Goal: Task Accomplishment & Management: Complete application form

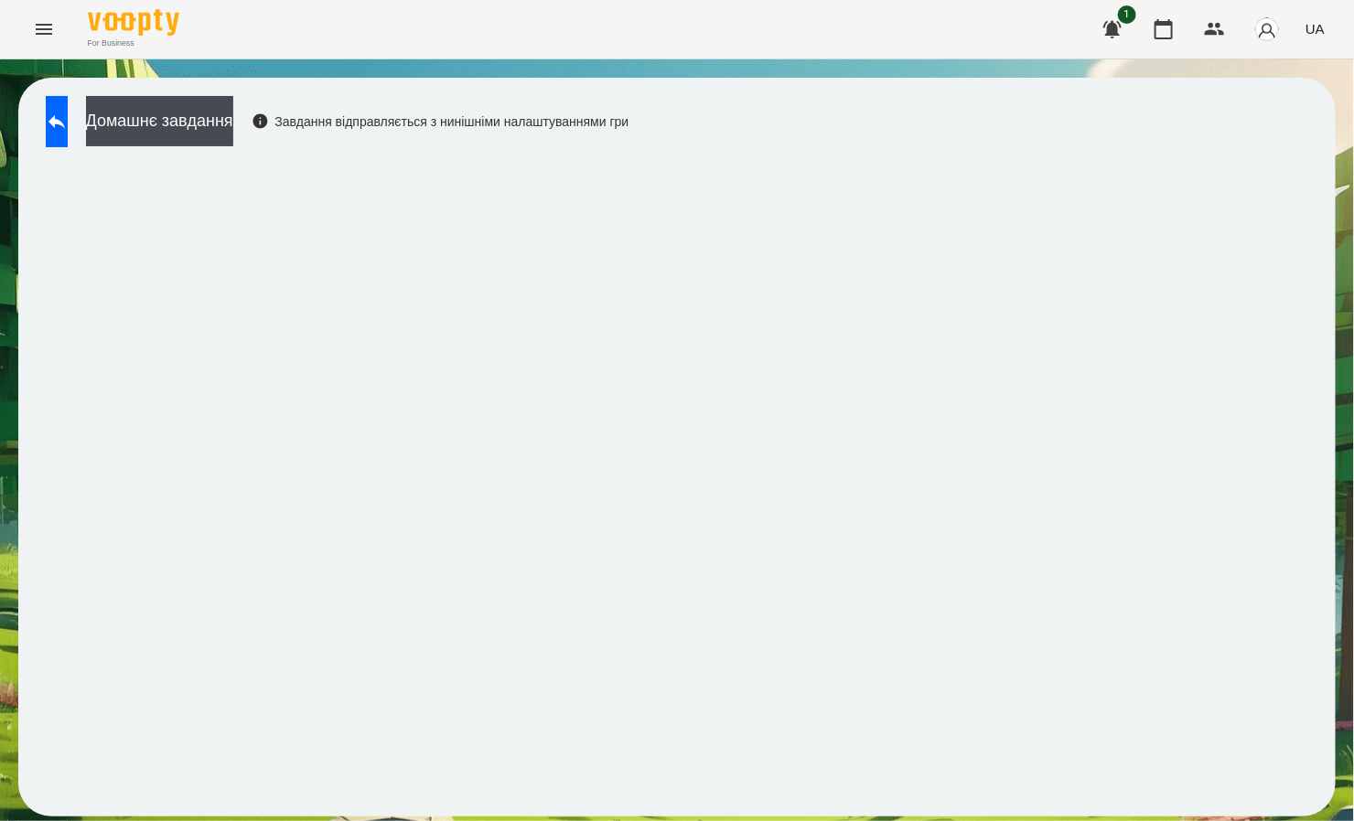
click at [37, 28] on icon "Menu" at bounding box center [44, 29] width 16 height 11
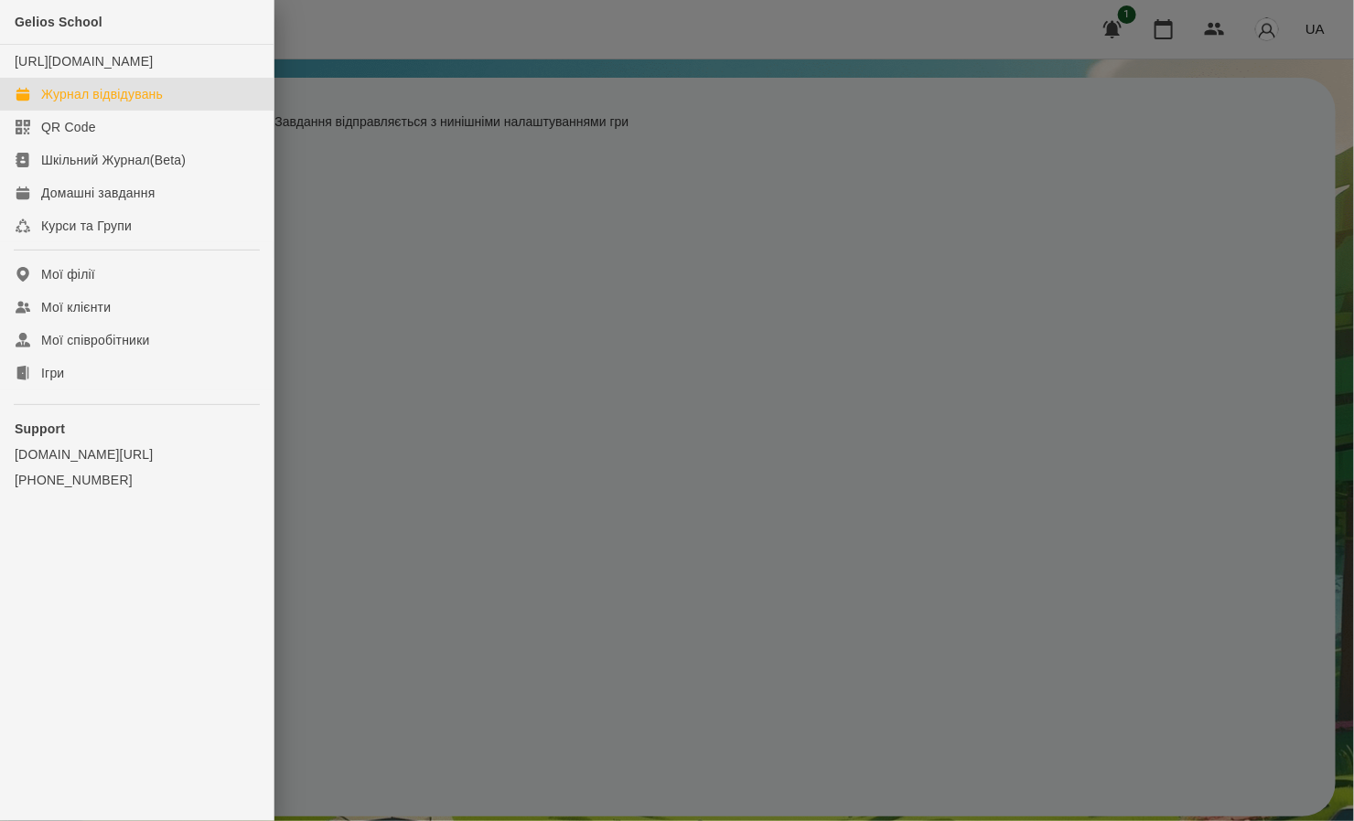
click at [67, 103] on div "Журнал відвідувань" at bounding box center [102, 94] width 122 height 18
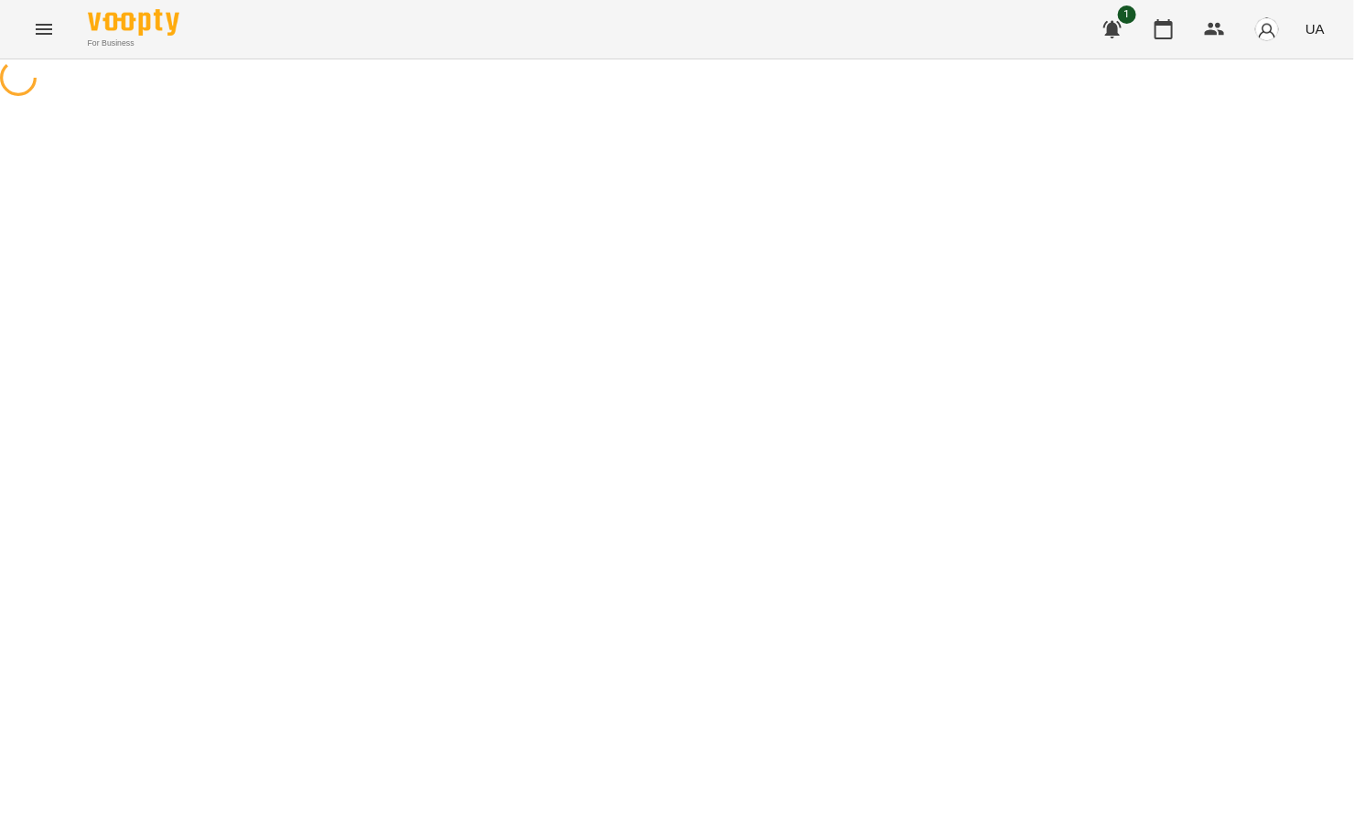
click at [45, 21] on icon "Menu" at bounding box center [44, 29] width 22 height 22
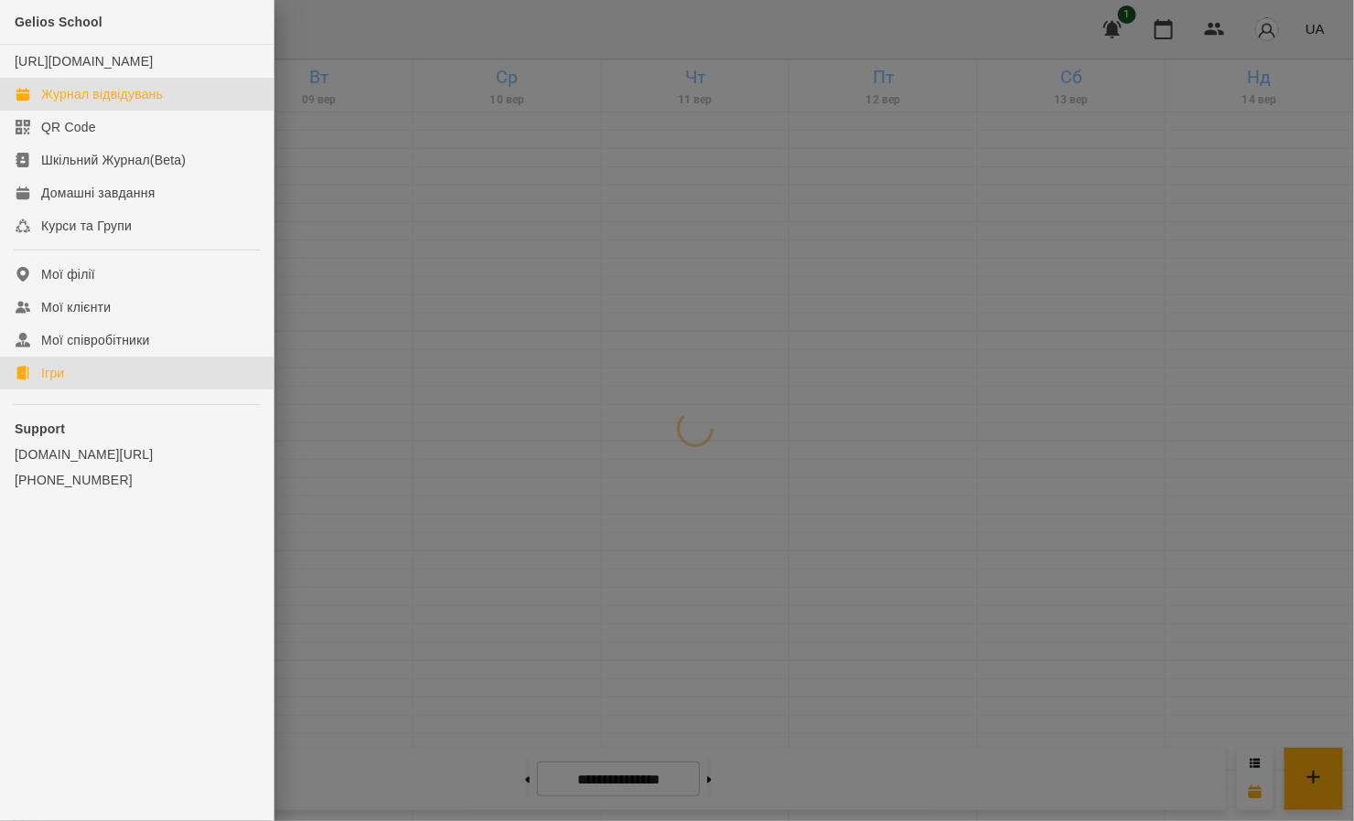
click at [31, 387] on link "Ігри" at bounding box center [136, 373] width 273 height 33
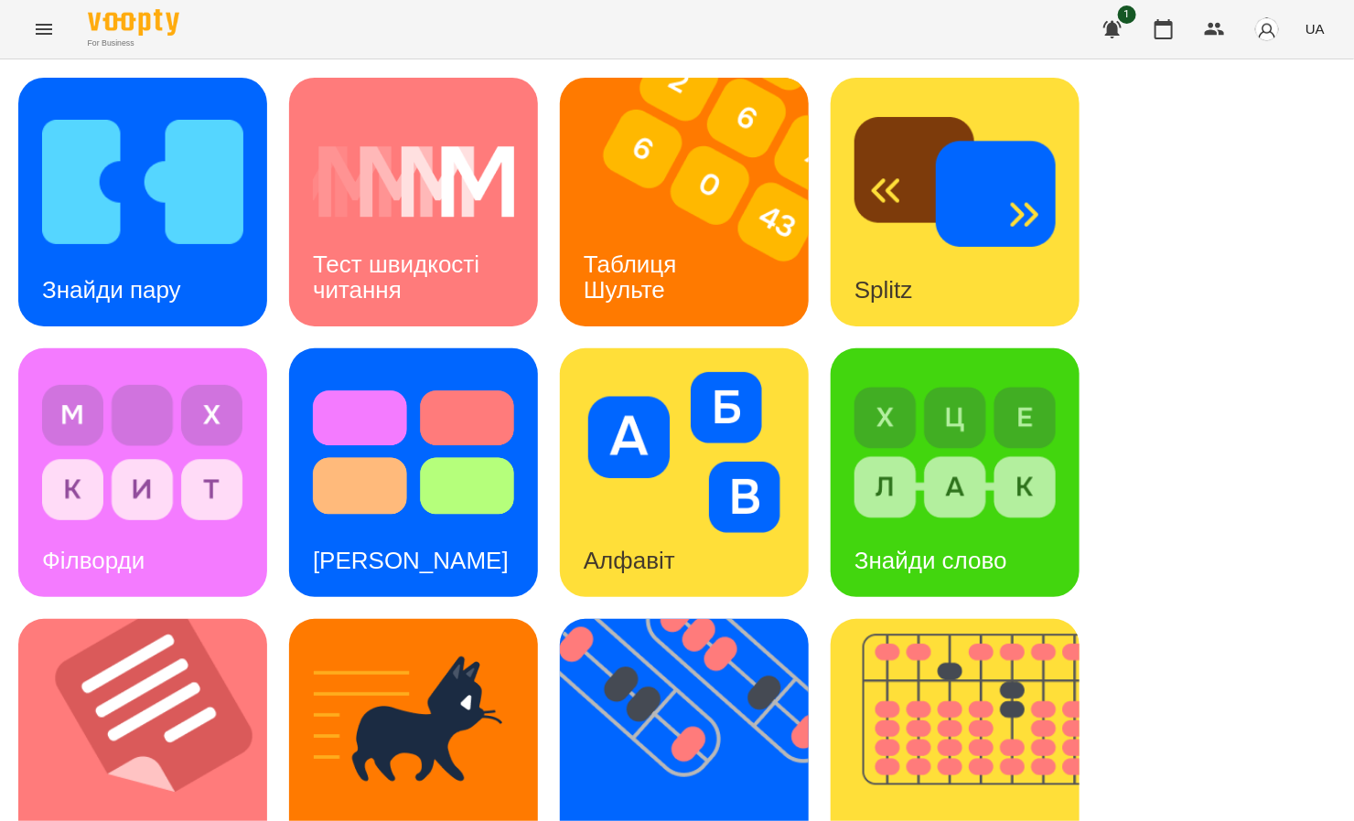
click at [0, 209] on div "Знайди пару Тест швидкості читання Таблиця Шульте Splitz Філворди Тест Струпа А…" at bounding box center [677, 743] width 1354 height 1368
click at [54, 200] on img at bounding box center [142, 182] width 201 height 161
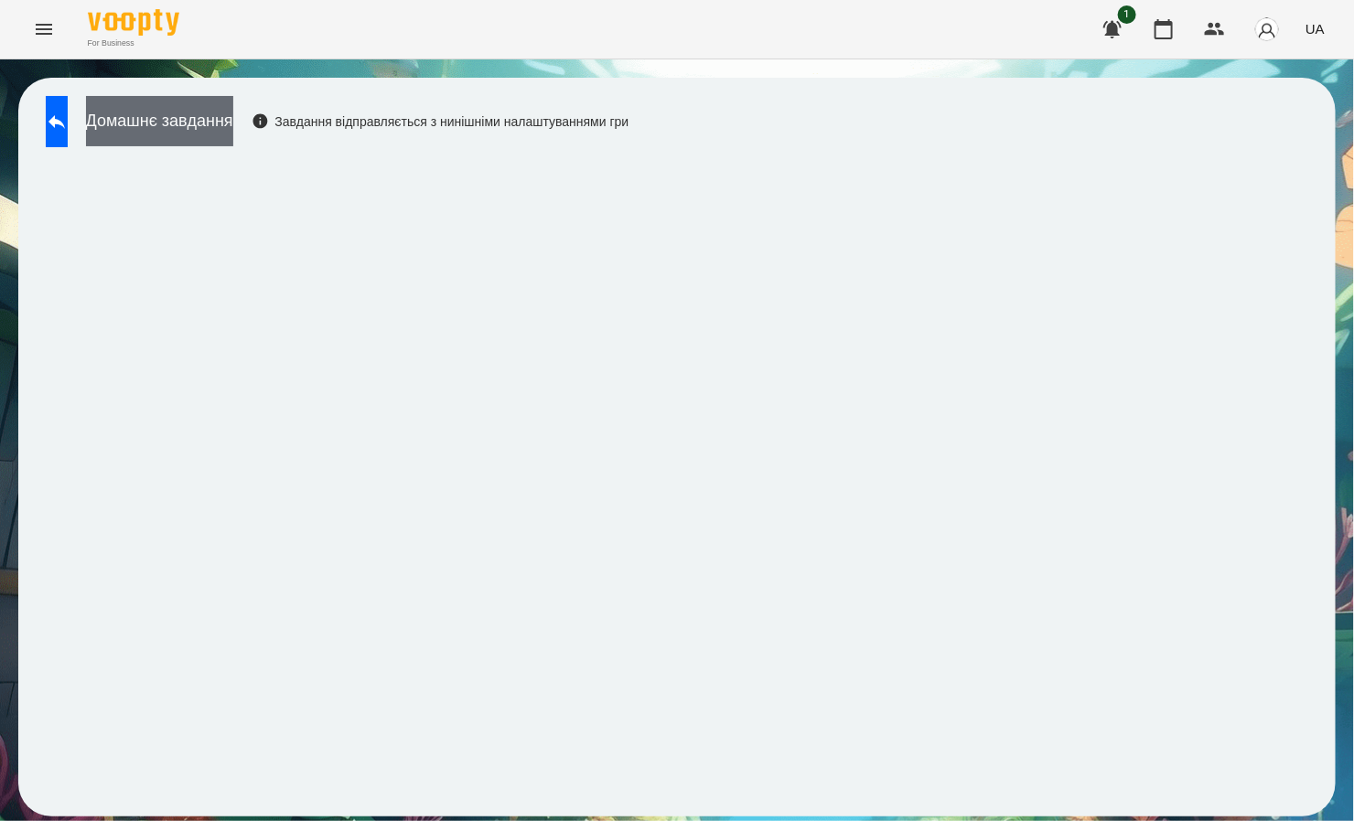
click at [166, 118] on button "Домашнє завдання" at bounding box center [159, 121] width 147 height 50
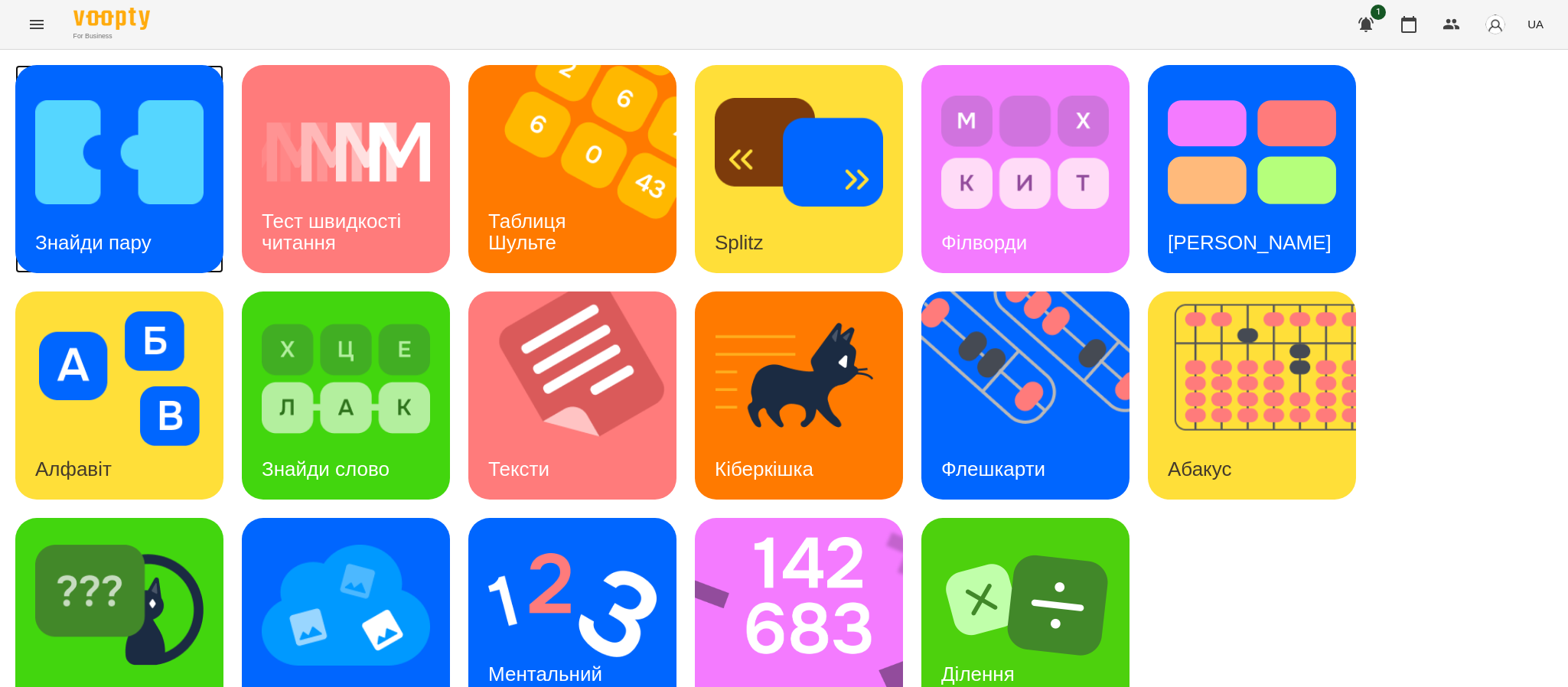
click at [83, 187] on img at bounding box center [119, 152] width 168 height 135
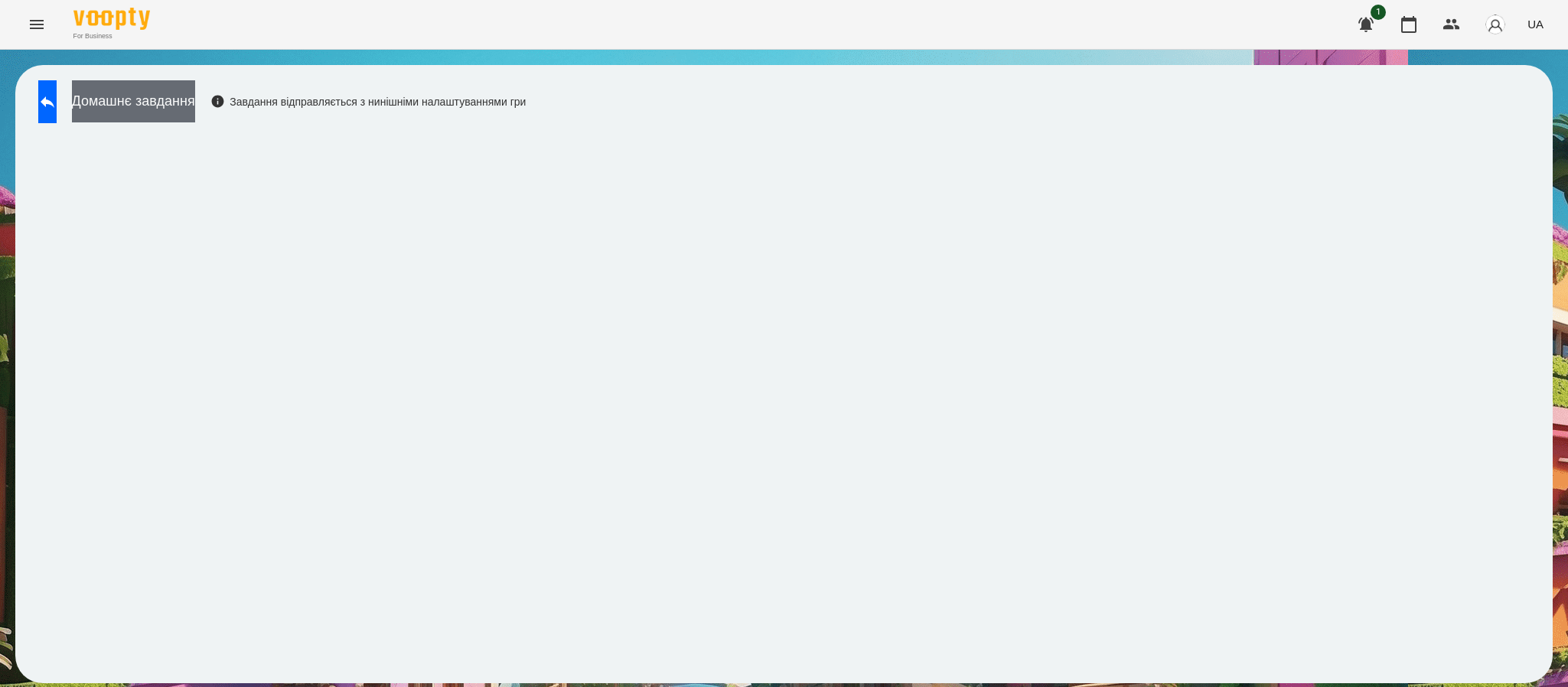
click at [133, 85] on button "Домашнє завдання" at bounding box center [133, 101] width 123 height 42
click at [150, 108] on button "Домашнє завдання" at bounding box center [133, 101] width 123 height 42
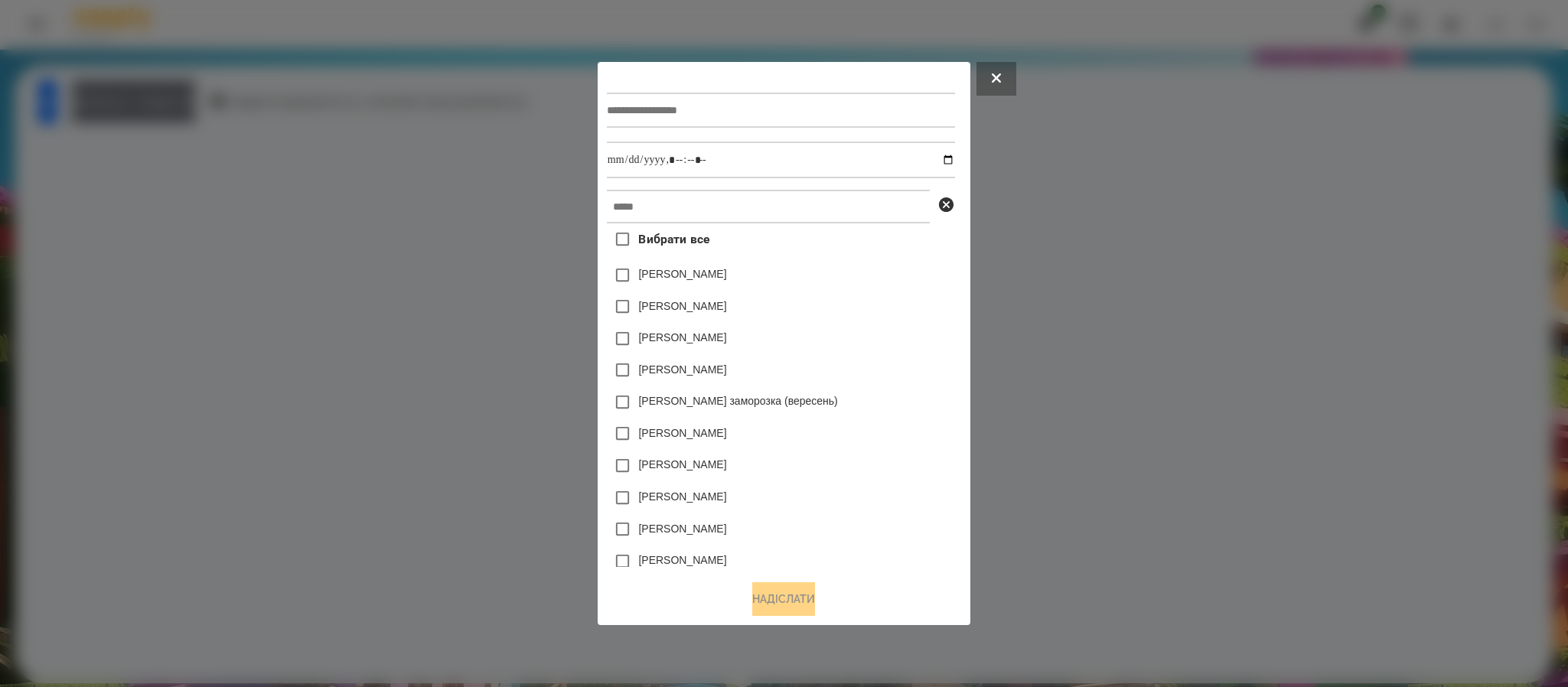
click at [780, 208] on input "text" at bounding box center [768, 207] width 323 height 33
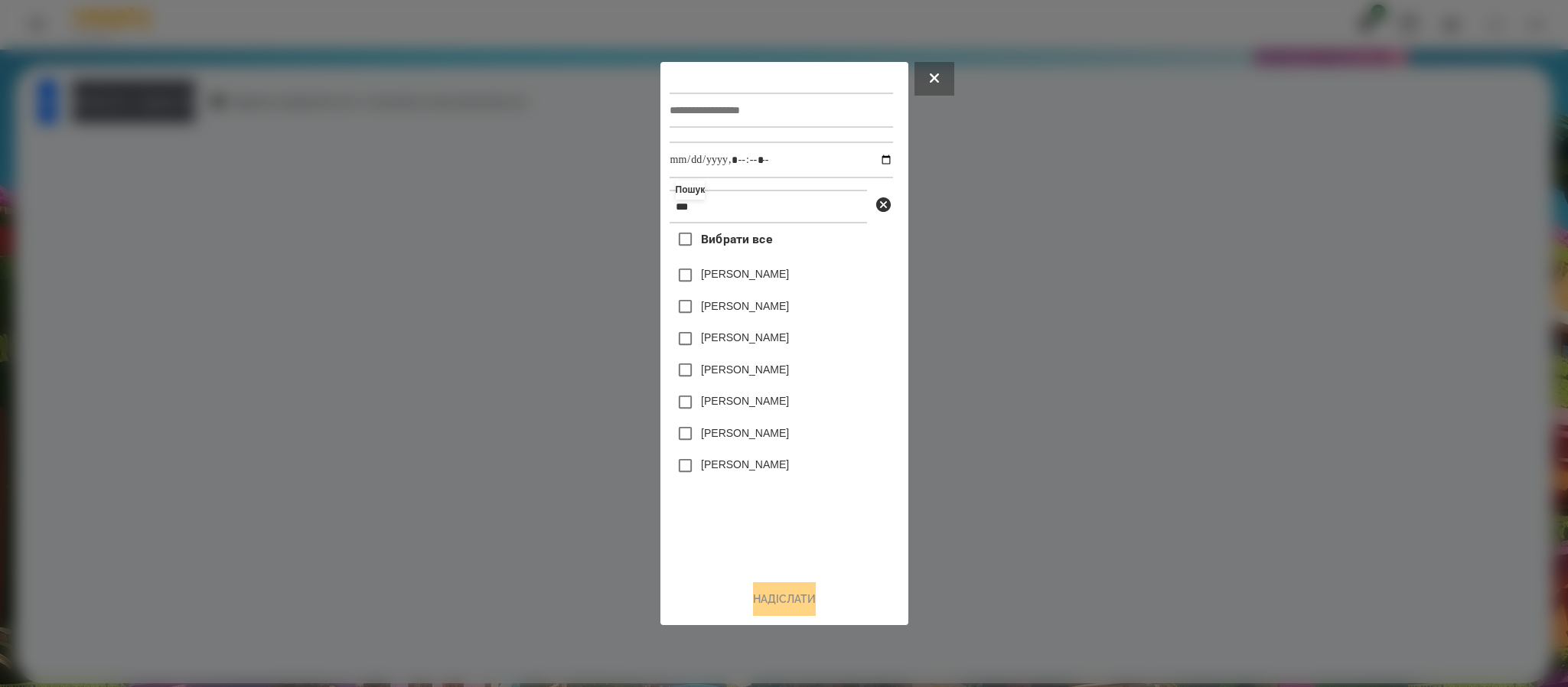
type input "***"
click at [1023, 353] on div at bounding box center [784, 343] width 1568 height 687
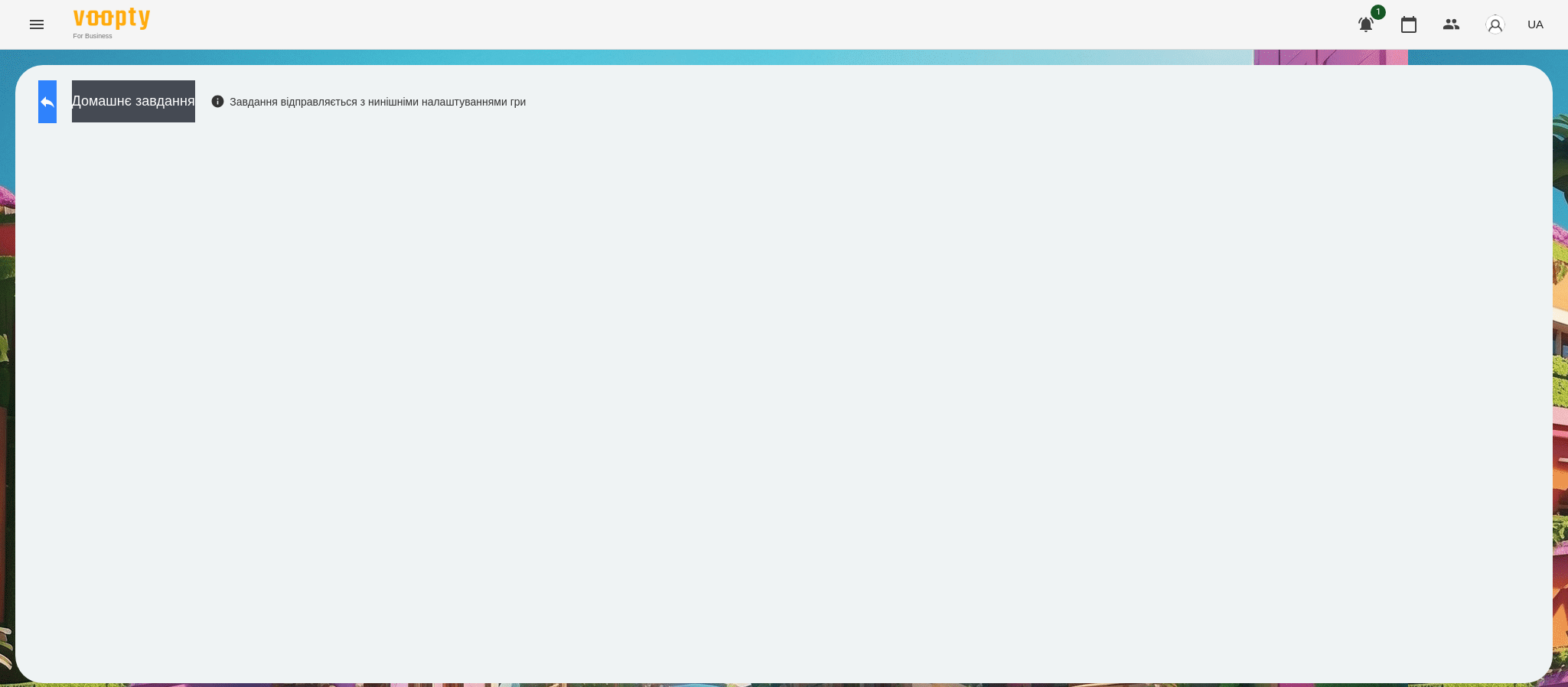
click at [57, 100] on icon at bounding box center [48, 102] width 18 height 18
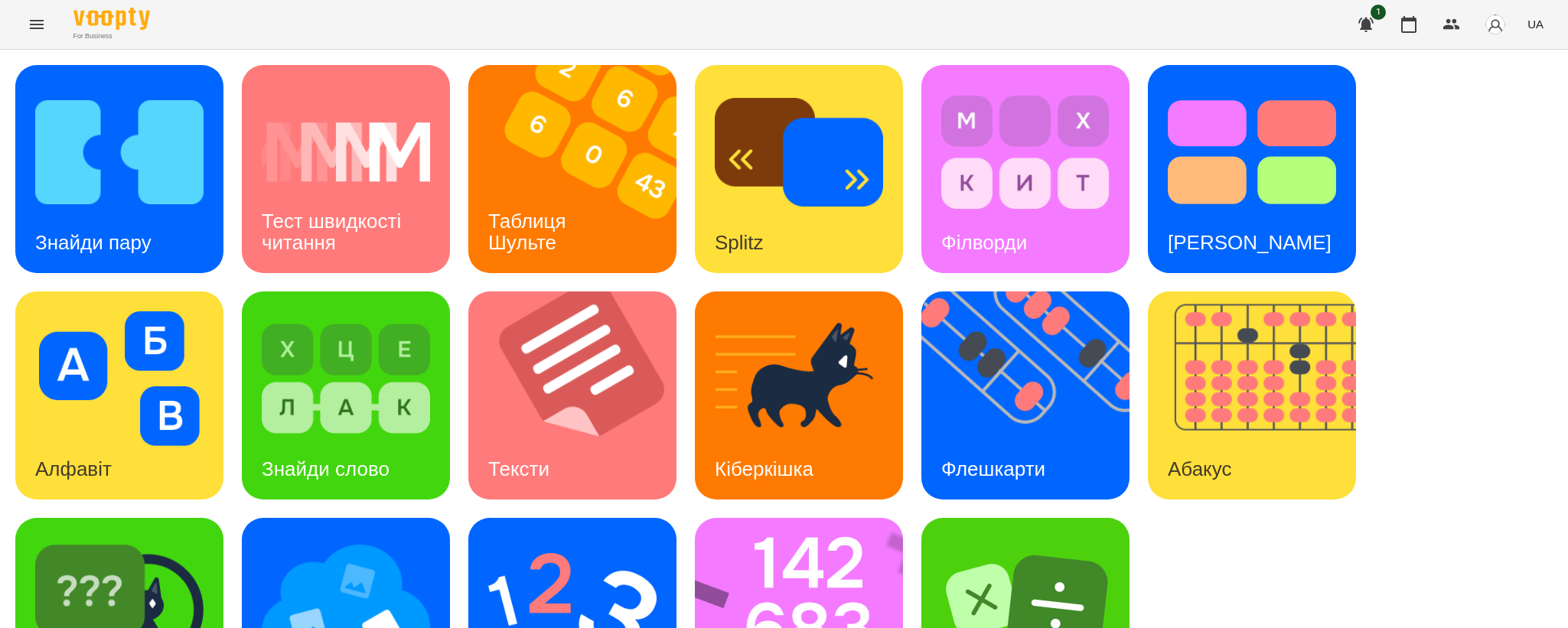
scroll to position [113, 0]
click at [1042, 291] on img at bounding box center [1035, 395] width 228 height 208
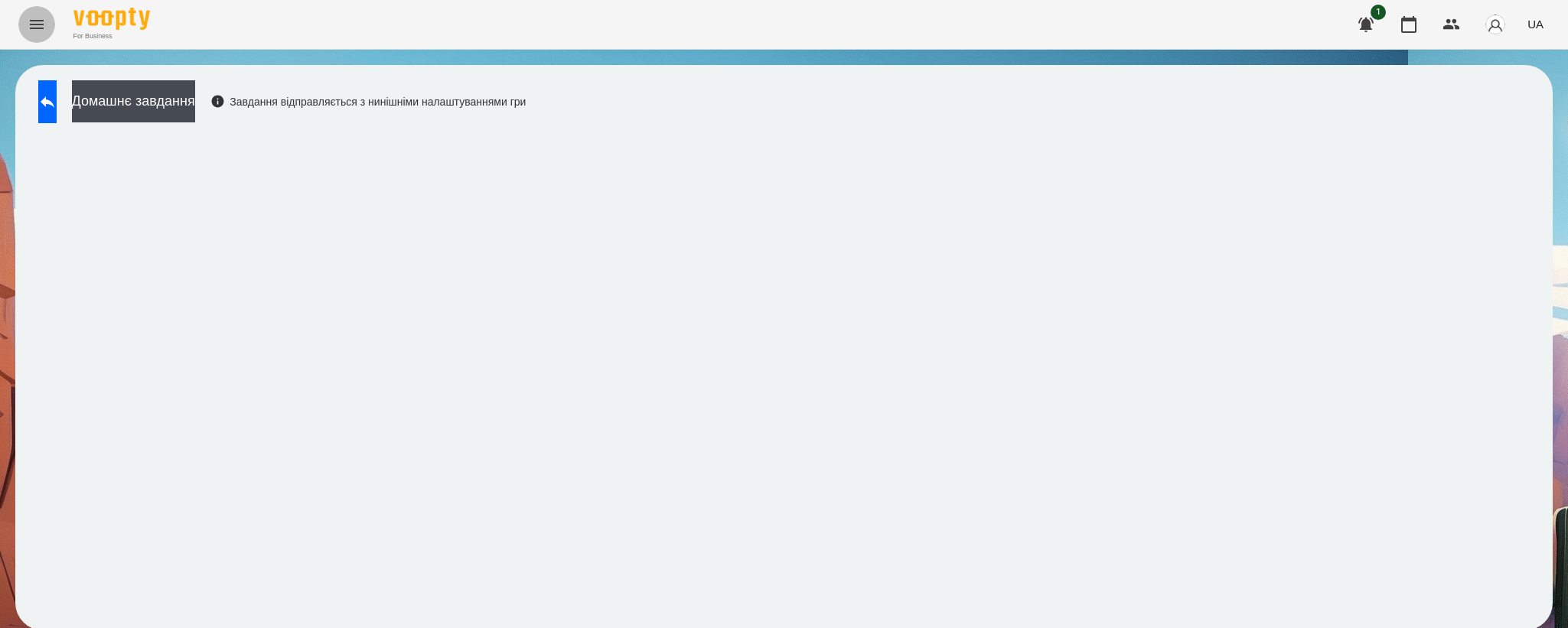
click at [36, 21] on icon "Menu" at bounding box center [37, 24] width 13 height 9
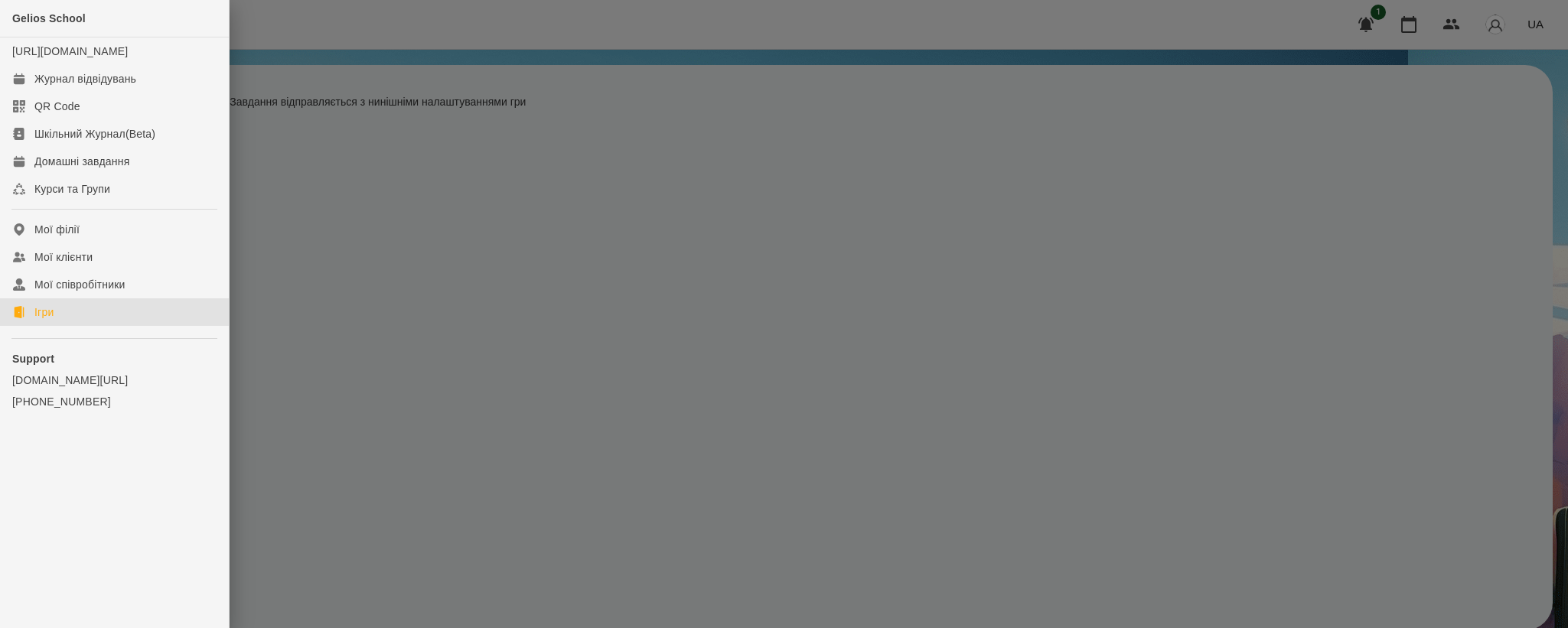
click at [66, 326] on link "Ігри" at bounding box center [114, 312] width 228 height 28
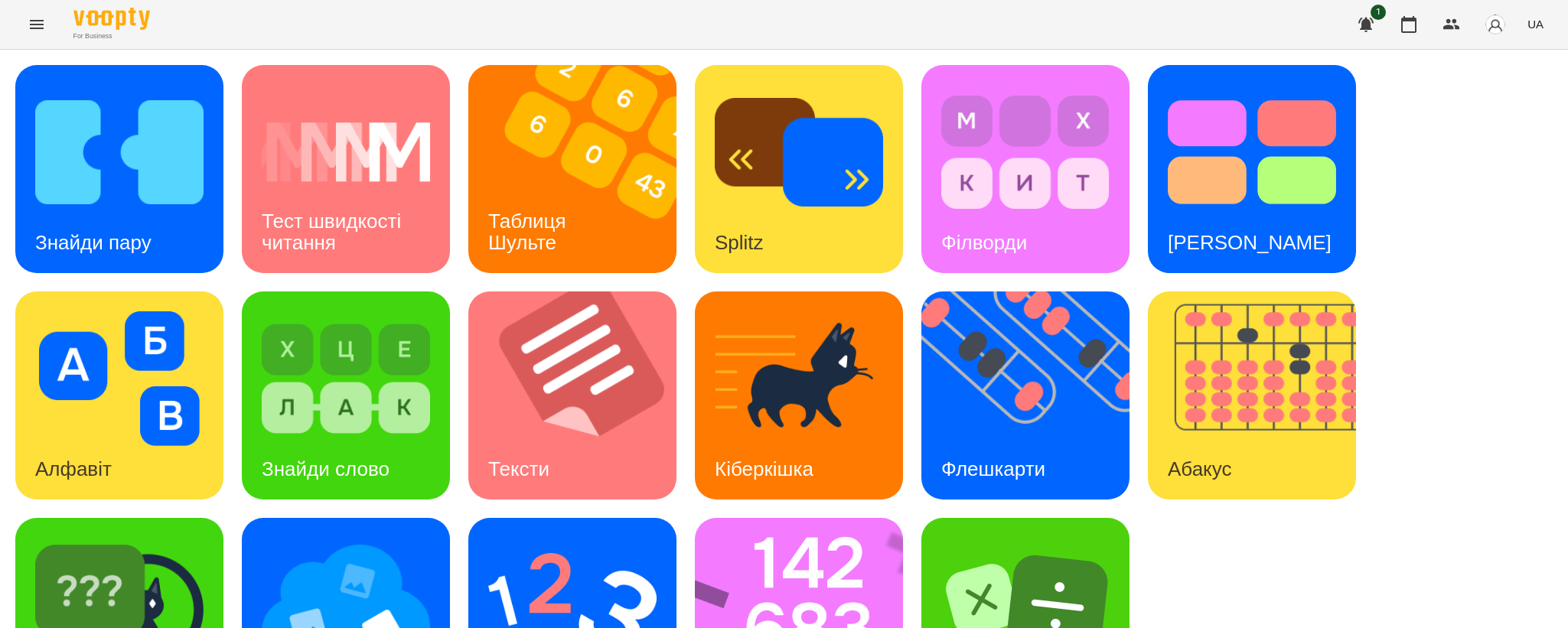
scroll to position [113, 0]
click at [1012, 439] on div "Флешкарти" at bounding box center [993, 469] width 144 height 60
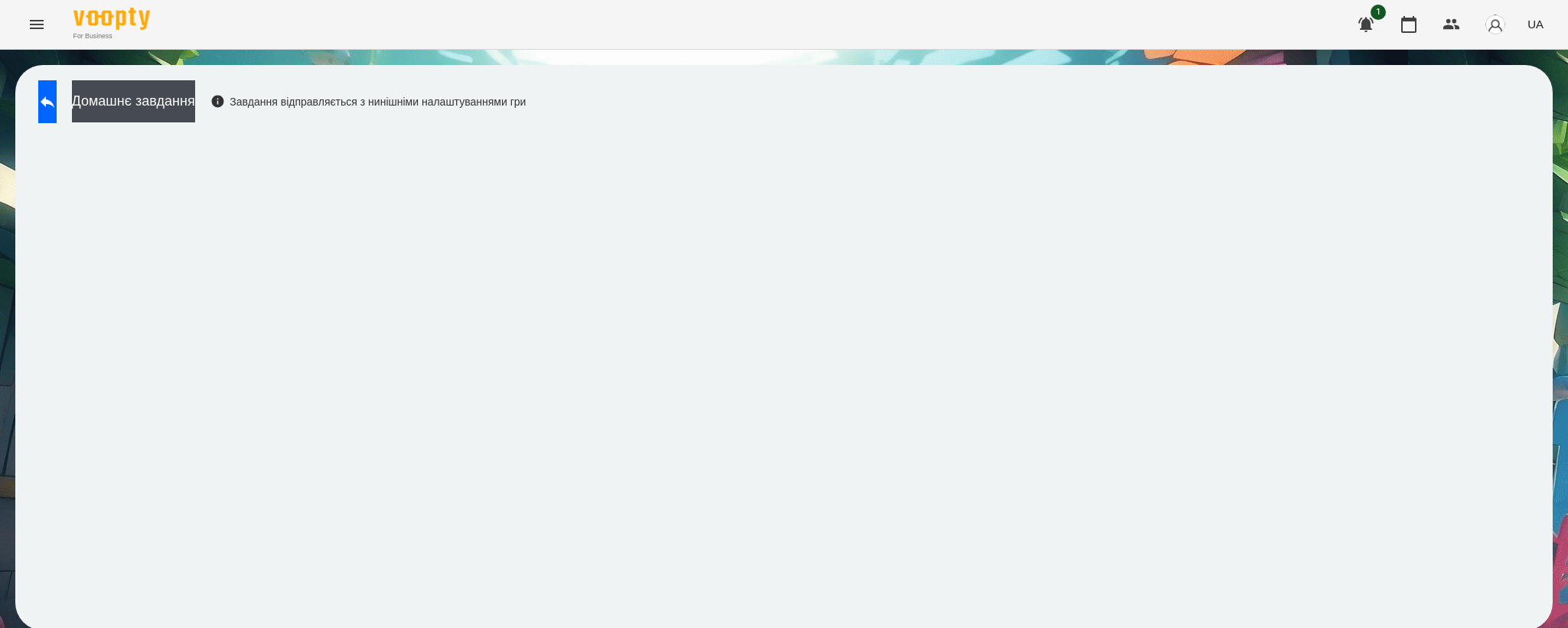
scroll to position [3, 0]
click at [57, 112] on button at bounding box center [48, 101] width 18 height 43
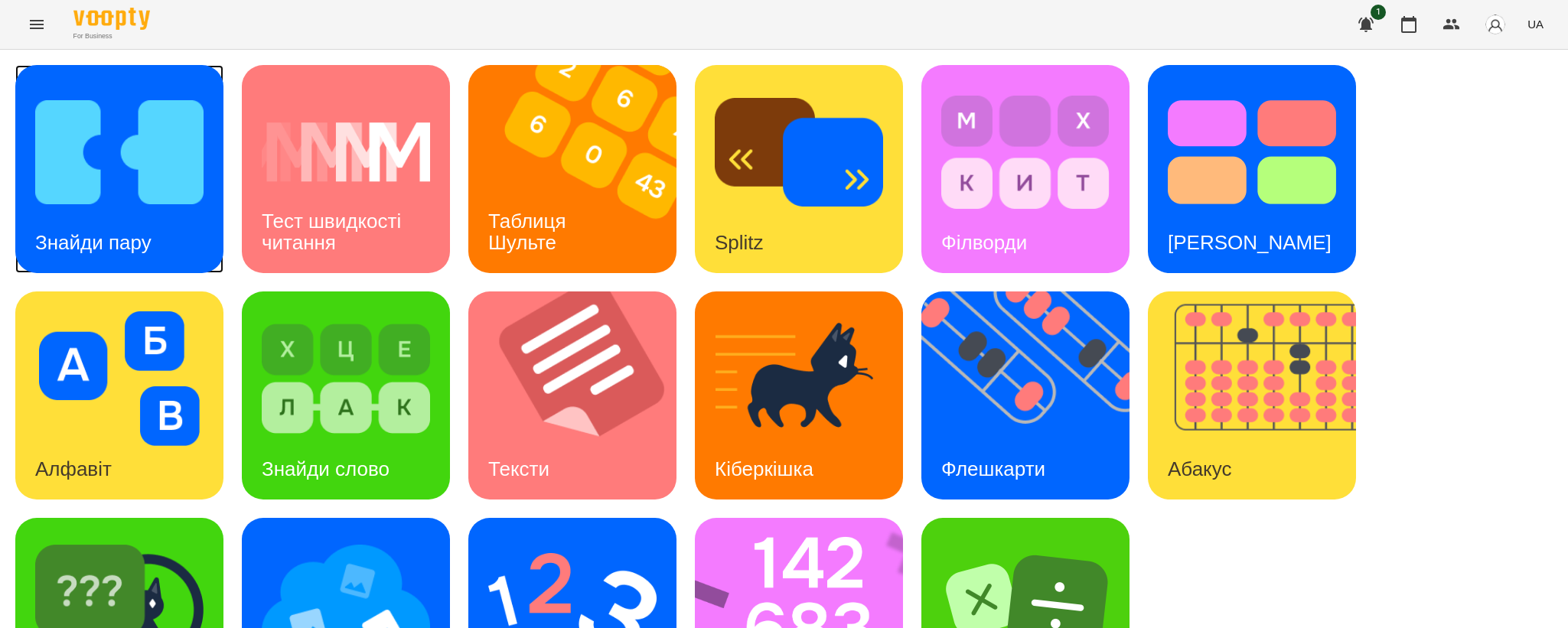
click at [167, 255] on div "Знайди пару" at bounding box center [93, 243] width 156 height 60
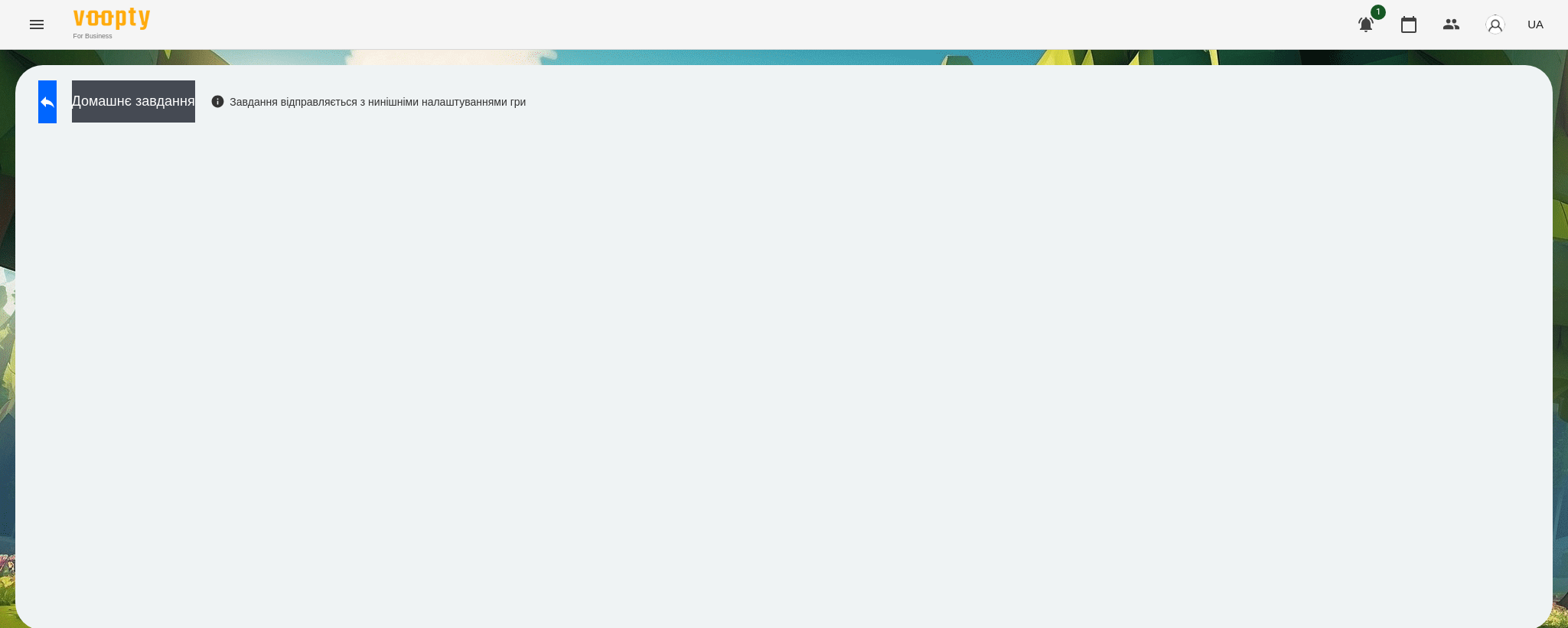
scroll to position [3, 0]
click at [38, 106] on button at bounding box center [48, 101] width 18 height 43
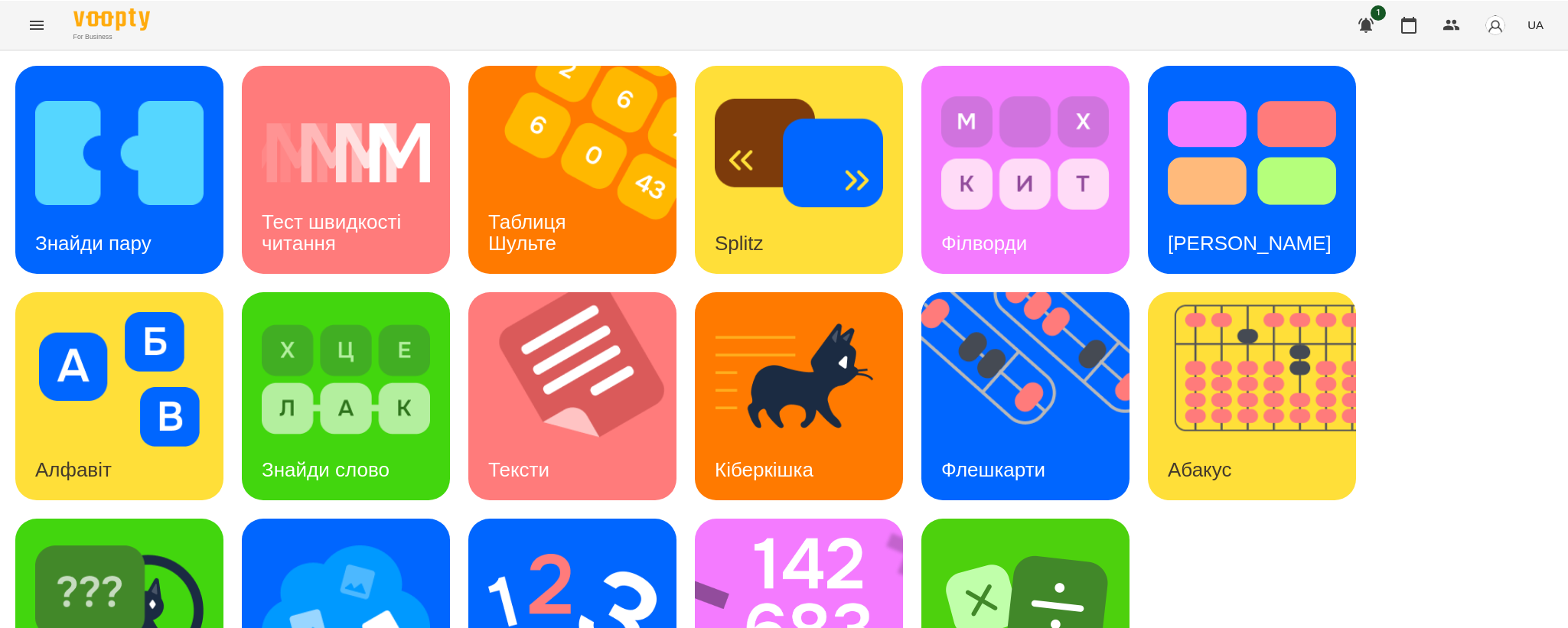
scroll to position [113, 0]
click at [581, 538] on img at bounding box center [572, 605] width 168 height 135
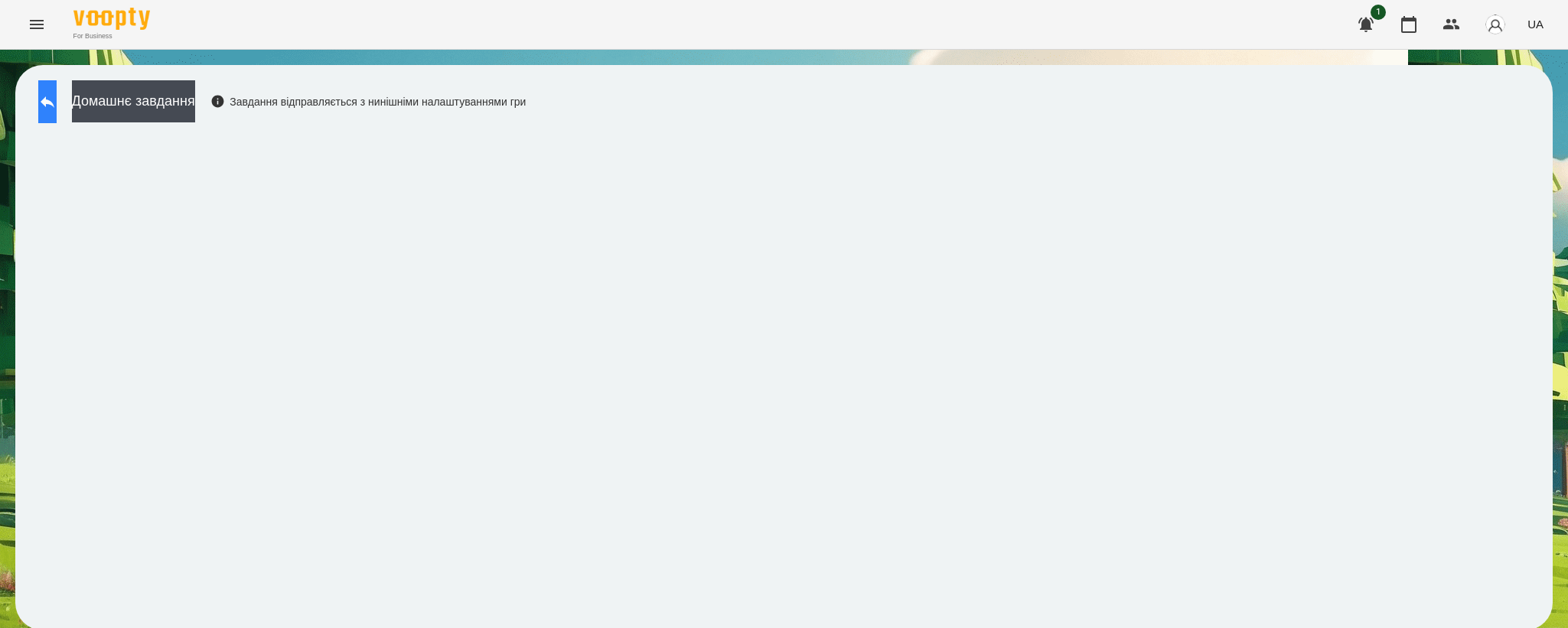
click at [57, 94] on icon at bounding box center [48, 102] width 18 height 18
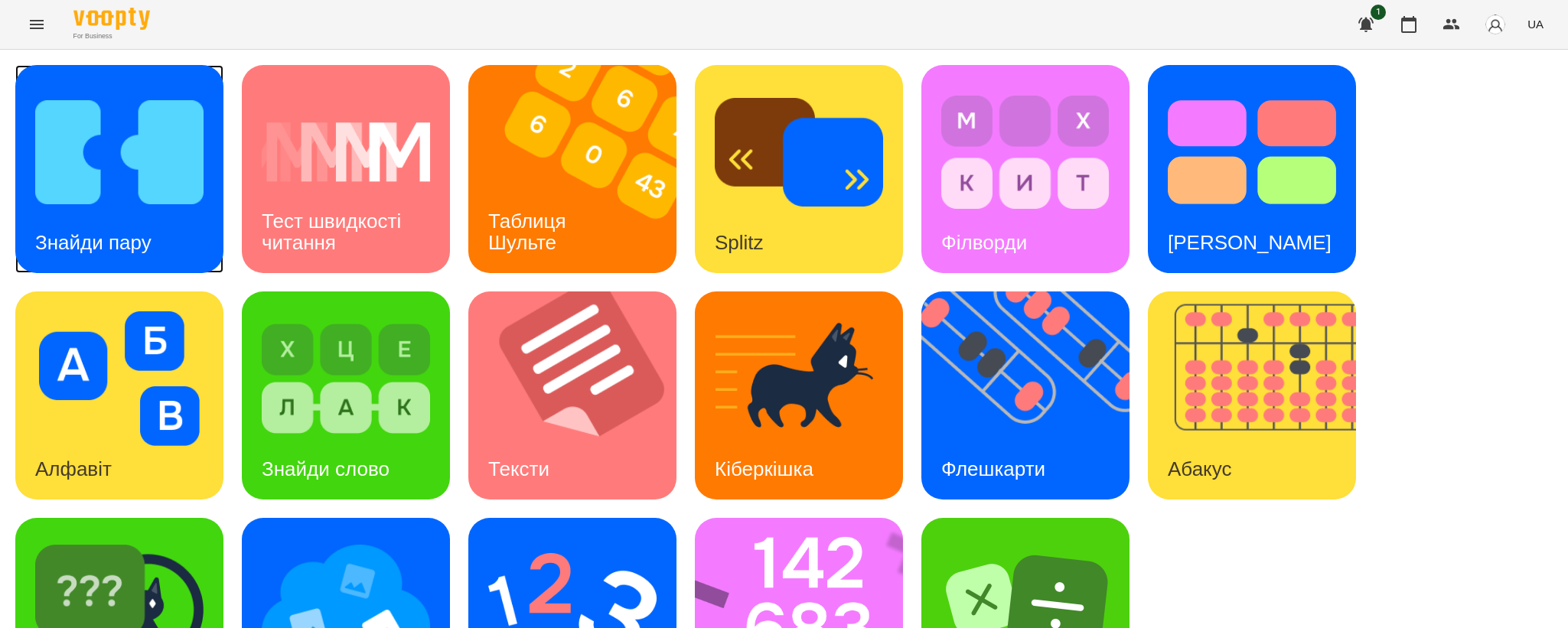
click at [95, 163] on img at bounding box center [119, 152] width 168 height 135
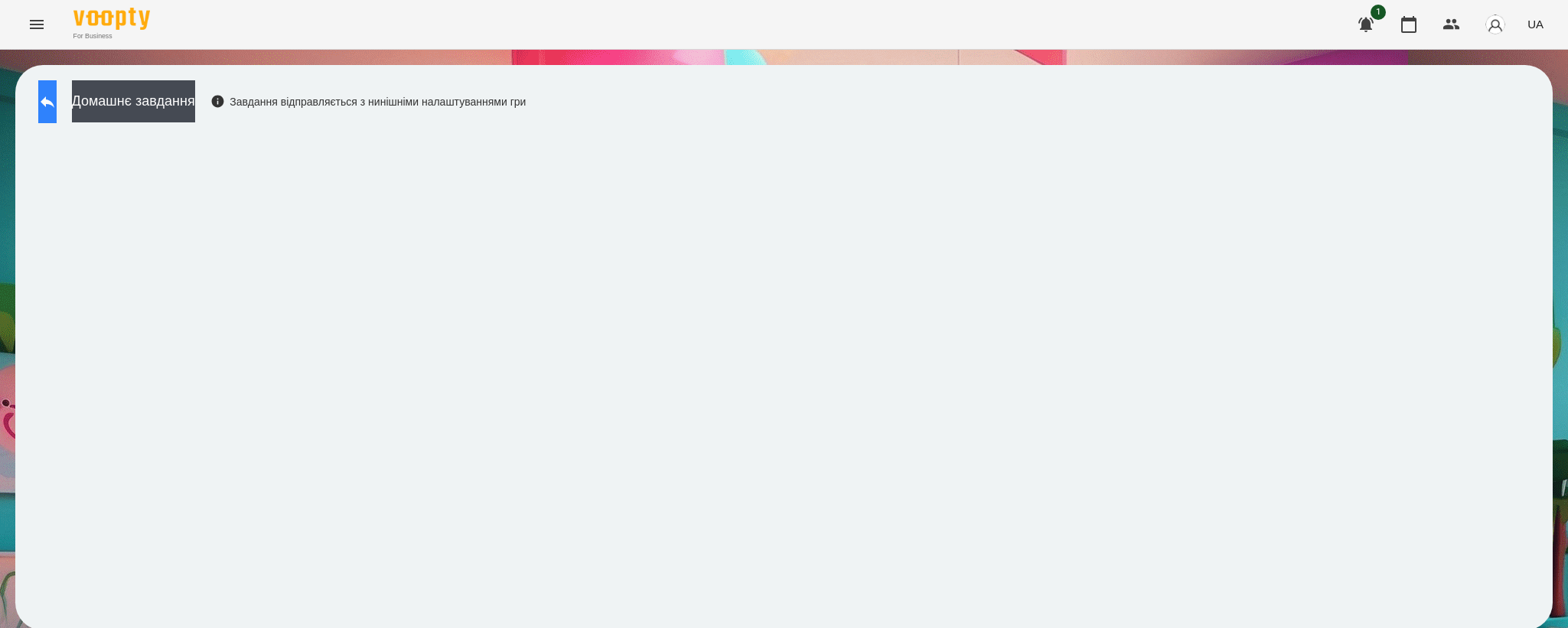
click at [57, 105] on icon at bounding box center [48, 102] width 18 height 18
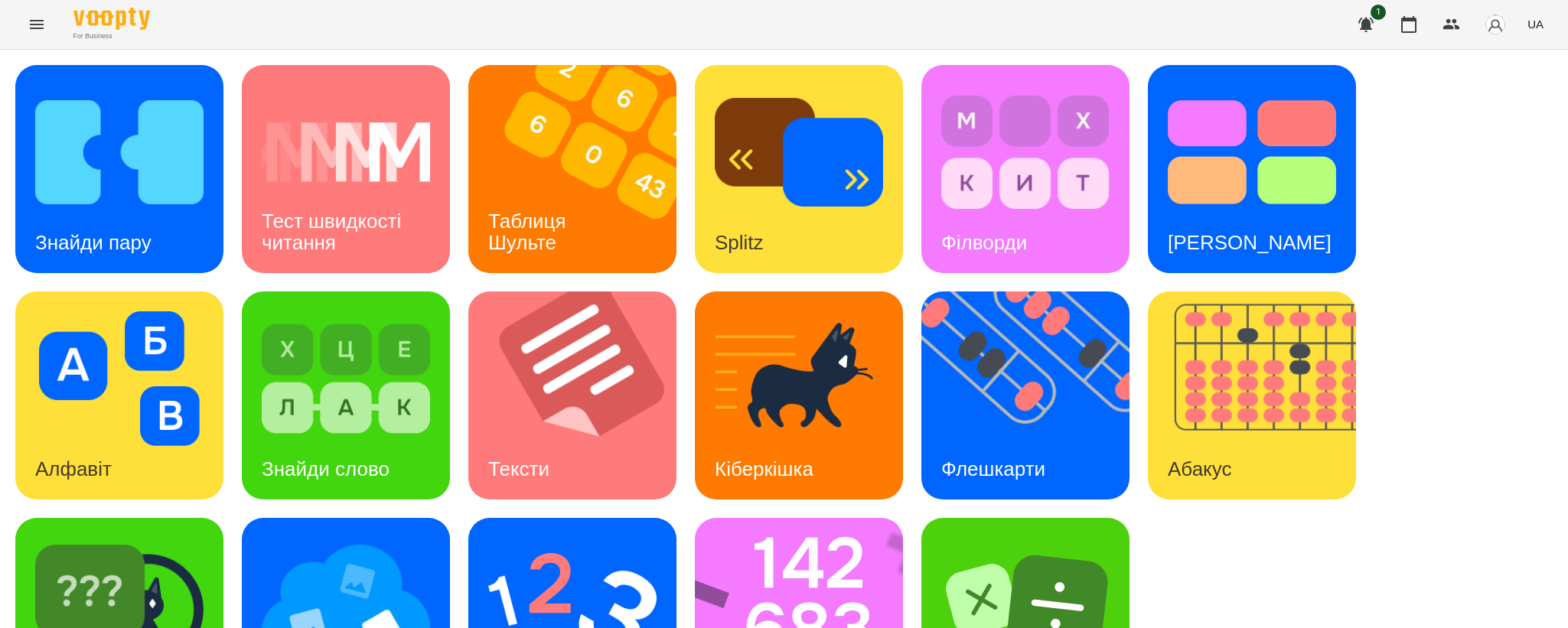
scroll to position [113, 0]
click at [587, 538] on img at bounding box center [572, 605] width 168 height 135
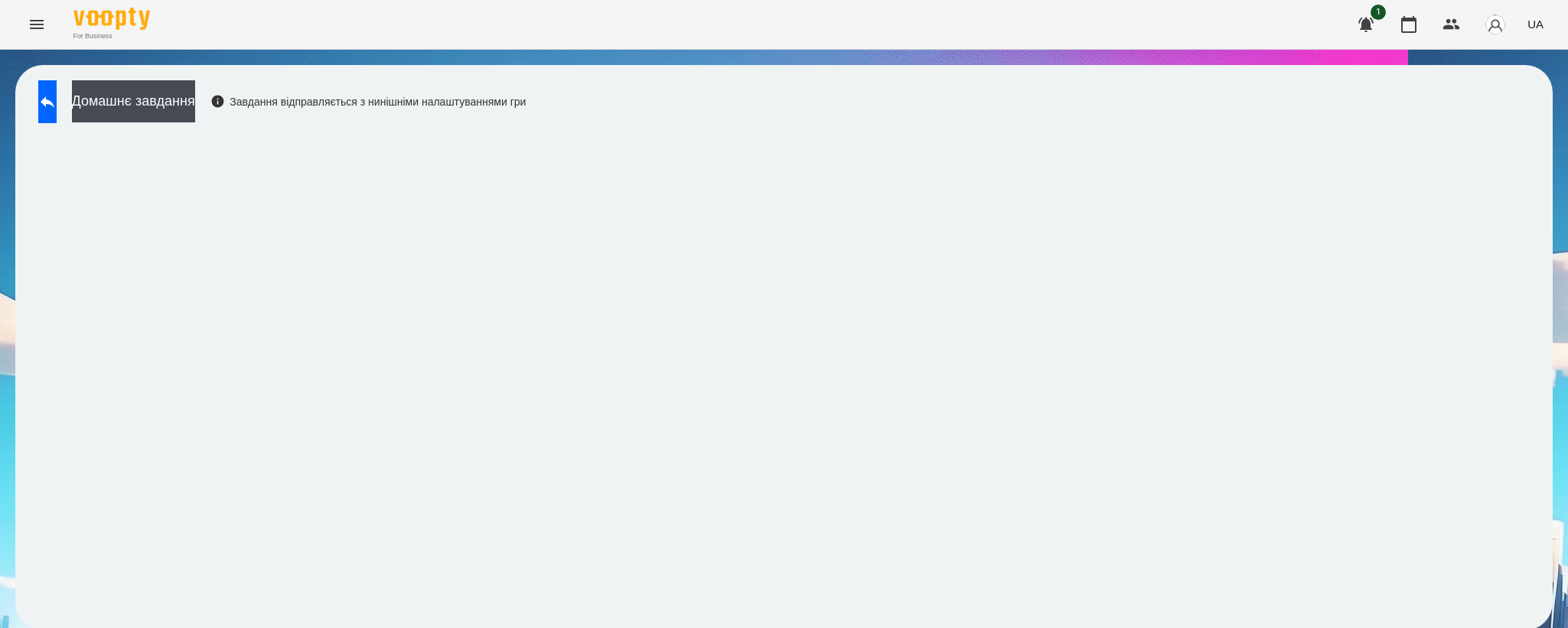
scroll to position [3, 0]
click at [57, 97] on icon at bounding box center [48, 102] width 18 height 18
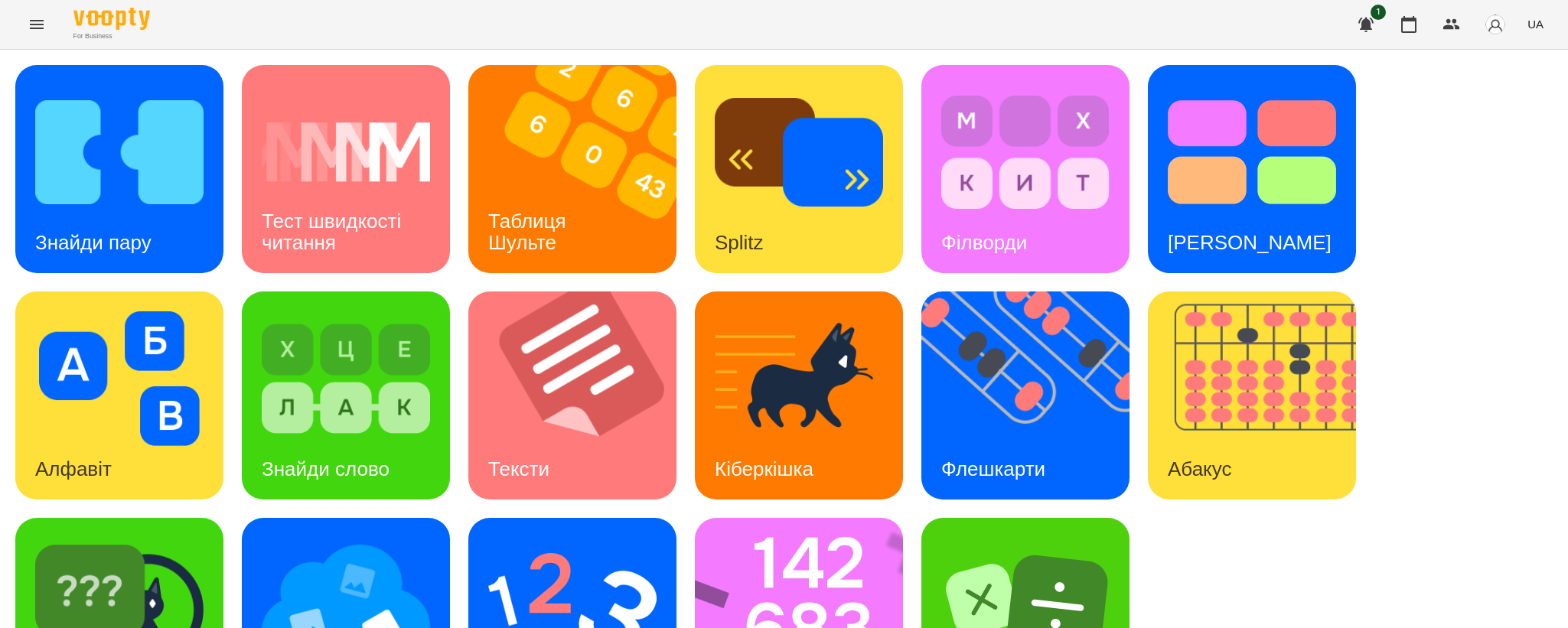
scroll to position [87, 0]
click at [347, 538] on img at bounding box center [346, 605] width 168 height 135
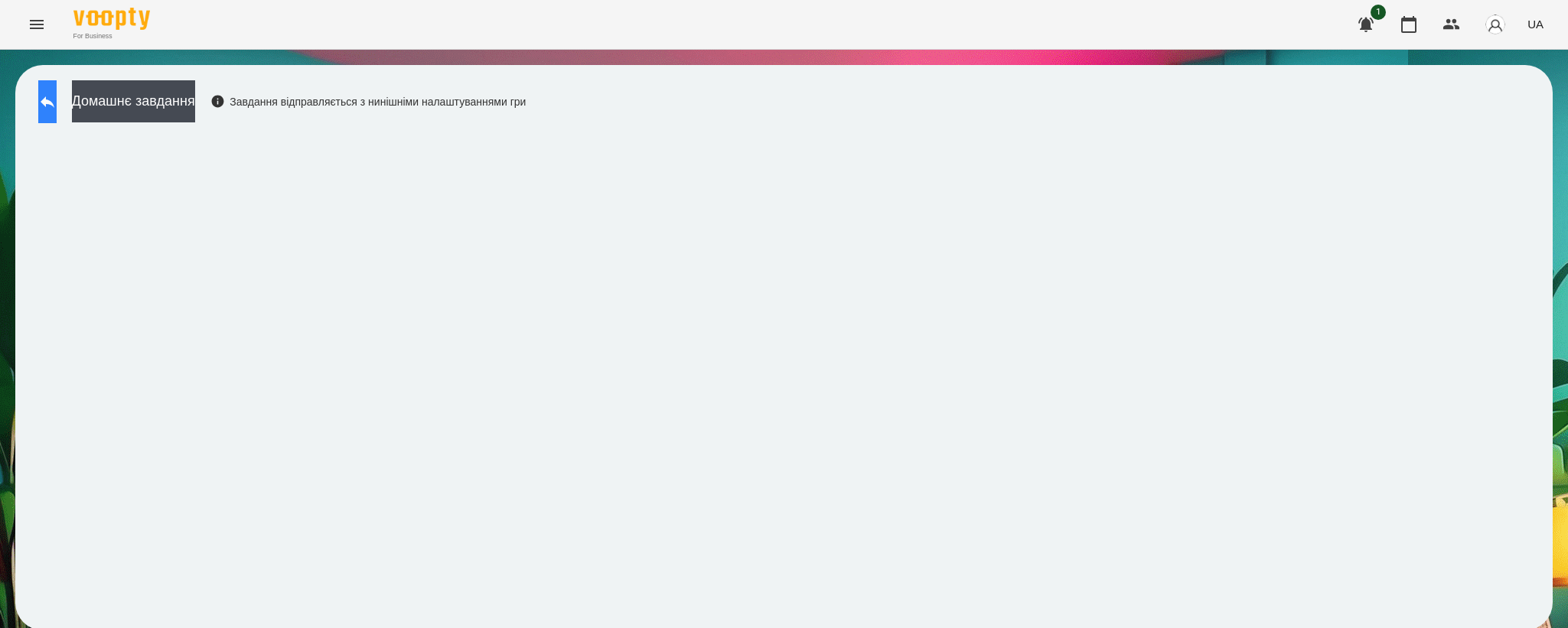
click at [40, 108] on button at bounding box center [48, 101] width 18 height 43
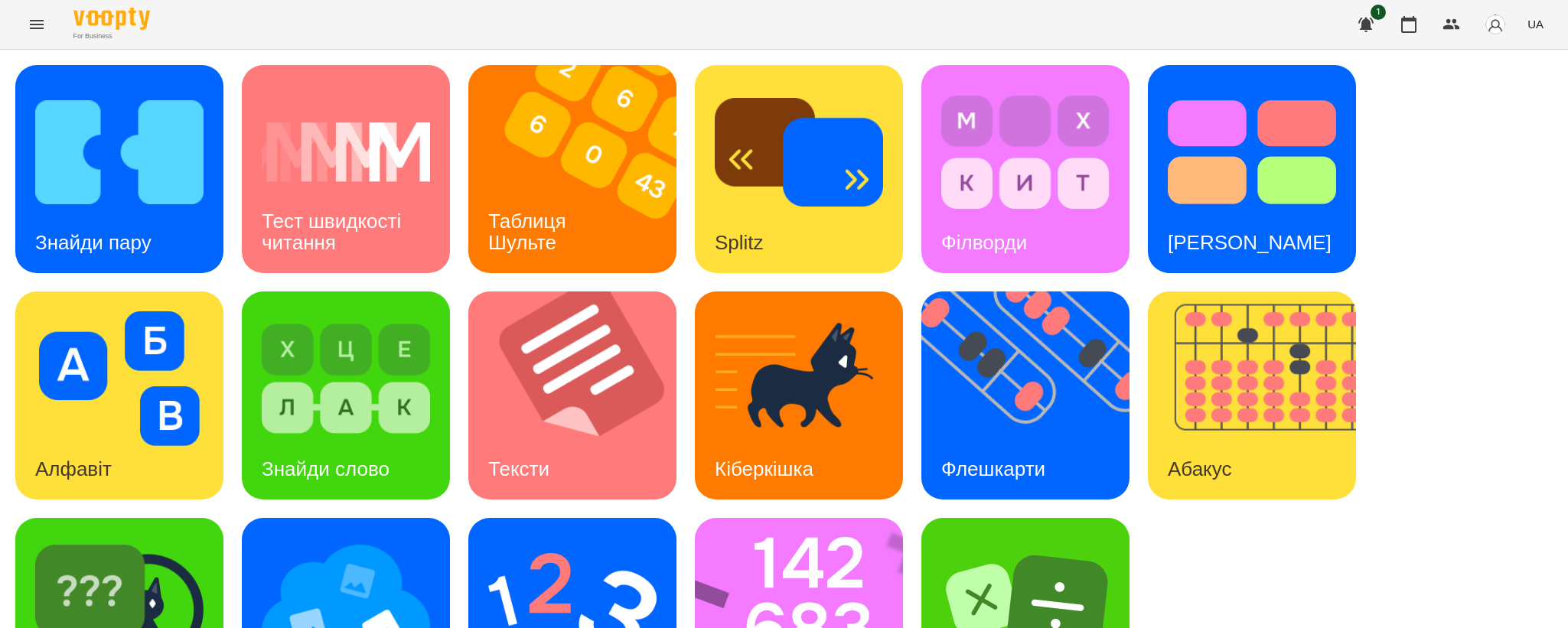
scroll to position [89, 0]
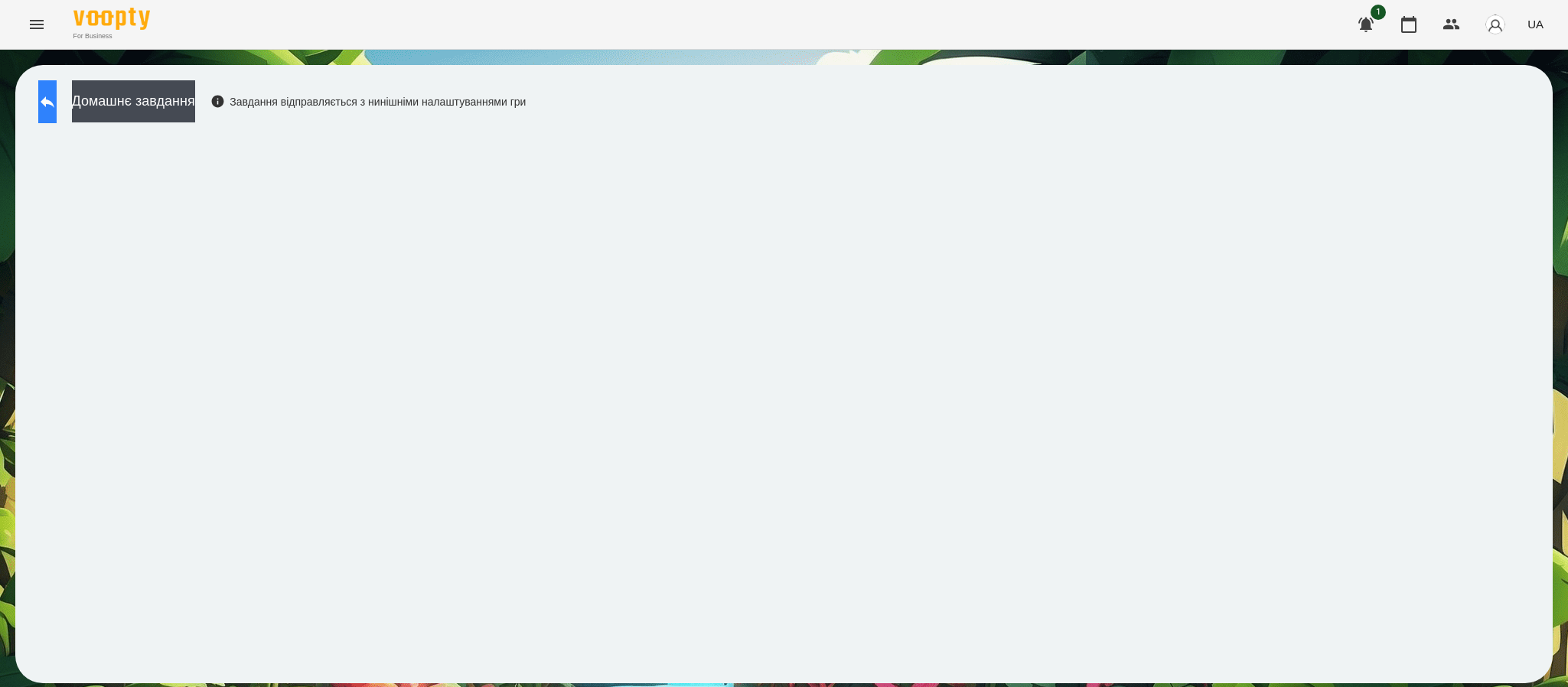
click at [53, 109] on icon at bounding box center [48, 102] width 18 height 18
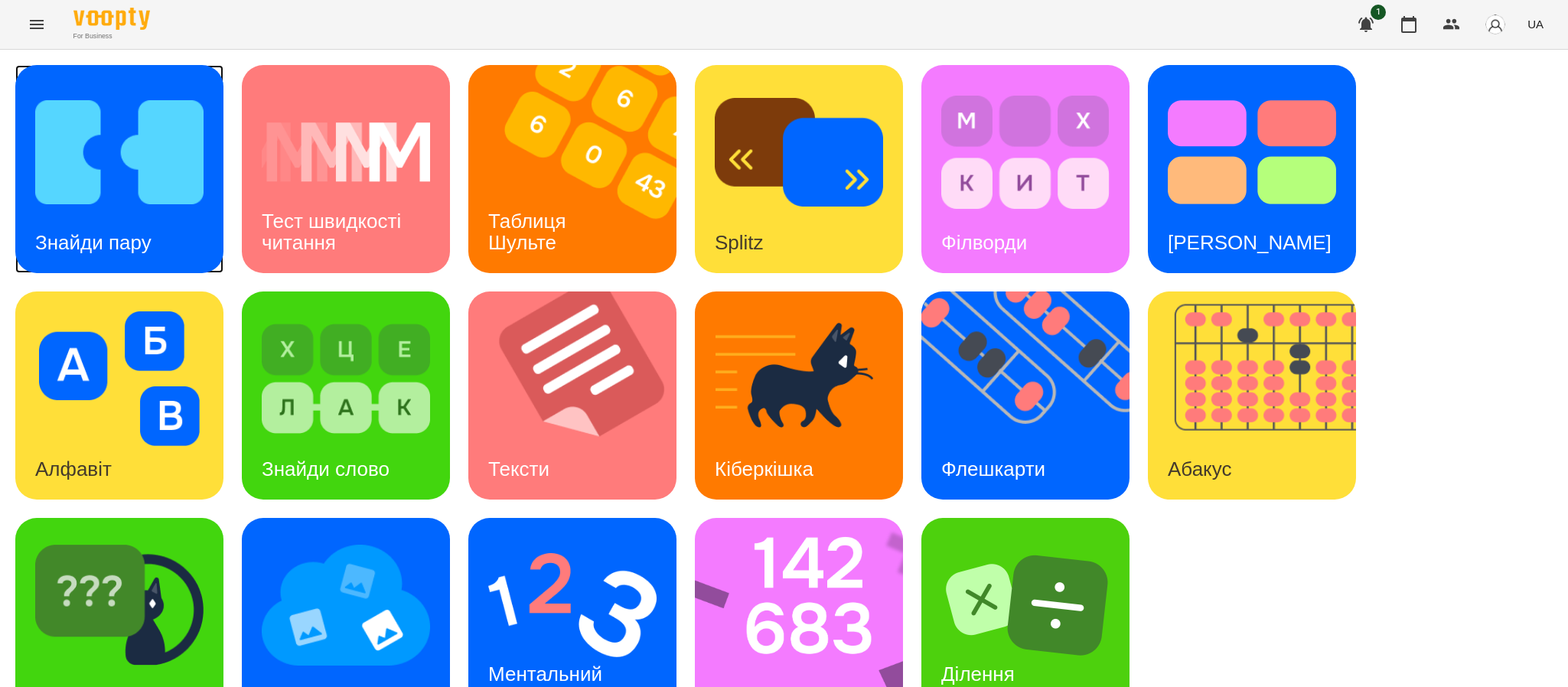
click at [87, 217] on div "Знайди пару" at bounding box center [93, 243] width 156 height 60
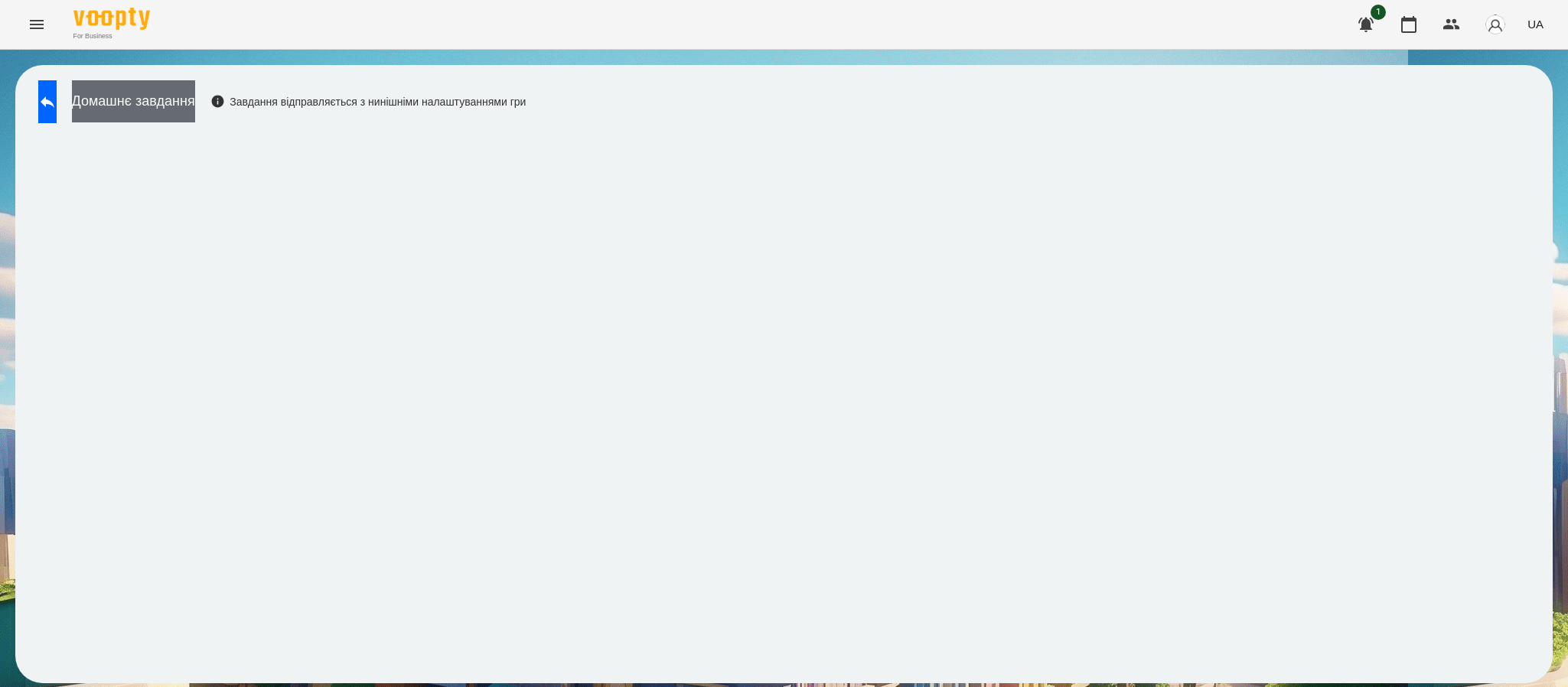
click at [195, 107] on button "Домашнє завдання" at bounding box center [133, 101] width 123 height 42
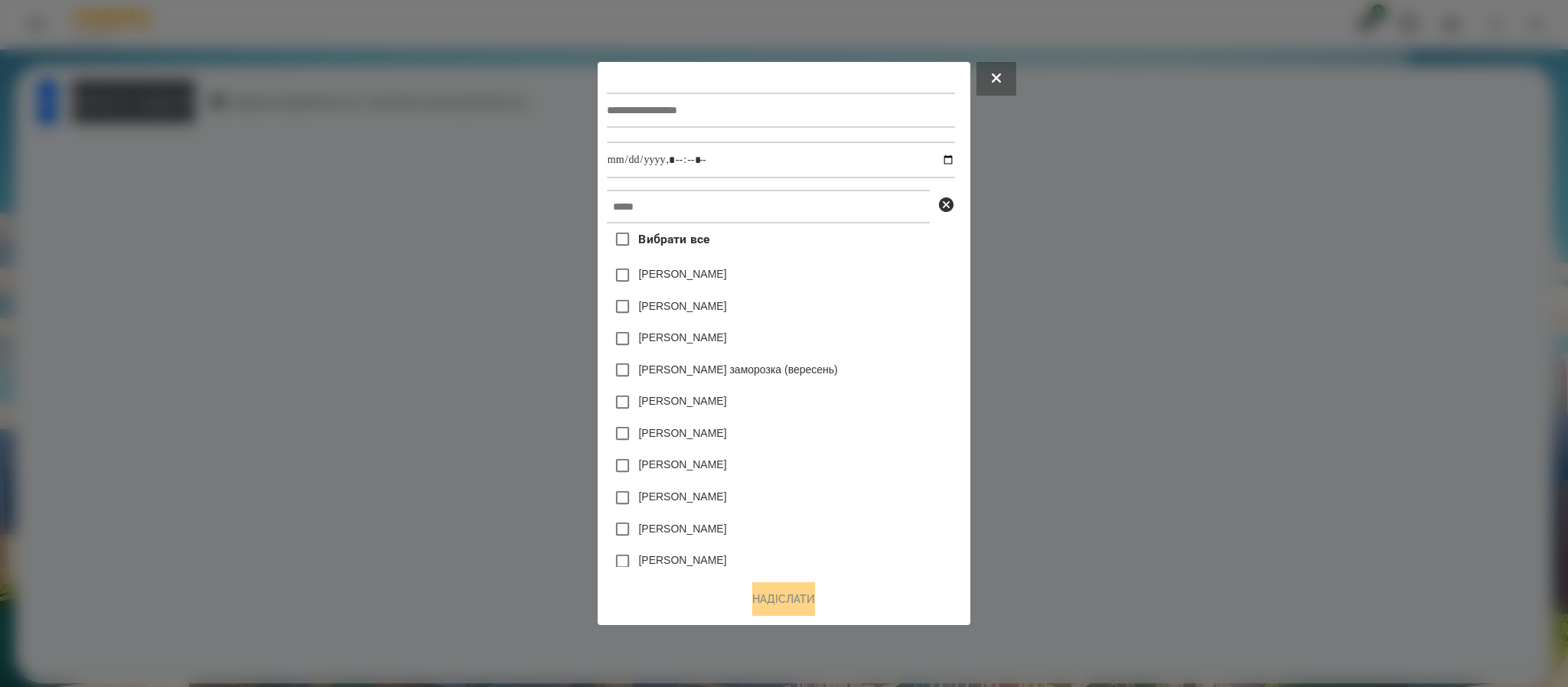
click at [955, 158] on input "datetime-local" at bounding box center [781, 160] width 348 height 37
type input "**********"
click at [803, 118] on input "text" at bounding box center [781, 110] width 348 height 35
type input "**********"
click at [607, 186] on div "**********" at bounding box center [783, 319] width 354 height 496
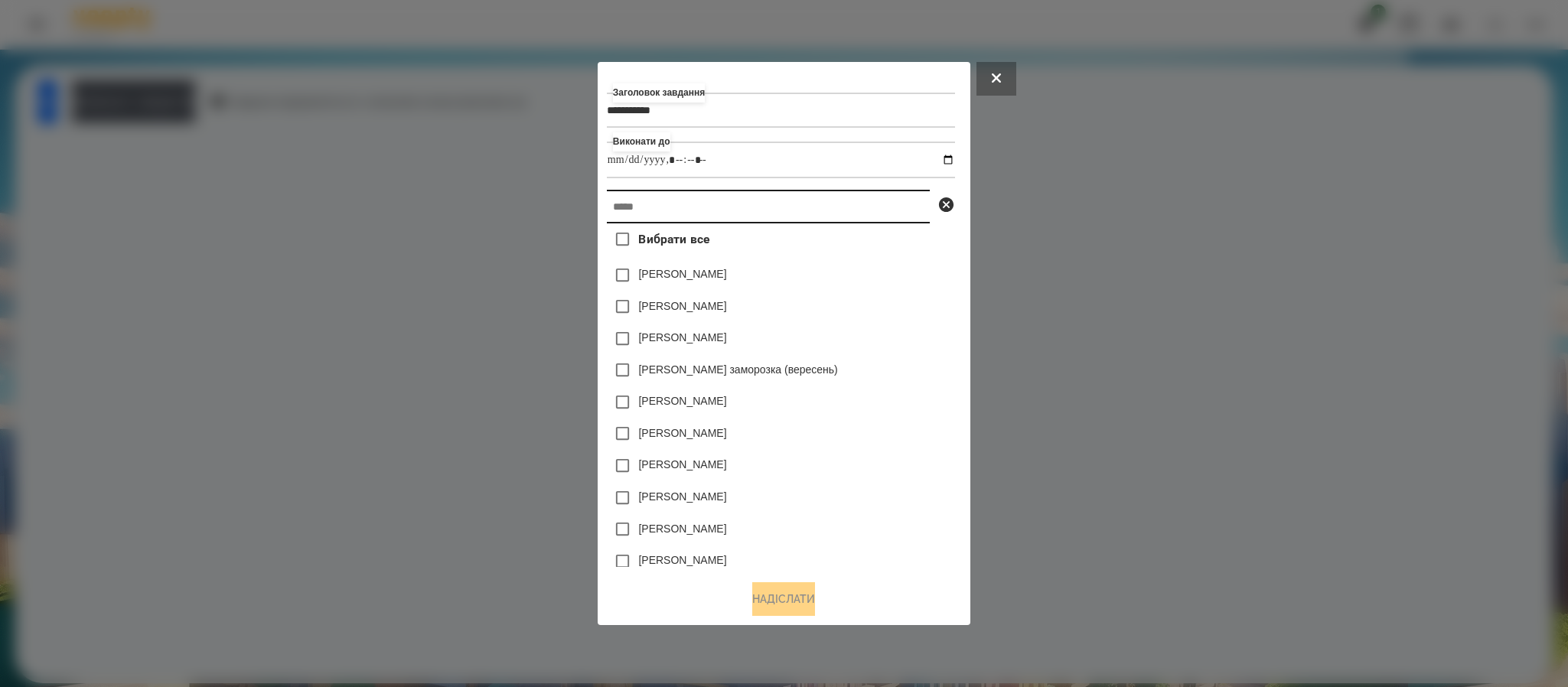
click at [620, 203] on input "text" at bounding box center [768, 207] width 323 height 33
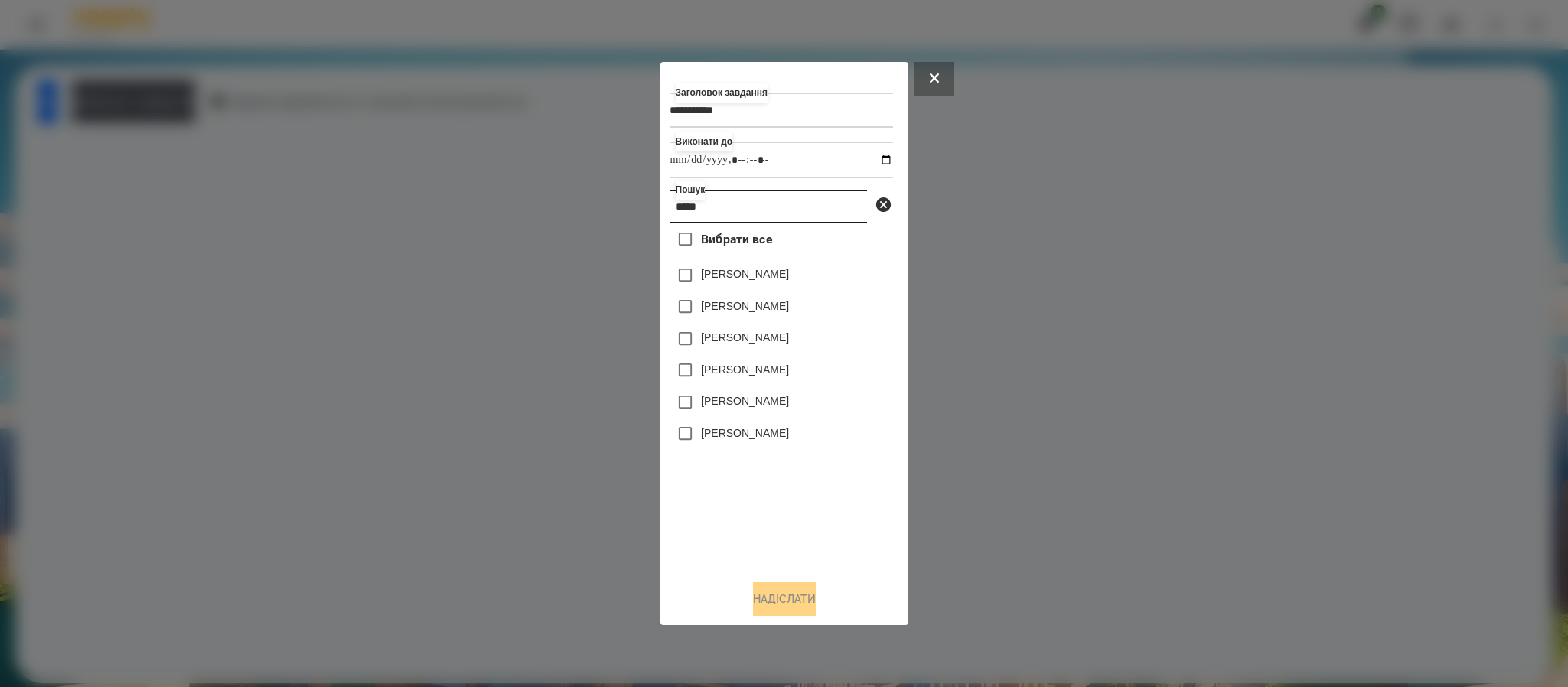
type input "*****"
click at [778, 408] on label "Бойко Анджеліна" at bounding box center [745, 401] width 88 height 15
click at [787, 600] on button "Надіслати" at bounding box center [784, 599] width 63 height 33
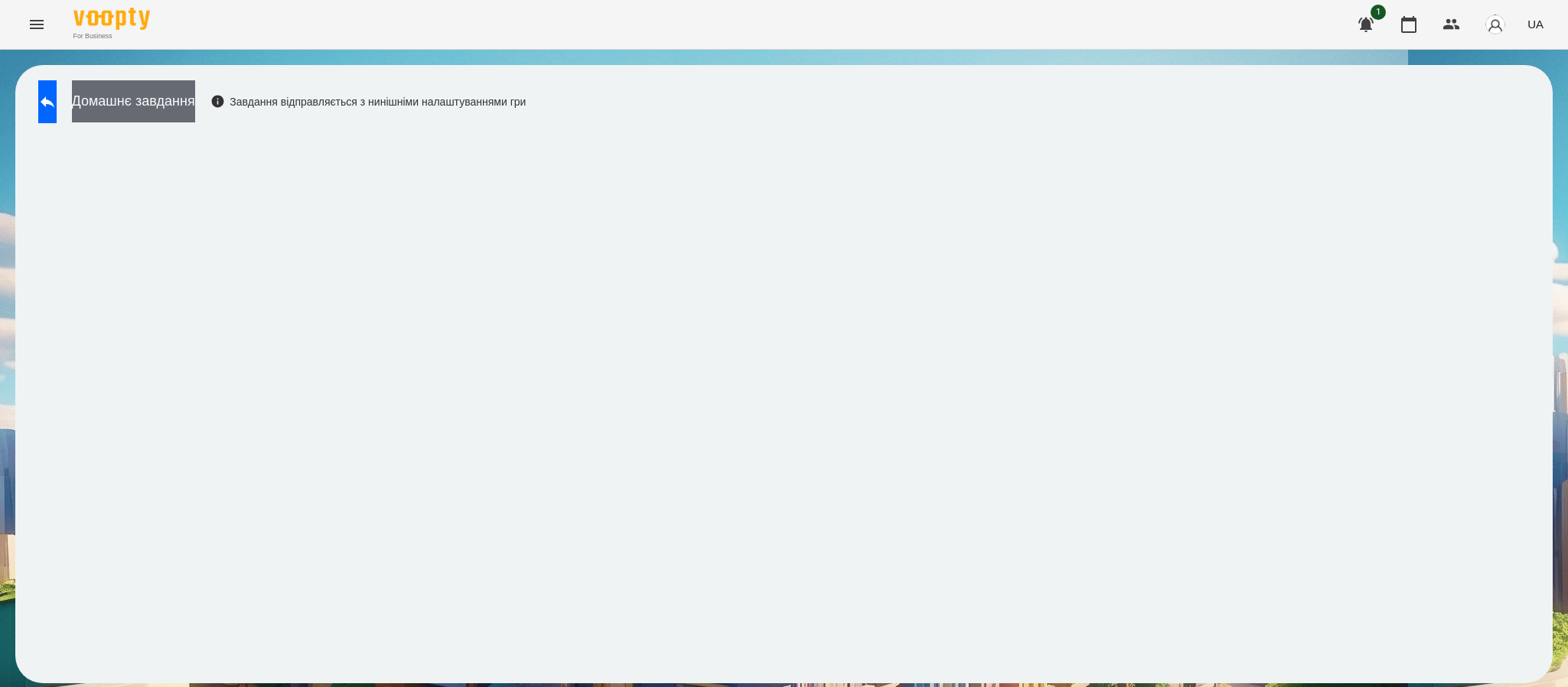
click at [195, 110] on button "Домашнє завдання" at bounding box center [133, 101] width 123 height 42
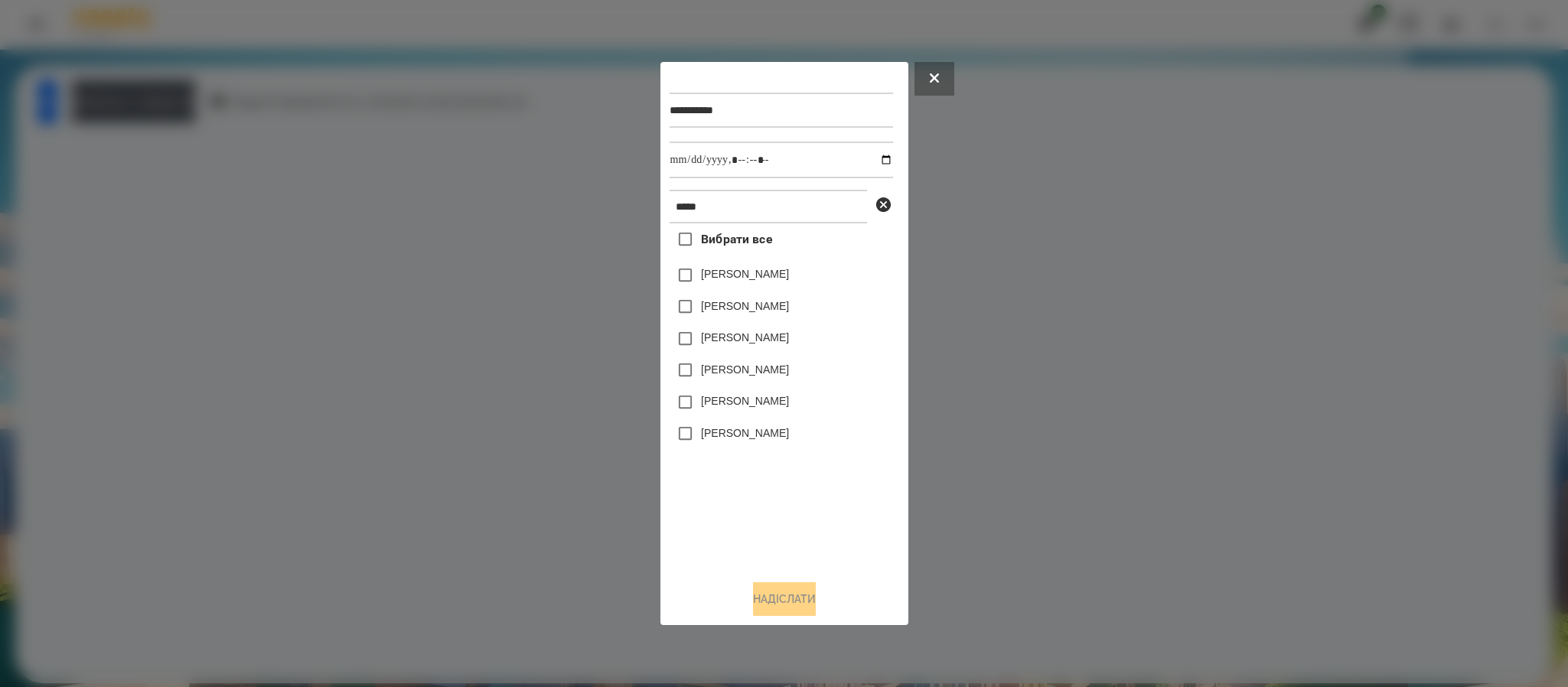
click at [766, 408] on label "Бойко Анджеліна" at bounding box center [745, 401] width 88 height 15
click at [811, 601] on button "Надіслати" at bounding box center [784, 599] width 63 height 33
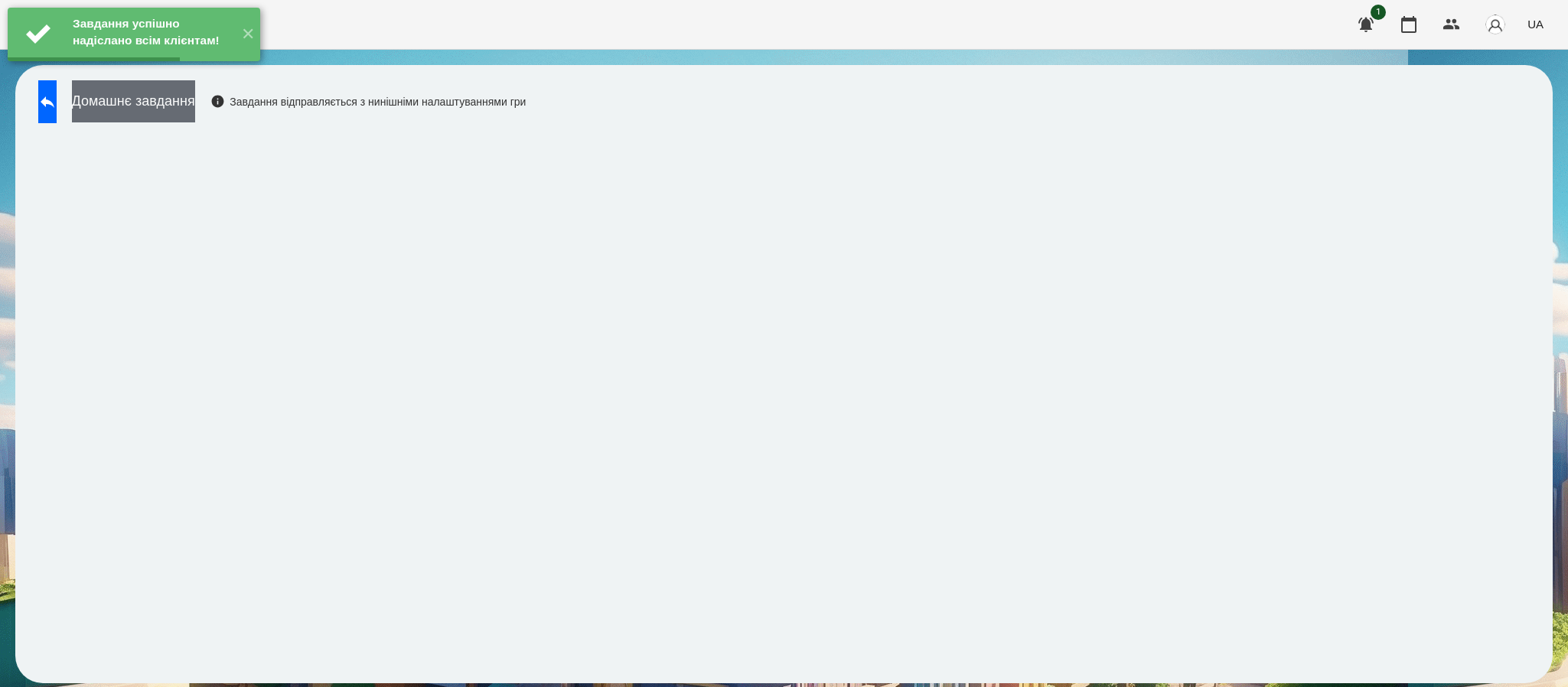
click at [179, 112] on button "Домашнє завдання" at bounding box center [133, 101] width 123 height 42
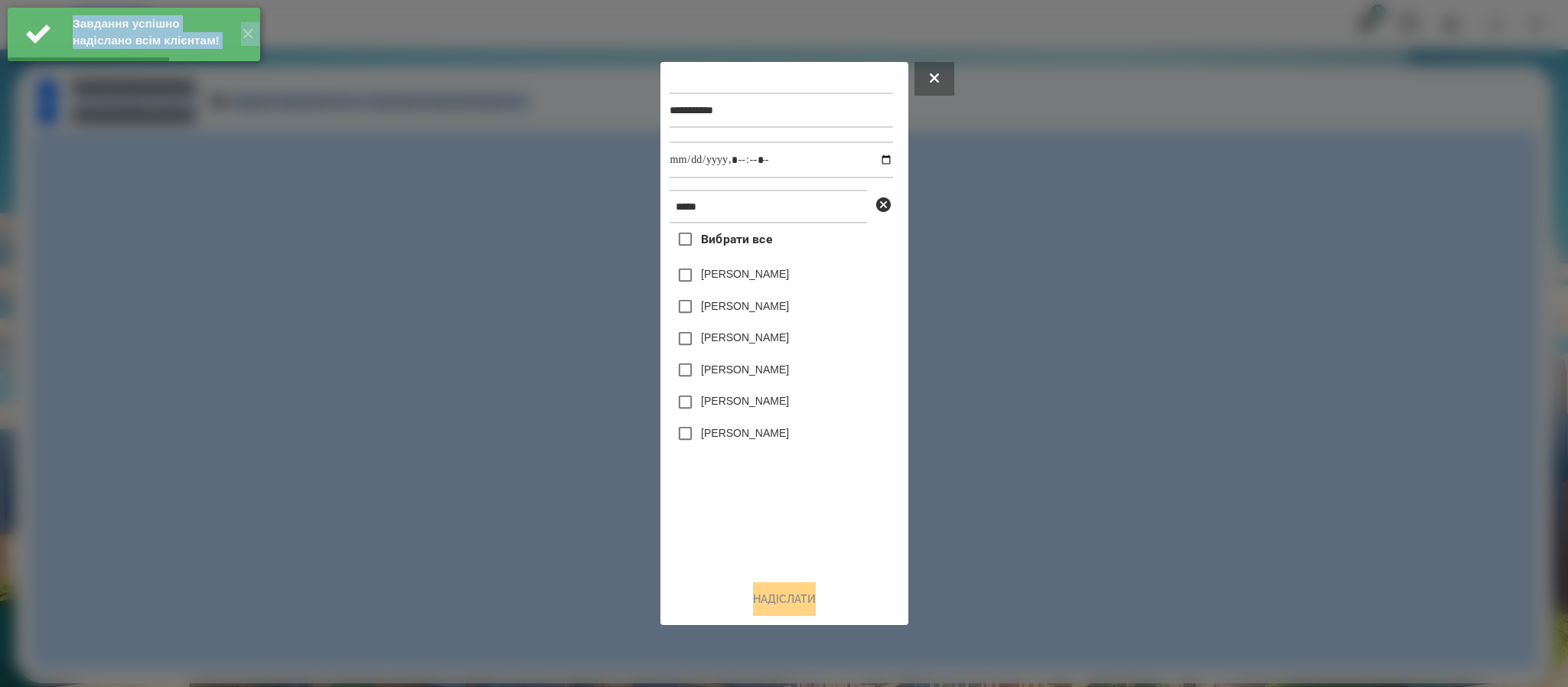
click at [179, 112] on div at bounding box center [784, 343] width 1568 height 687
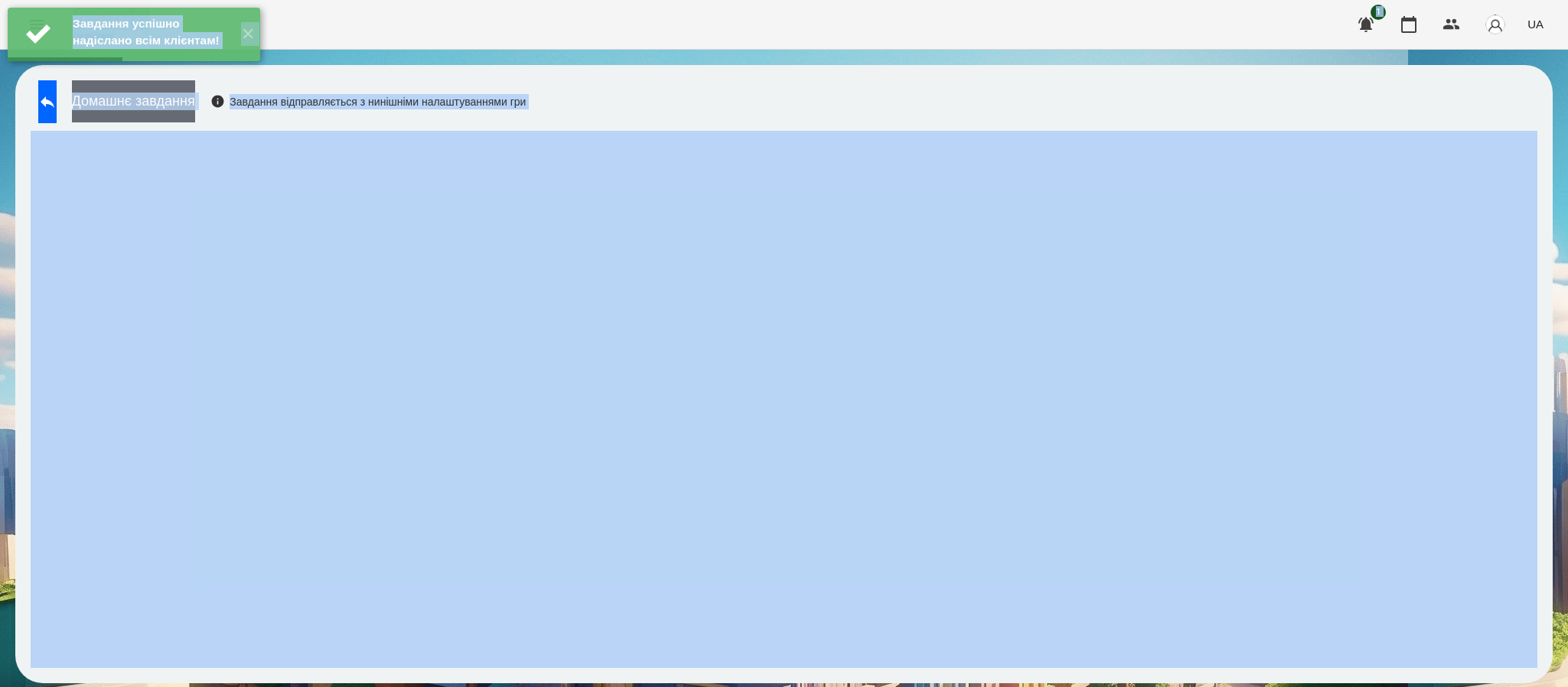
click at [179, 105] on button "Домашнє завдання" at bounding box center [133, 101] width 123 height 42
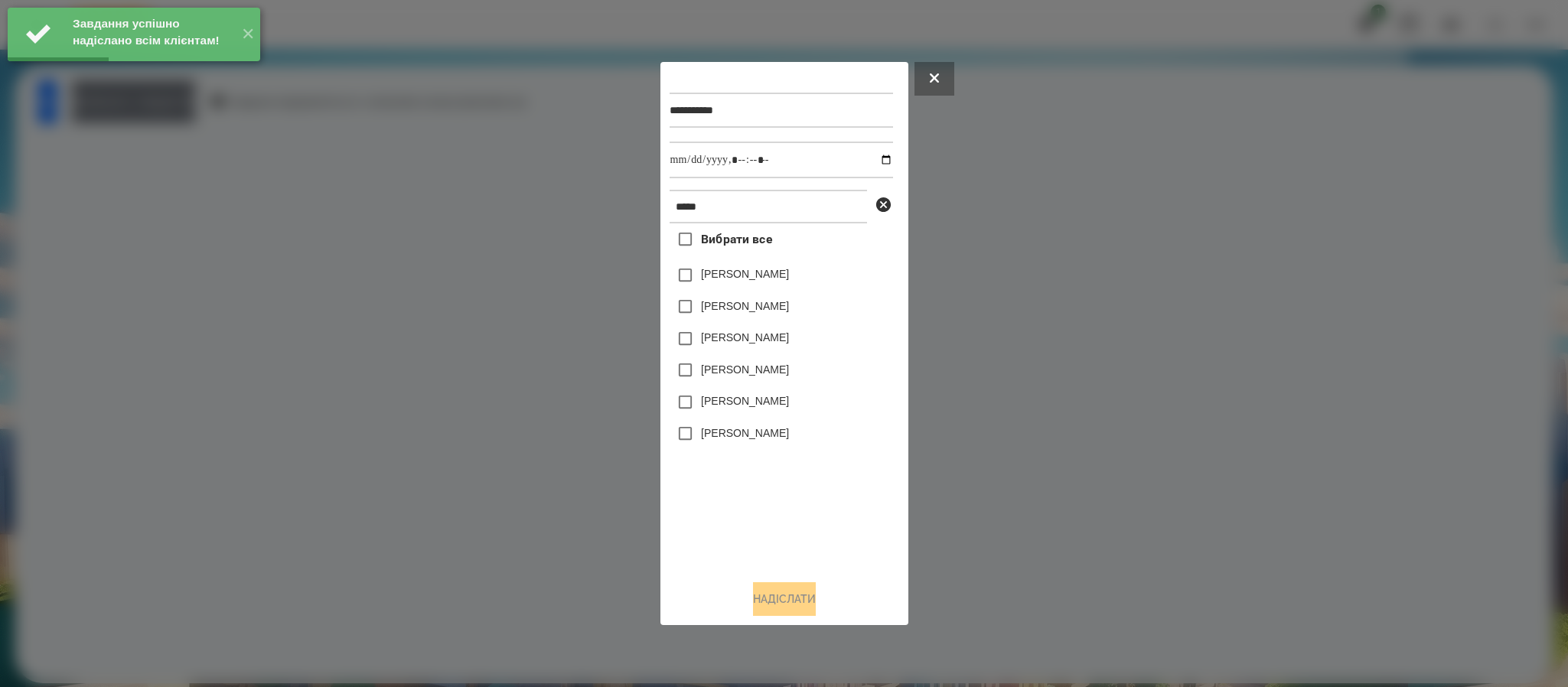
click at [179, 105] on div at bounding box center [784, 343] width 1568 height 687
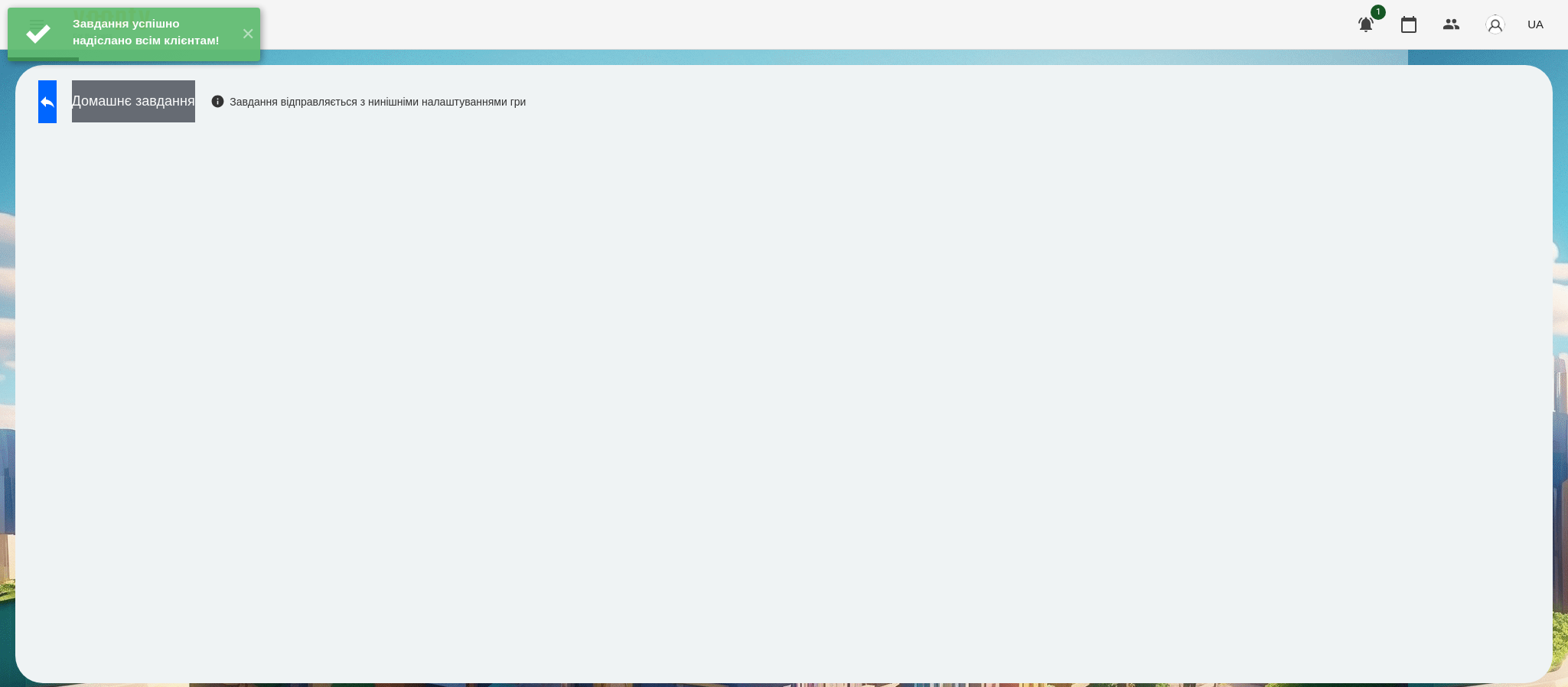
click at [179, 105] on button "Домашнє завдання" at bounding box center [133, 101] width 123 height 42
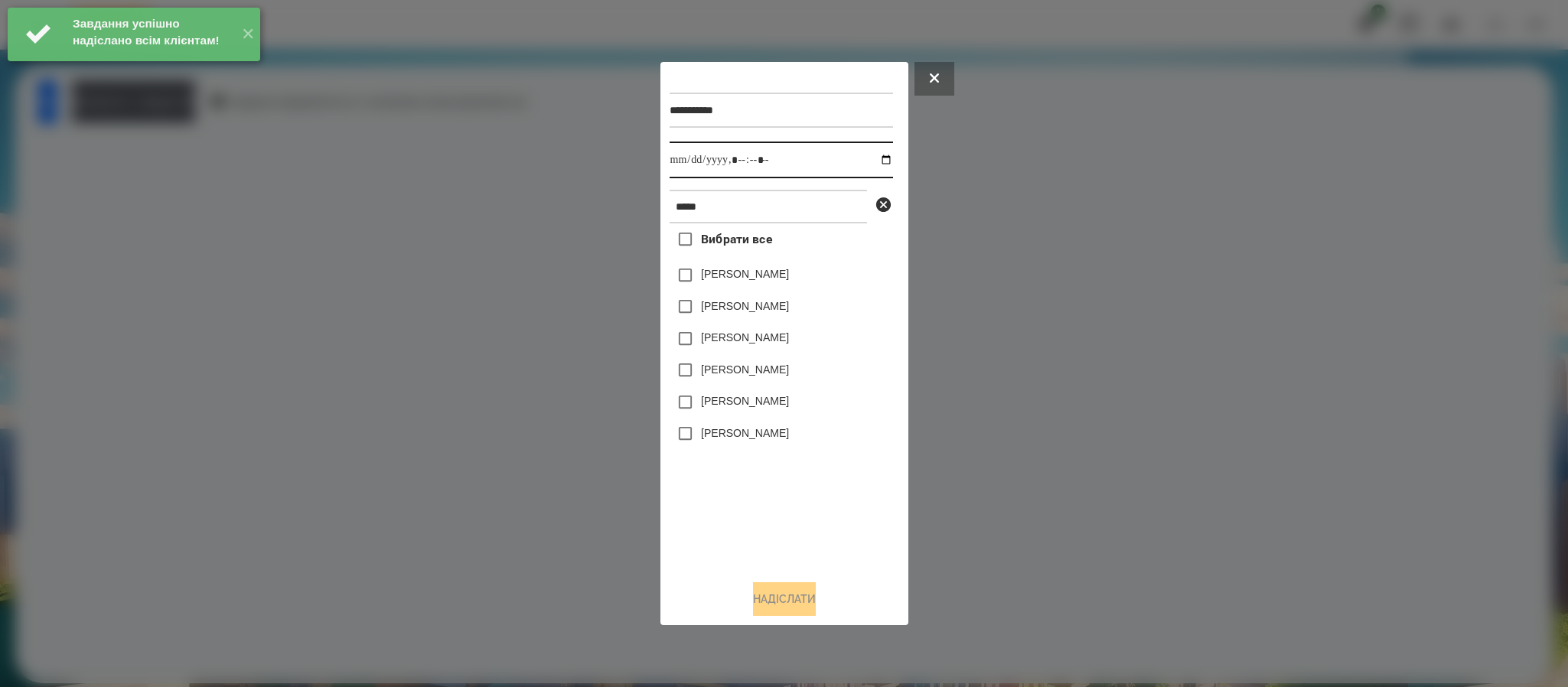
click at [882, 156] on input "datetime-local" at bounding box center [781, 160] width 223 height 37
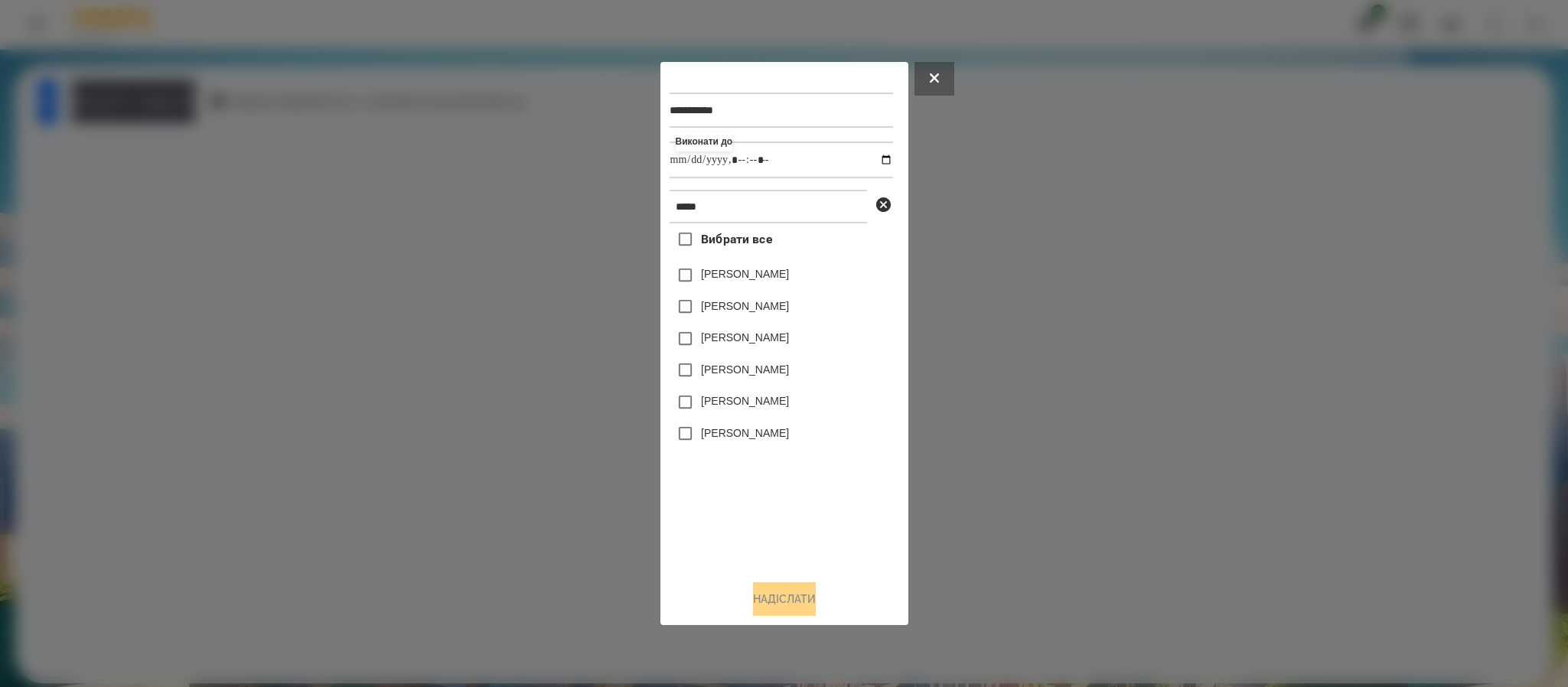
type input "**********"
click at [792, 558] on div "Вибрати все Артем Бойко Бойко Іван Бойко Веніамін Бойко Марія Бойко Анджеліна Б…" at bounding box center [781, 395] width 223 height 344
click at [721, 393] on div "Бойко Анджеліна" at bounding box center [781, 402] width 223 height 32
click at [741, 397] on label "Бойко Анджеліна" at bounding box center [745, 401] width 88 height 15
click at [808, 611] on button "Надіслати" at bounding box center [784, 599] width 63 height 33
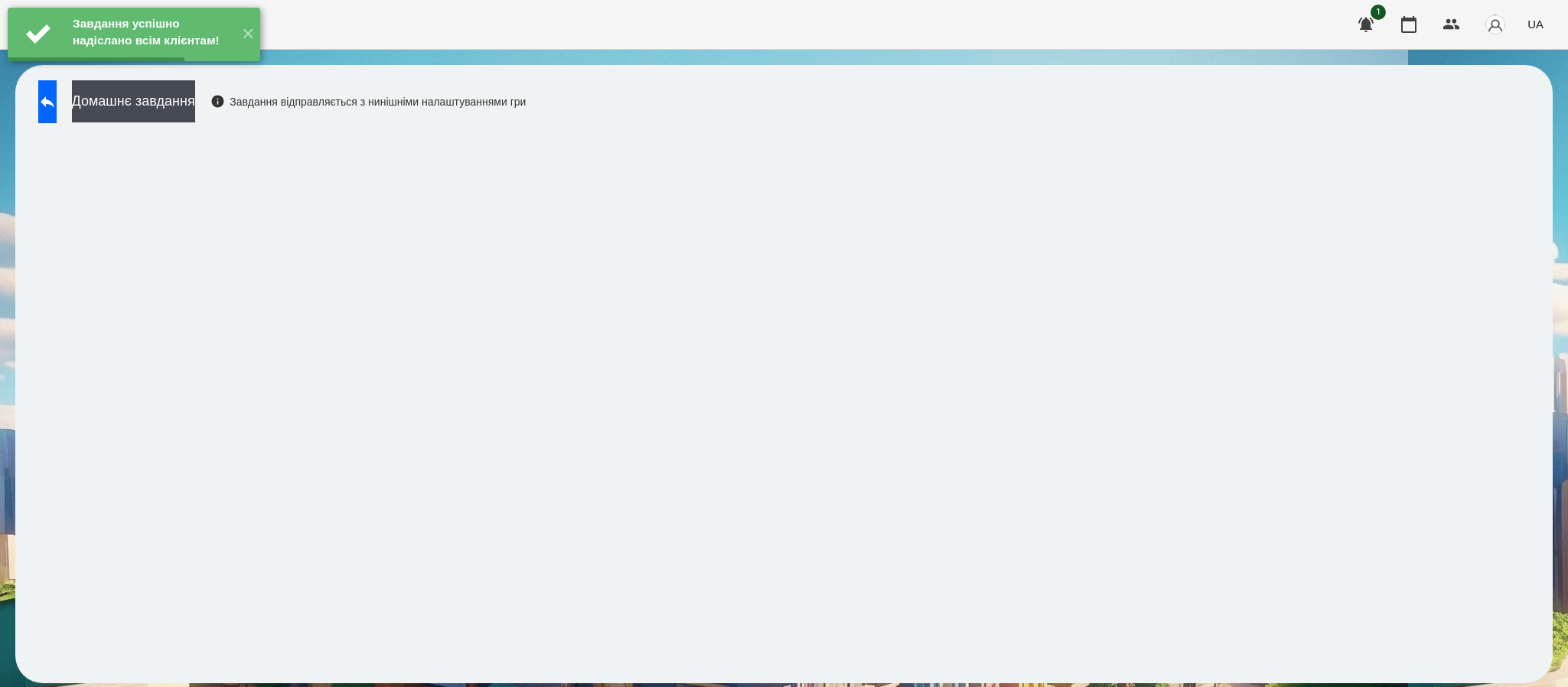
click at [249, 125] on div "Домашнє завдання Завдання відправляється з нинішніми налаштуваннями гри" at bounding box center [279, 105] width 495 height 50
click at [195, 110] on button "Домашнє завдання" at bounding box center [133, 101] width 123 height 42
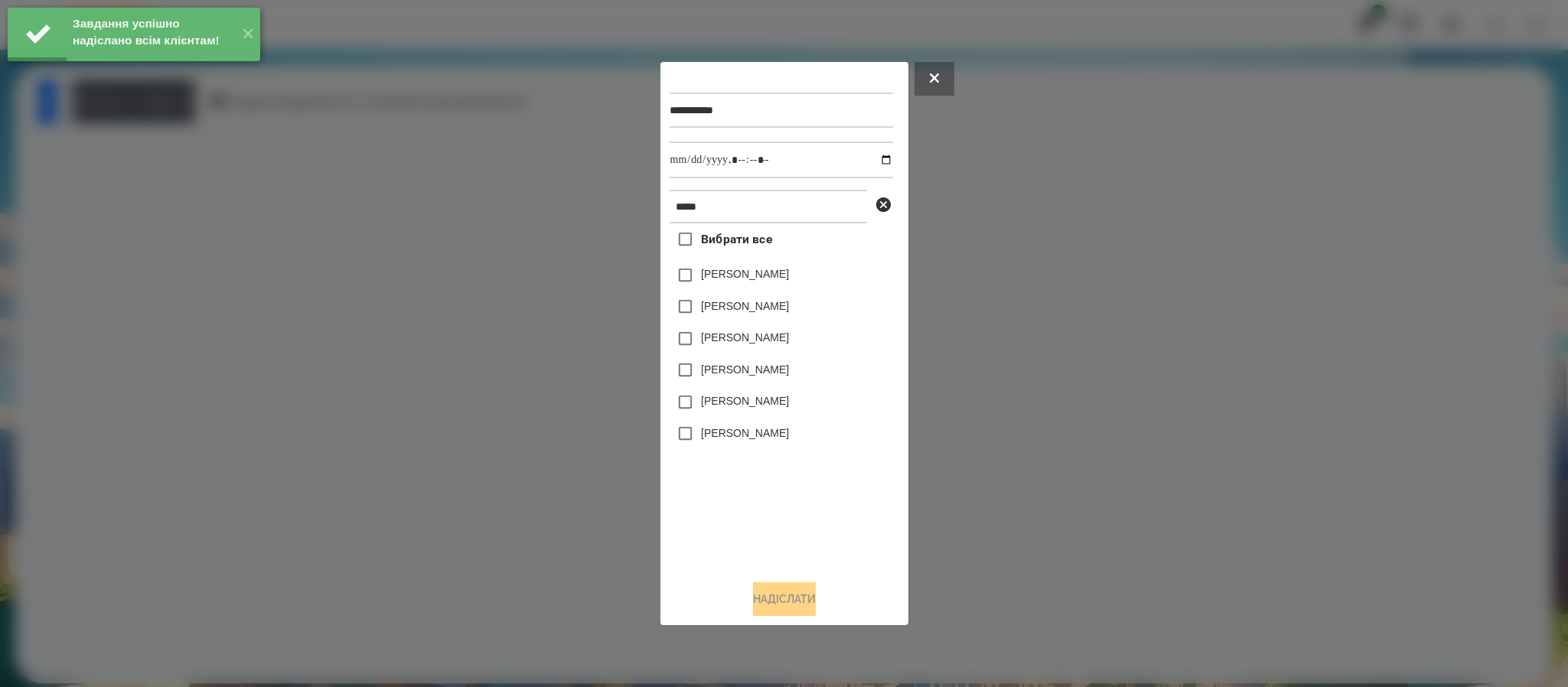
click at [754, 402] on label "Бойко Анджеліна" at bounding box center [745, 401] width 88 height 15
click at [788, 602] on button "Надіслати" at bounding box center [784, 599] width 63 height 33
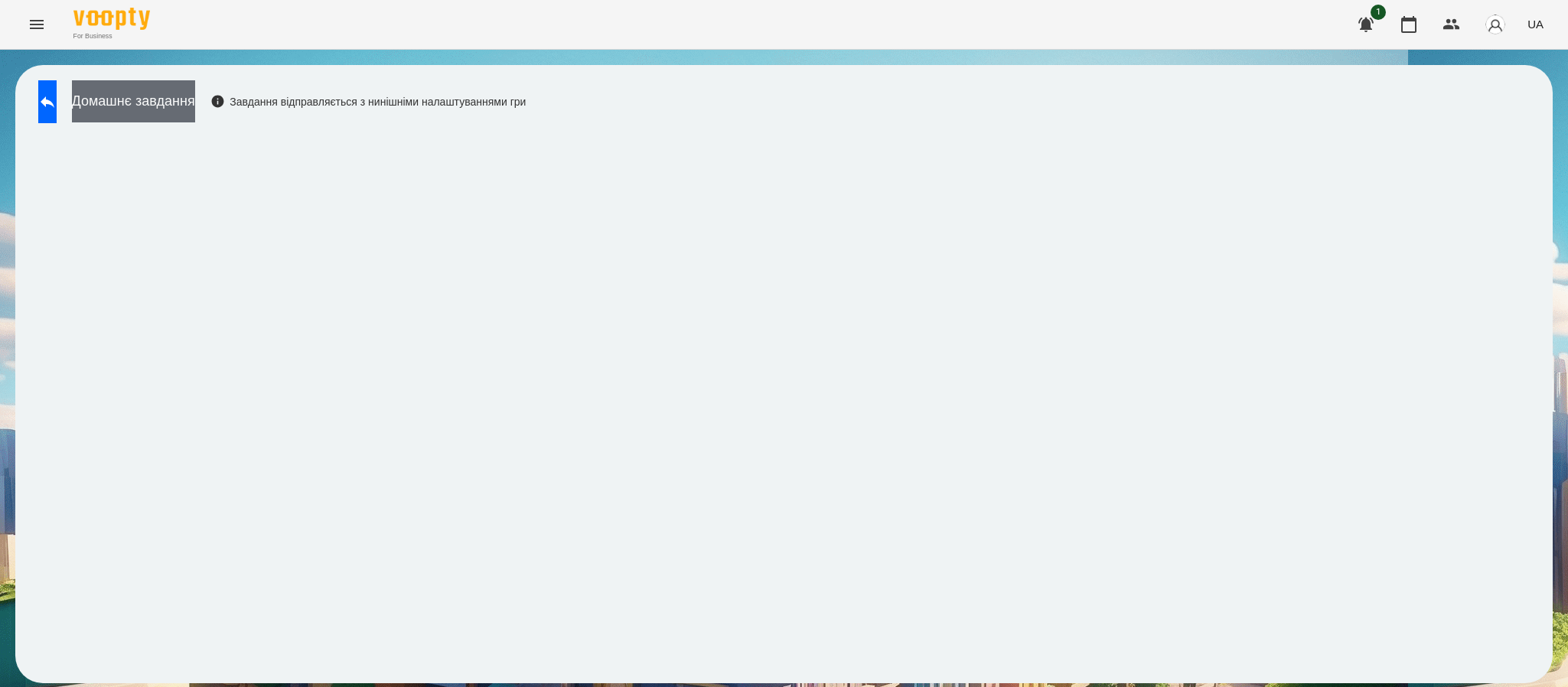
click at [195, 113] on button "Домашнє завдання" at bounding box center [133, 101] width 123 height 42
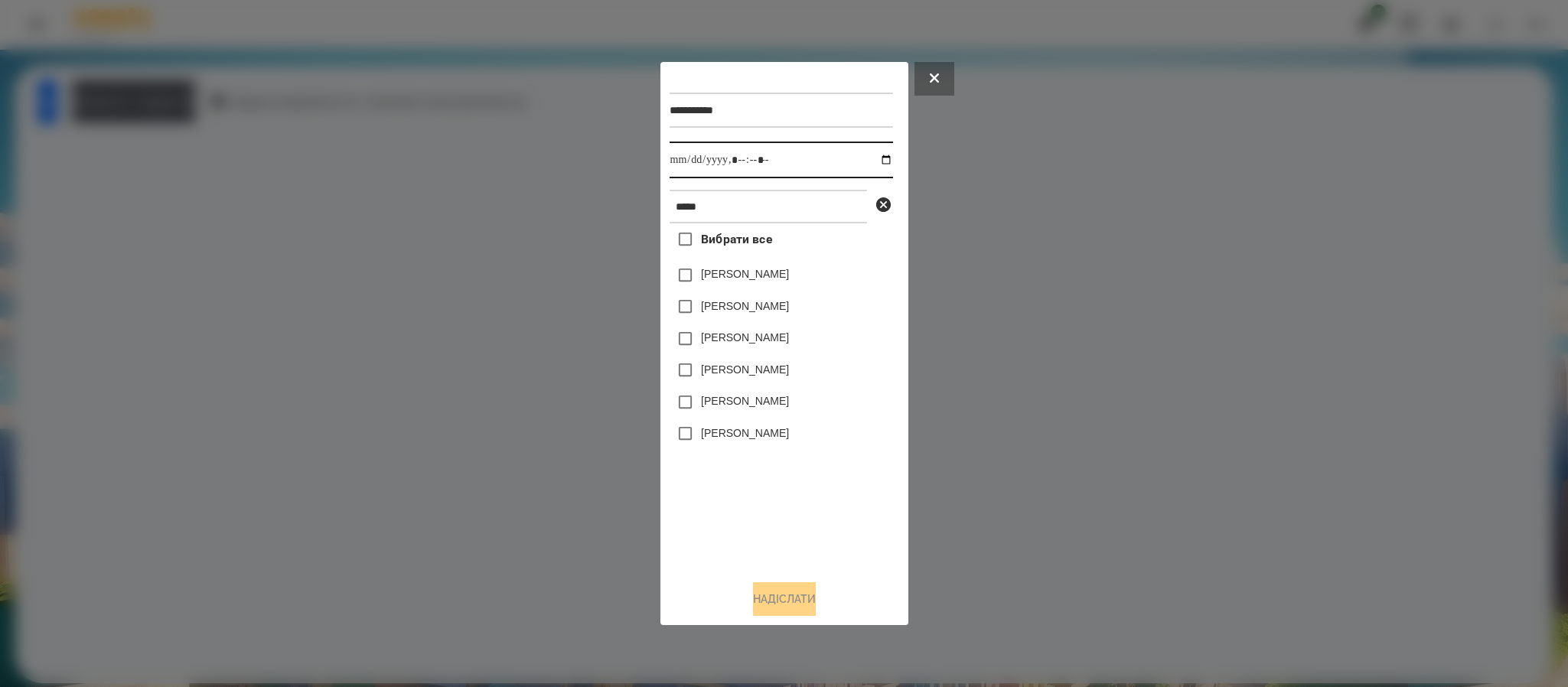
click at [877, 161] on input "datetime-local" at bounding box center [781, 160] width 223 height 37
type input "**********"
click at [800, 496] on div "Вибрати все Артем Бойко Бойко Іван Бойко Веніамін Бойко Марія Бойко Анджеліна Б…" at bounding box center [781, 395] width 223 height 344
click at [740, 402] on label "Бойко Анджеліна" at bounding box center [745, 401] width 88 height 15
click at [815, 610] on button "Надіслати" at bounding box center [784, 599] width 63 height 33
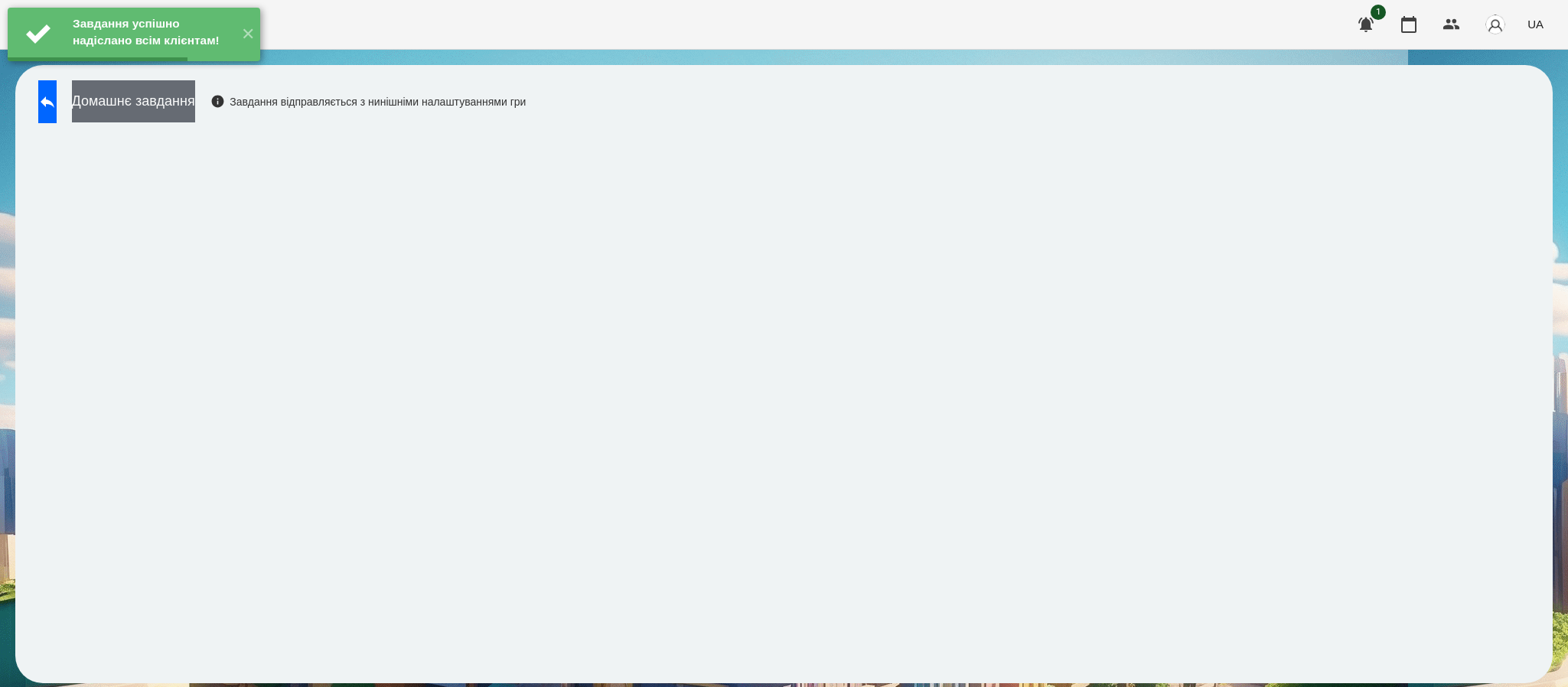
click at [195, 105] on button "Домашнє завдання" at bounding box center [133, 101] width 123 height 42
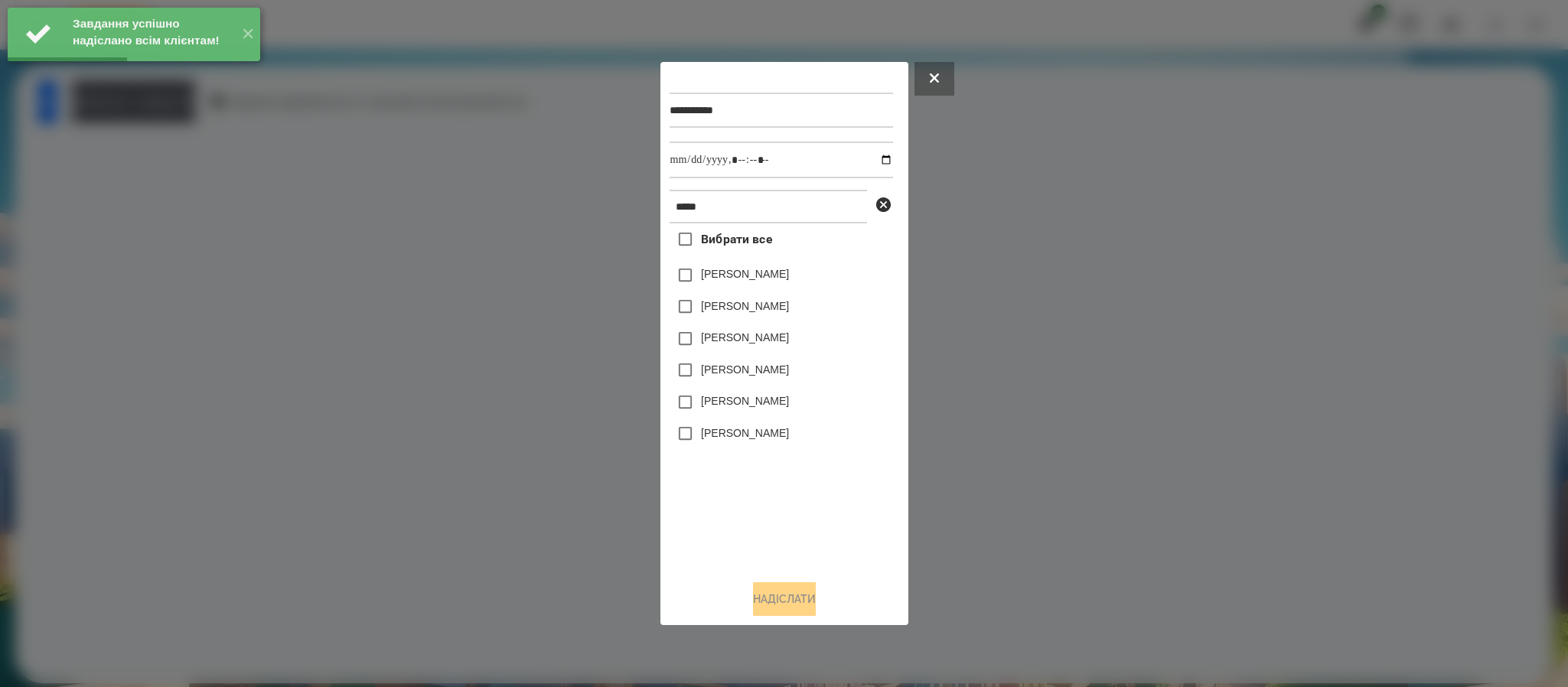
click at [767, 401] on label "Бойко Анджеліна" at bounding box center [745, 401] width 88 height 15
click at [770, 599] on button "Надіслати" at bounding box center [784, 599] width 63 height 33
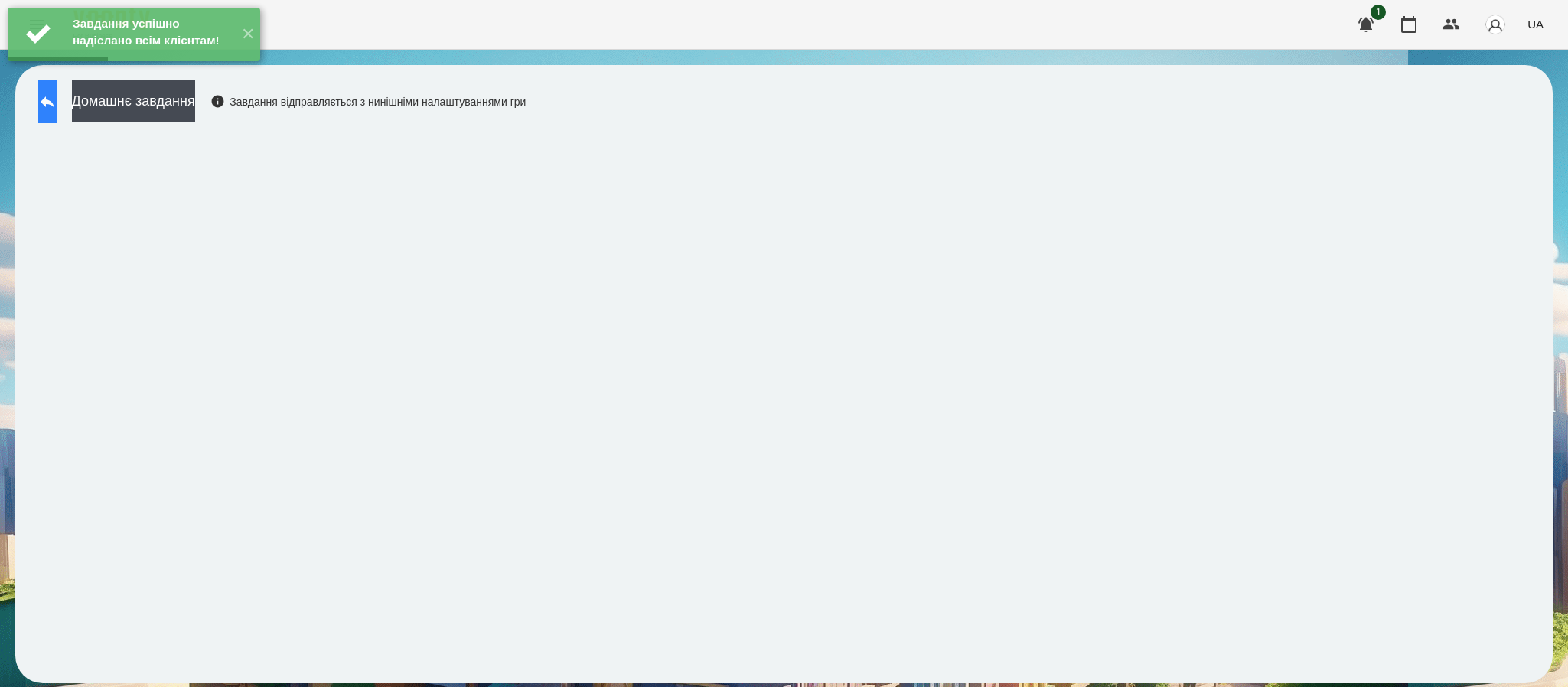
click at [57, 110] on button at bounding box center [48, 101] width 18 height 43
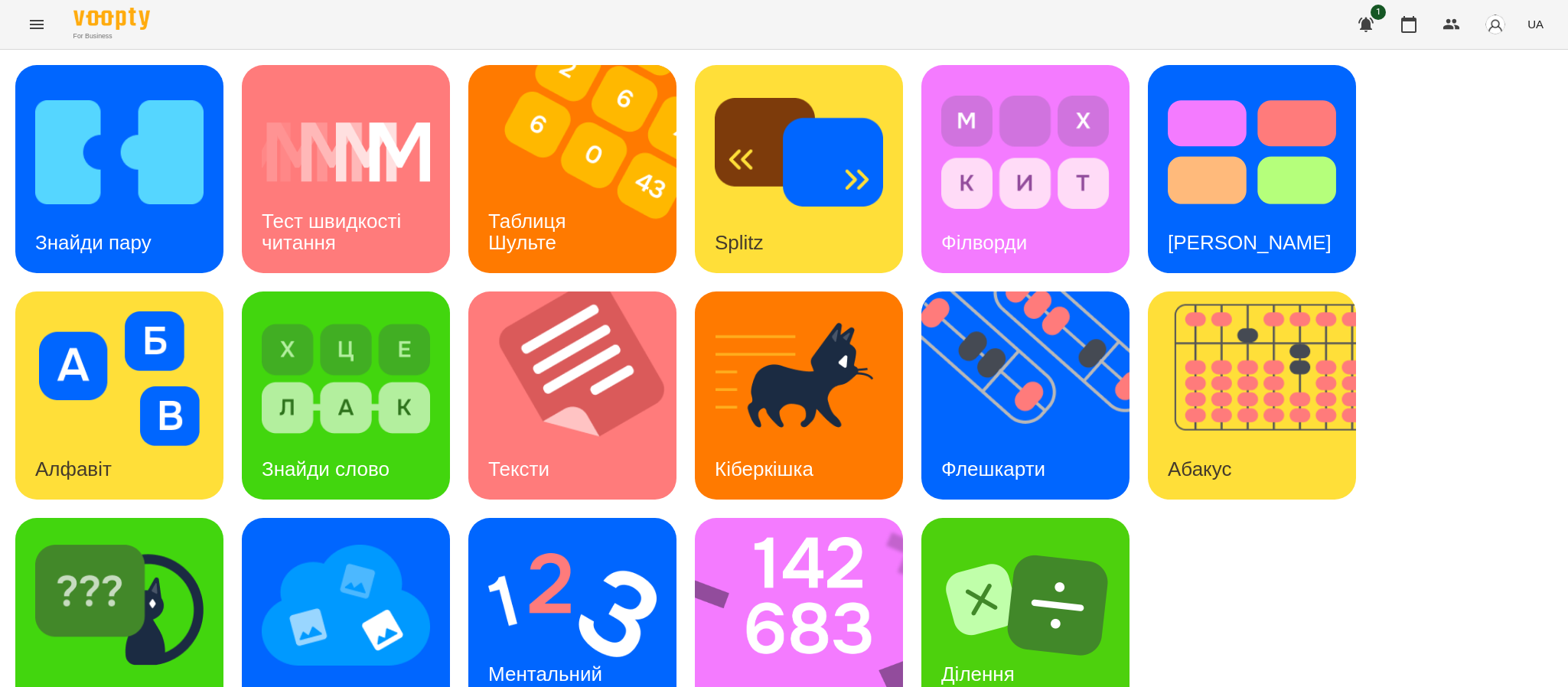
scroll to position [54, 0]
click at [917, 377] on div "Знайди пару Тест швидкості читання Таблиця Шульте Splitz Філворди Тест Струпа А…" at bounding box center [783, 396] width 1537 height 661
click at [970, 321] on img at bounding box center [1035, 395] width 228 height 208
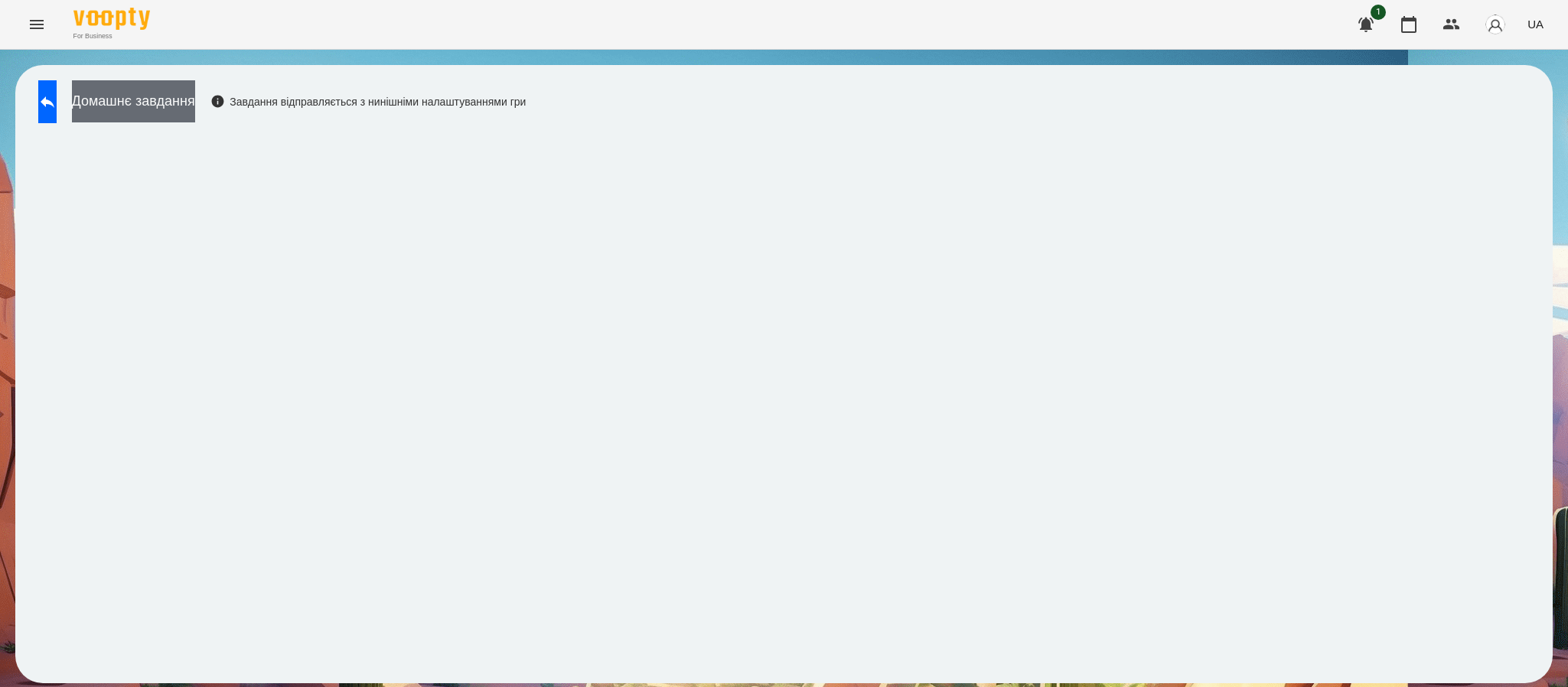
click at [166, 116] on button "Домашнє завдання" at bounding box center [133, 101] width 123 height 42
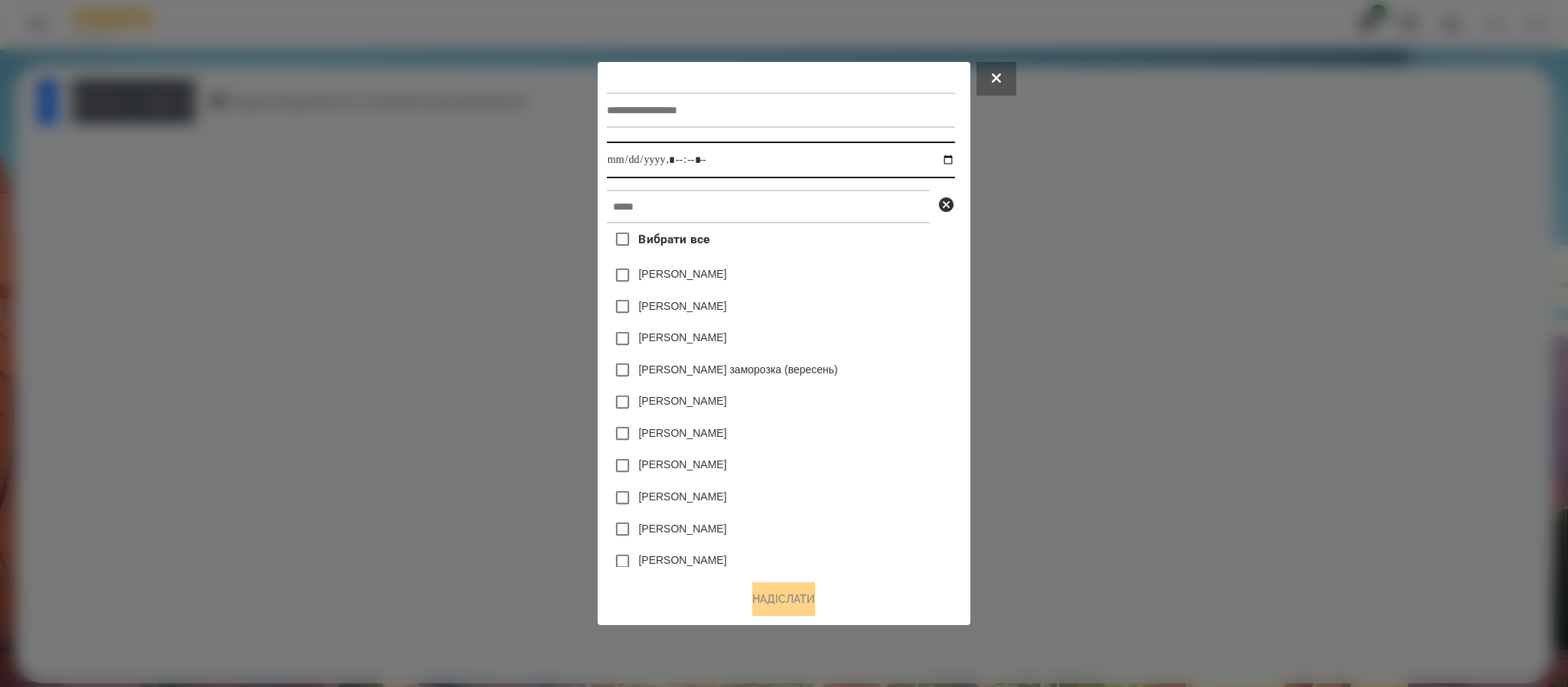
click at [952, 155] on input "datetime-local" at bounding box center [781, 160] width 348 height 37
type input "**********"
click at [971, 290] on div "Виконати до Вибрати все Коля Главач Емма Северен Яна Щербакова Злата Миц заморо…" at bounding box center [783, 343] width 372 height 563
click at [720, 211] on input "text" at bounding box center [768, 207] width 323 height 33
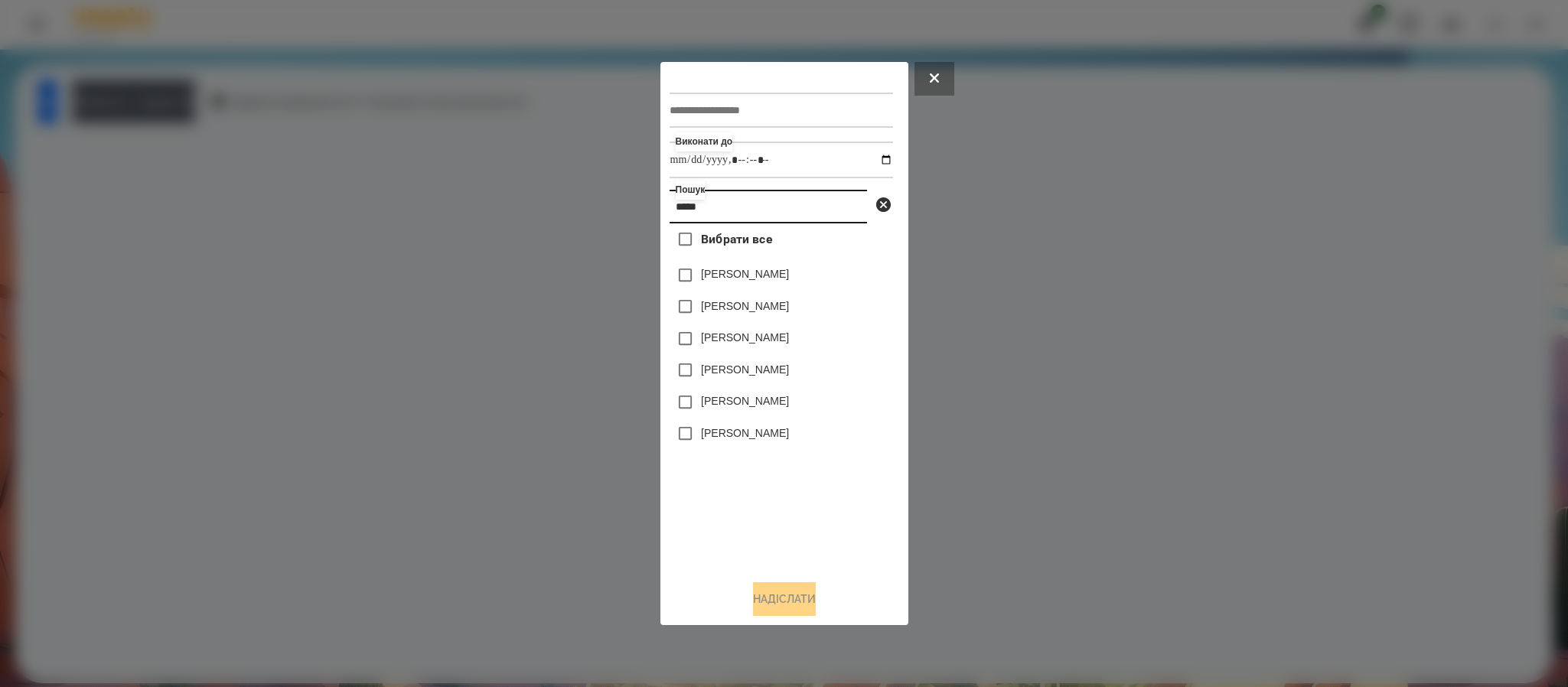
type input "*****"
click at [777, 407] on label "Бойко Анджеліна" at bounding box center [745, 401] width 88 height 15
click at [801, 602] on button "Надіслати" at bounding box center [784, 599] width 63 height 33
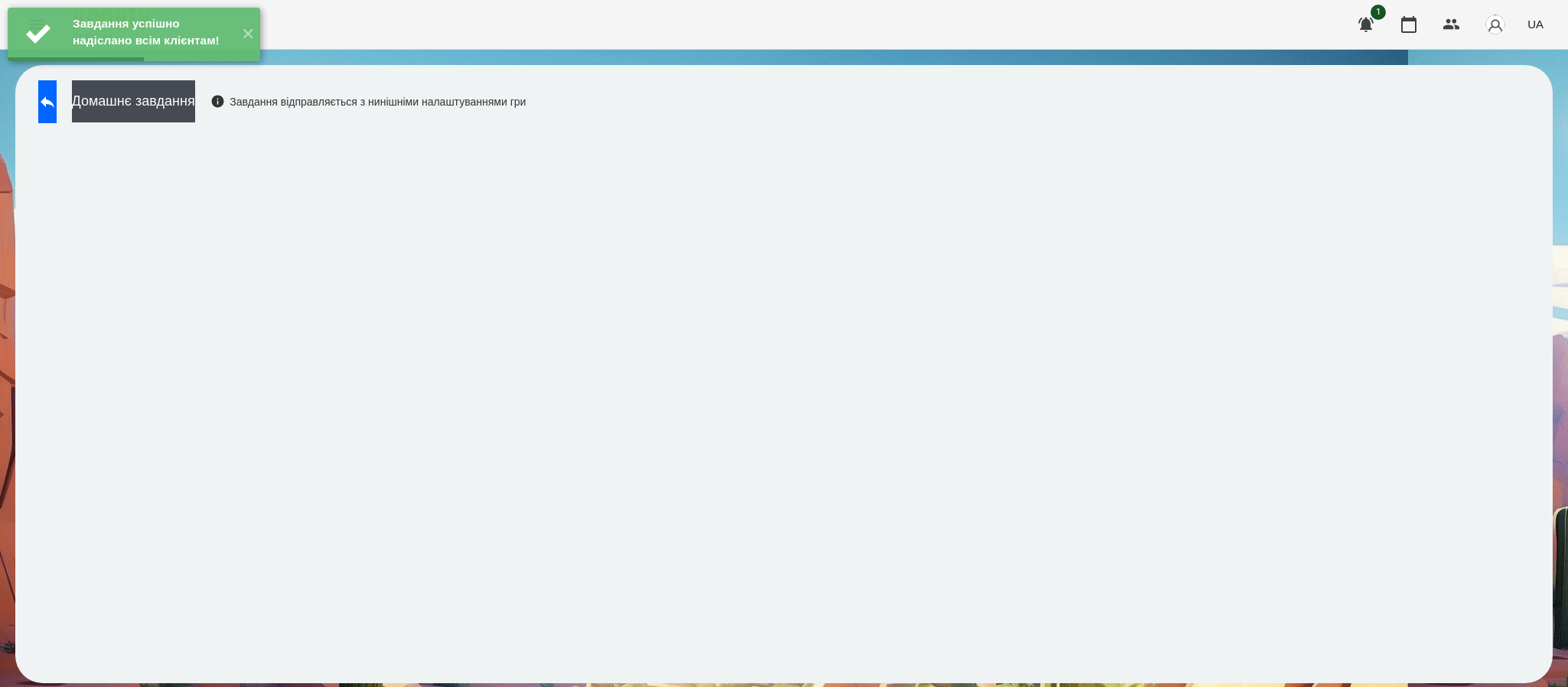
click at [237, 126] on div "Домашнє завдання Завдання відправляється з нинішніми налаштуваннями гри" at bounding box center [279, 105] width 495 height 50
click at [195, 110] on button "Домашнє завдання" at bounding box center [133, 101] width 123 height 42
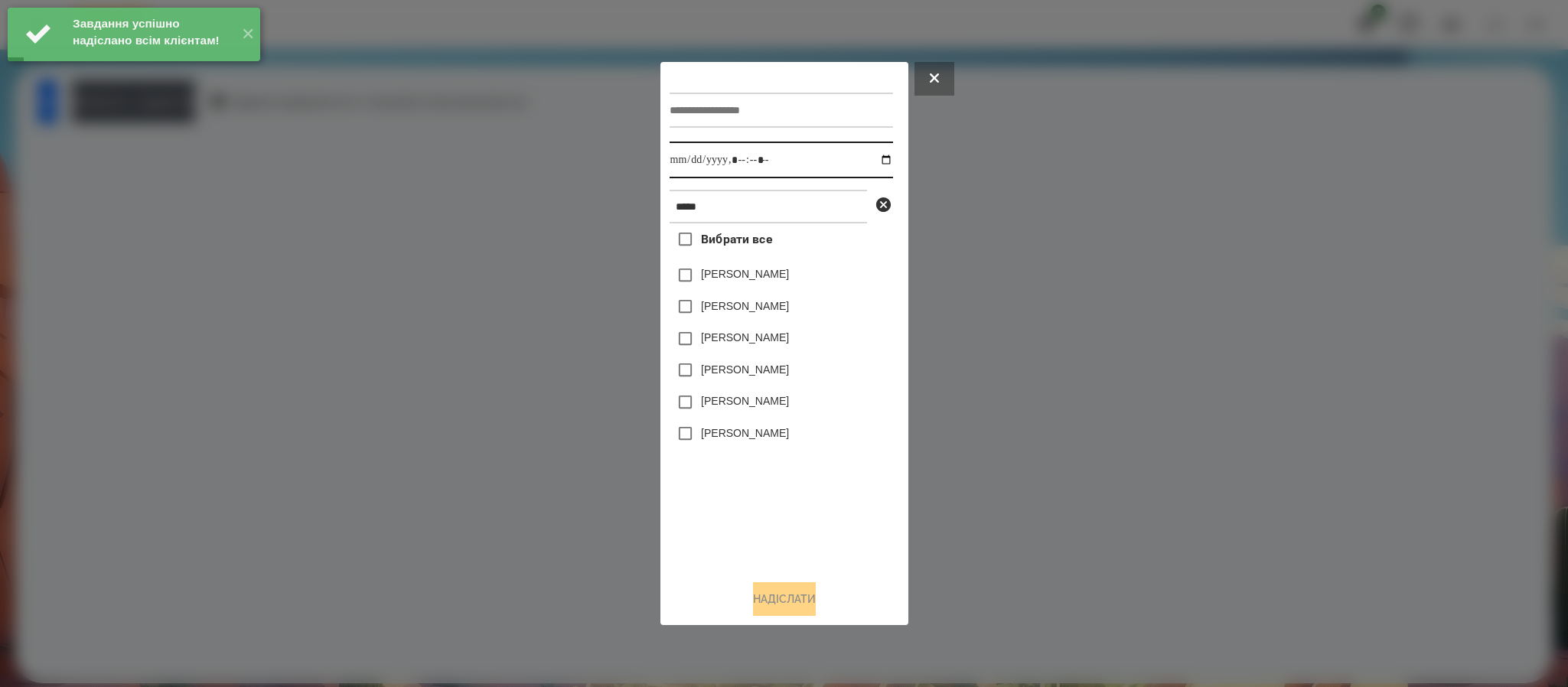
click at [876, 158] on input "datetime-local" at bounding box center [781, 160] width 223 height 37
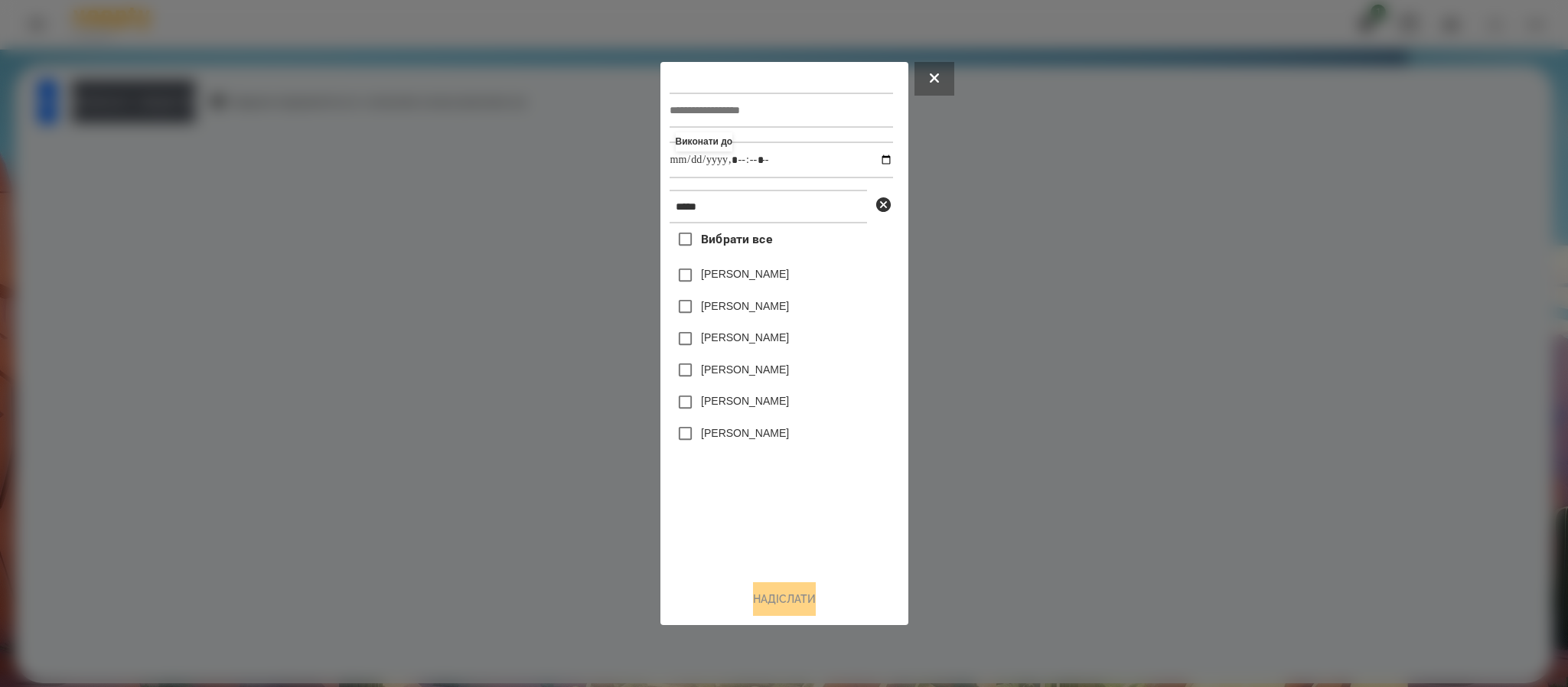
type input "**********"
click at [751, 400] on label "Бойко Анджеліна" at bounding box center [745, 401] width 88 height 15
click at [795, 604] on button "Надіслати" at bounding box center [784, 599] width 63 height 33
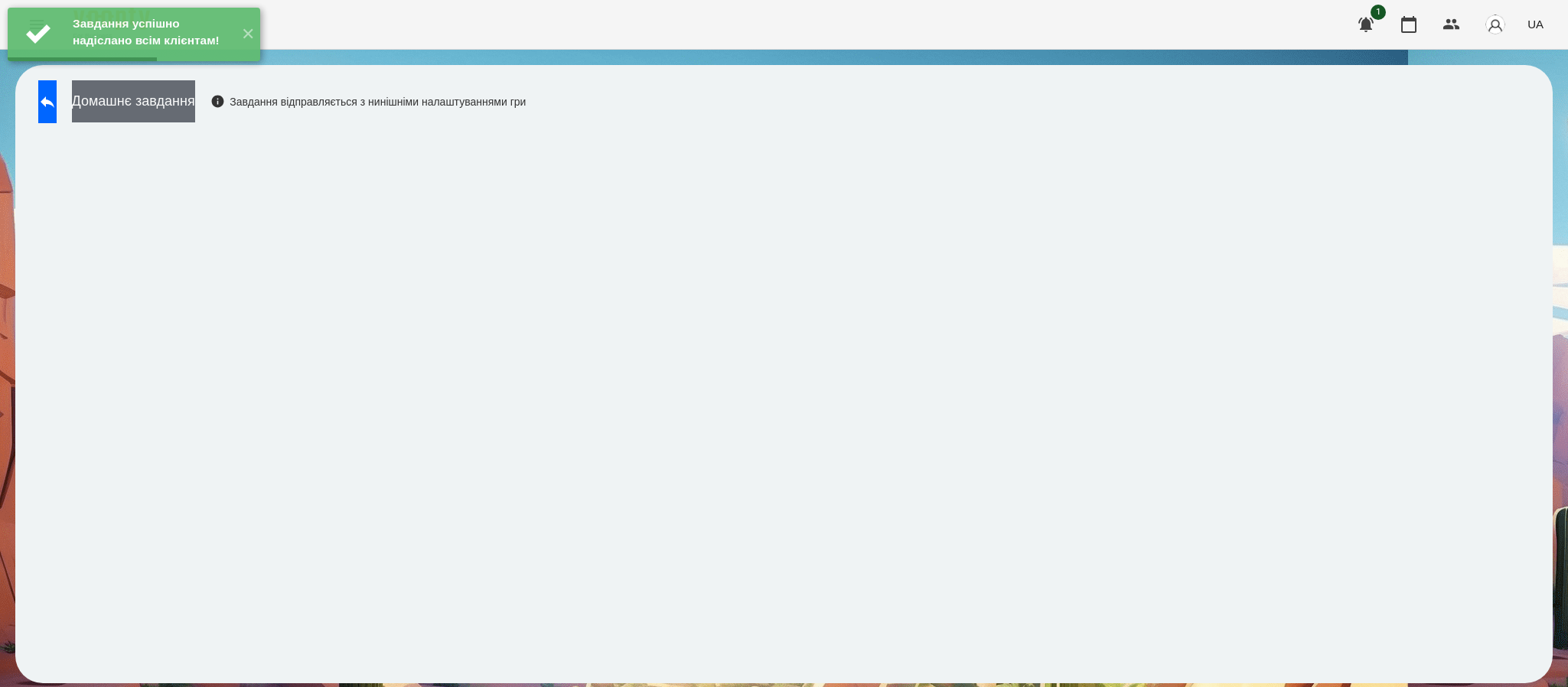
click at [195, 113] on button "Домашнє завдання" at bounding box center [133, 101] width 123 height 42
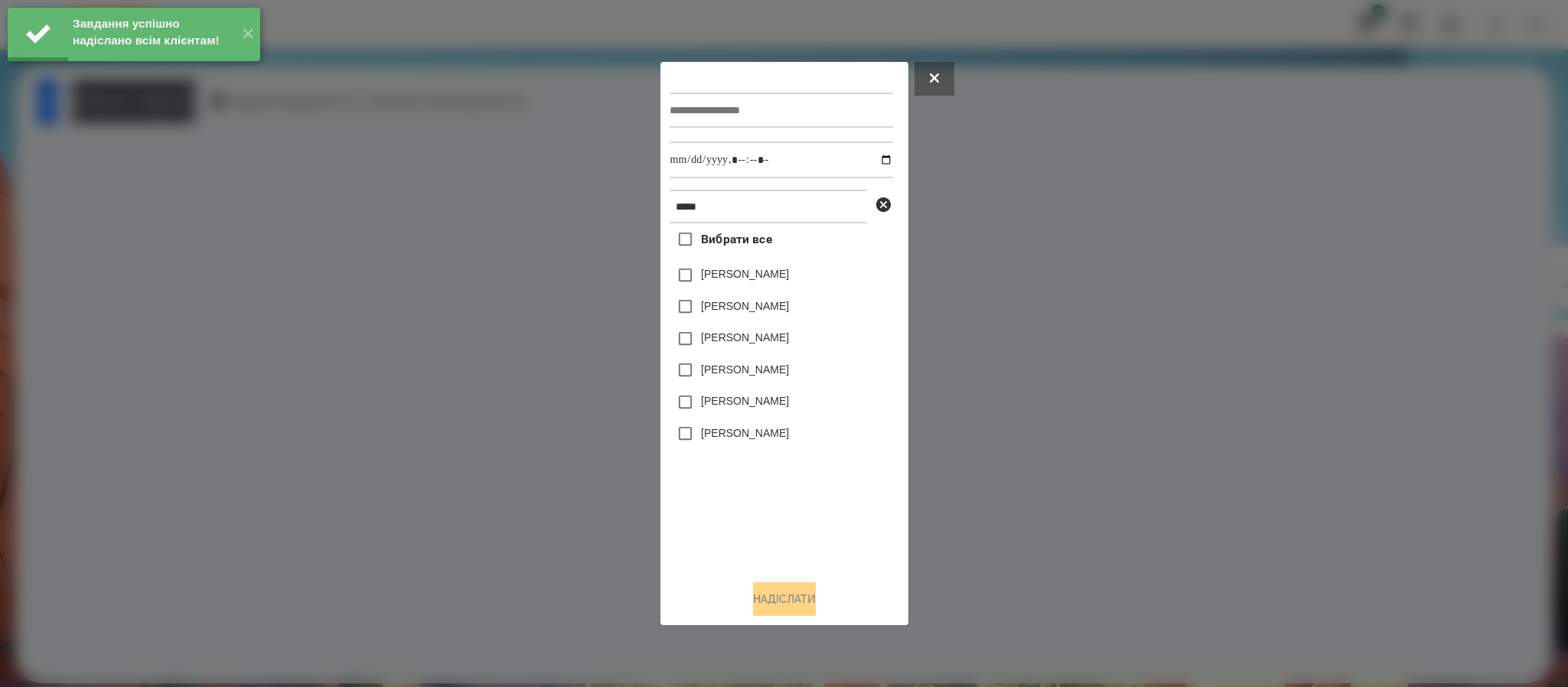
click at [755, 402] on label "Бойко Анджеліна" at bounding box center [745, 401] width 88 height 15
click at [793, 609] on button "Надіслати" at bounding box center [784, 599] width 63 height 33
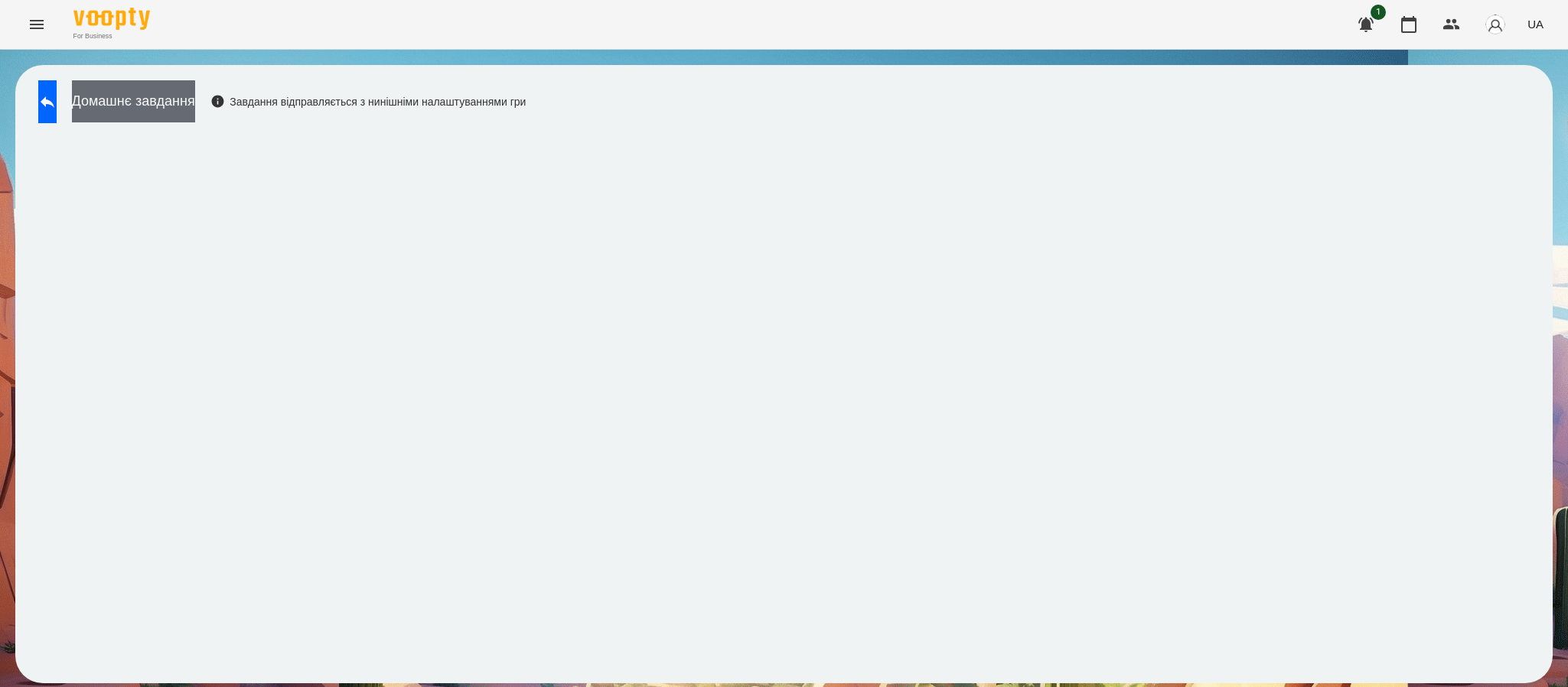
click at [192, 100] on button "Домашнє завдання" at bounding box center [133, 101] width 123 height 42
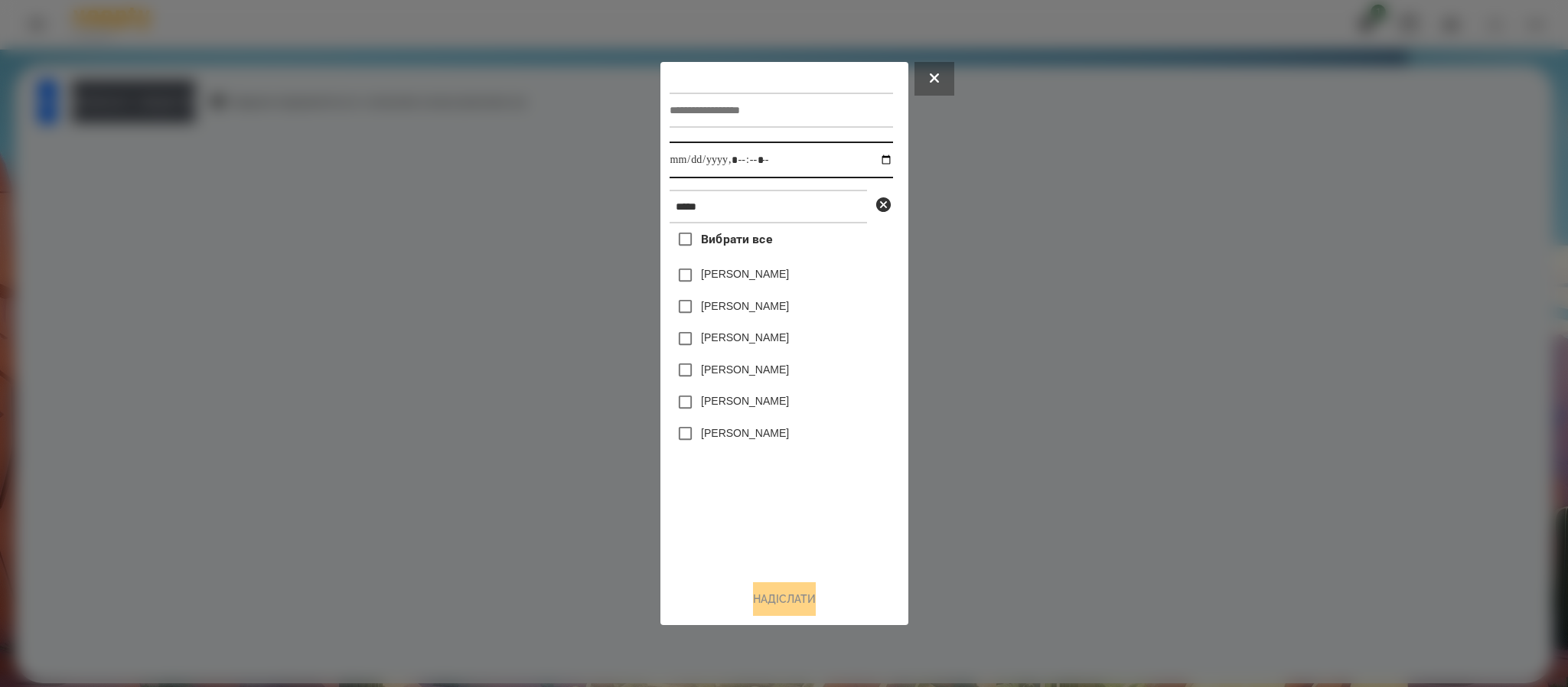
click at [874, 161] on input "datetime-local" at bounding box center [781, 160] width 223 height 37
type input "**********"
drag, startPoint x: 857, startPoint y: 616, endPoint x: 852, endPoint y: 608, distance: 9.4
click at [856, 616] on div "Надіслати" at bounding box center [784, 599] width 229 height 33
click at [757, 405] on label "Бойко Анджеліна" at bounding box center [745, 401] width 88 height 15
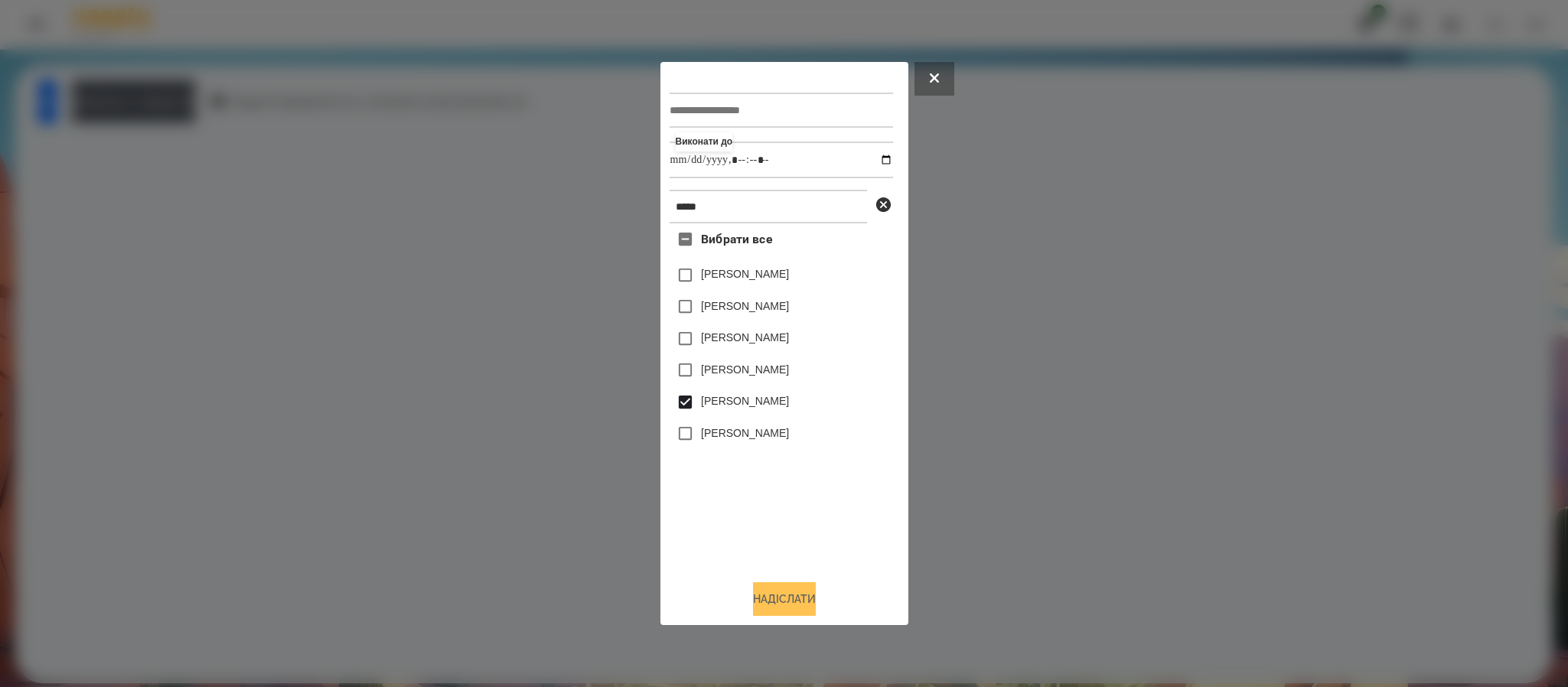
click at [787, 590] on button "Надіслати" at bounding box center [784, 599] width 63 height 33
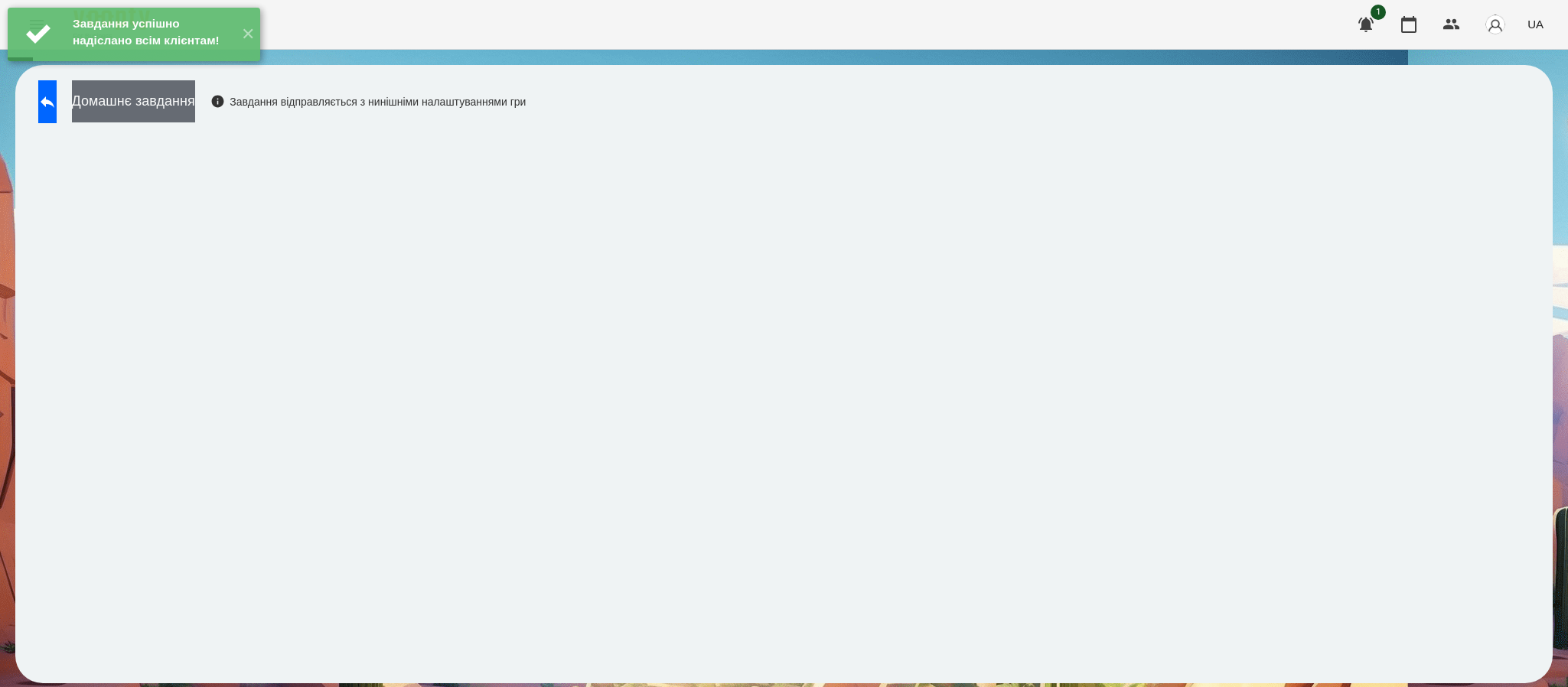
click at [195, 105] on button "Домашнє завдання" at bounding box center [133, 101] width 123 height 42
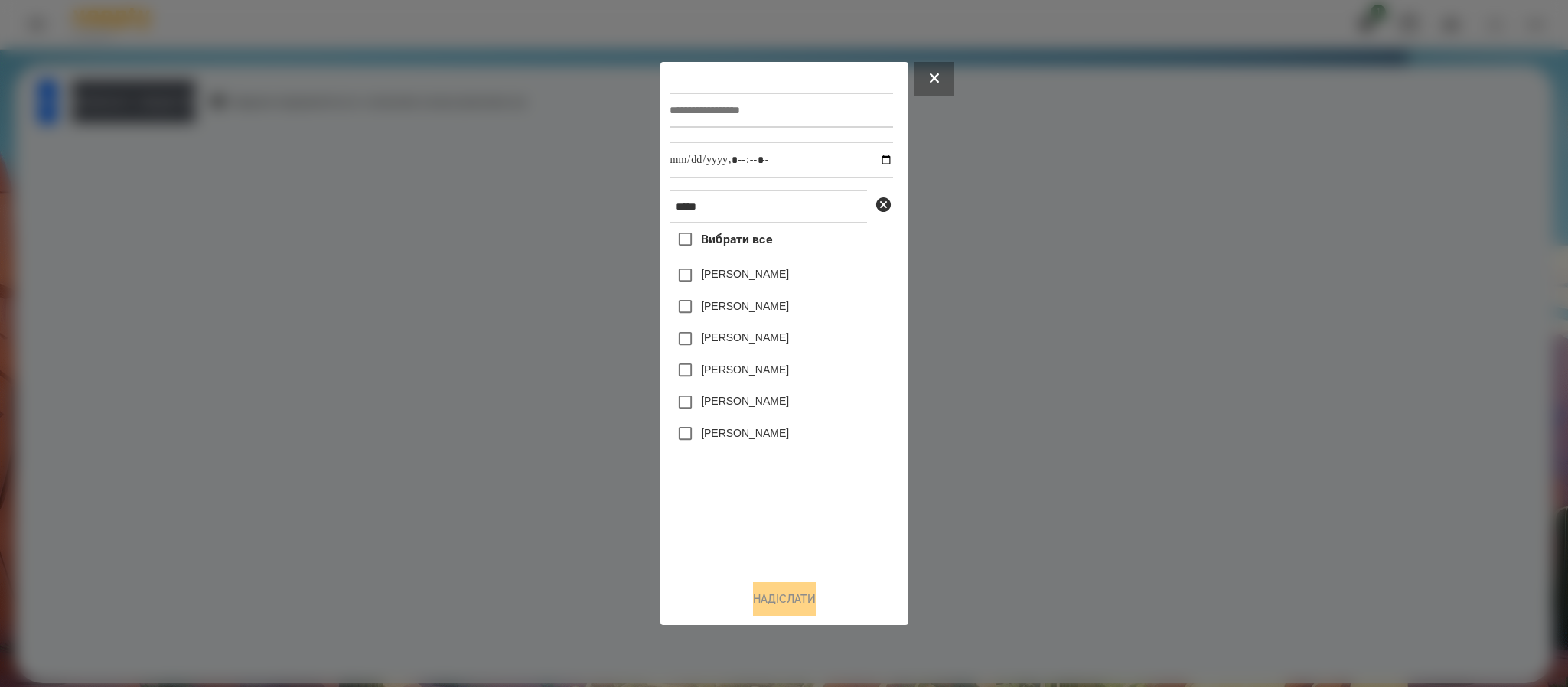
click at [727, 408] on label "Бойко Анджеліна" at bounding box center [745, 401] width 88 height 15
click at [799, 595] on button "Надіслати" at bounding box center [784, 599] width 63 height 33
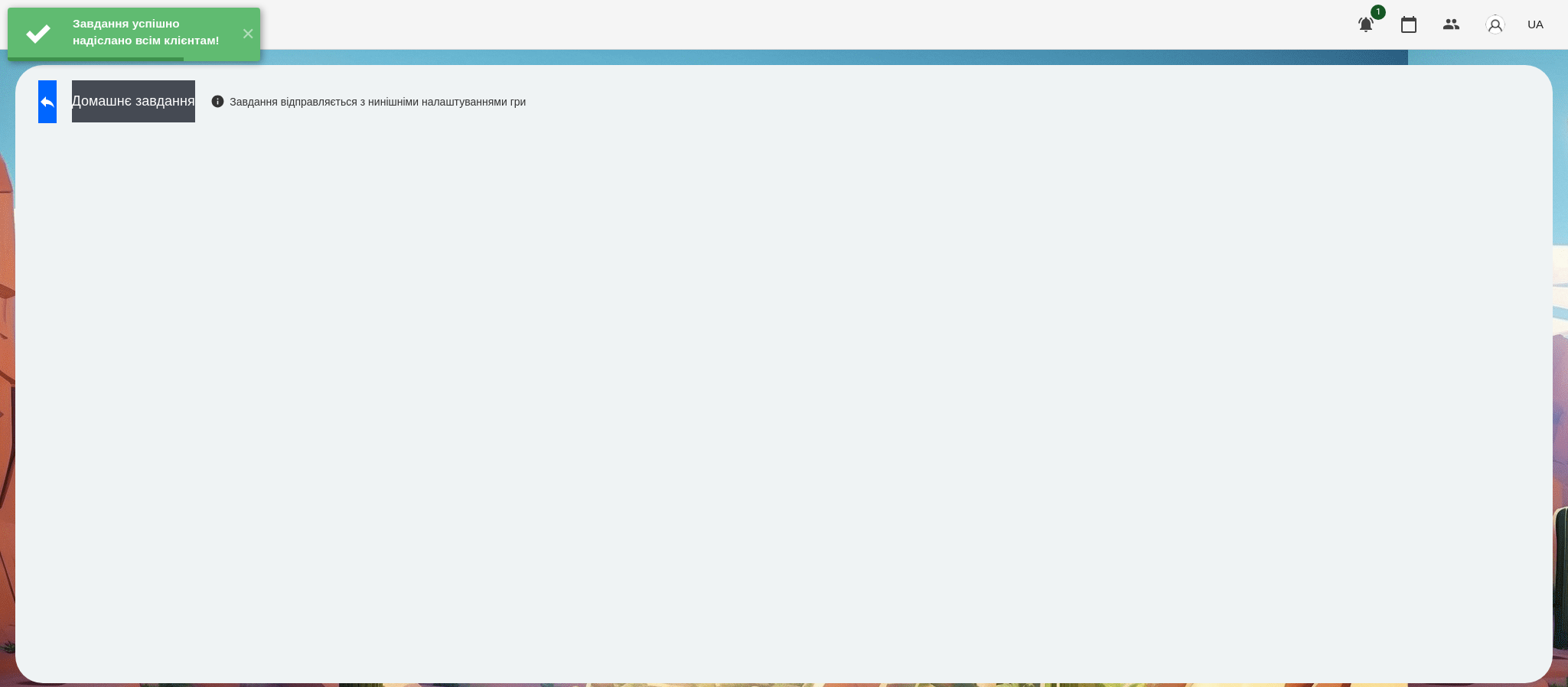
click at [195, 112] on button "Домашнє завдання" at bounding box center [133, 101] width 123 height 42
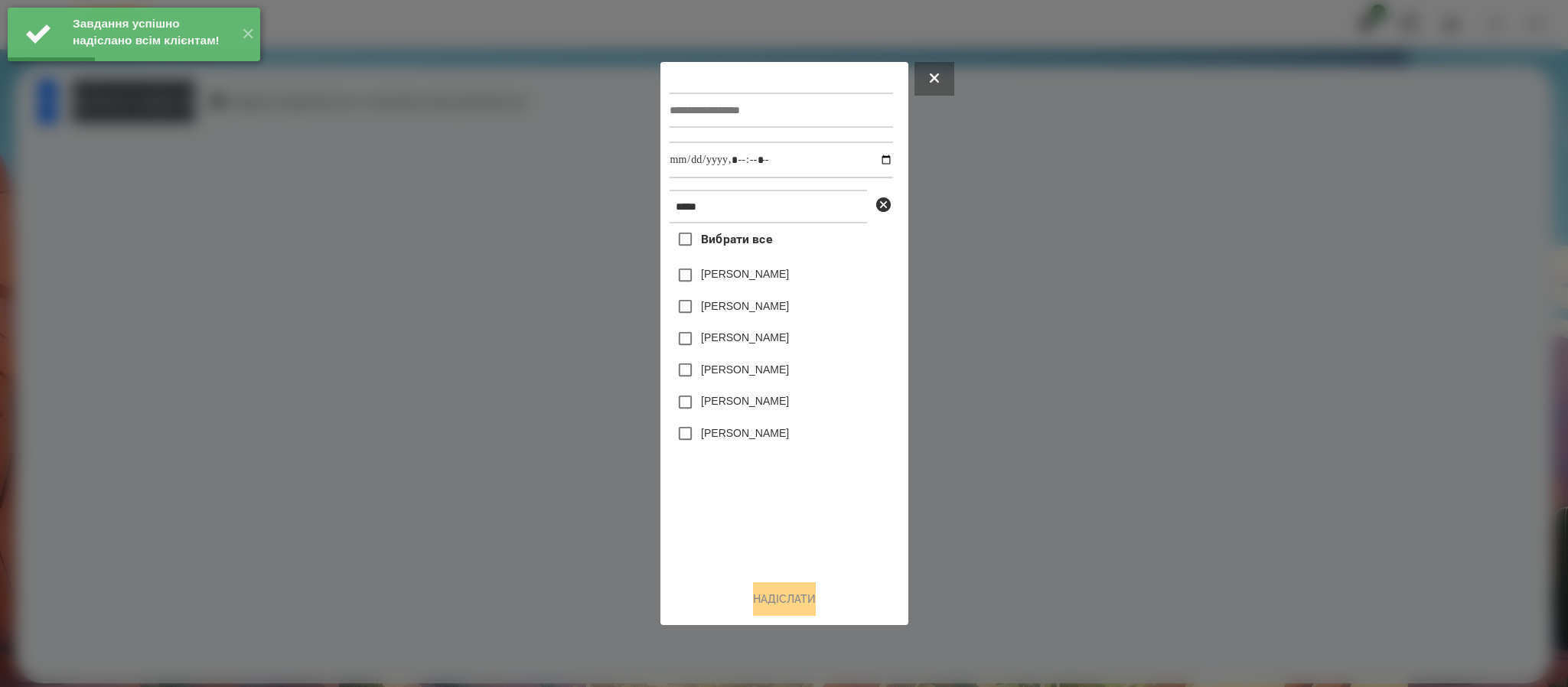
click at [739, 400] on label "Бойко Анджеліна" at bounding box center [745, 401] width 88 height 15
click at [796, 605] on button "Надіслати" at bounding box center [784, 599] width 63 height 33
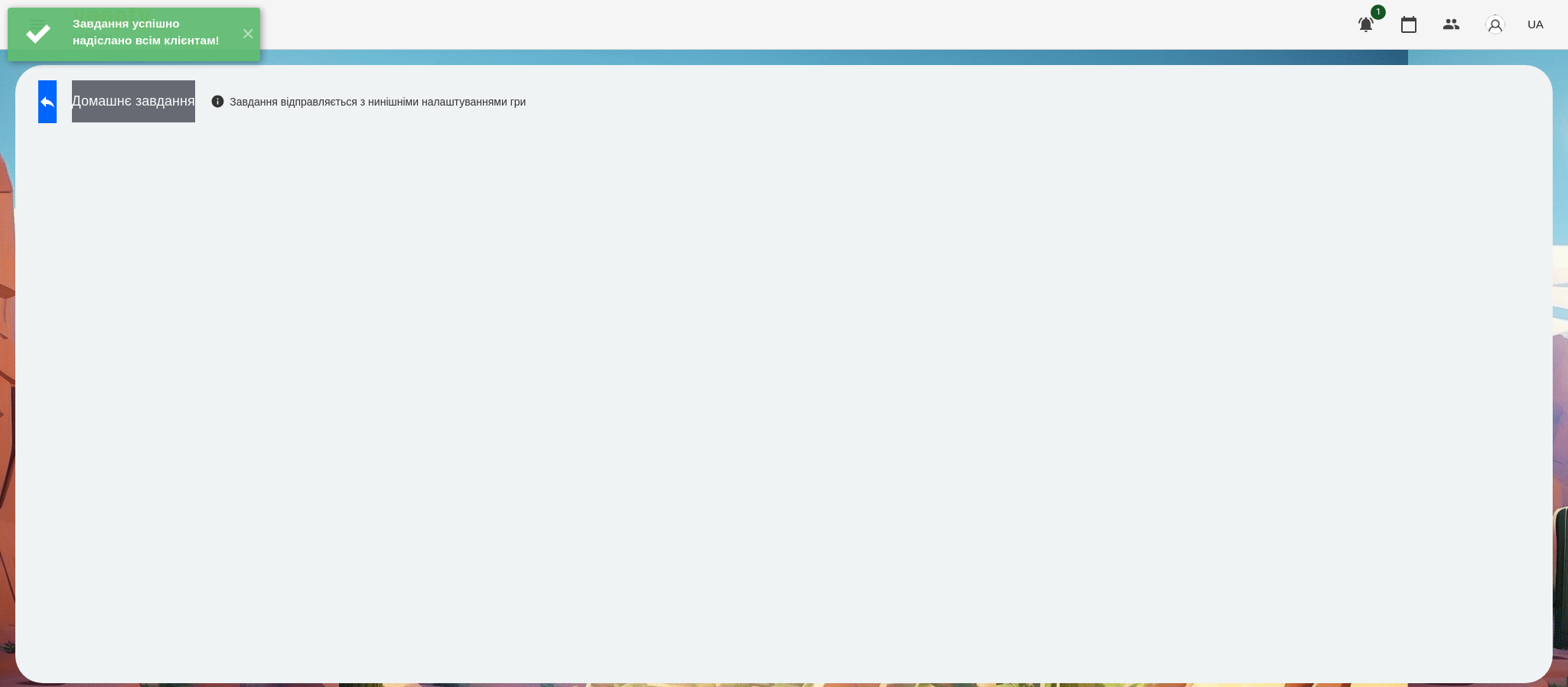
click at [186, 113] on button "Домашнє завдання" at bounding box center [133, 101] width 123 height 42
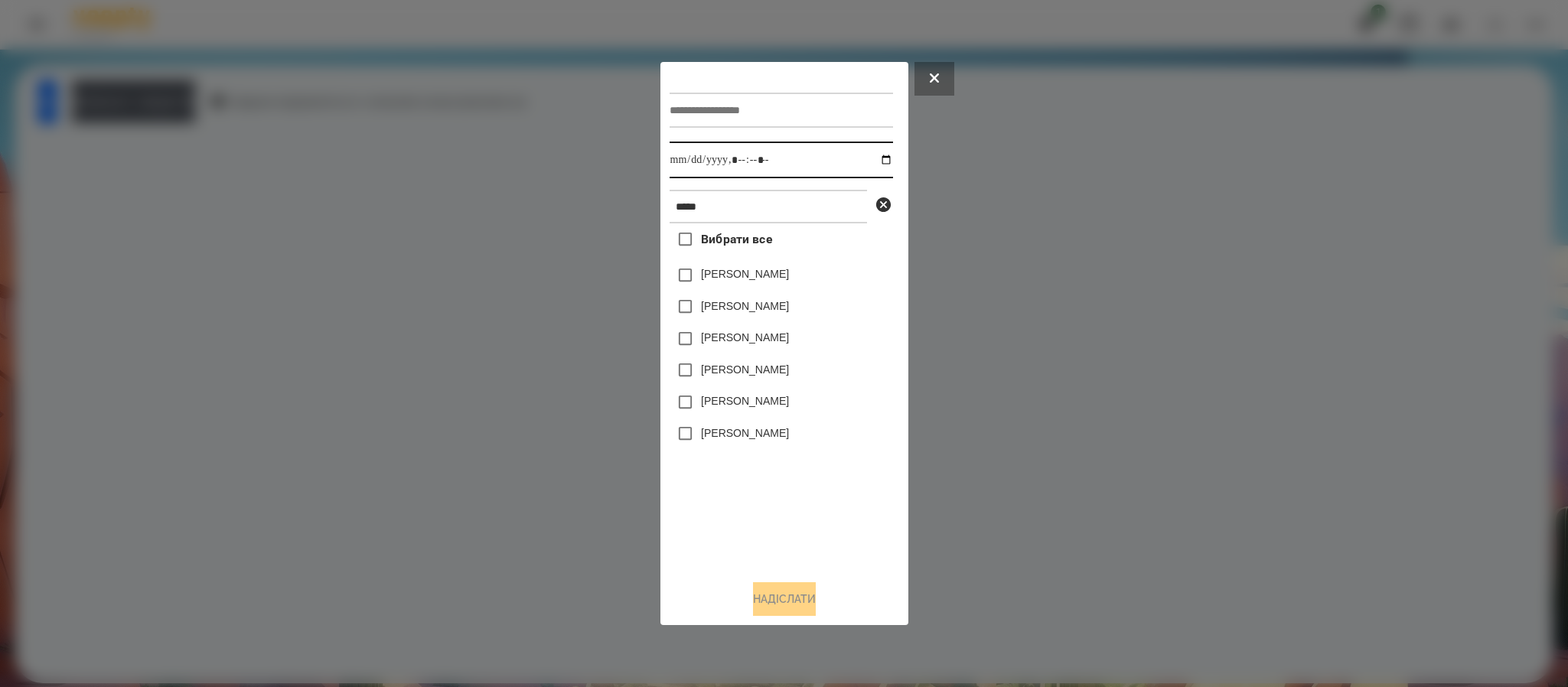
click at [869, 165] on input "datetime-local" at bounding box center [781, 160] width 223 height 37
type input "**********"
click at [742, 399] on label "Бойко Анджеліна" at bounding box center [745, 401] width 88 height 15
click at [809, 596] on button "Надіслати" at bounding box center [784, 599] width 63 height 33
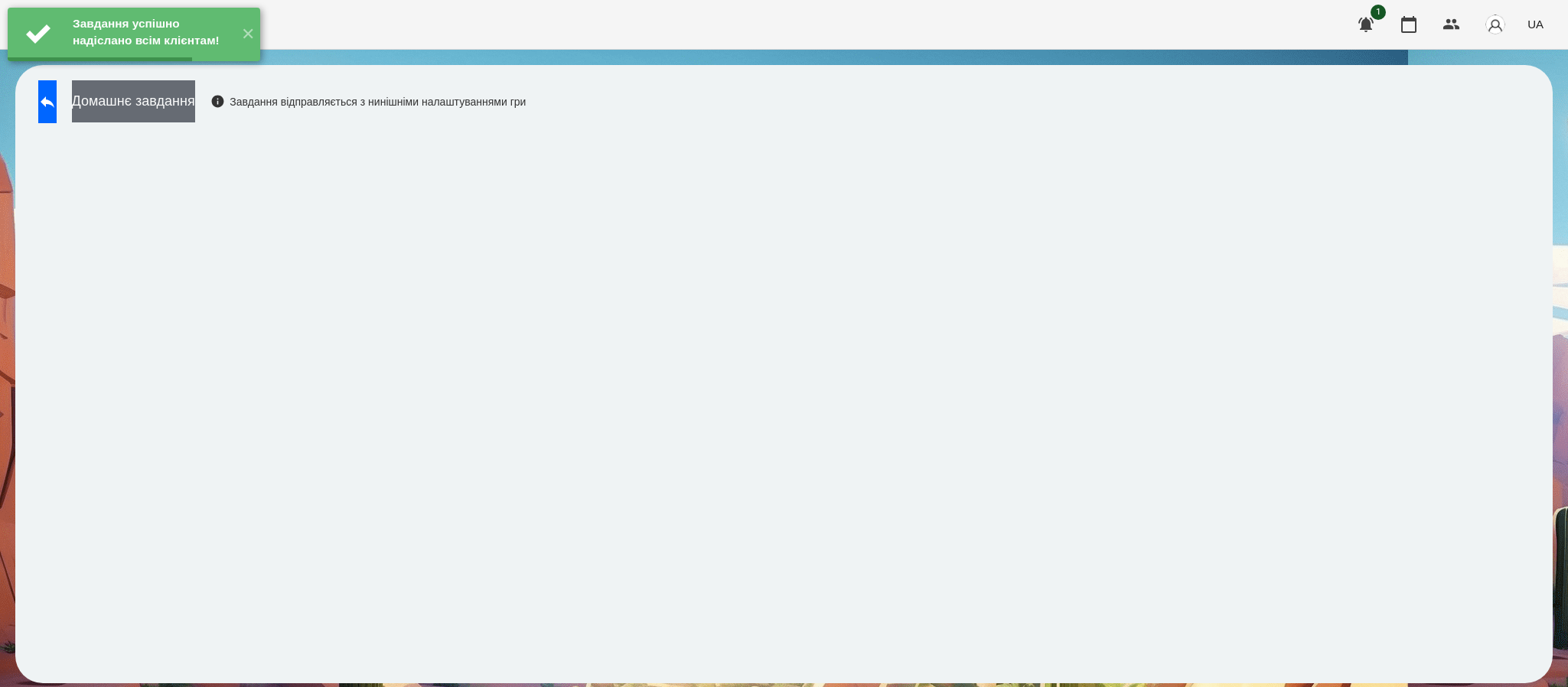
click at [195, 94] on button "Домашнє завдання" at bounding box center [133, 101] width 123 height 42
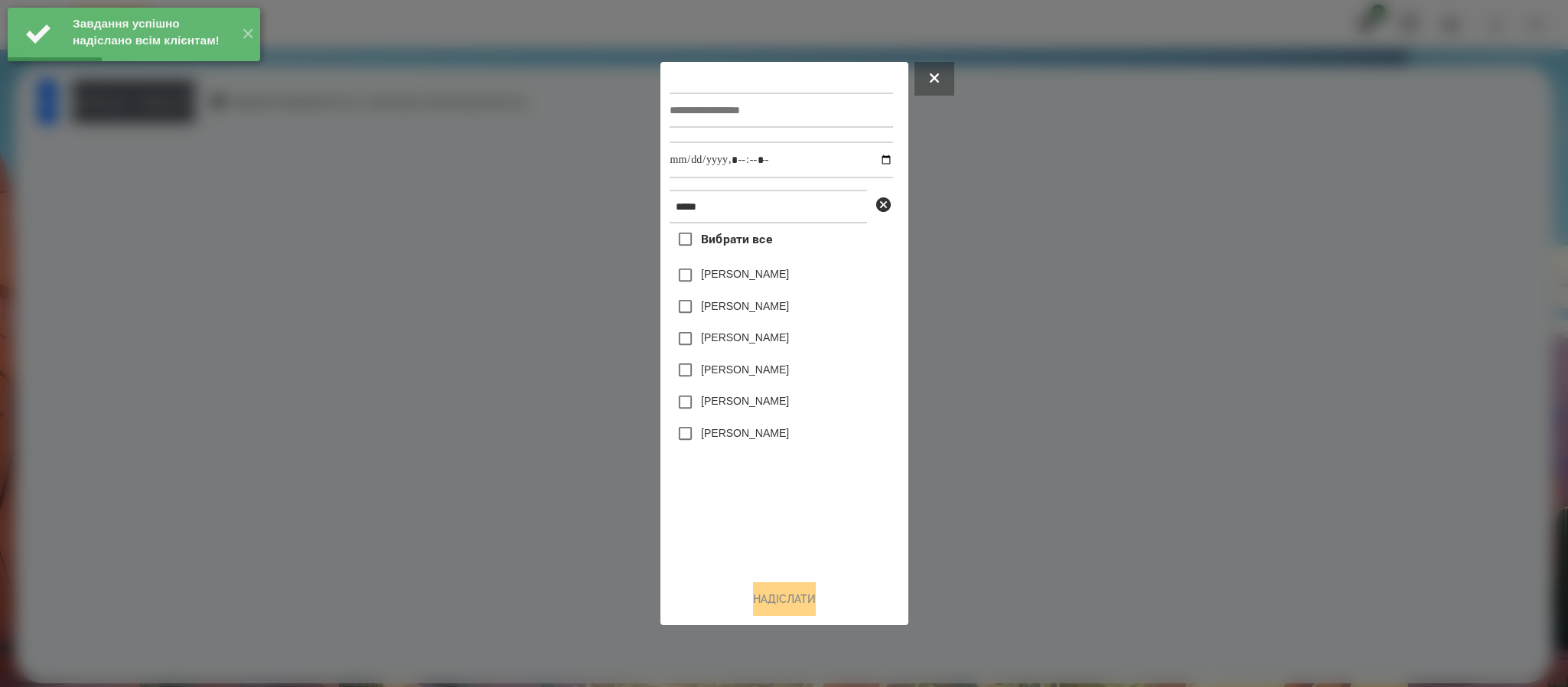
click at [760, 408] on label "Бойко Анджеліна" at bounding box center [745, 401] width 88 height 15
click at [792, 593] on button "Надіслати" at bounding box center [784, 599] width 63 height 33
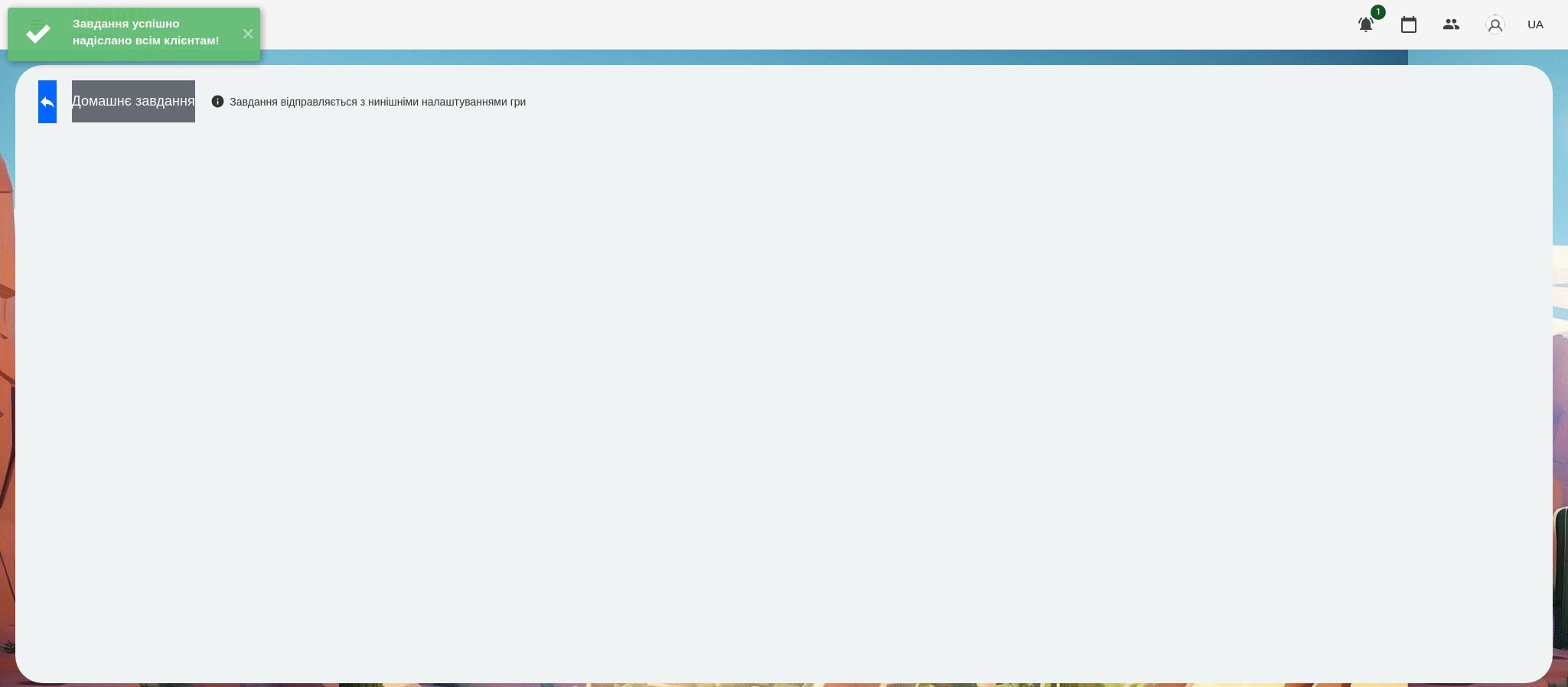
click at [195, 104] on button "Домашнє завдання" at bounding box center [133, 101] width 123 height 42
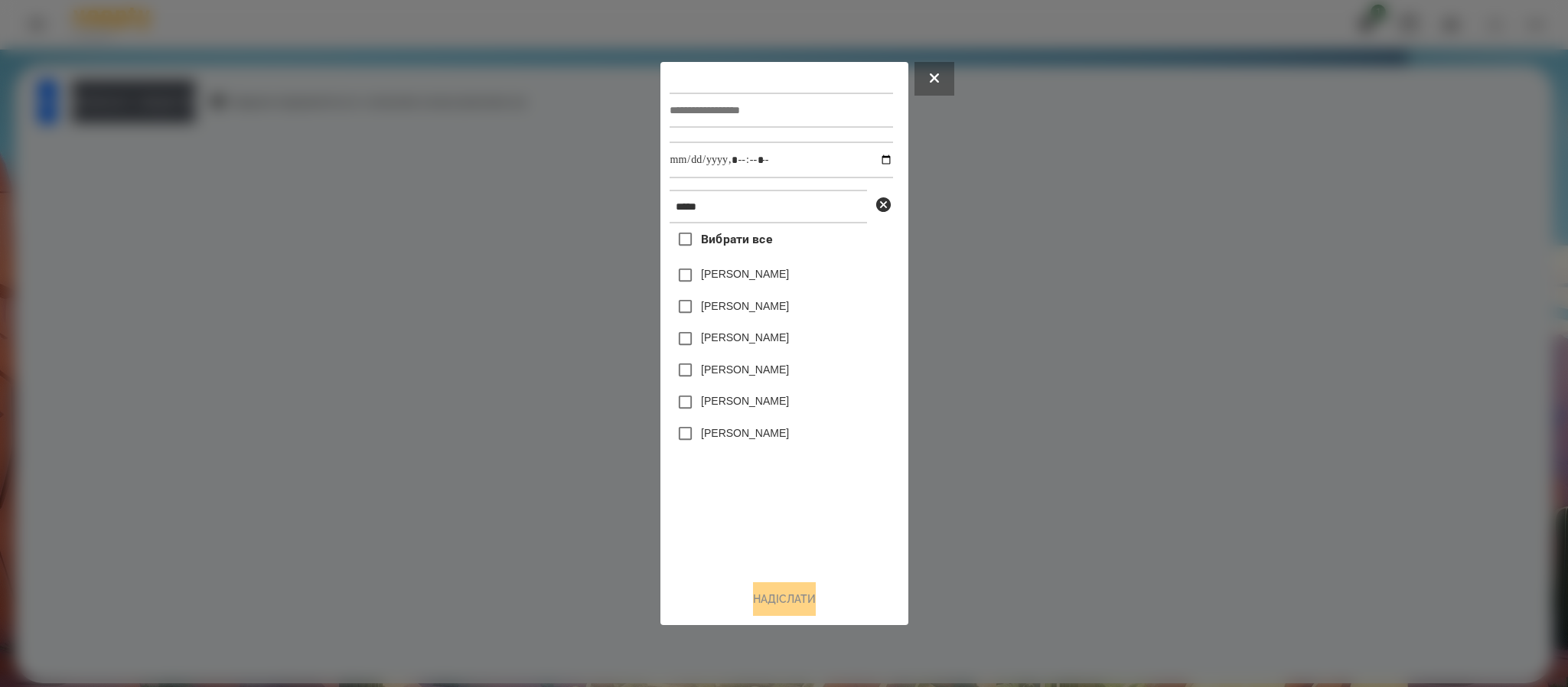
click at [756, 397] on label "Бойко Анджеліна" at bounding box center [745, 401] width 88 height 15
click at [780, 613] on button "Надіслати" at bounding box center [784, 599] width 63 height 33
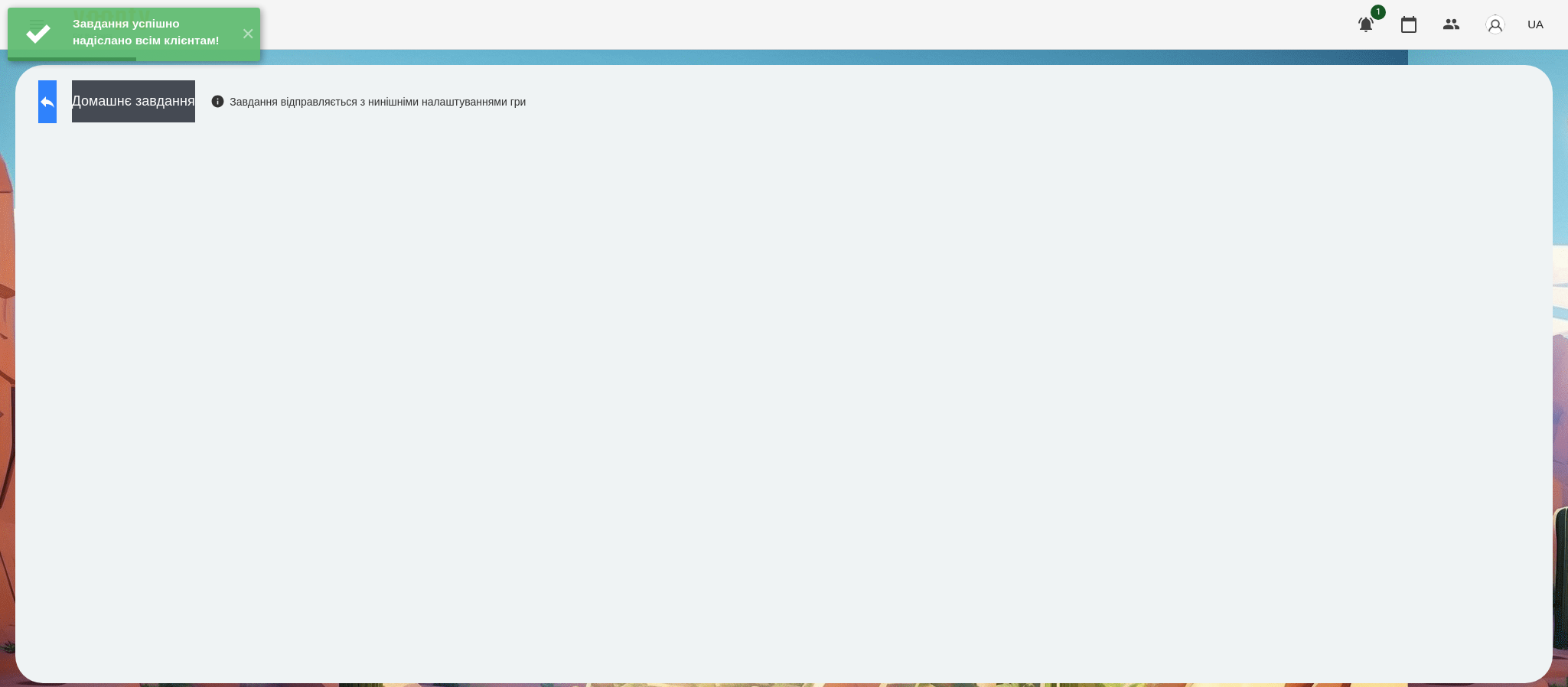
click at [54, 110] on icon at bounding box center [48, 102] width 18 height 18
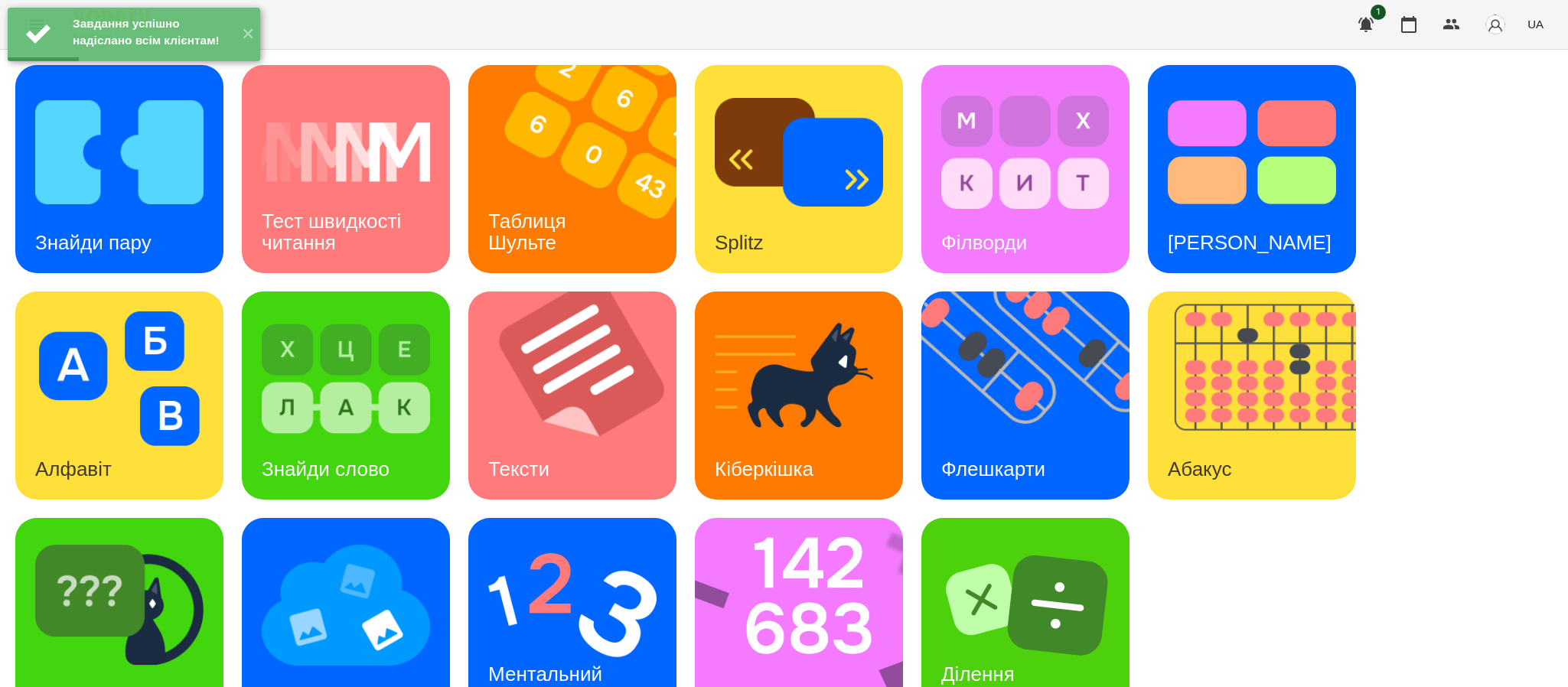
scroll to position [54, 0]
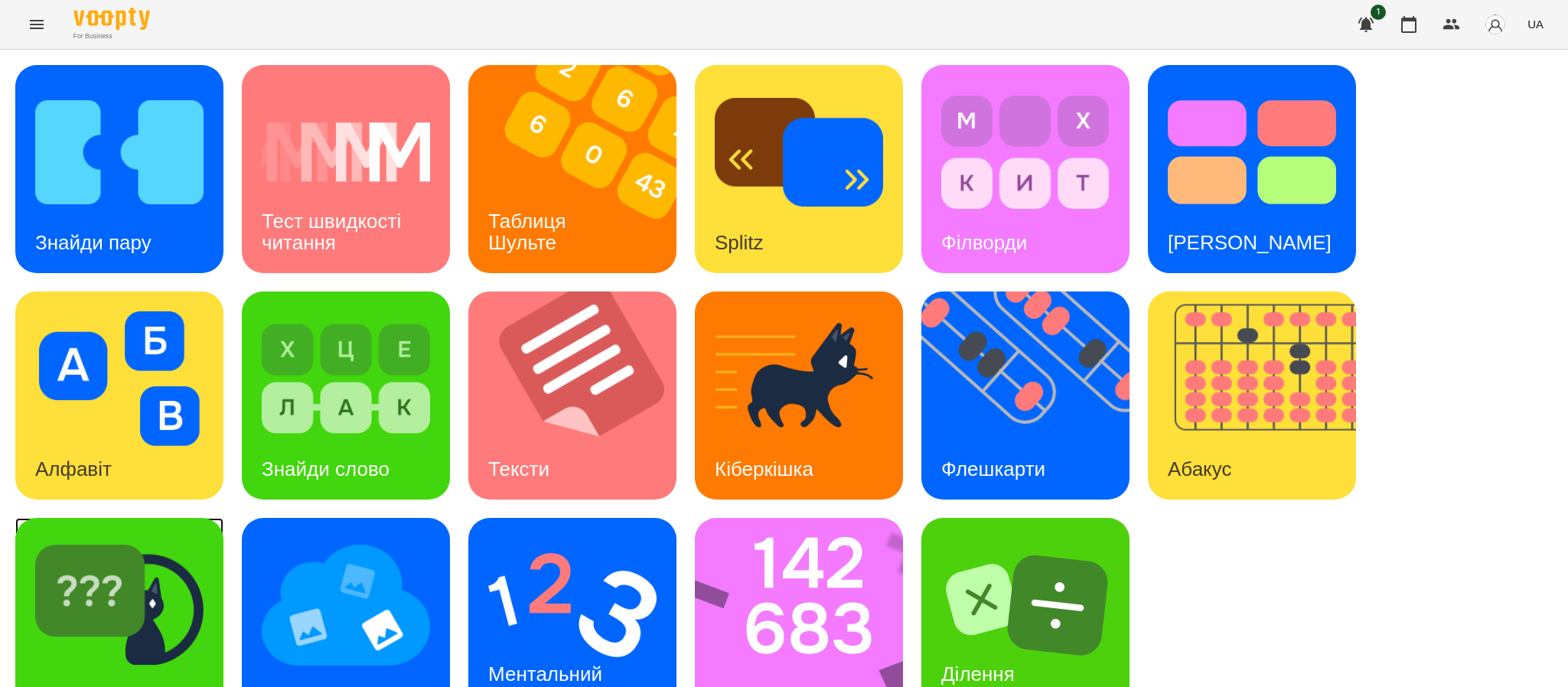
click at [59, 684] on h3 "[PERSON_NAME]" at bounding box center [117, 695] width 164 height 23
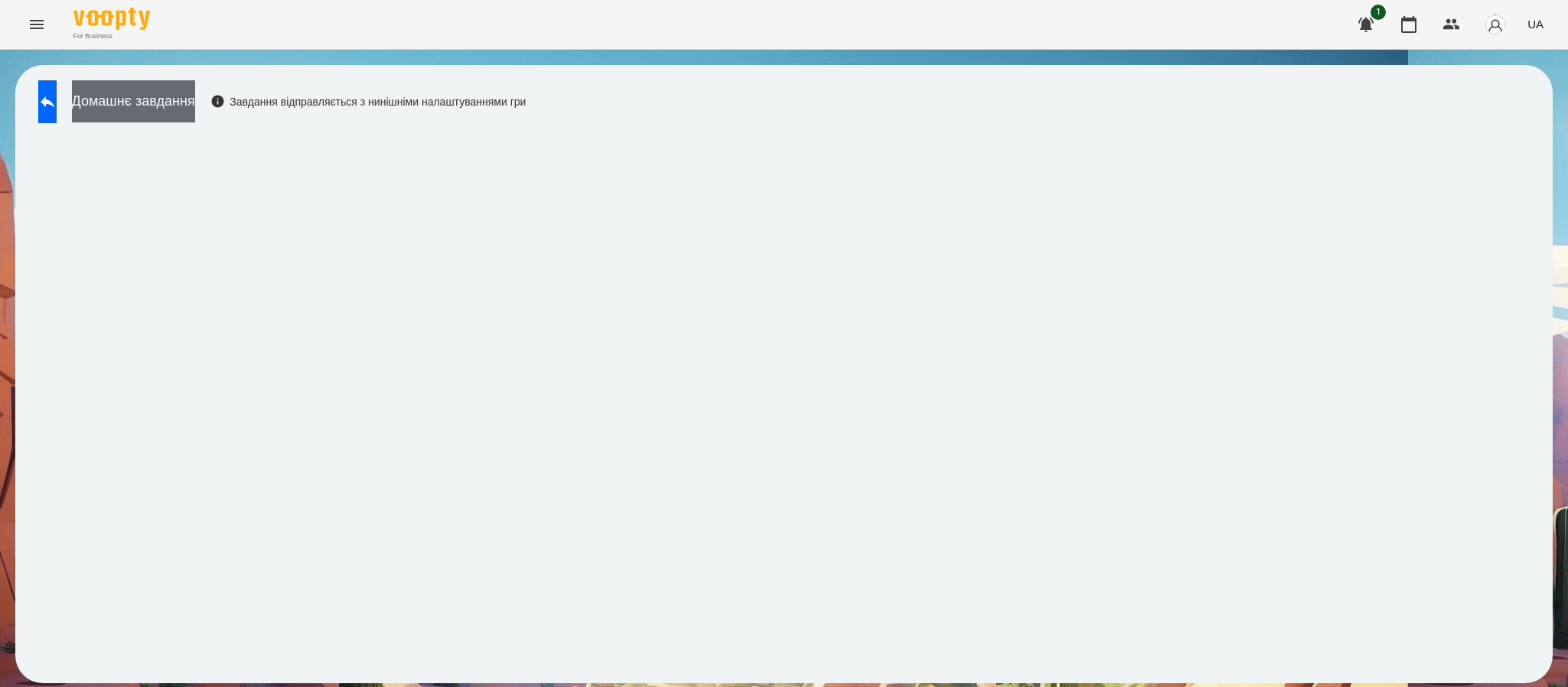
click at [187, 92] on button "Домашнє завдання" at bounding box center [133, 101] width 123 height 42
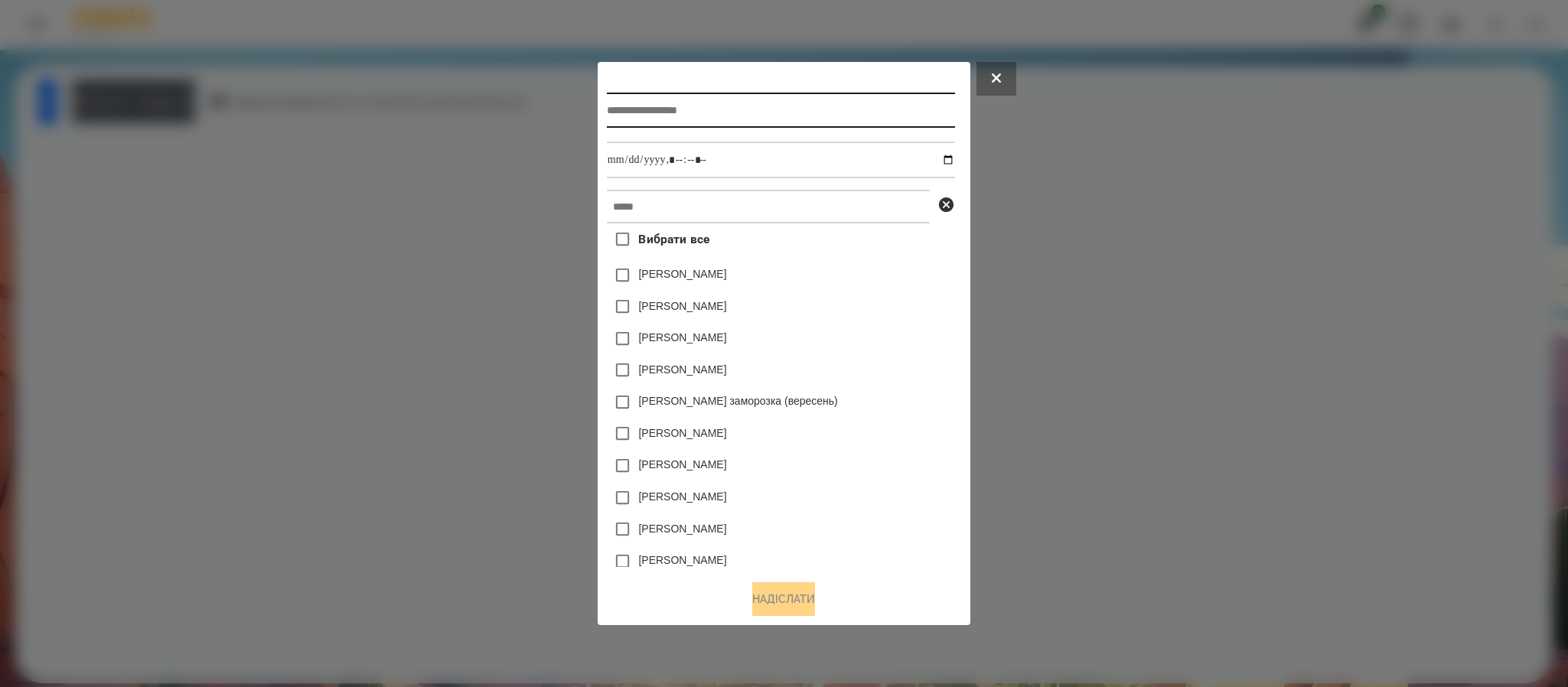
click at [710, 115] on input "text" at bounding box center [781, 110] width 348 height 35
click at [652, 108] on input "**********" at bounding box center [781, 110] width 348 height 35
type input "**********"
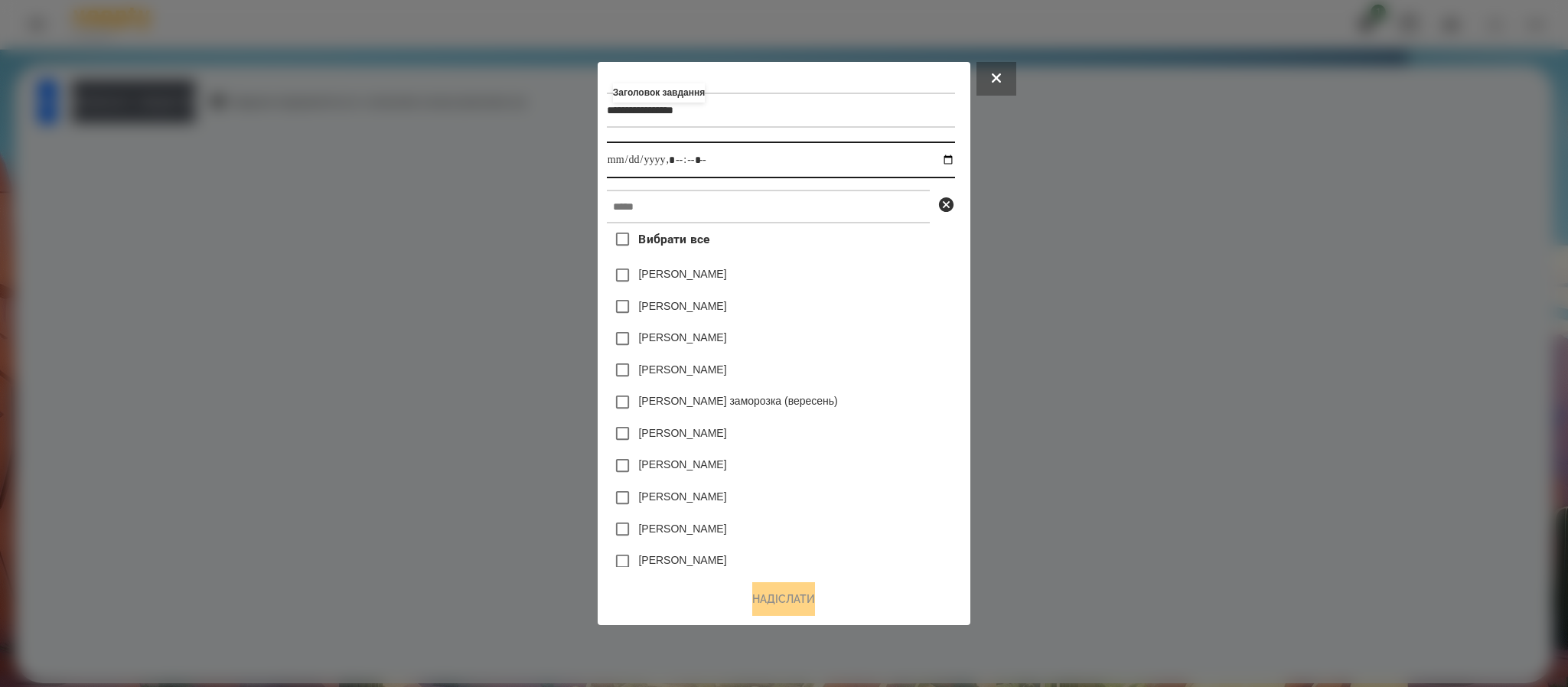
click at [698, 167] on input "datetime-local" at bounding box center [781, 160] width 348 height 37
click at [948, 163] on input "datetime-local" at bounding box center [781, 160] width 348 height 37
type input "**********"
click at [961, 274] on div "**********" at bounding box center [783, 319] width 354 height 496
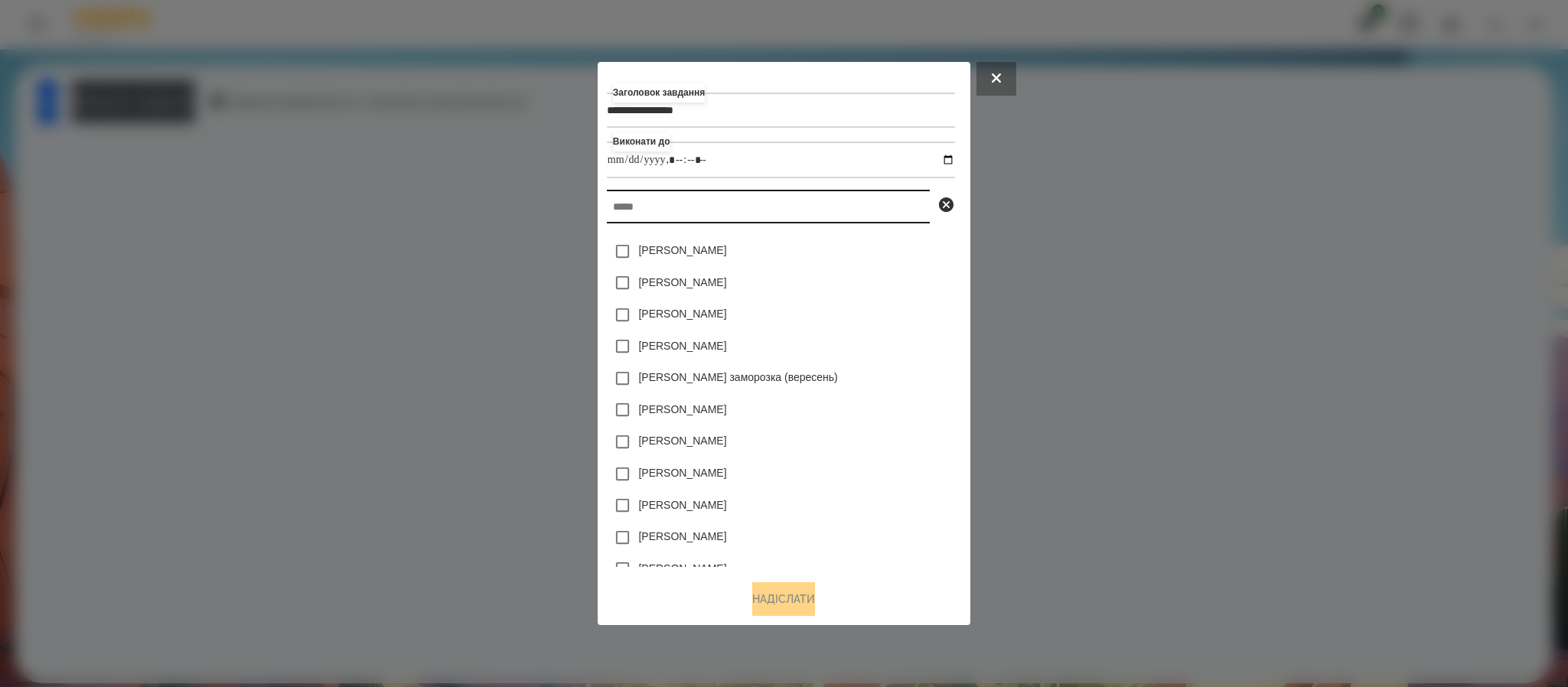
click at [668, 207] on input "text" at bounding box center [768, 207] width 323 height 33
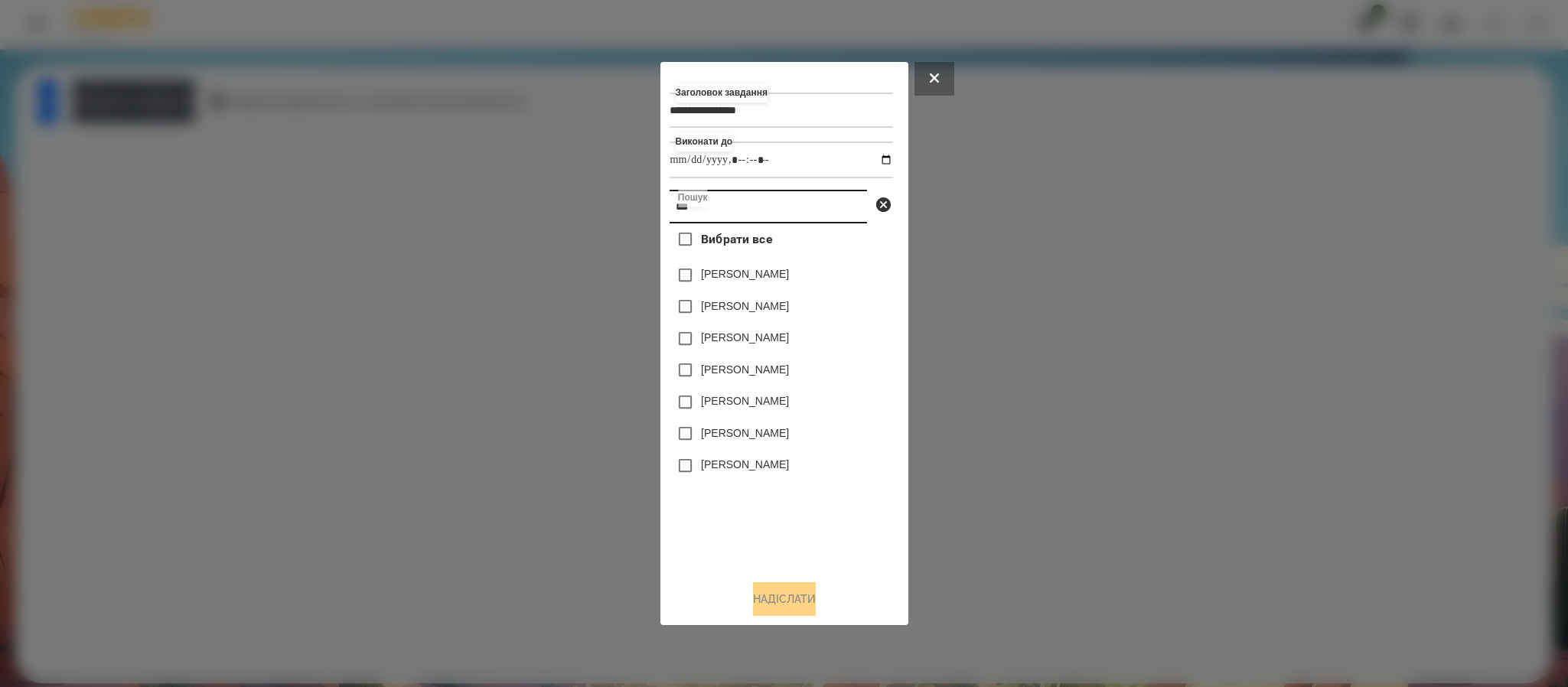
scroll to position [0, 0]
type input "*****"
click at [716, 399] on label "Бойко Анджеліна" at bounding box center [745, 401] width 88 height 15
click at [723, 402] on label "Бойко Анджеліна" at bounding box center [745, 401] width 88 height 15
click at [789, 587] on button "Надіслати" at bounding box center [784, 599] width 63 height 33
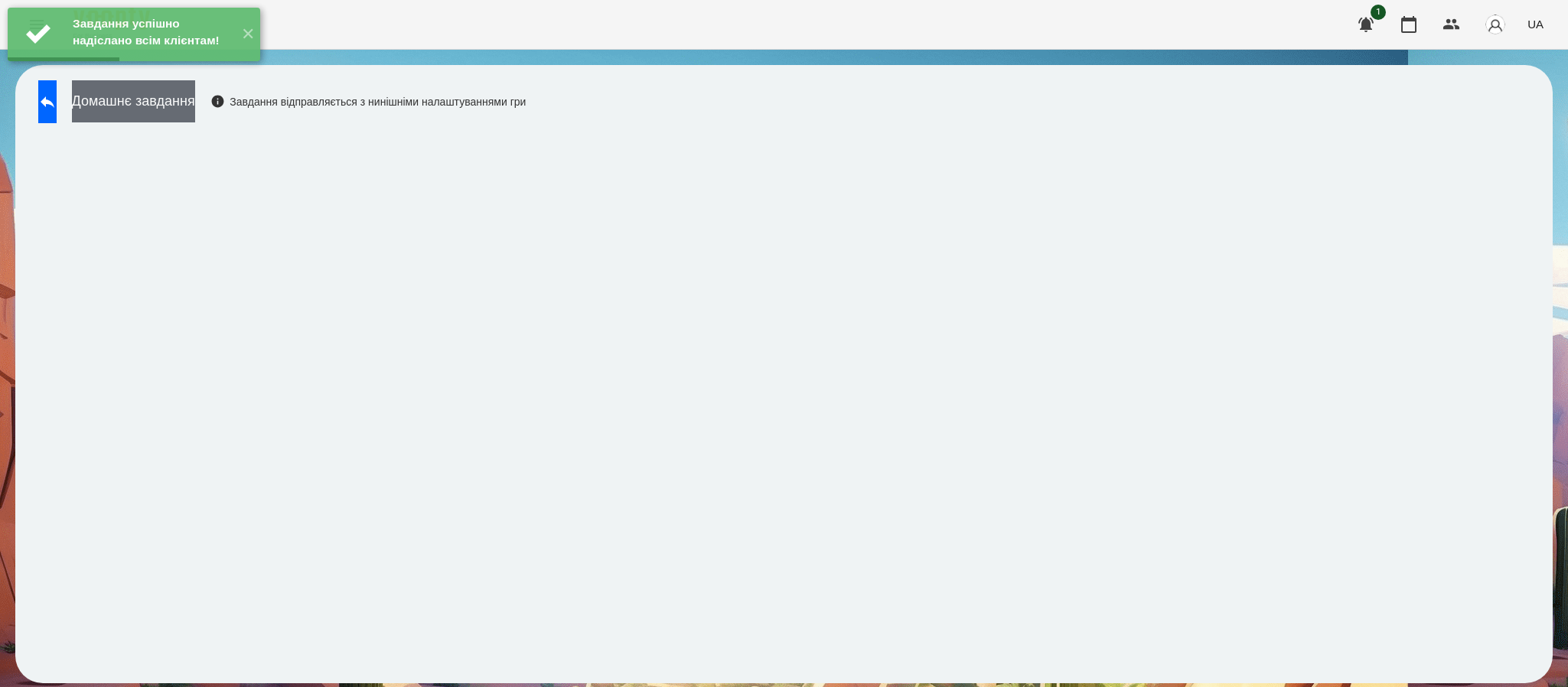
click at [135, 105] on button "Домашнє завдання" at bounding box center [133, 101] width 123 height 42
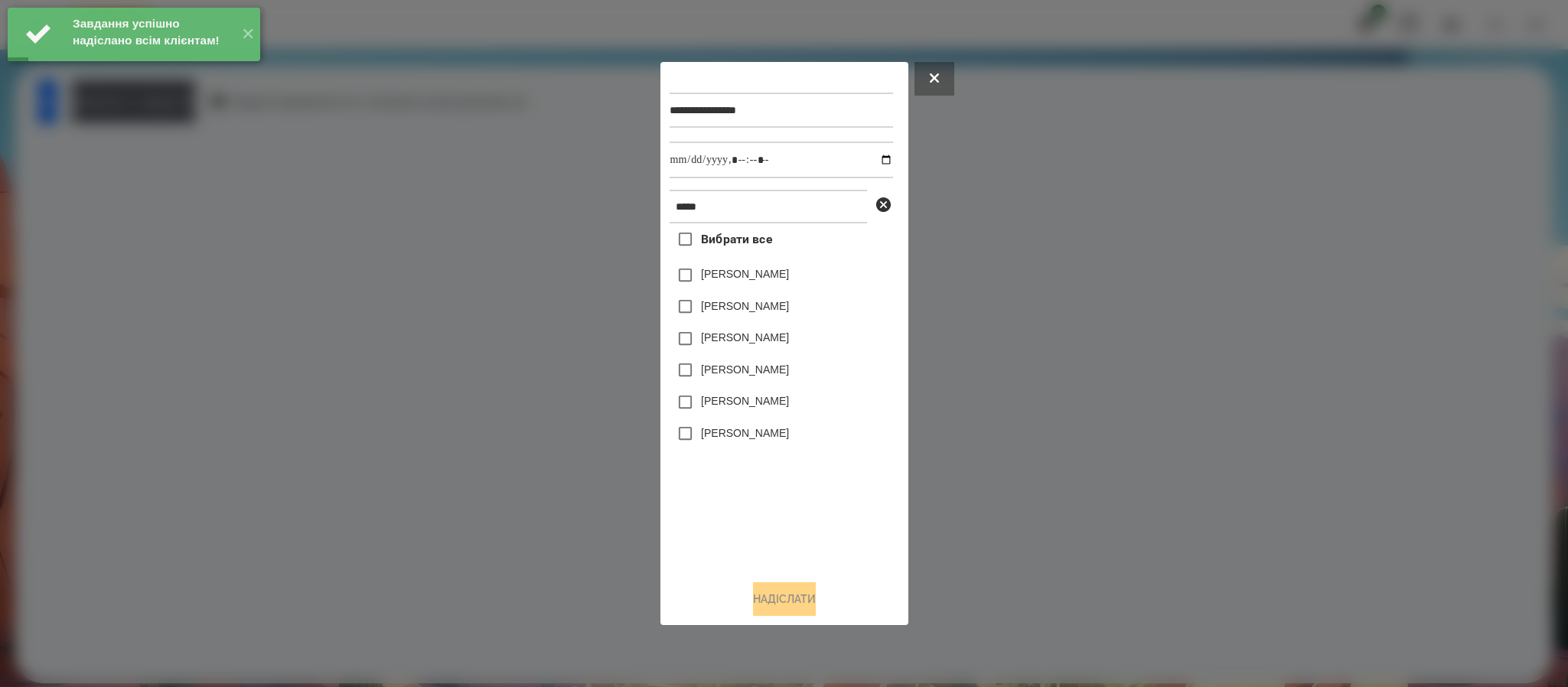
click at [776, 406] on label "Бойко Анджеліна" at bounding box center [745, 401] width 88 height 15
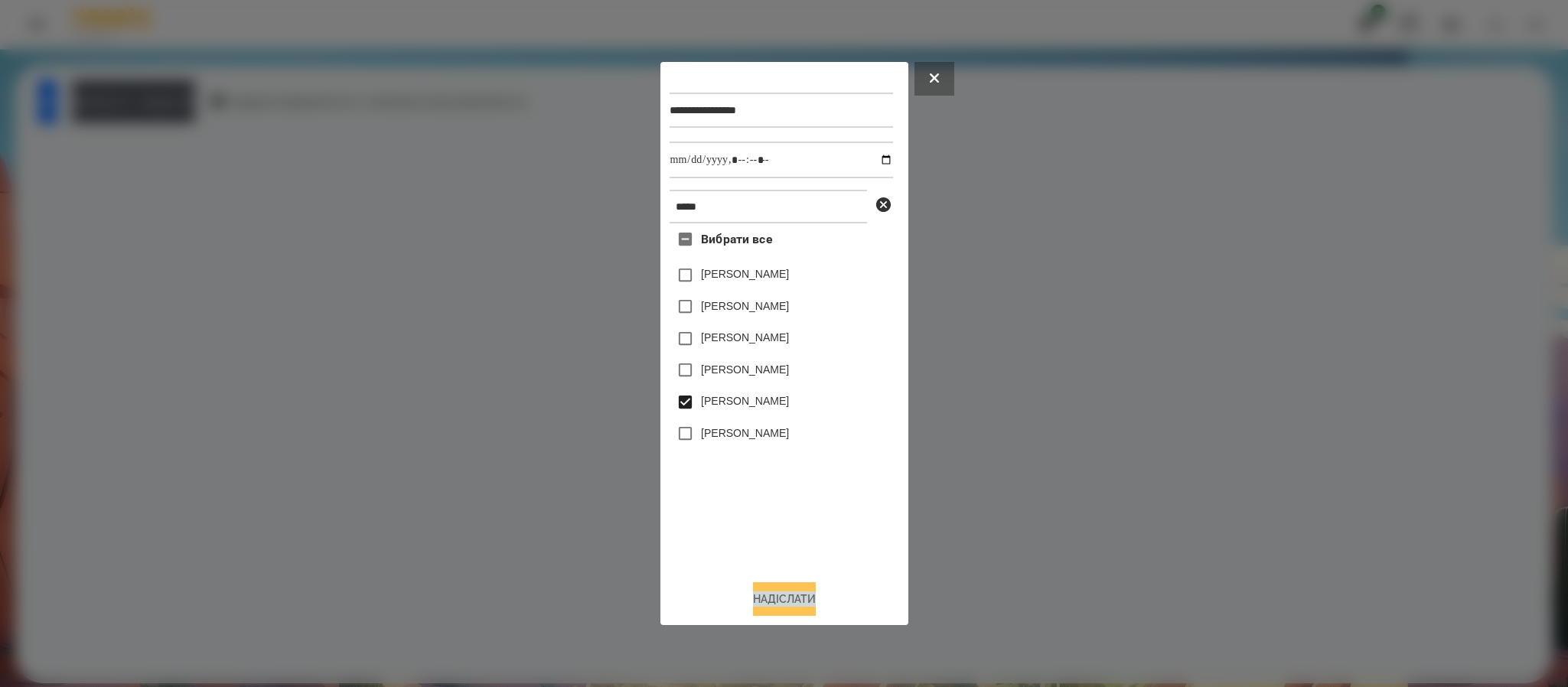
click at [779, 605] on button "Надіслати" at bounding box center [784, 599] width 63 height 33
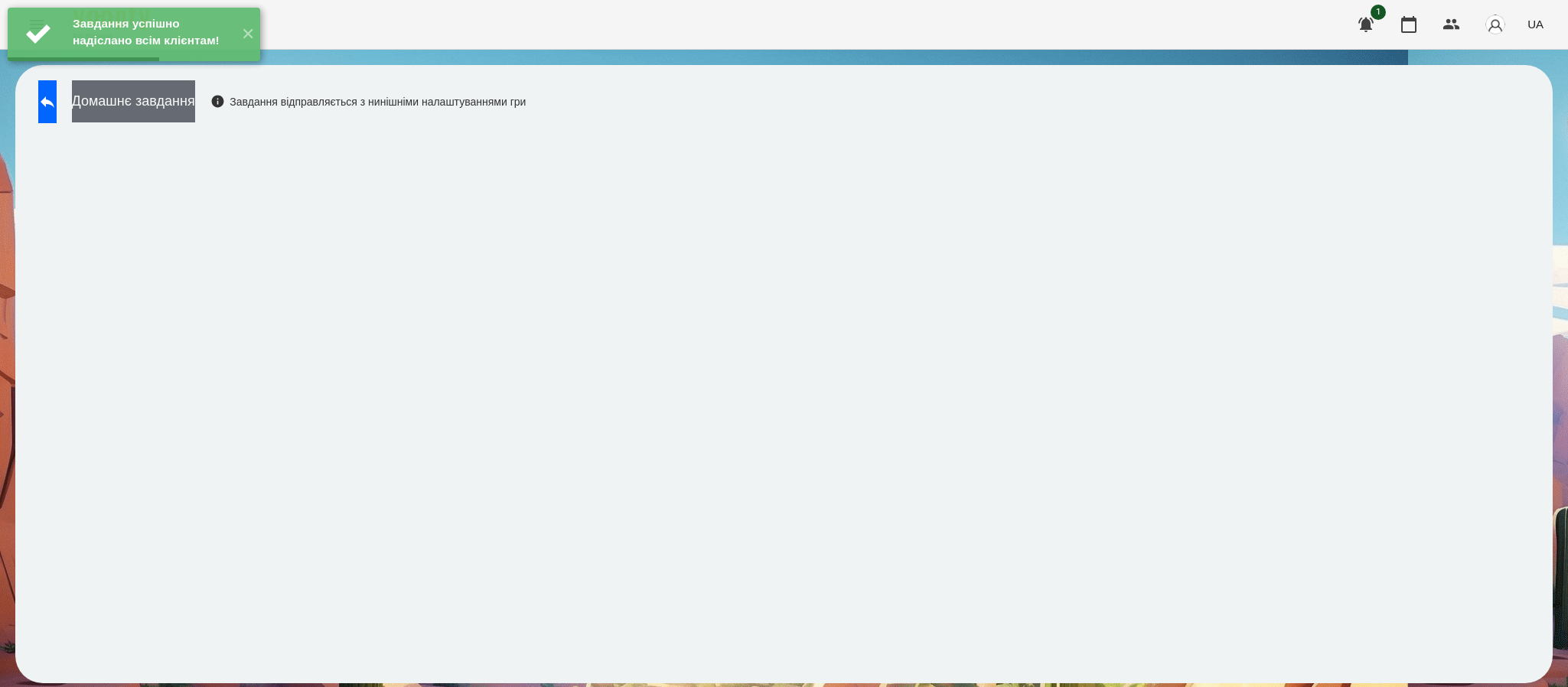
click at [183, 115] on button "Домашнє завдання" at bounding box center [133, 101] width 123 height 42
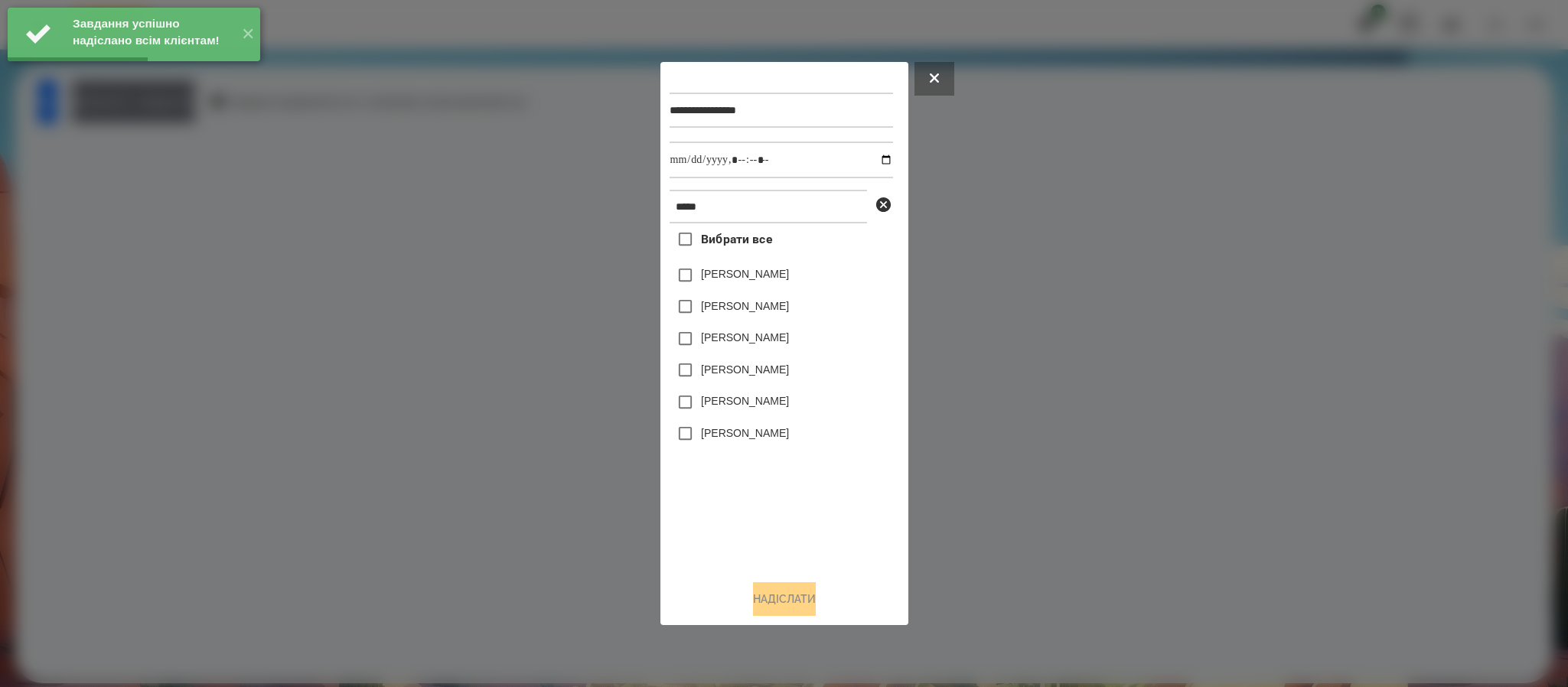
click at [183, 113] on div at bounding box center [784, 343] width 1568 height 687
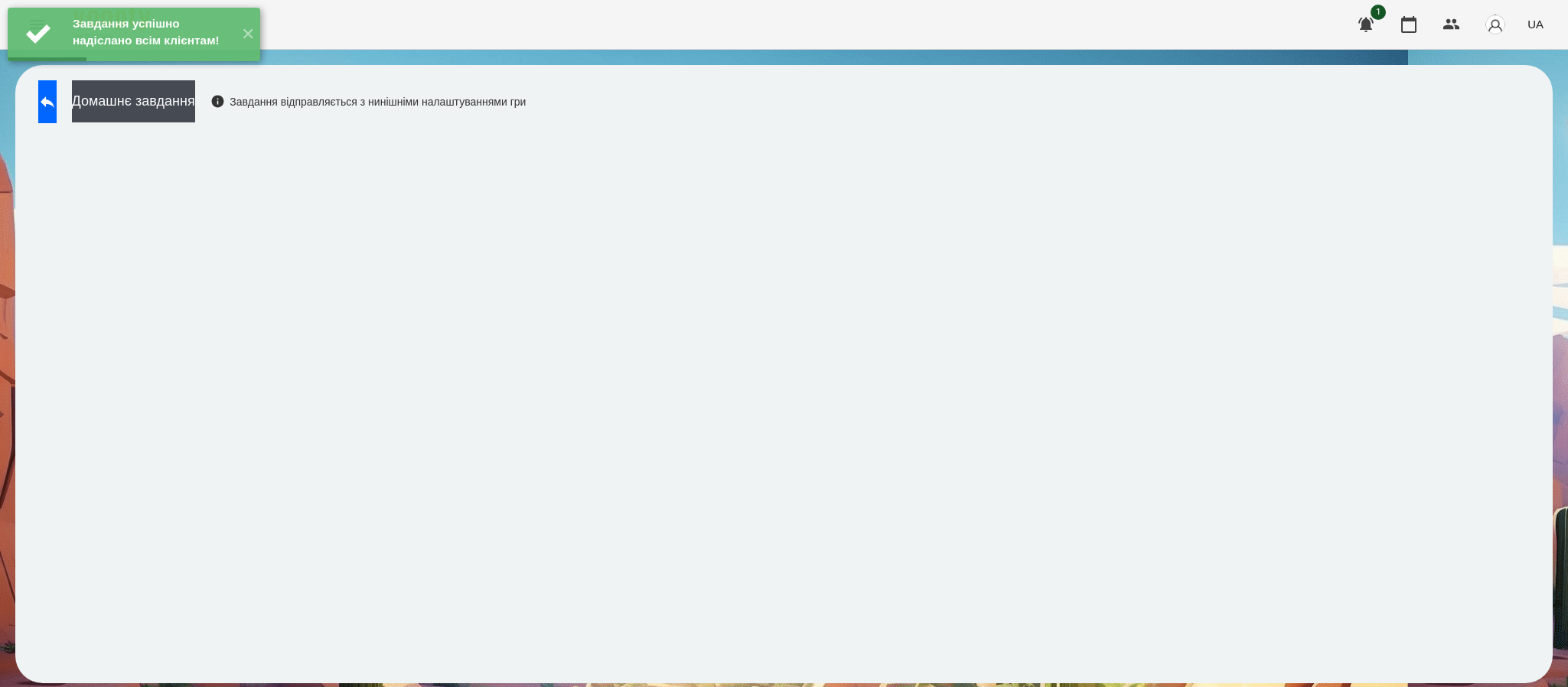
click at [175, 122] on div "Домашнє завдання Завдання відправляється з нинішніми налаштуваннями гри" at bounding box center [279, 105] width 495 height 50
click at [188, 107] on button "Домашнє завдання" at bounding box center [133, 101] width 123 height 42
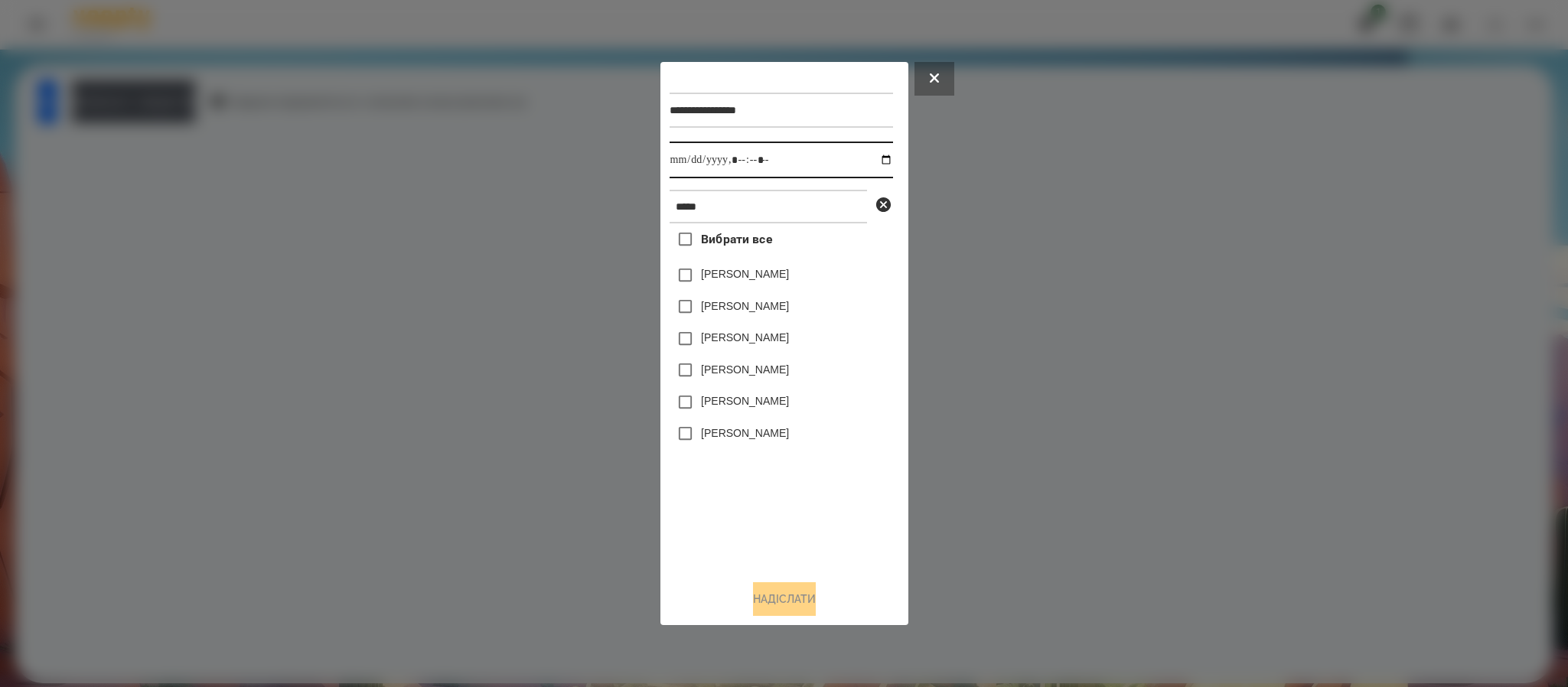
click at [884, 153] on input "datetime-local" at bounding box center [781, 160] width 223 height 37
click at [869, 162] on input "datetime-local" at bounding box center [781, 160] width 223 height 37
type input "**********"
click at [761, 401] on label "Бойко Анджеліна" at bounding box center [745, 401] width 88 height 15
click at [771, 608] on button "Надіслати" at bounding box center [784, 599] width 63 height 33
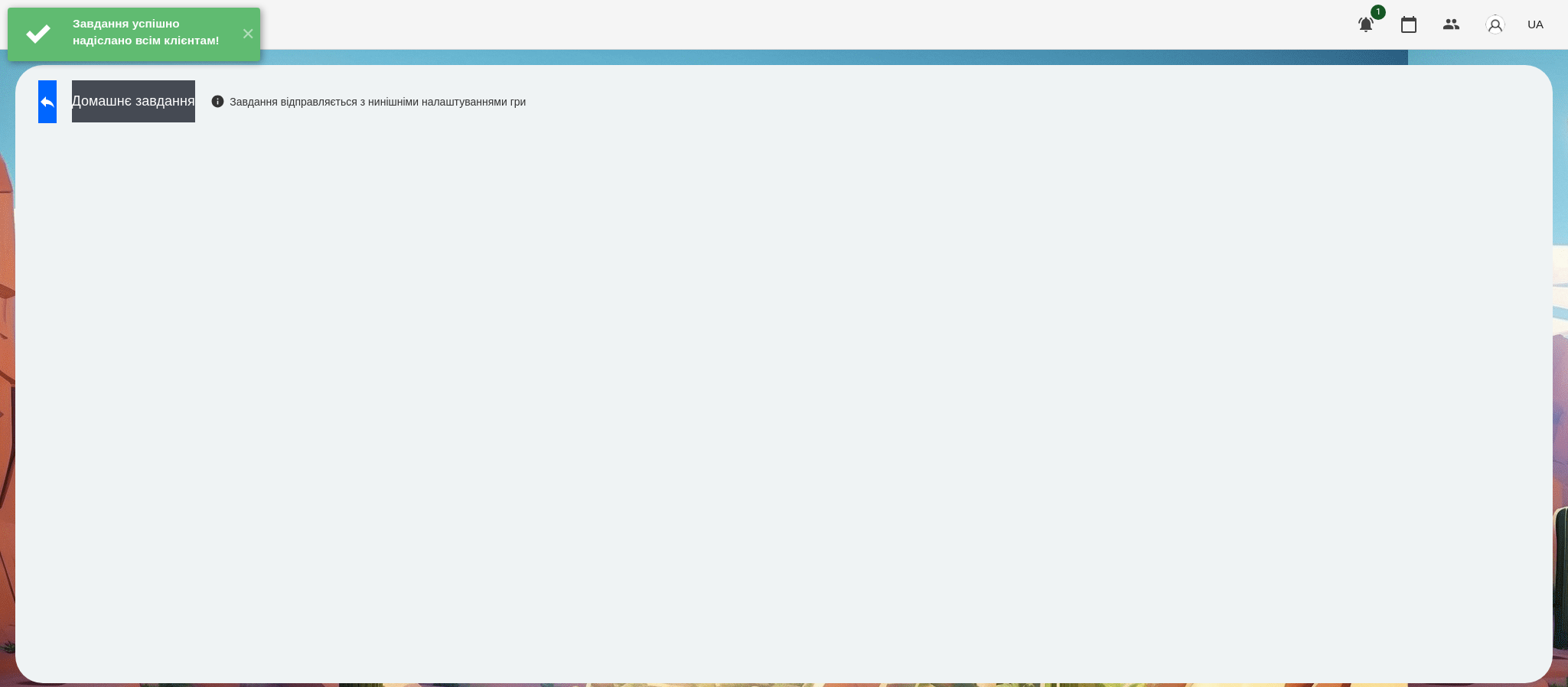
click at [160, 60] on div "Завдання успішно надіслано всім клієнтам!" at bounding box center [151, 33] width 165 height 53
click at [160, 104] on button "Домашнє завдання" at bounding box center [133, 101] width 123 height 42
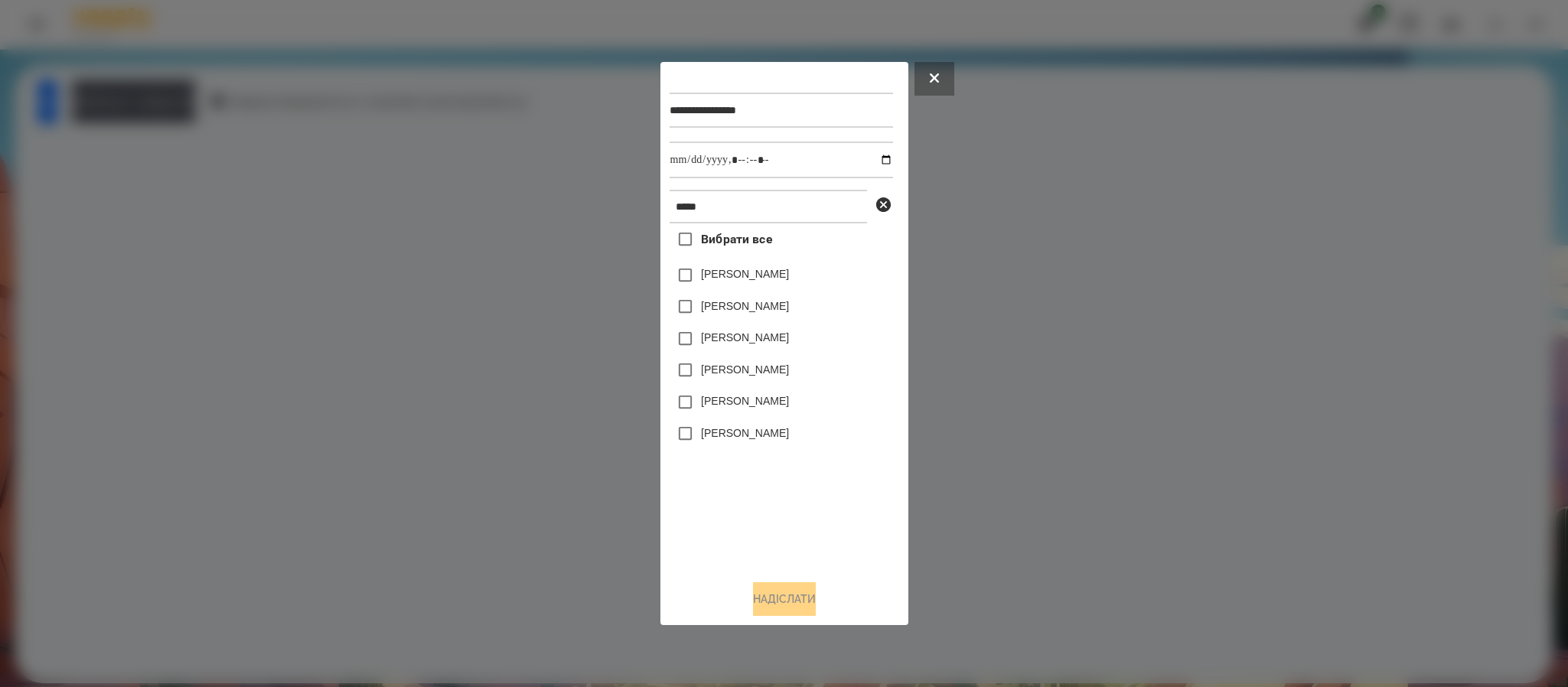
click at [714, 414] on div "Бойко Анджеліна" at bounding box center [781, 402] width 223 height 32
click at [720, 407] on label "Бойко Анджеліна" at bounding box center [745, 401] width 88 height 15
click at [794, 609] on button "Надіслати" at bounding box center [784, 599] width 63 height 33
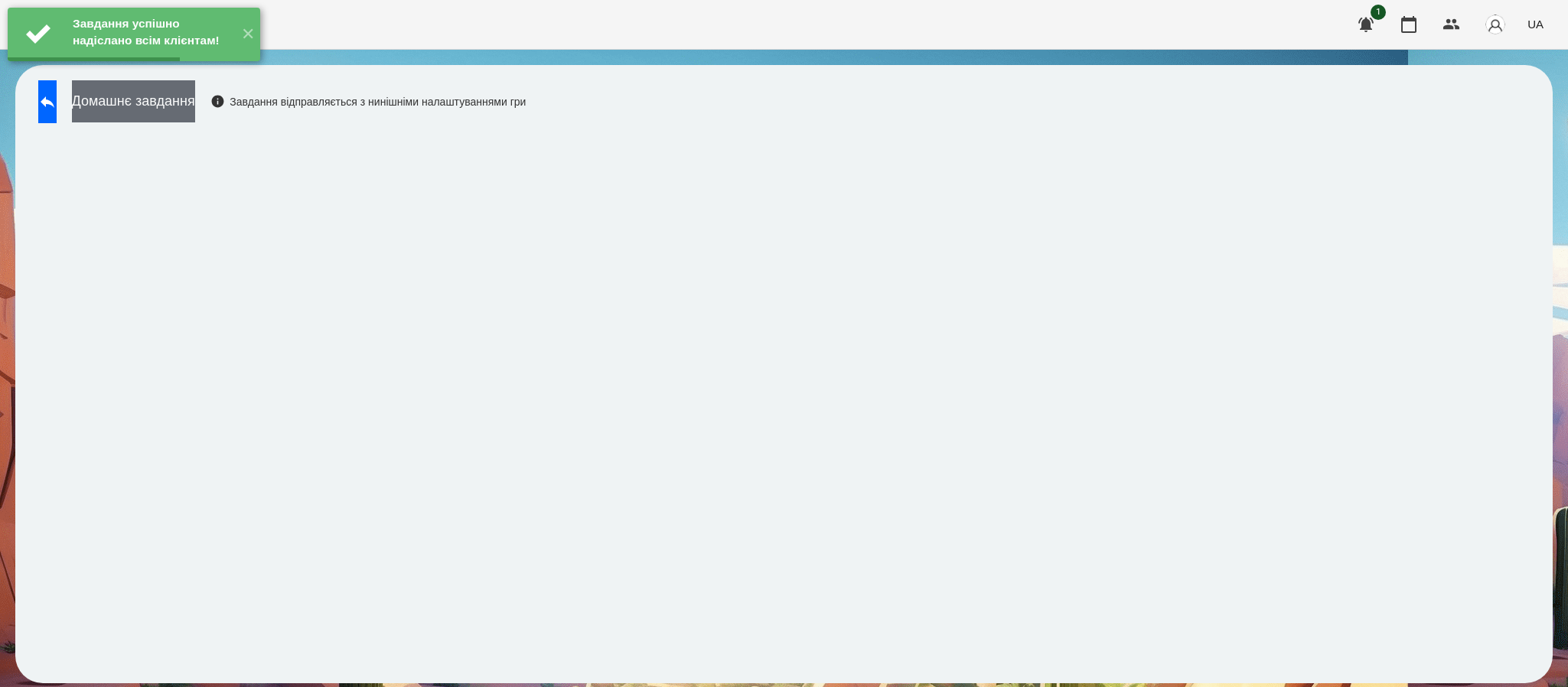
click at [195, 103] on button "Домашнє завдання" at bounding box center [133, 101] width 123 height 42
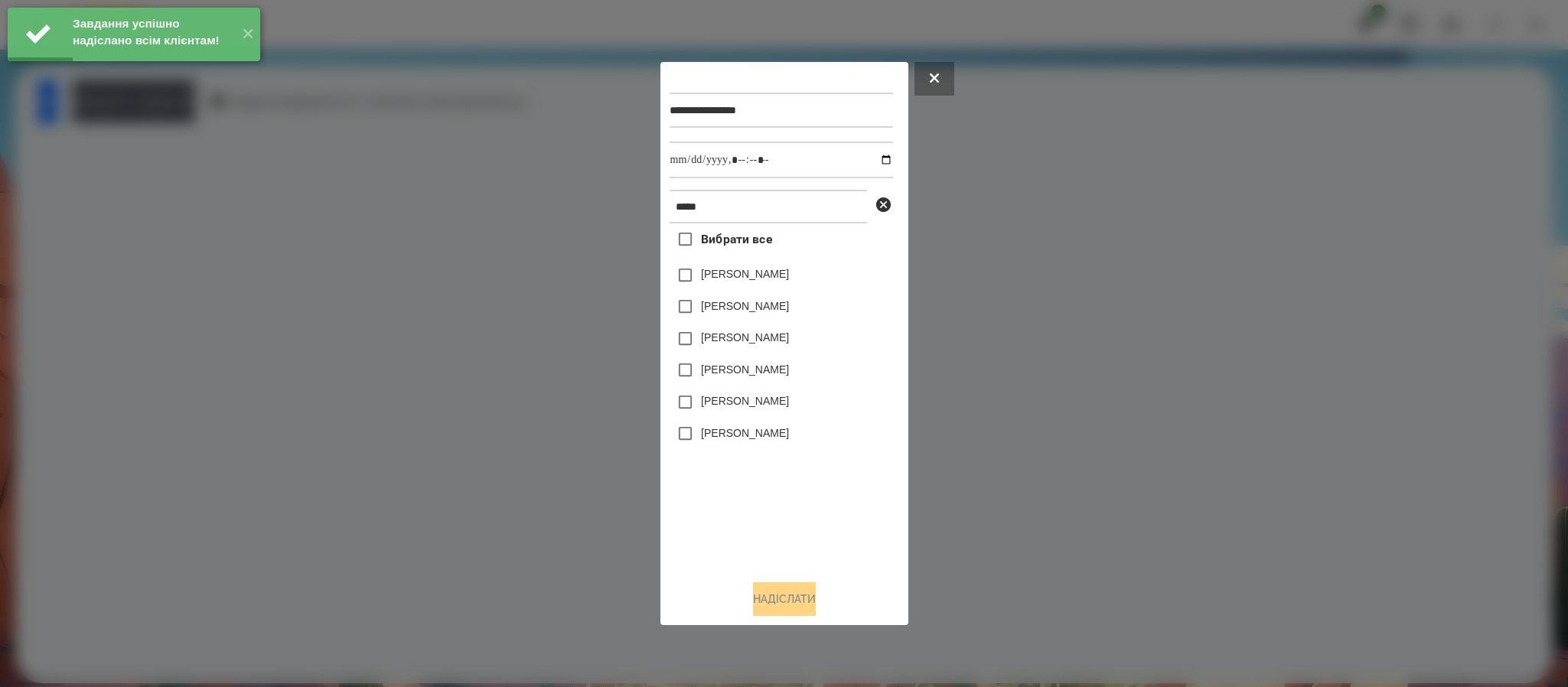
click at [756, 400] on label "Бойко Анджеліна" at bounding box center [745, 401] width 88 height 15
click at [876, 159] on input "datetime-local" at bounding box center [781, 160] width 223 height 37
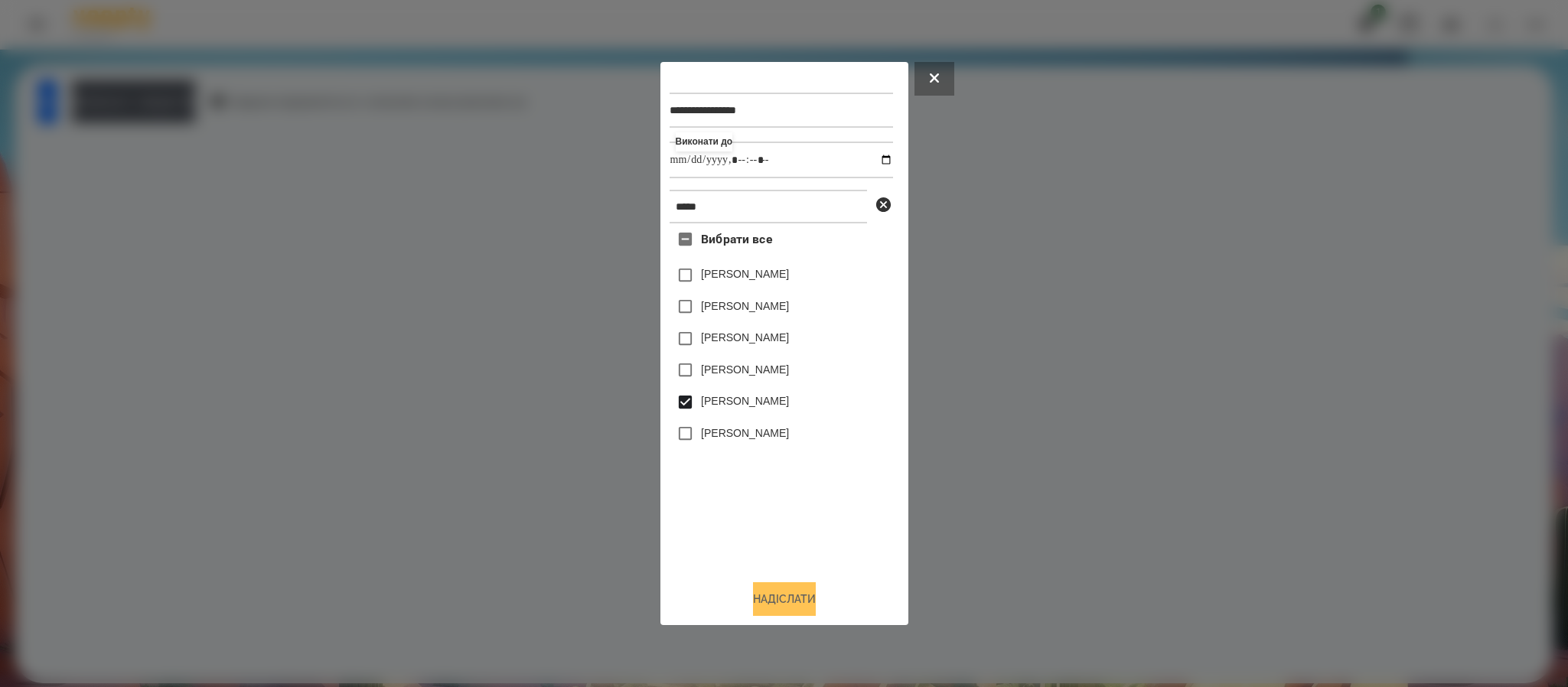
type input "**********"
click at [793, 605] on button "Надіслати" at bounding box center [784, 599] width 63 height 33
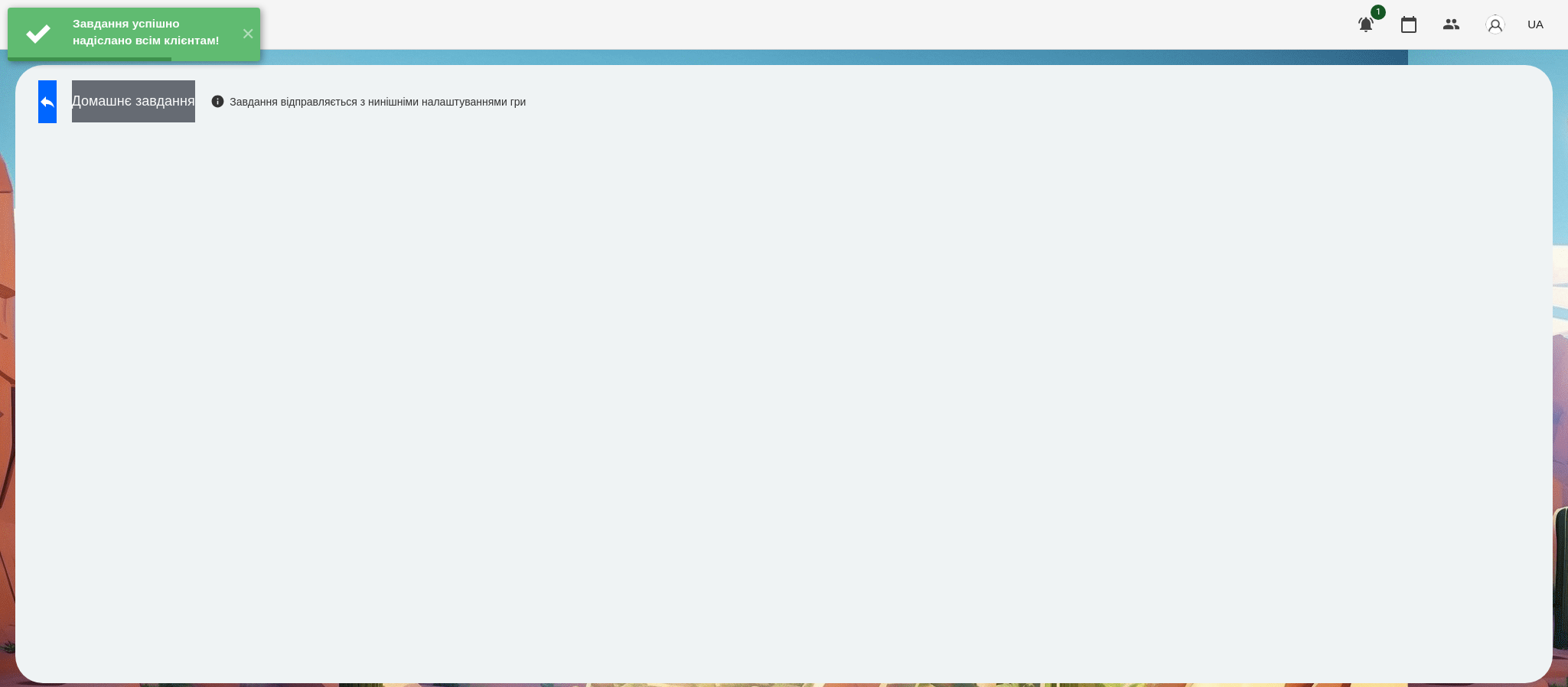
click at [184, 109] on button "Домашнє завдання" at bounding box center [133, 101] width 123 height 42
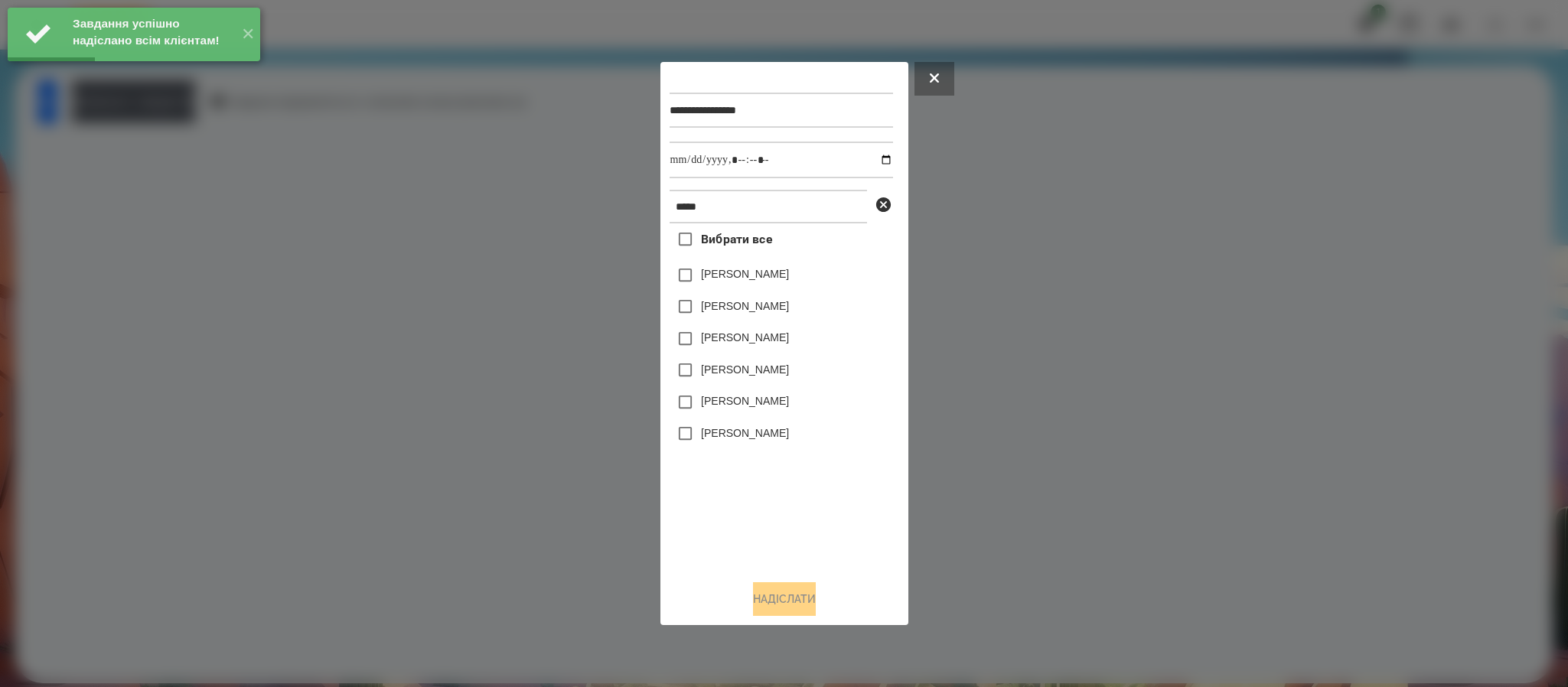
click at [775, 404] on label "Бойко Анджеліна" at bounding box center [745, 401] width 88 height 15
click at [781, 589] on button "Надіслати" at bounding box center [784, 599] width 63 height 33
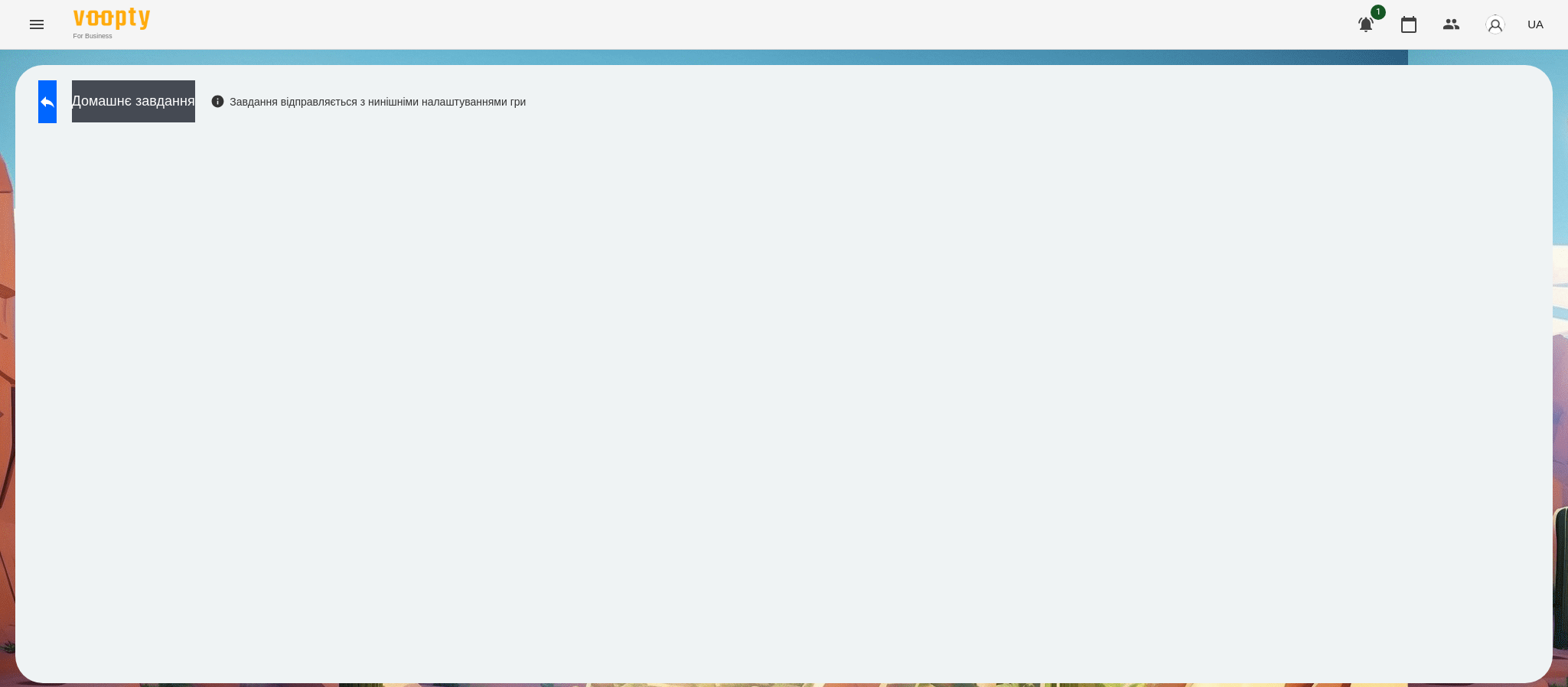
click at [90, 118] on div "Домашнє завдання Завдання відправляється з нинішніми налаштуваннями гри" at bounding box center [279, 105] width 495 height 50
click at [57, 118] on button at bounding box center [48, 101] width 18 height 43
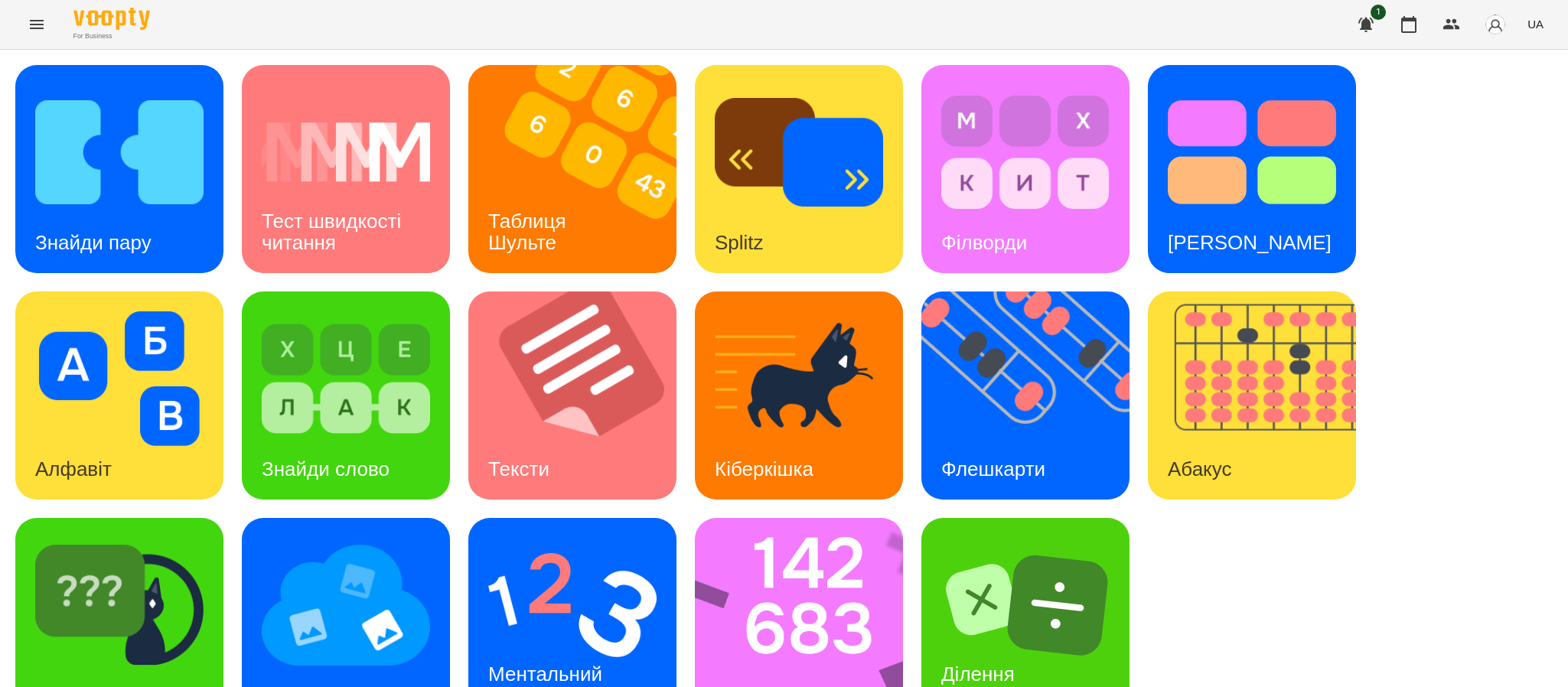
scroll to position [54, 0]
click at [762, 666] on div "Стовпці" at bounding box center [750, 696] width 111 height 60
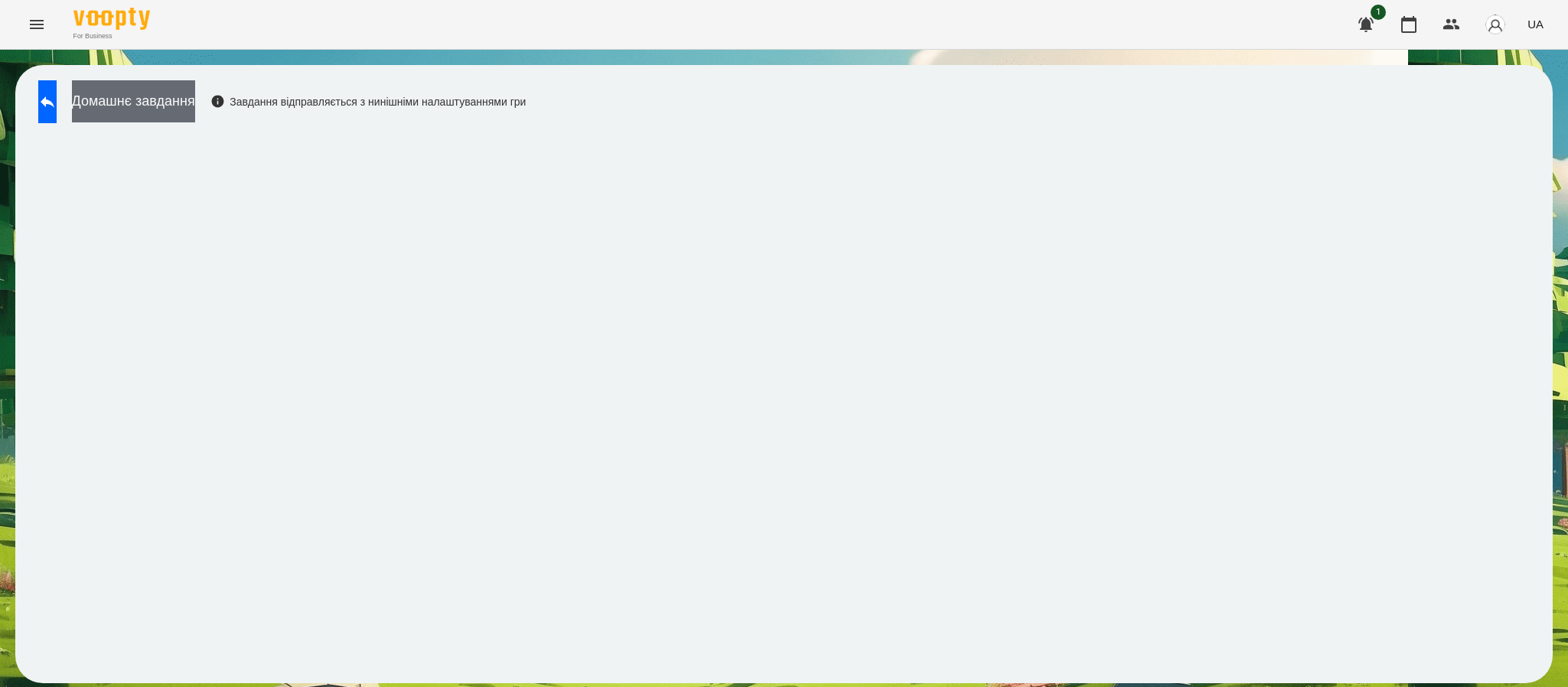
click at [195, 103] on button "Домашнє завдання" at bounding box center [133, 101] width 123 height 42
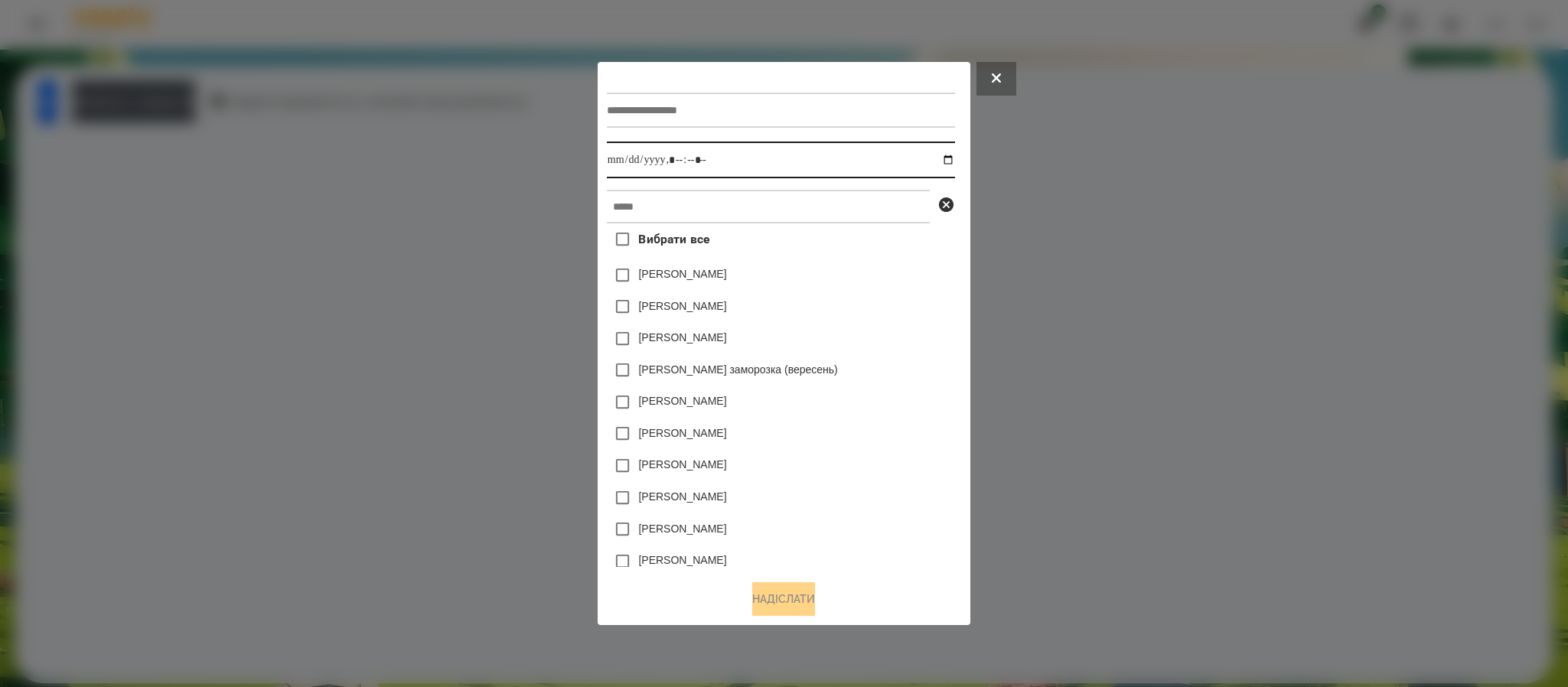
click at [955, 161] on input "datetime-local" at bounding box center [781, 160] width 348 height 37
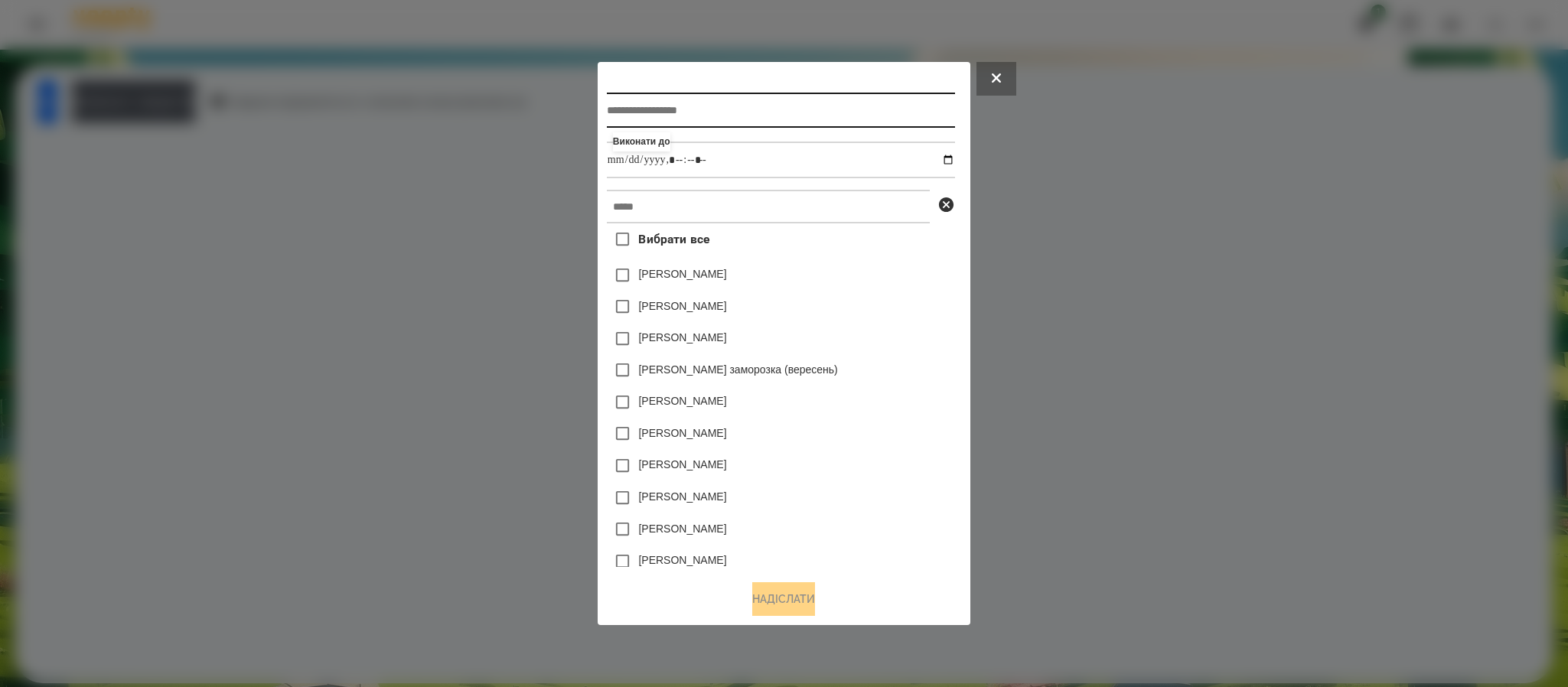
type input "**********"
click at [734, 116] on input "text" at bounding box center [781, 110] width 348 height 35
type input "*******"
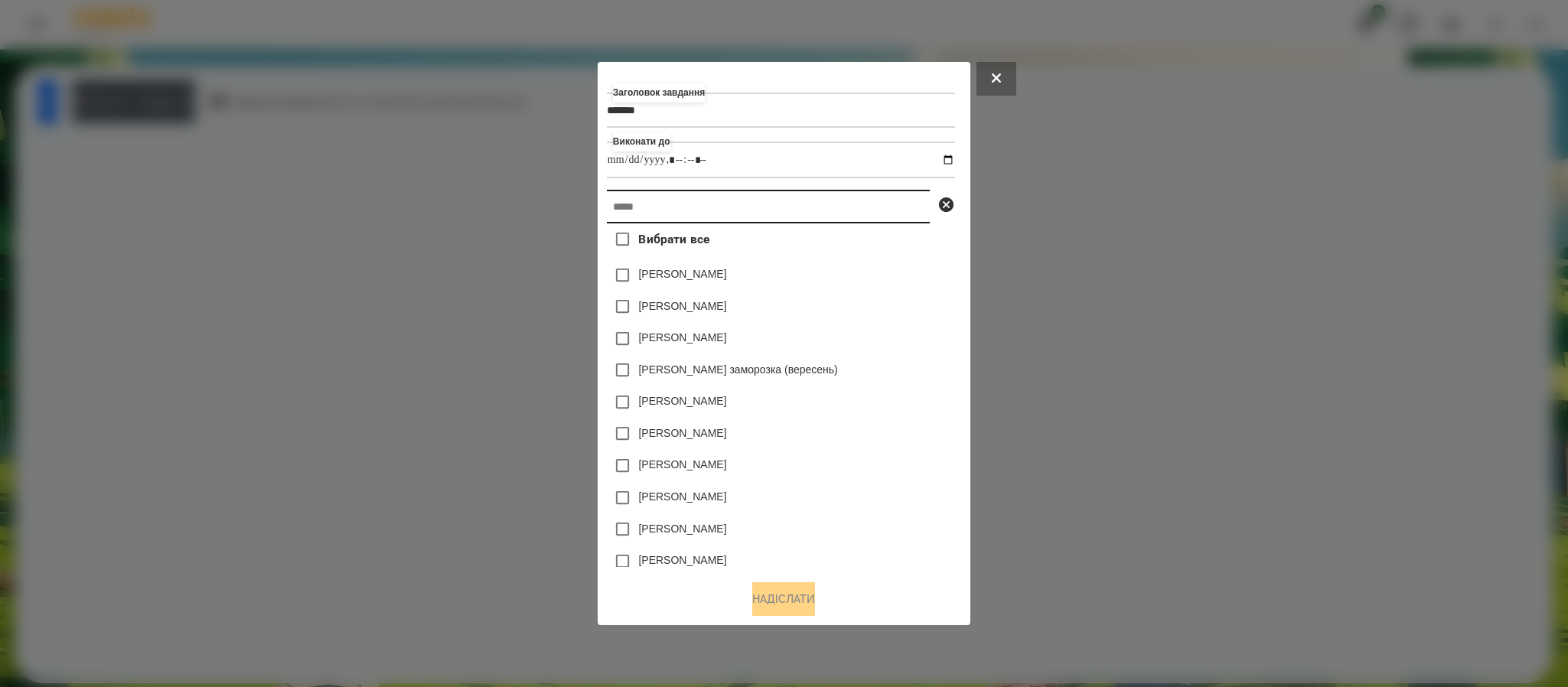
click at [712, 218] on input "text" at bounding box center [768, 207] width 323 height 33
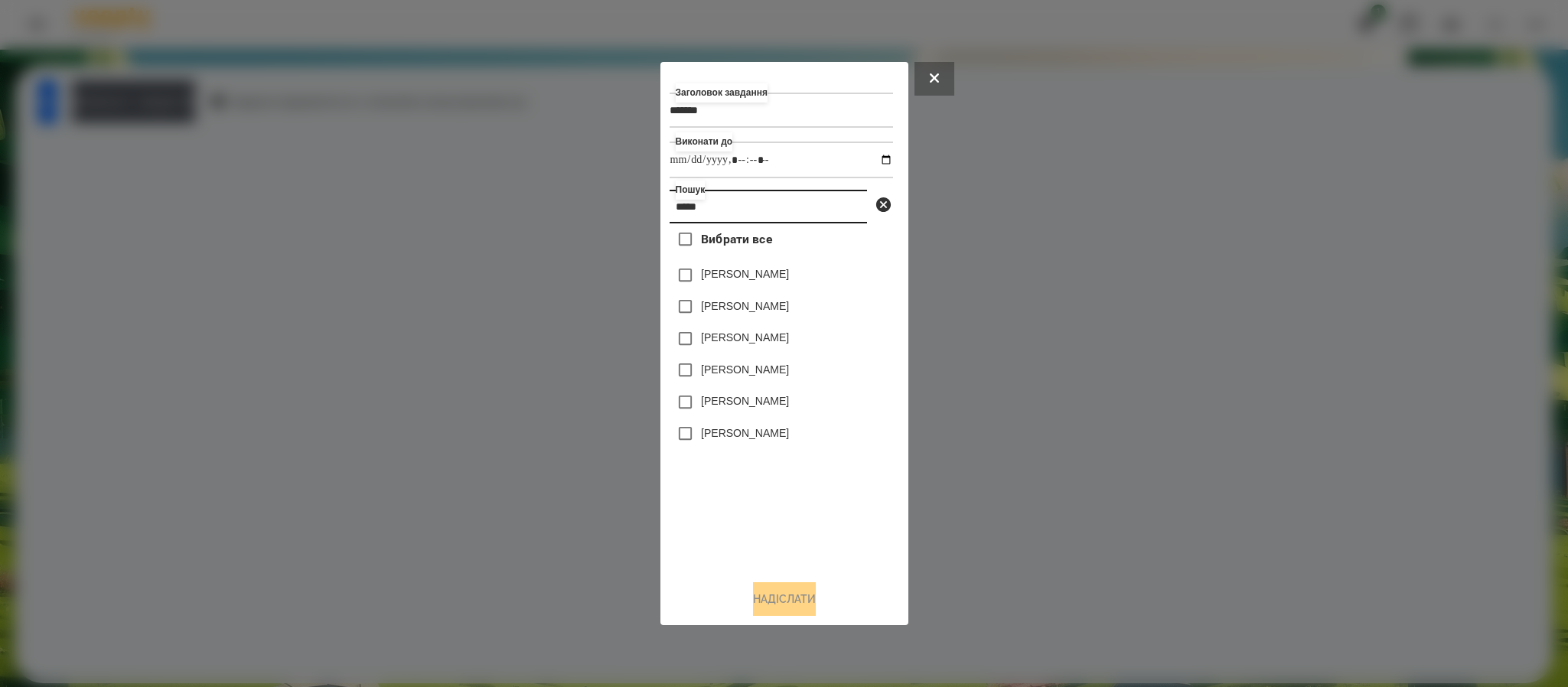
type input "*****"
click at [716, 408] on label "Бойко Анджеліна" at bounding box center [745, 401] width 88 height 15
click at [763, 596] on button "Надіслати" at bounding box center [784, 599] width 63 height 33
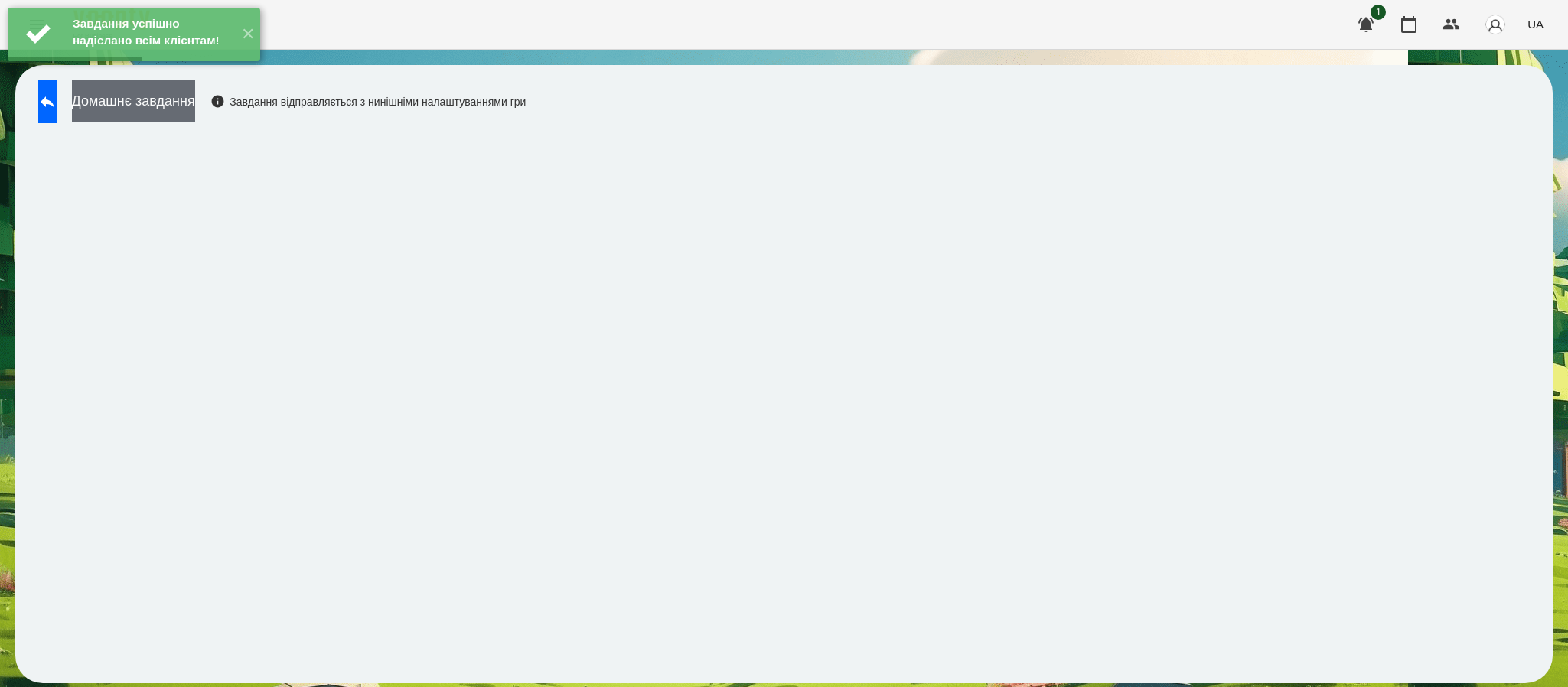
click at [162, 110] on button "Домашнє завдання" at bounding box center [133, 101] width 123 height 42
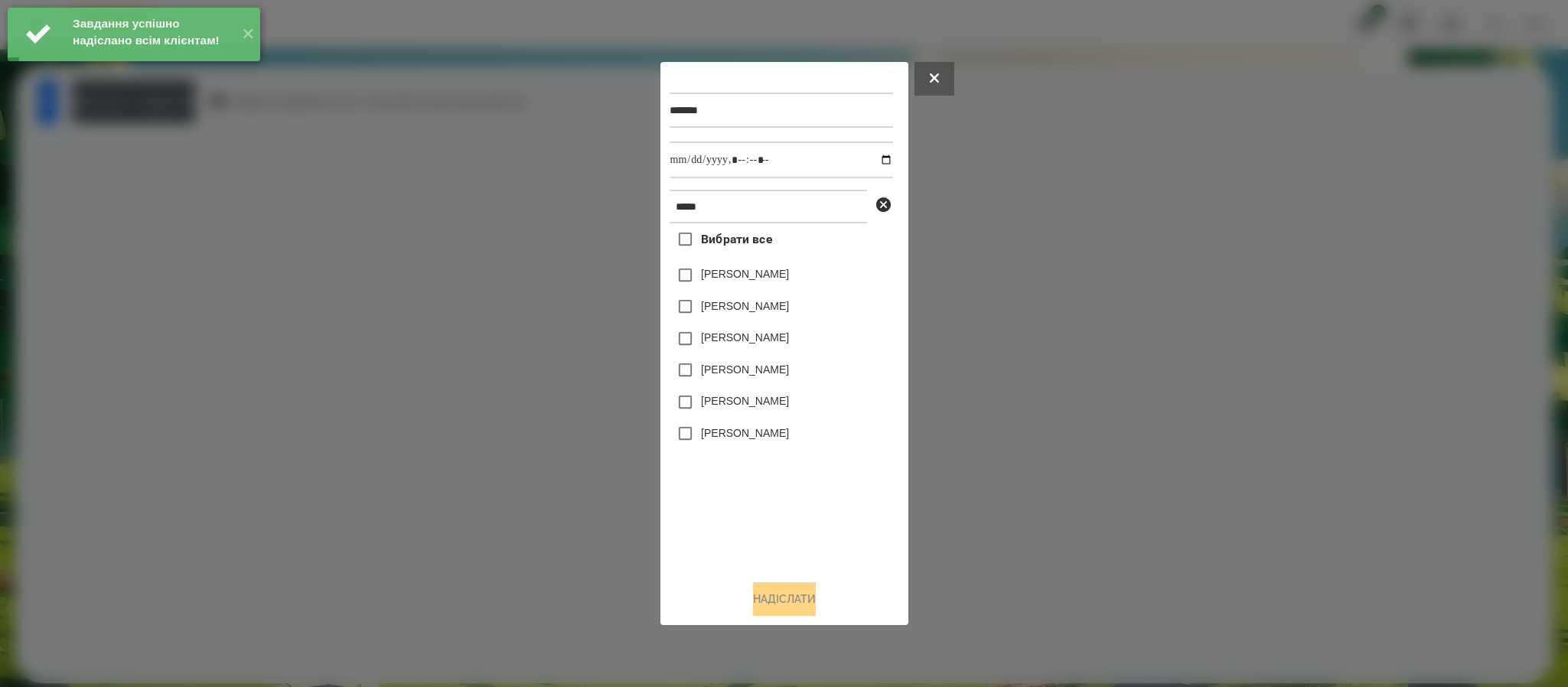
click at [781, 408] on label "Бойко Анджеліна" at bounding box center [745, 401] width 88 height 15
click at [815, 598] on button "Надіслати" at bounding box center [784, 599] width 63 height 33
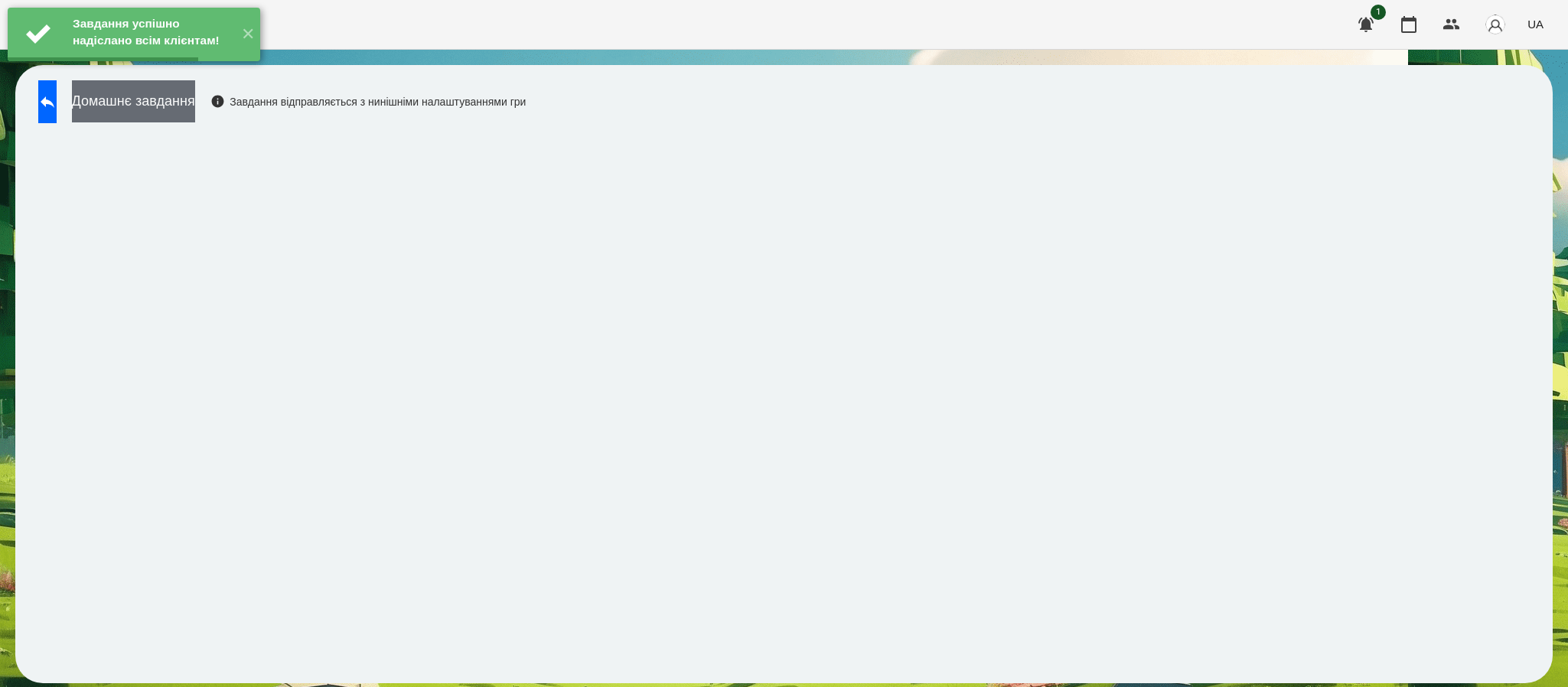
click at [195, 106] on button "Домашнє завдання" at bounding box center [133, 101] width 123 height 42
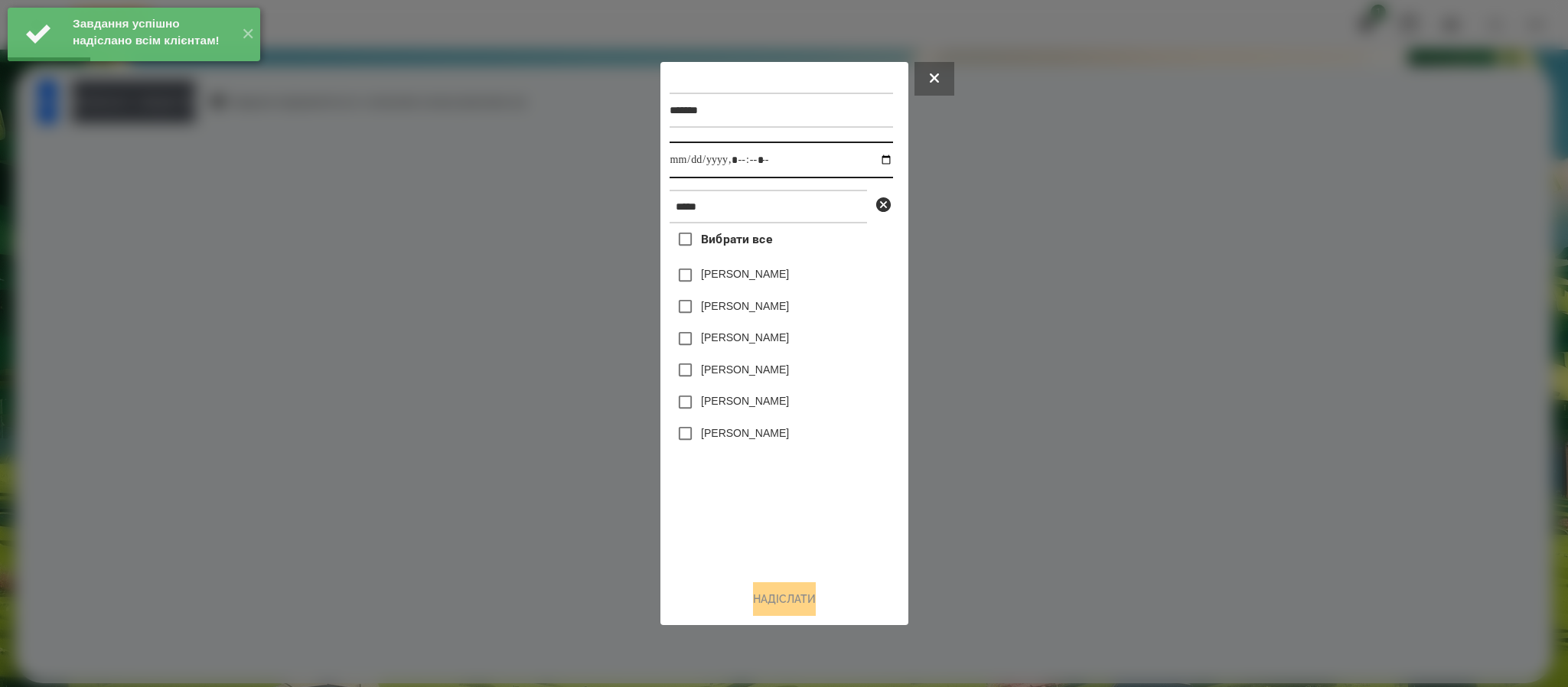
click at [887, 161] on input "datetime-local" at bounding box center [781, 160] width 223 height 37
click at [872, 160] on input "datetime-local" at bounding box center [781, 160] width 223 height 37
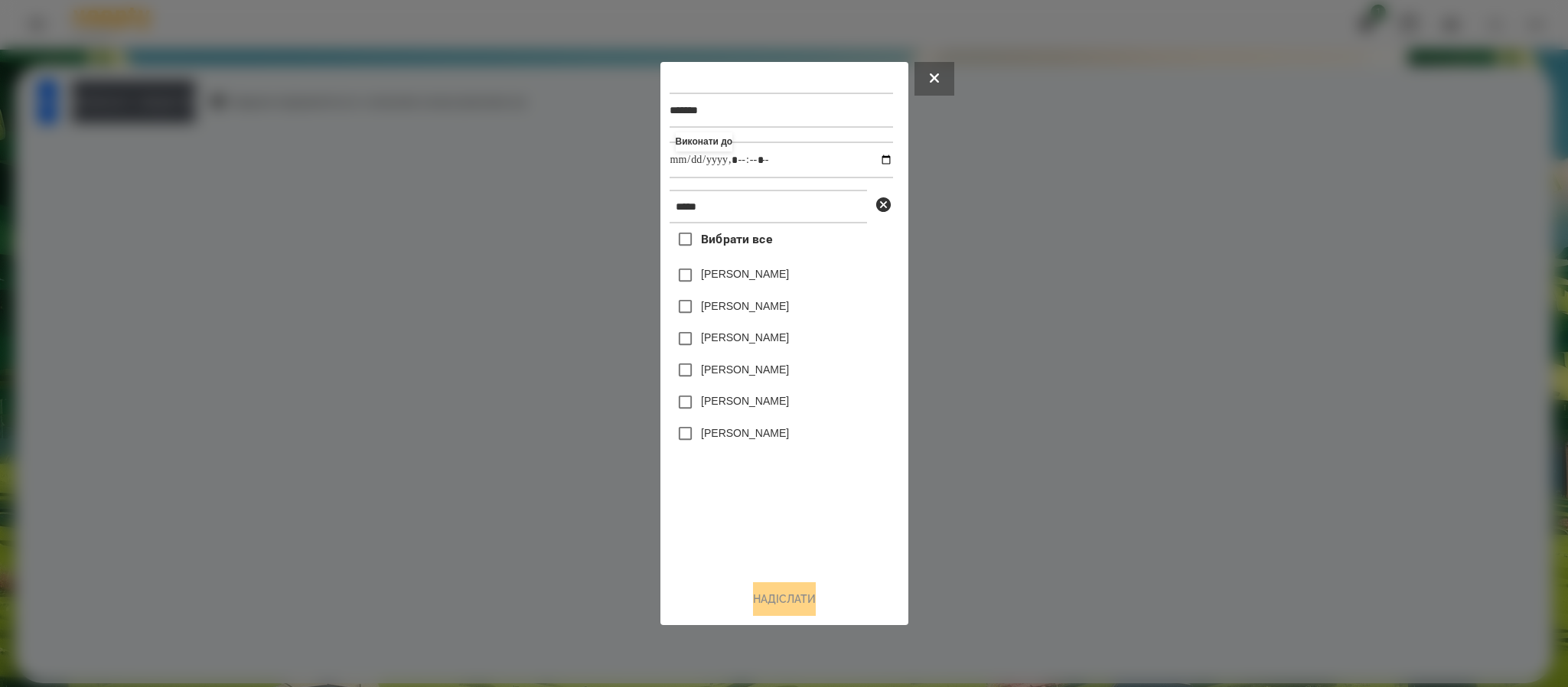
type input "**********"
click at [795, 521] on div "Вибрати все Артем Бойко Бойко Іван Бойко Веніамін Бойко Марія Бойко Анджеліна Б…" at bounding box center [781, 395] width 223 height 344
click at [765, 392] on div "Бойко Анджеліна" at bounding box center [781, 402] width 223 height 32
click at [769, 395] on label "Бойко Анджеліна" at bounding box center [745, 401] width 88 height 15
click at [816, 596] on button "Надіслати" at bounding box center [784, 599] width 63 height 33
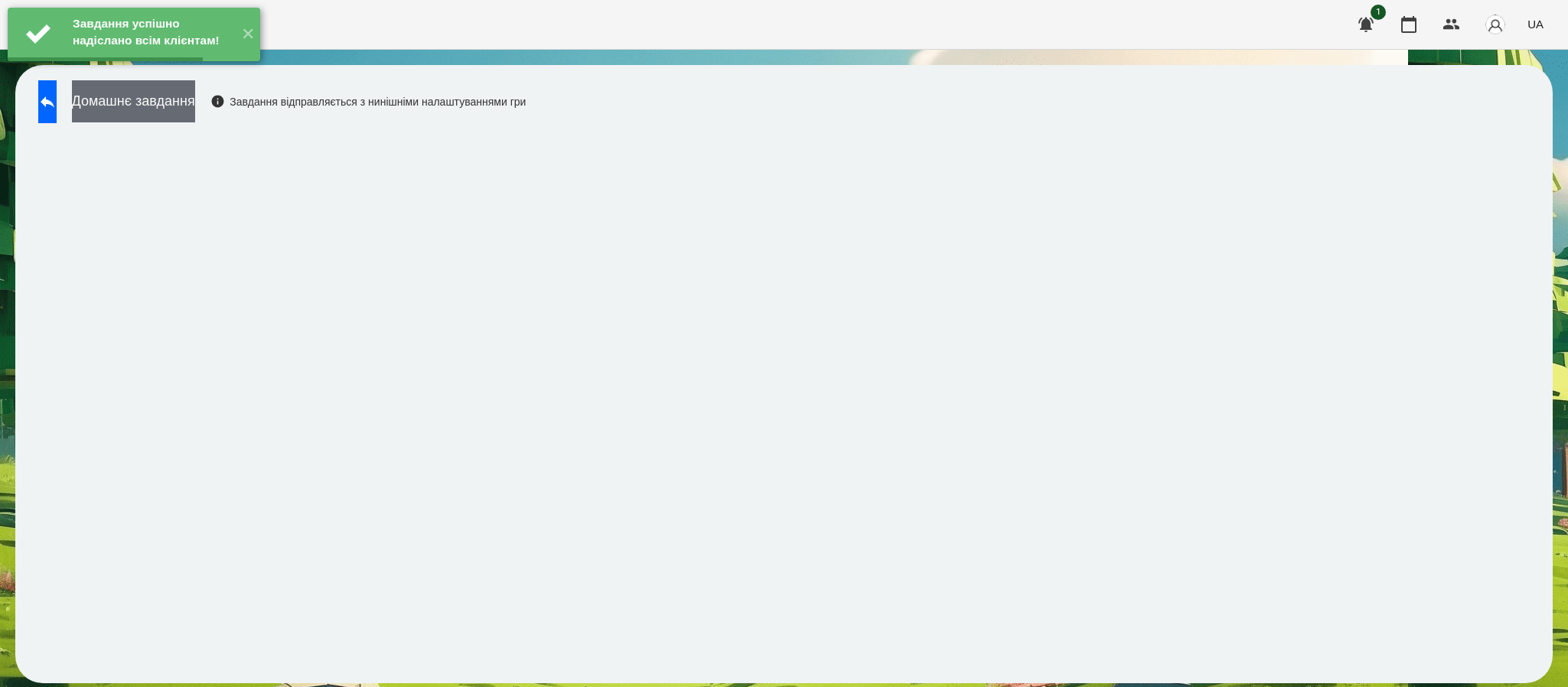
click at [195, 106] on button "Домашнє завдання" at bounding box center [133, 101] width 123 height 42
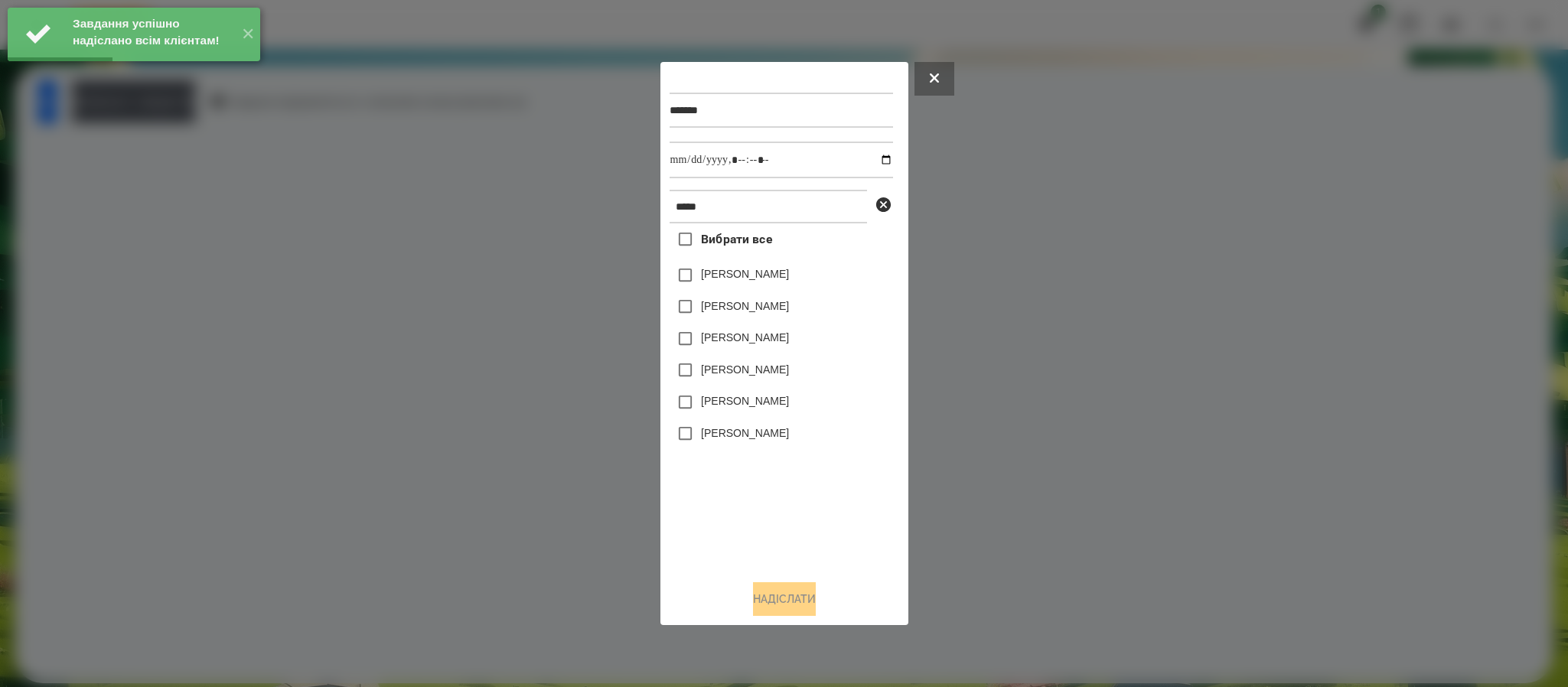
click at [749, 403] on label "Бойко Анджеліна" at bounding box center [745, 401] width 88 height 15
click at [811, 602] on button "Надіслати" at bounding box center [784, 599] width 63 height 33
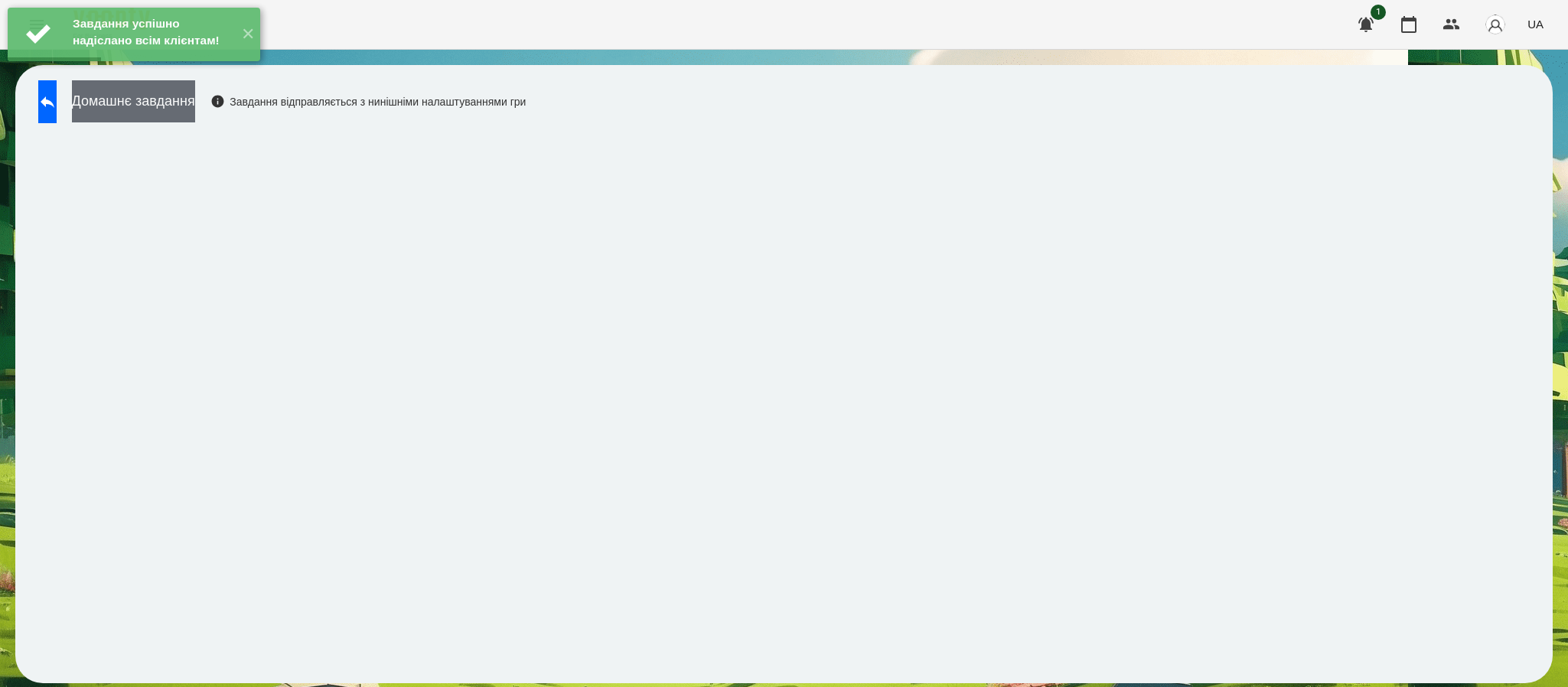
click at [195, 119] on button "Домашнє завдання" at bounding box center [133, 101] width 123 height 42
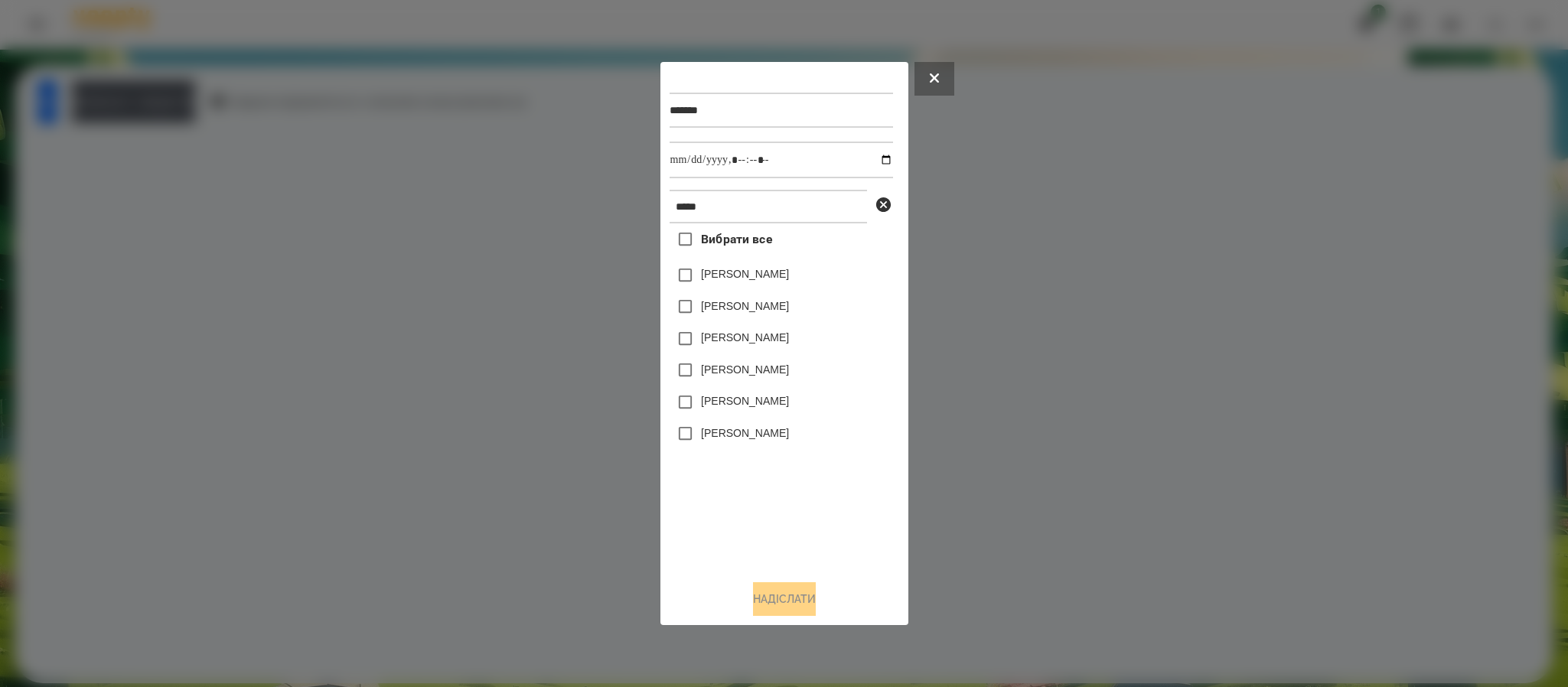
click at [784, 399] on label "Бойко Анджеліна" at bounding box center [745, 401] width 88 height 15
click at [874, 165] on input "datetime-local" at bounding box center [781, 160] width 223 height 37
type input "**********"
click at [795, 605] on button "Надіслати" at bounding box center [784, 599] width 63 height 33
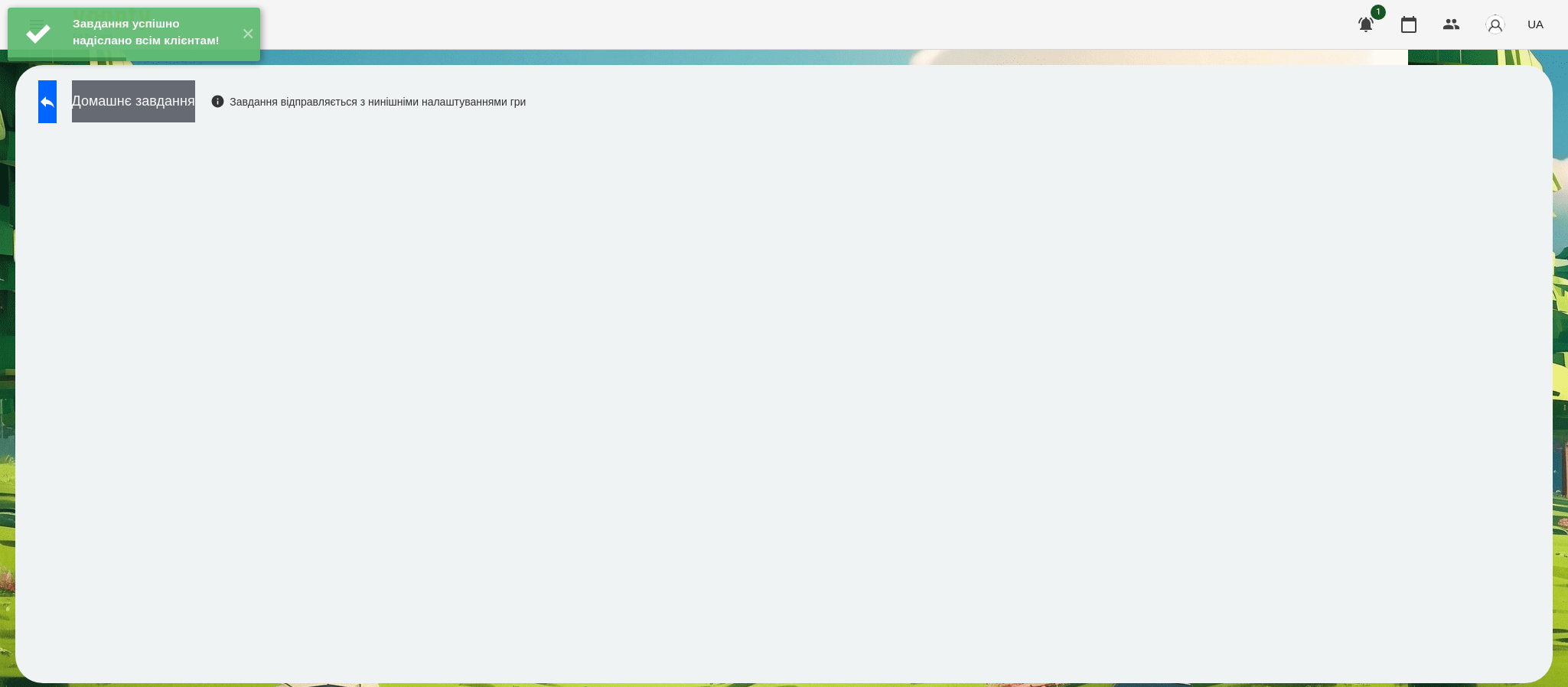
click at [175, 114] on button "Домашнє завдання" at bounding box center [133, 101] width 123 height 42
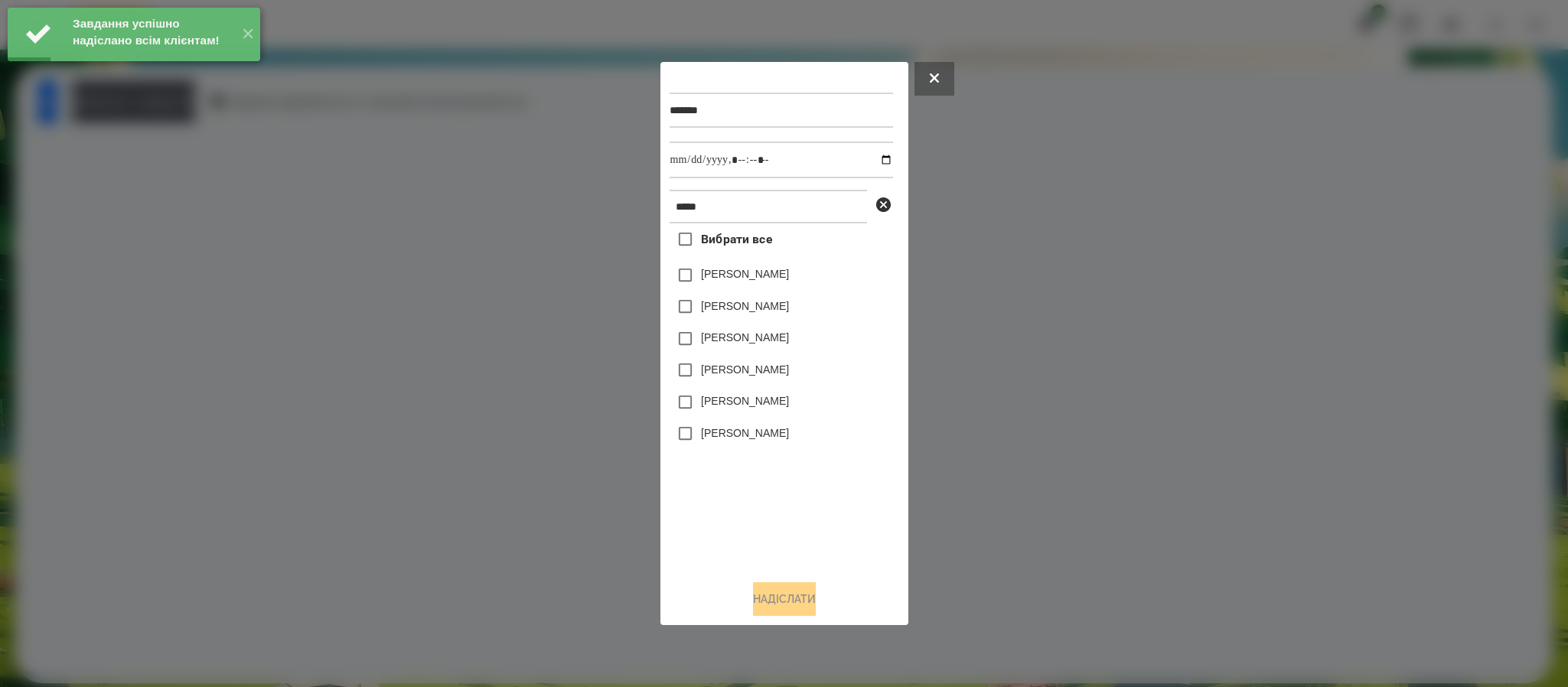
click at [725, 408] on label "Бойко Анджеліна" at bounding box center [745, 401] width 88 height 15
click at [875, 156] on input "datetime-local" at bounding box center [781, 160] width 223 height 37
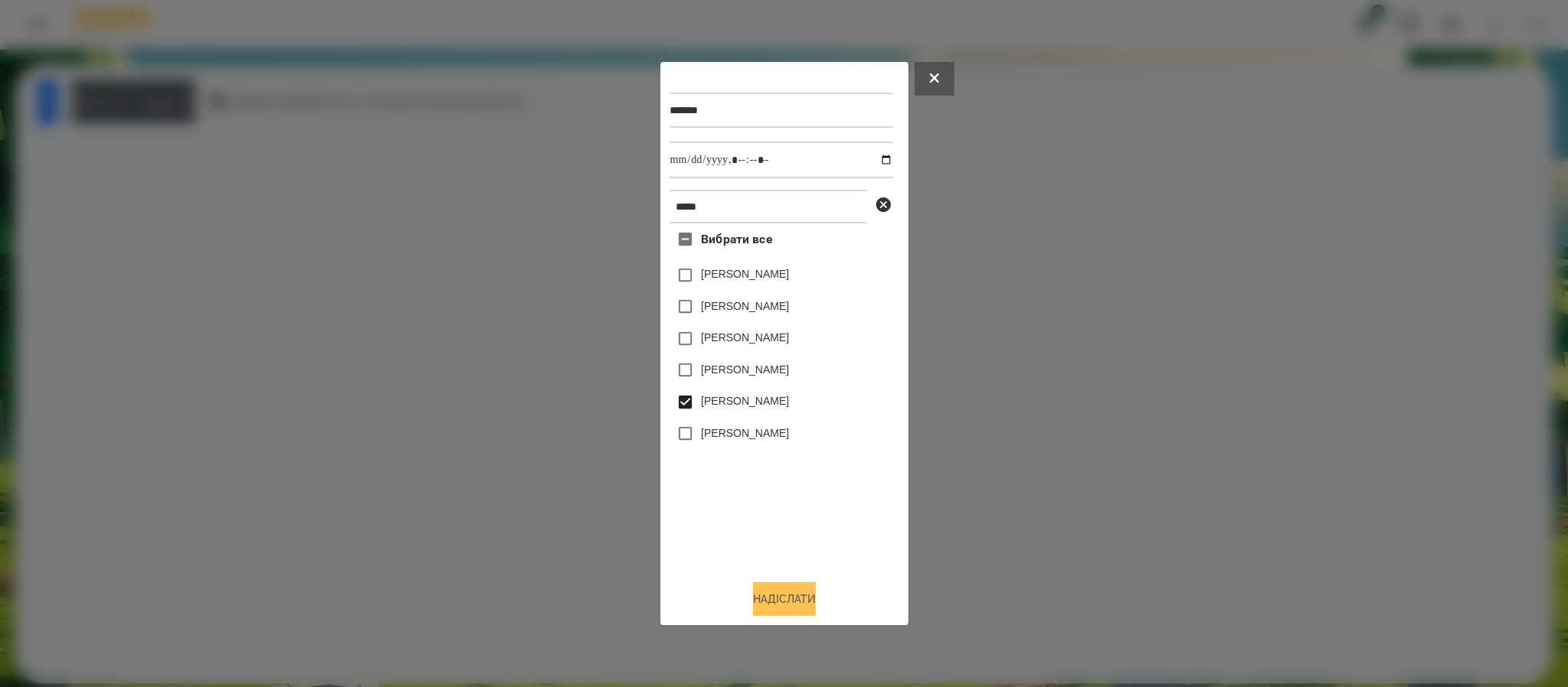
click at [802, 602] on button "Надіслати" at bounding box center [784, 599] width 63 height 33
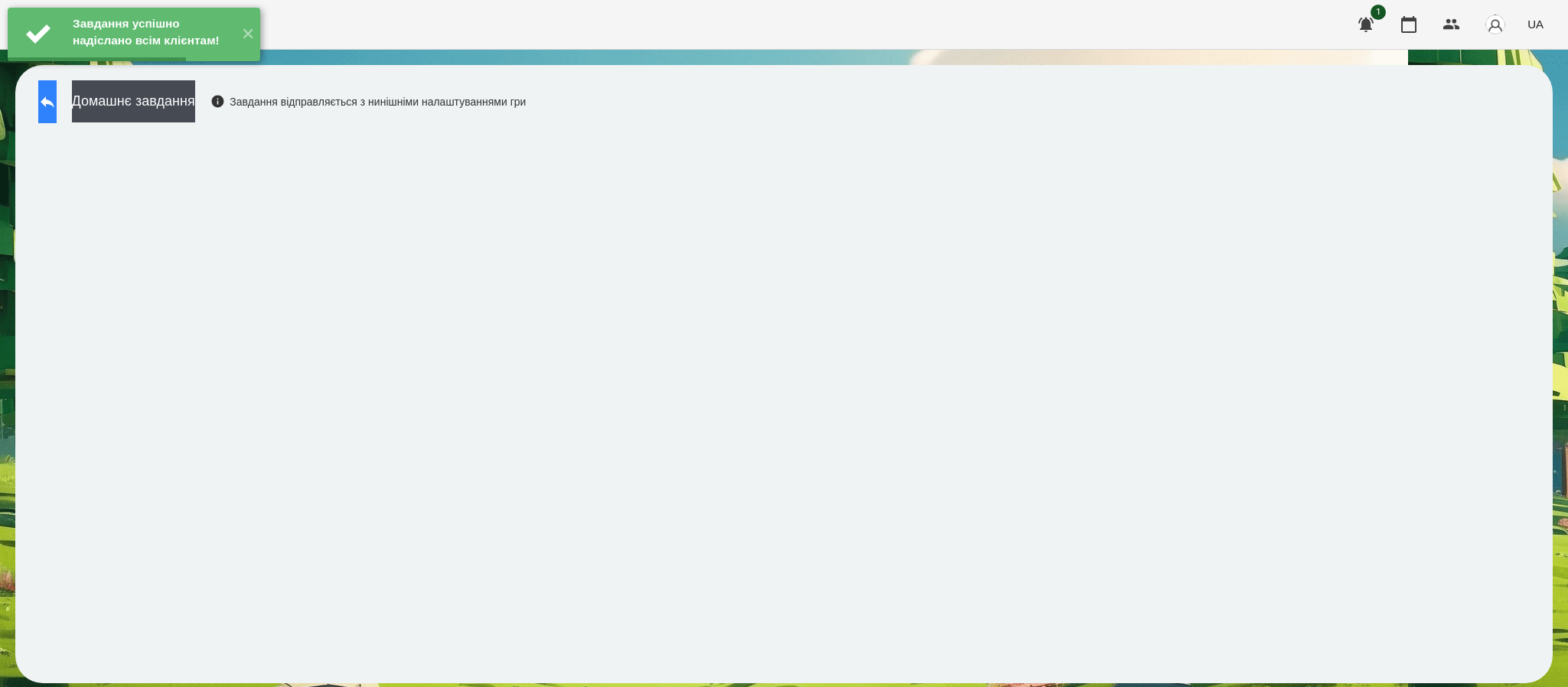
click at [57, 112] on button at bounding box center [48, 101] width 18 height 43
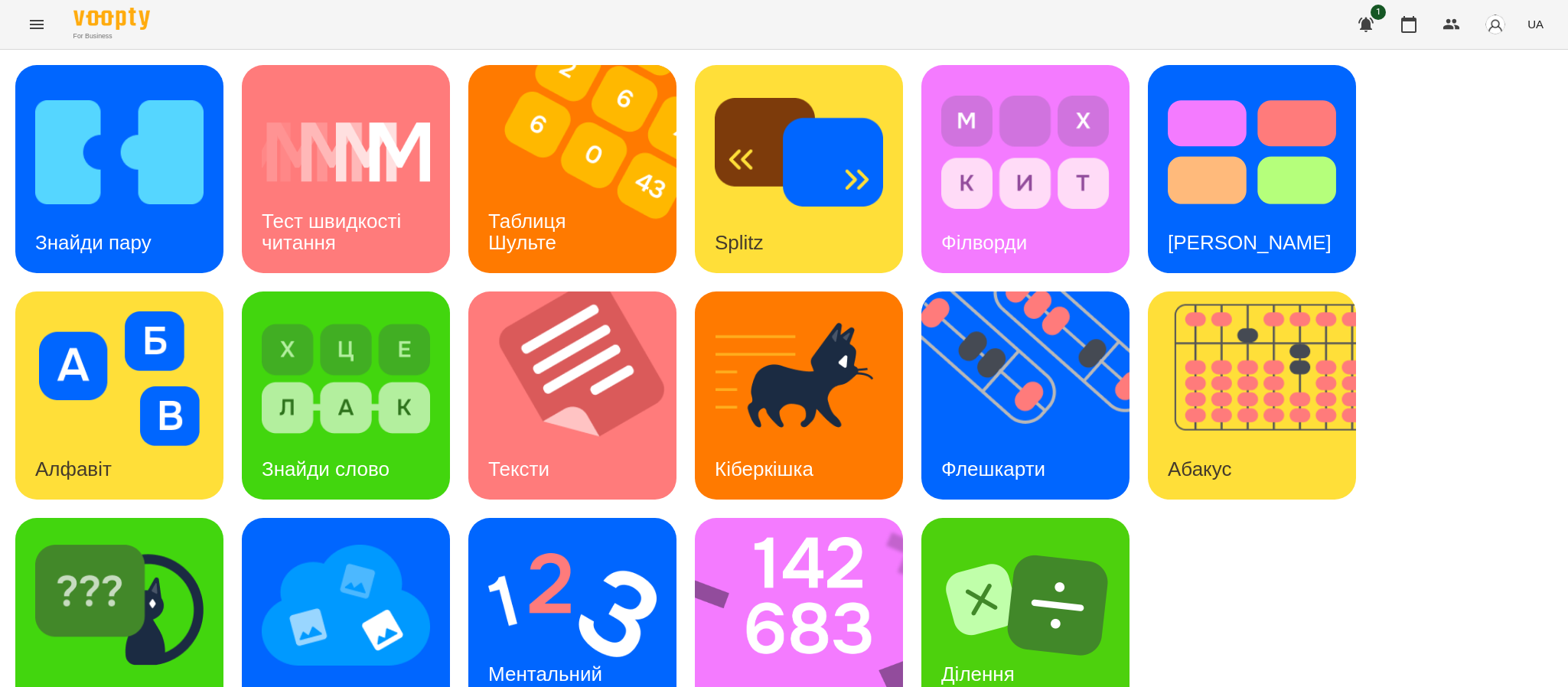
scroll to position [54, 0]
click at [620, 577] on img at bounding box center [572, 605] width 168 height 135
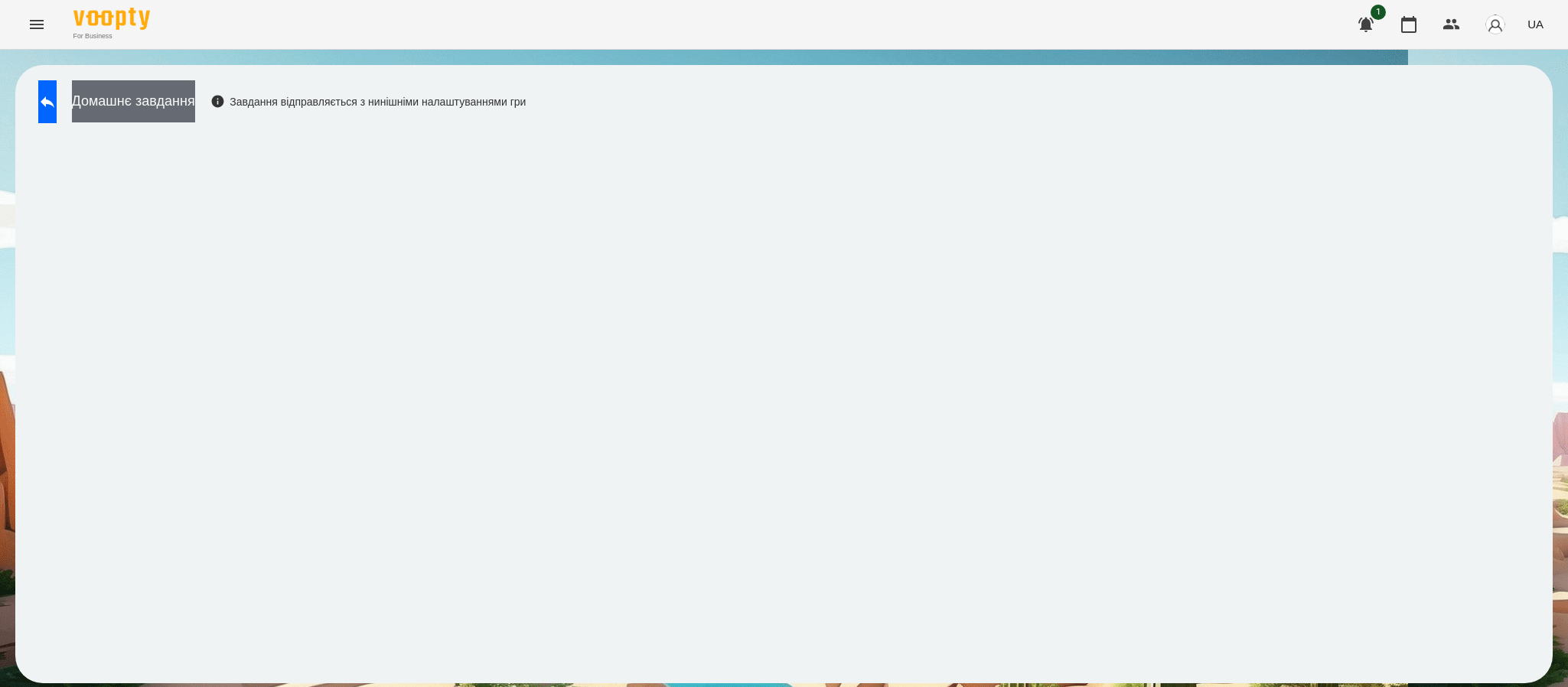
click at [184, 109] on button "Домашнє завдання" at bounding box center [133, 101] width 123 height 42
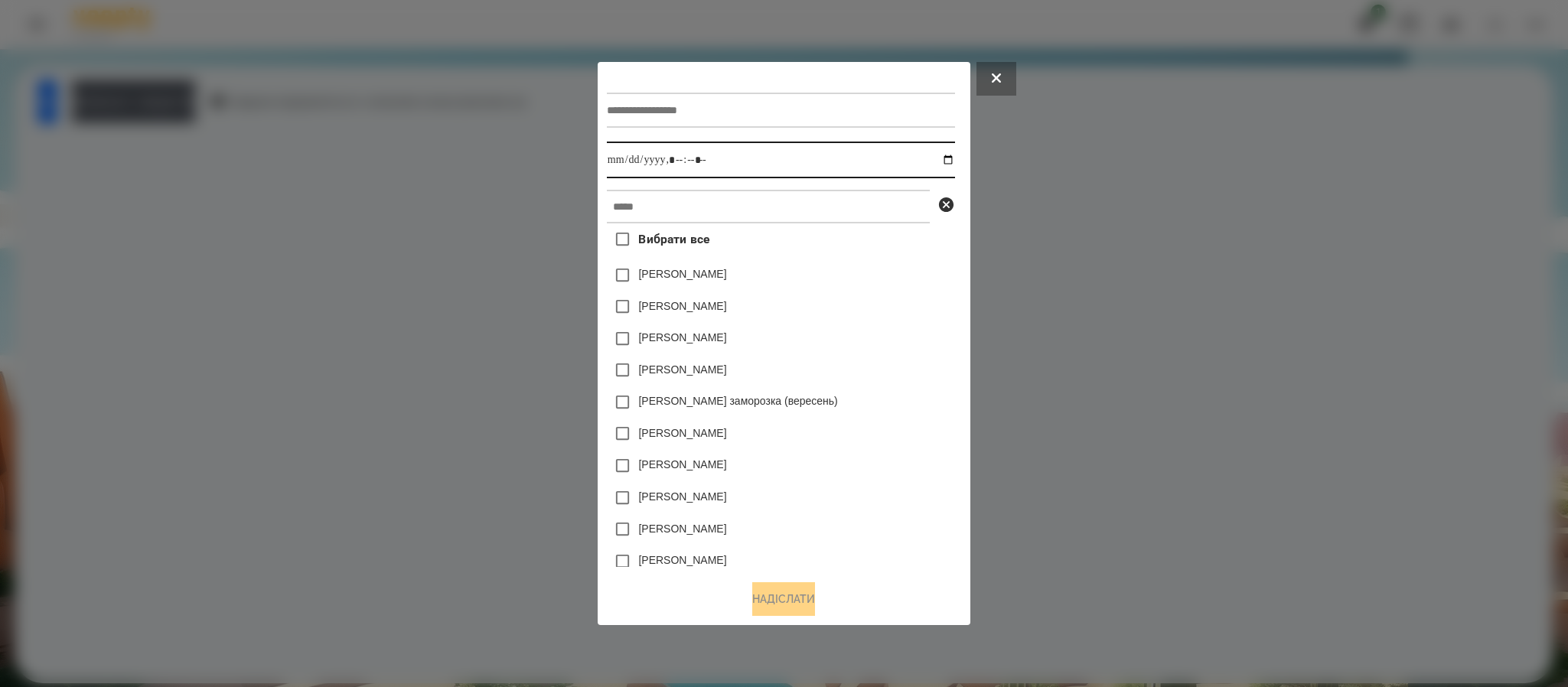
click at [945, 166] on input "datetime-local" at bounding box center [781, 160] width 348 height 37
click at [955, 167] on input "datetime-local" at bounding box center [781, 160] width 348 height 37
click at [955, 156] on input "datetime-local" at bounding box center [781, 160] width 348 height 37
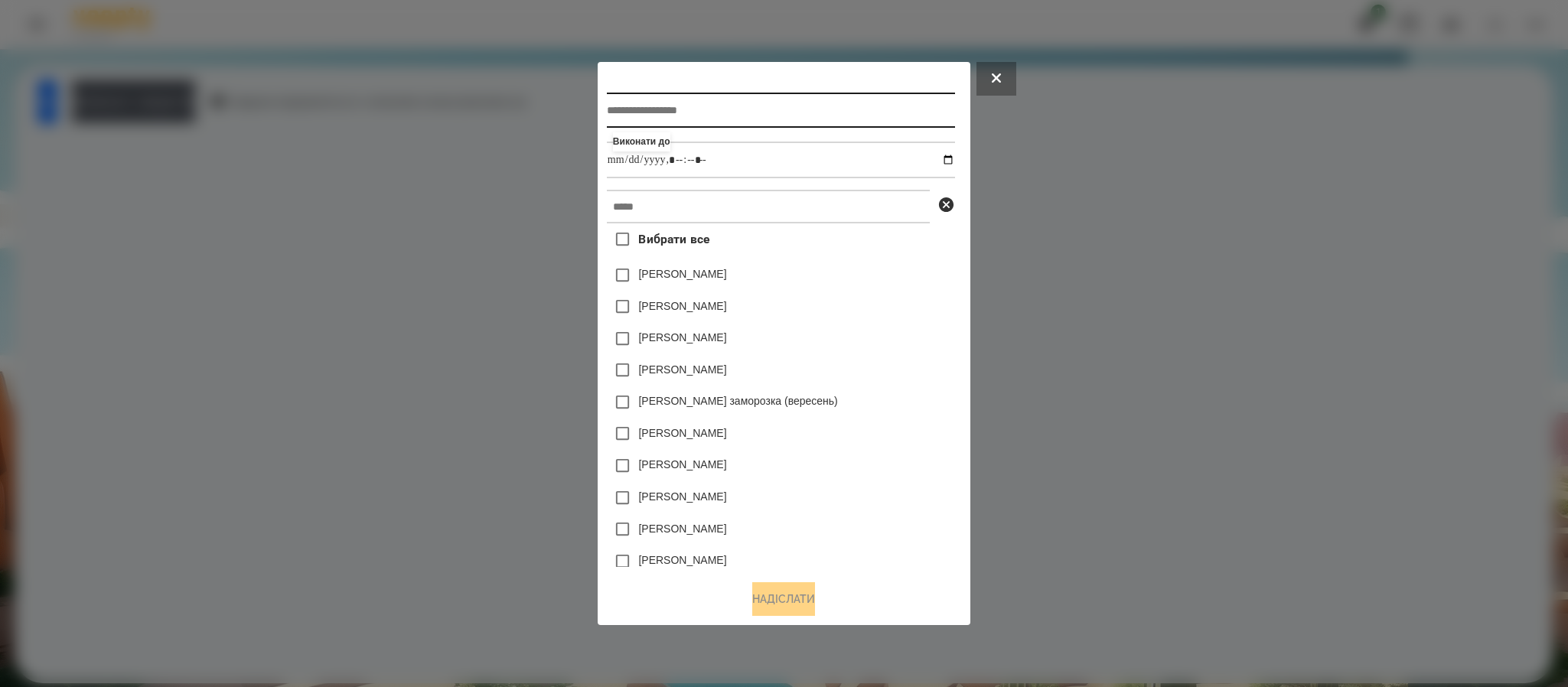
type input "**********"
click at [618, 105] on input "text" at bounding box center [781, 110] width 348 height 35
type input "**********"
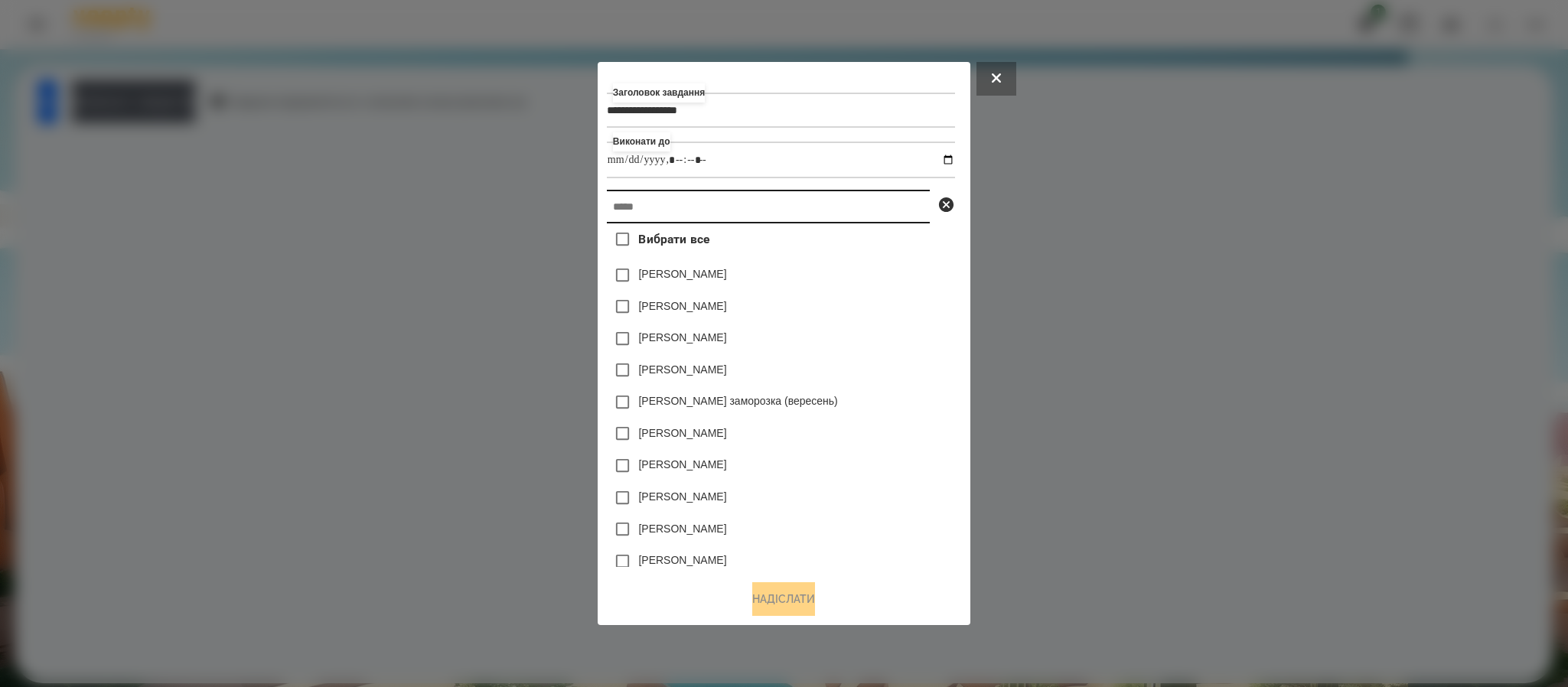
click at [831, 203] on input "text" at bounding box center [768, 207] width 323 height 33
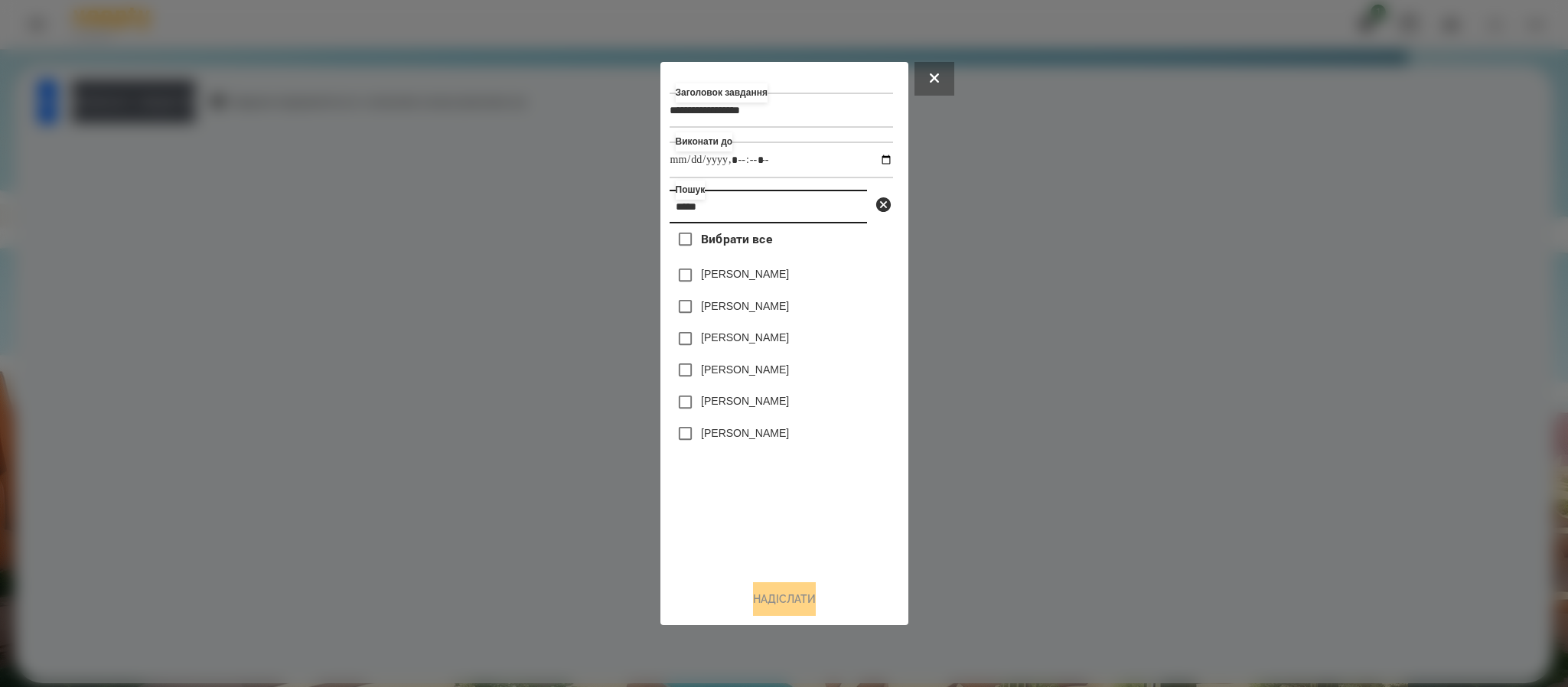
type input "*****"
click at [741, 398] on label "Бойко Анджеліна" at bounding box center [745, 401] width 88 height 15
click at [771, 598] on button "Надіслати" at bounding box center [784, 599] width 63 height 33
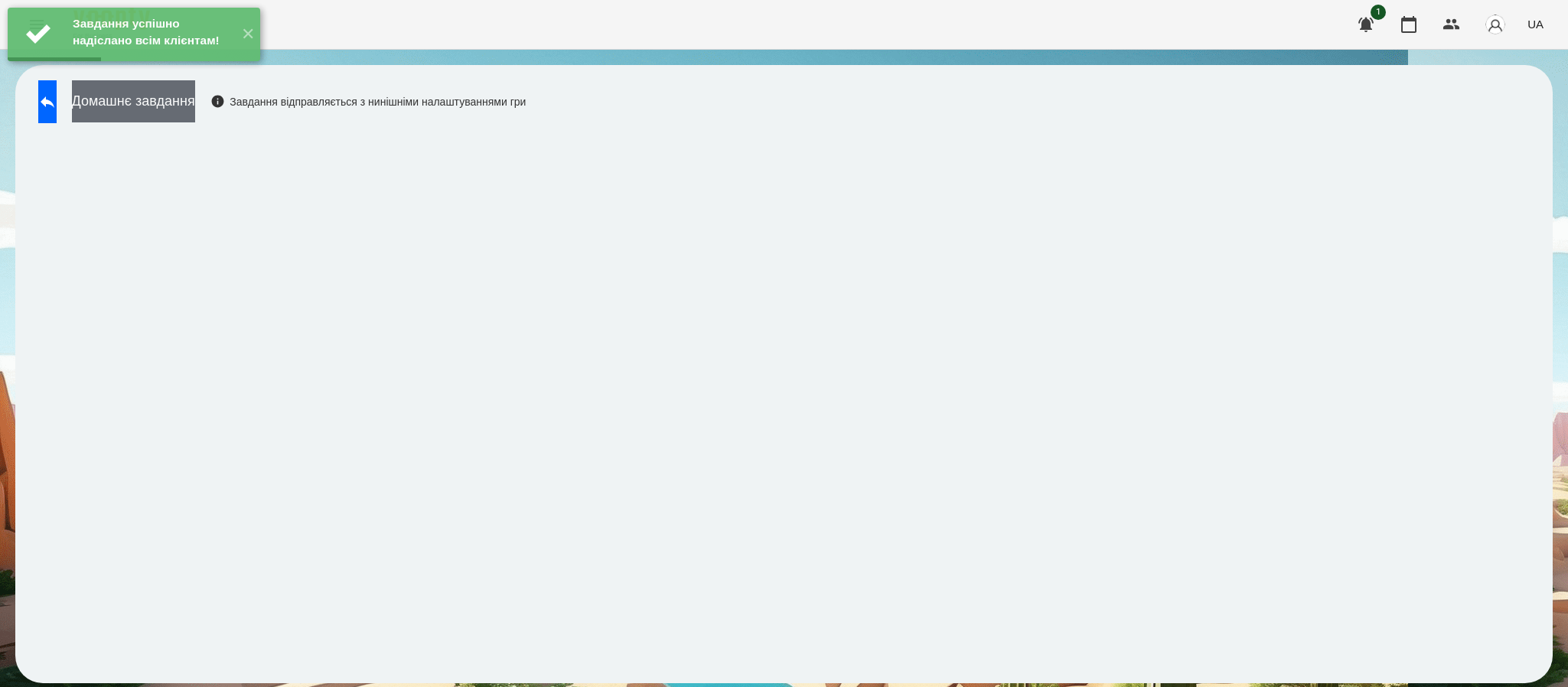
click at [195, 101] on button "Домашнє завдання" at bounding box center [133, 101] width 123 height 42
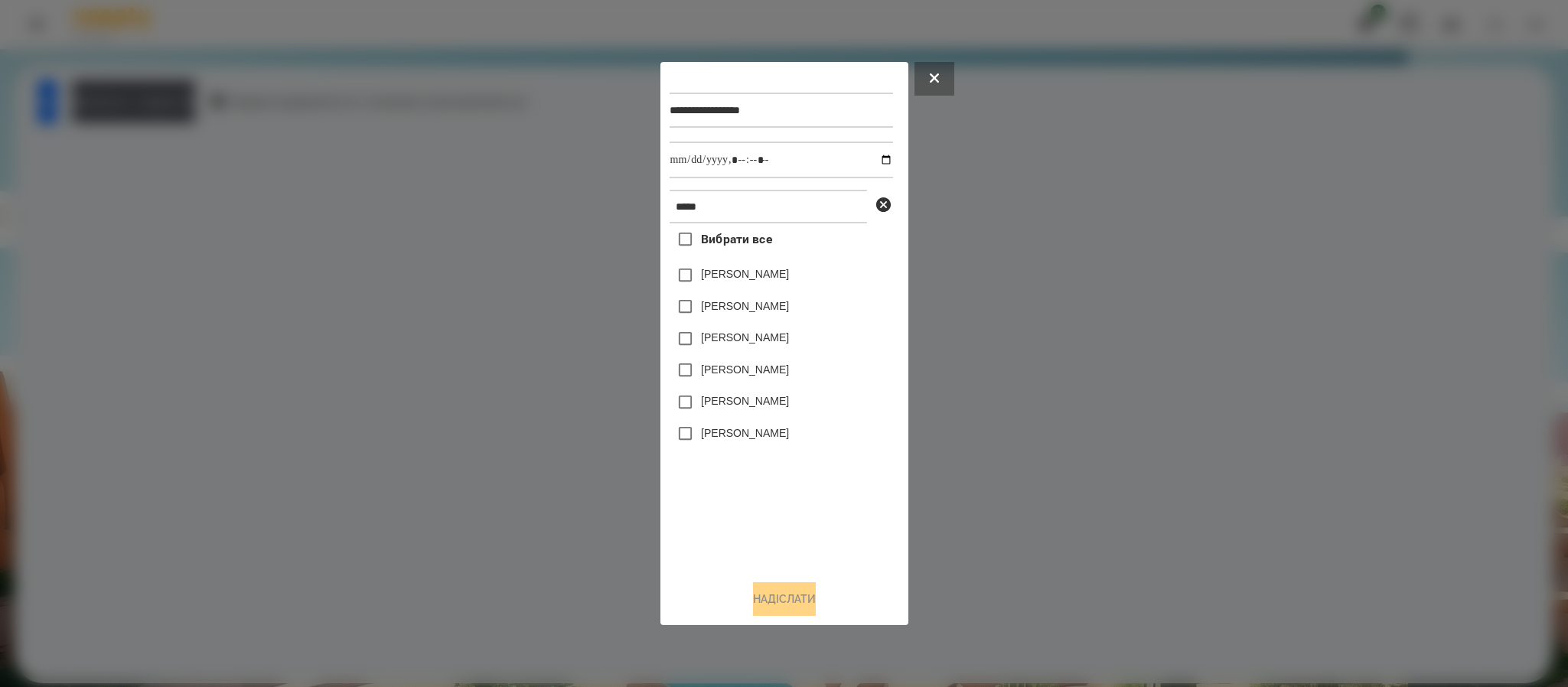
click at [703, 397] on label "Бойко Анджеліна" at bounding box center [745, 401] width 88 height 15
click at [796, 594] on button "Надіслати" at bounding box center [784, 599] width 63 height 33
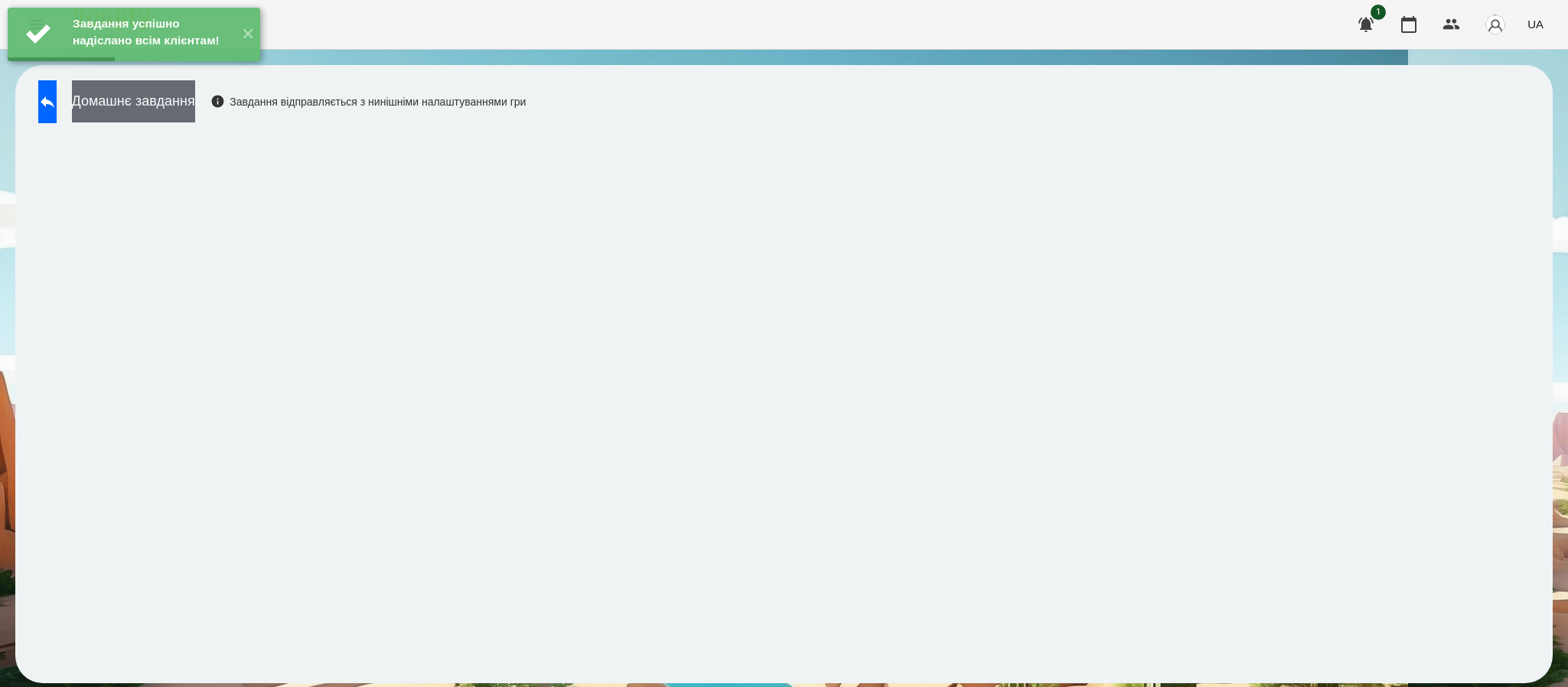
click at [195, 117] on button "Домашнє завдання" at bounding box center [133, 101] width 123 height 42
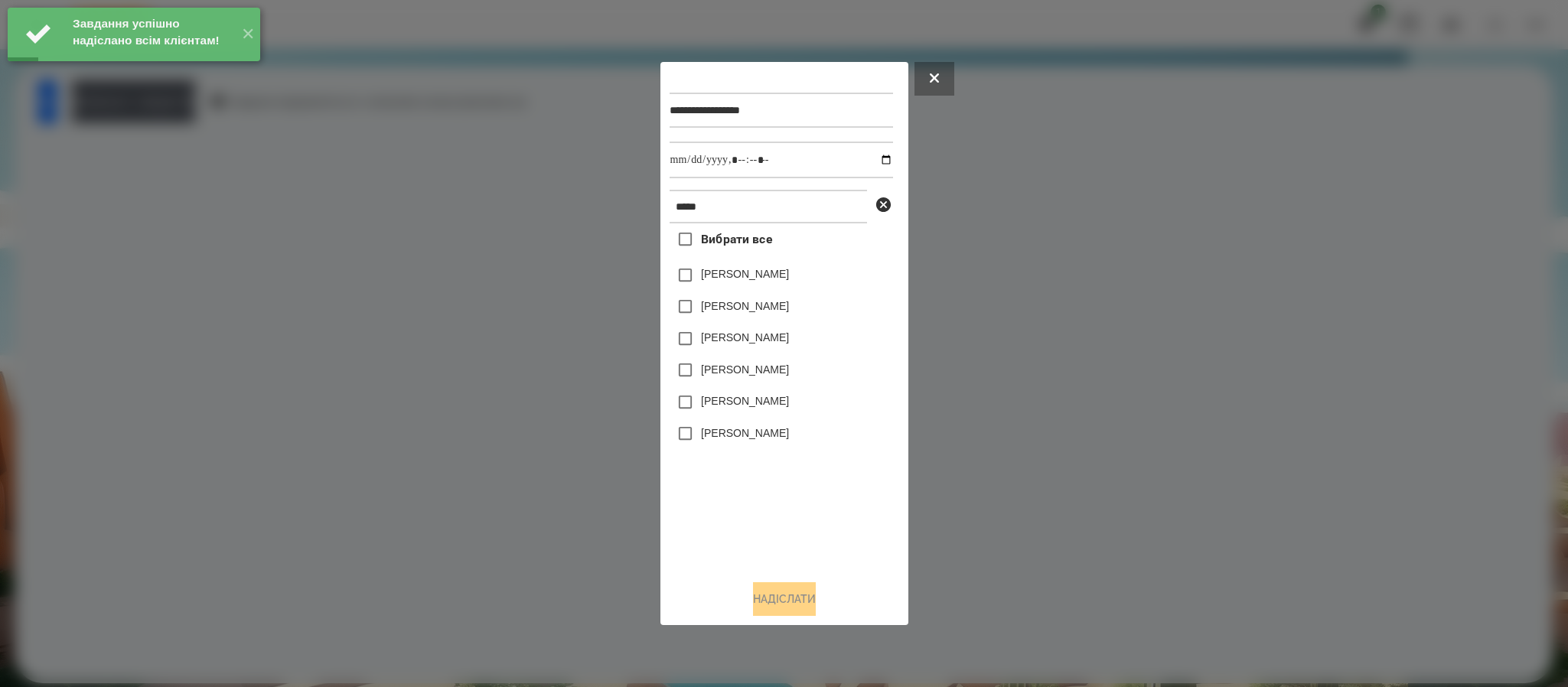
click at [715, 408] on label "Бойко Анджеліна" at bounding box center [745, 401] width 88 height 15
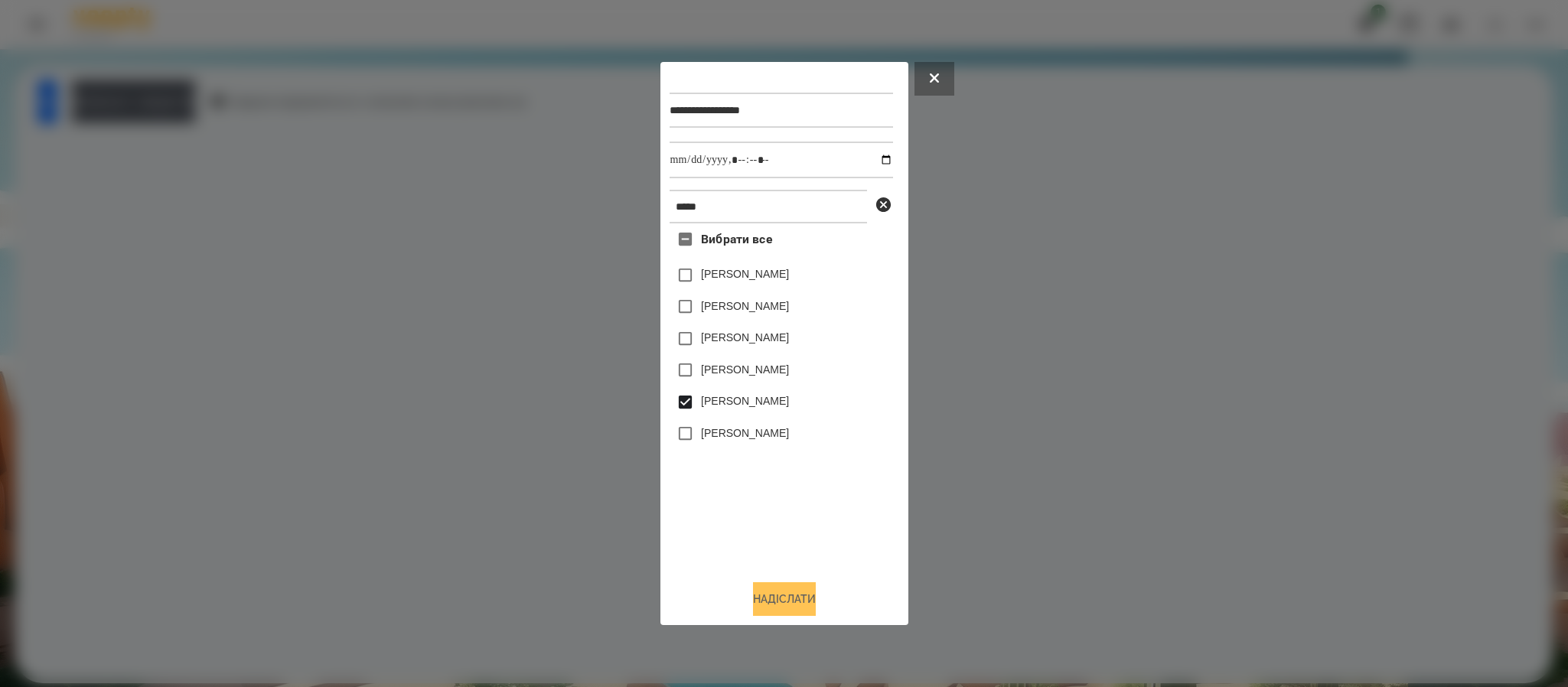
click at [771, 613] on button "Надіслати" at bounding box center [784, 599] width 63 height 33
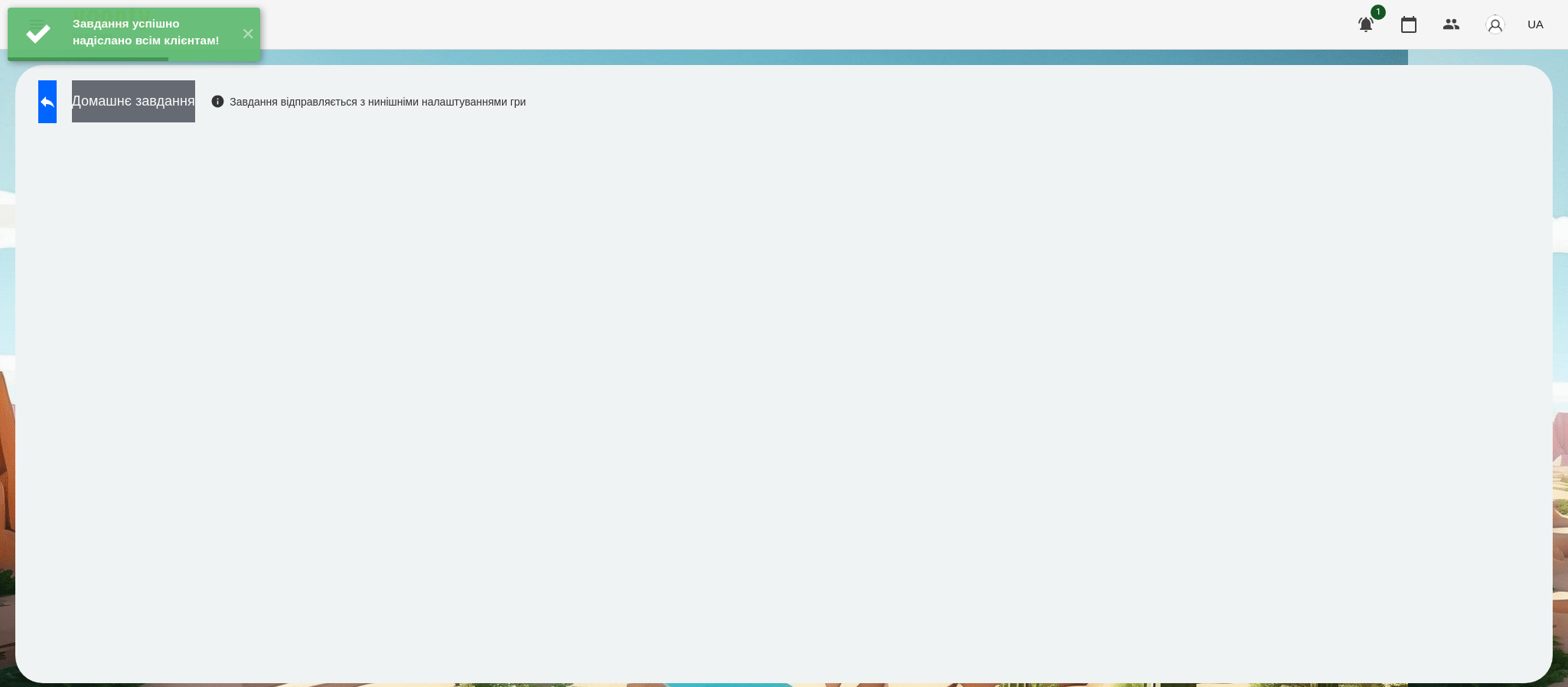
click at [175, 106] on button "Домашнє завдання" at bounding box center [133, 101] width 123 height 42
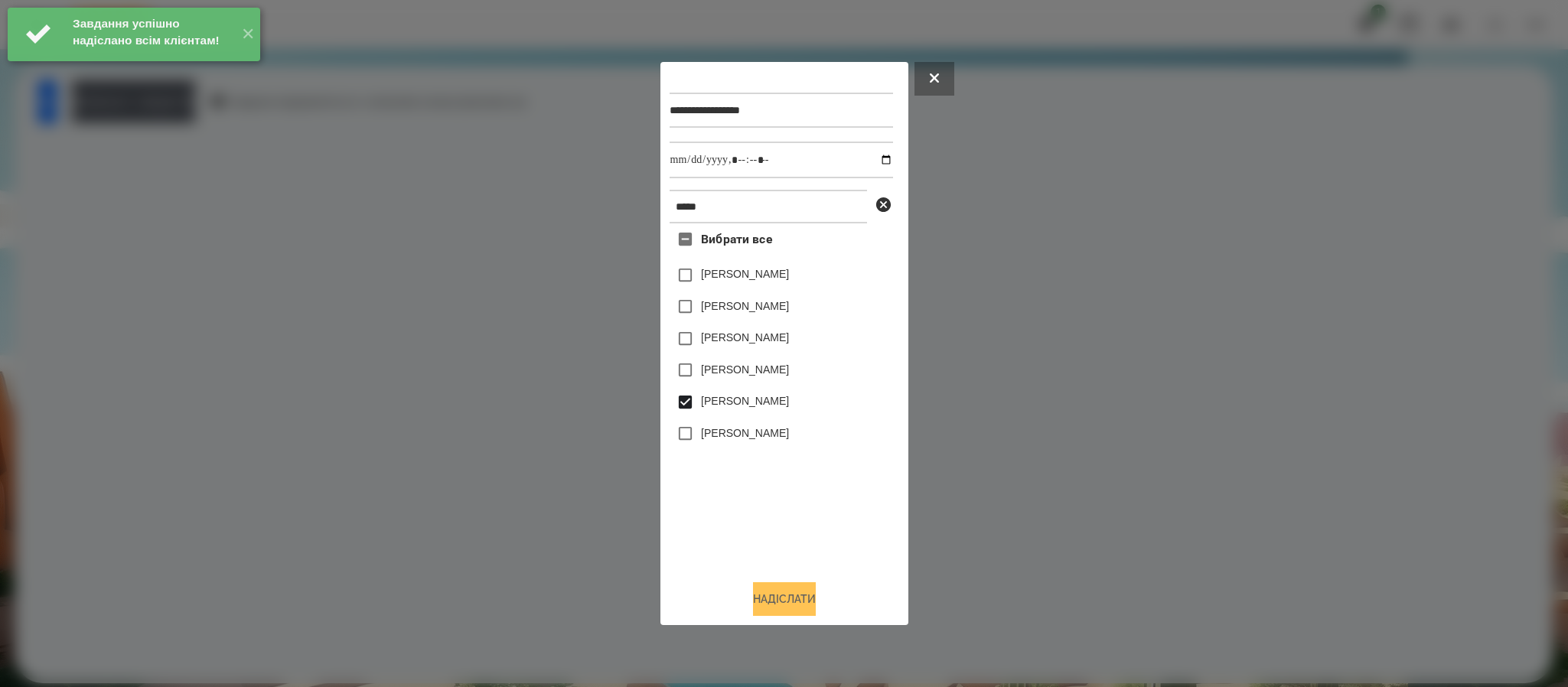
click at [797, 602] on button "Надіслати" at bounding box center [784, 599] width 63 height 33
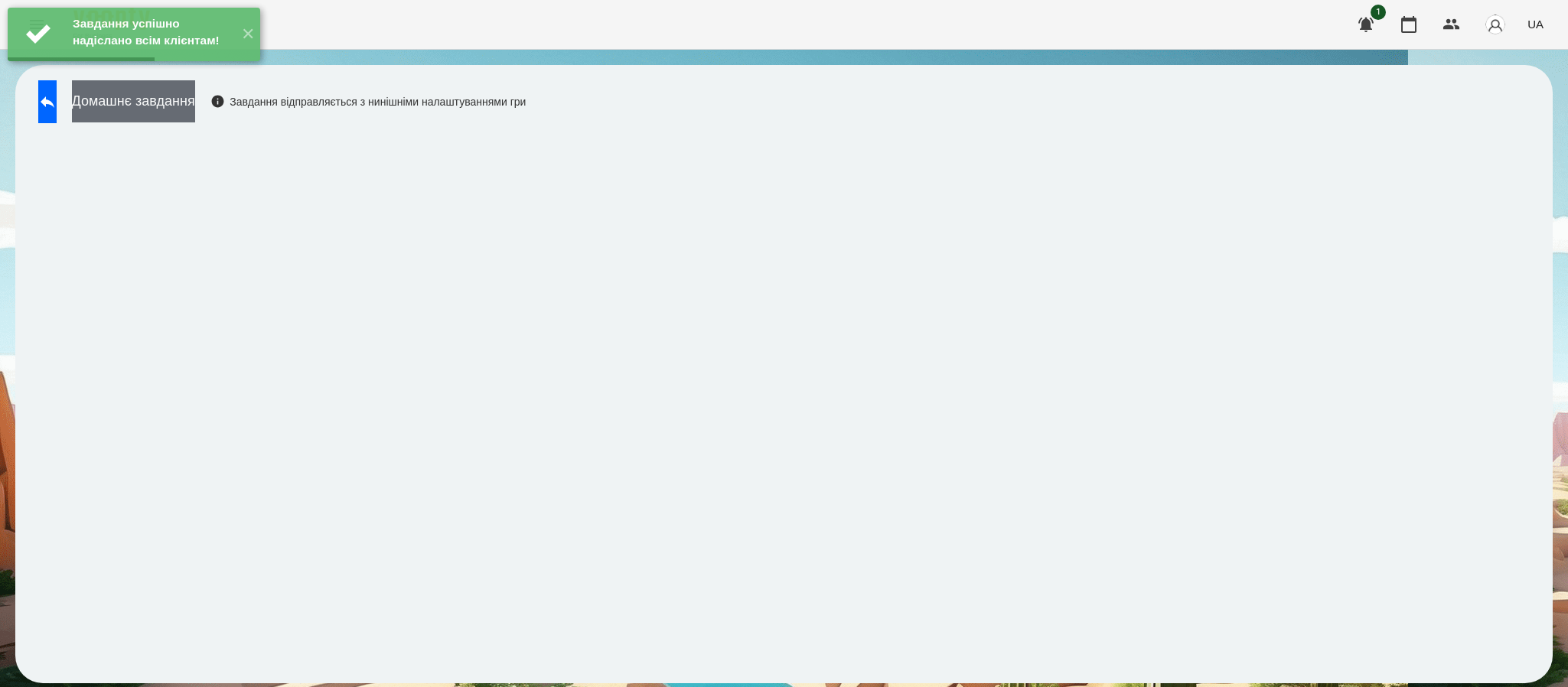
click at [195, 116] on button "Домашнє завдання" at bounding box center [133, 101] width 123 height 42
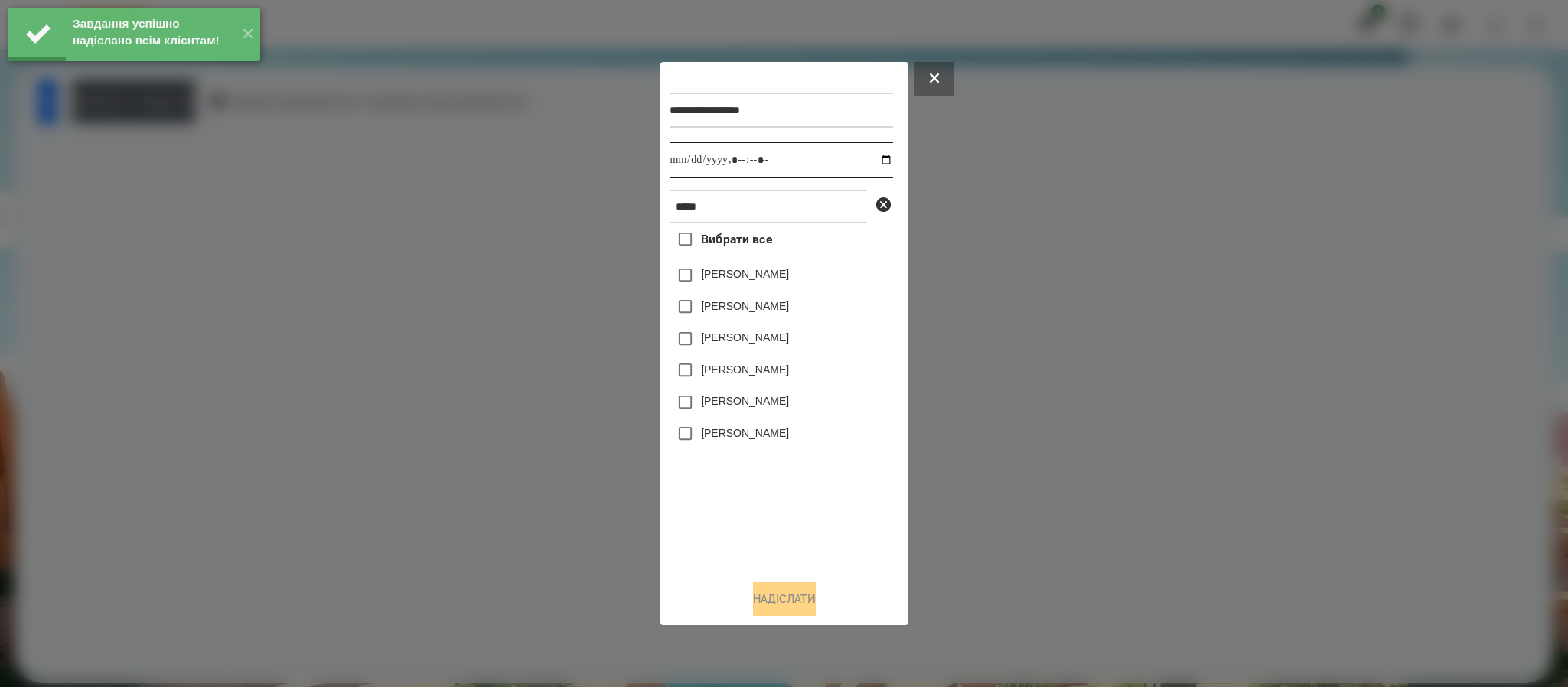
click at [859, 165] on input "datetime-local" at bounding box center [781, 160] width 223 height 37
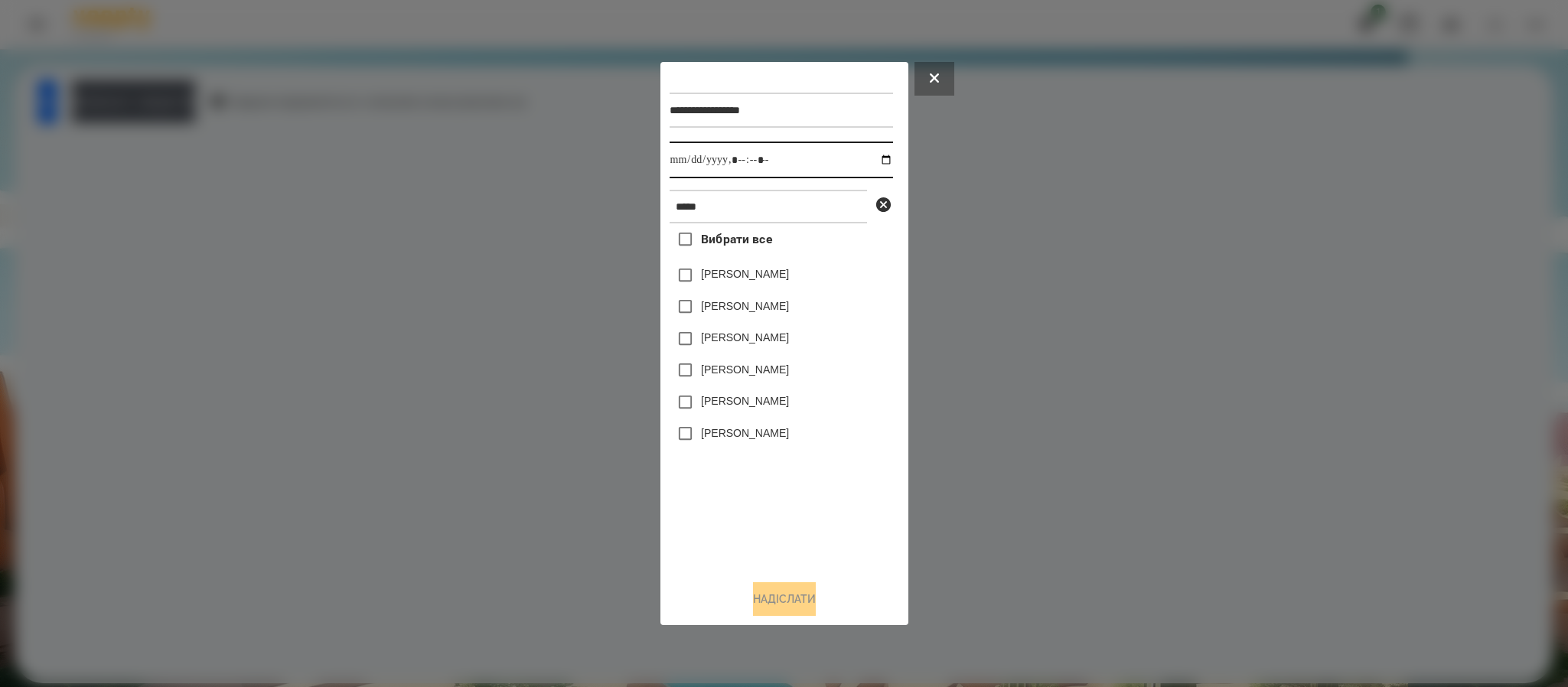
click at [882, 153] on input "datetime-local" at bounding box center [781, 160] width 223 height 37
type input "**********"
click at [779, 402] on label "Бойко Анджеліна" at bounding box center [745, 401] width 88 height 15
click at [774, 601] on button "Надіслати" at bounding box center [784, 599] width 63 height 33
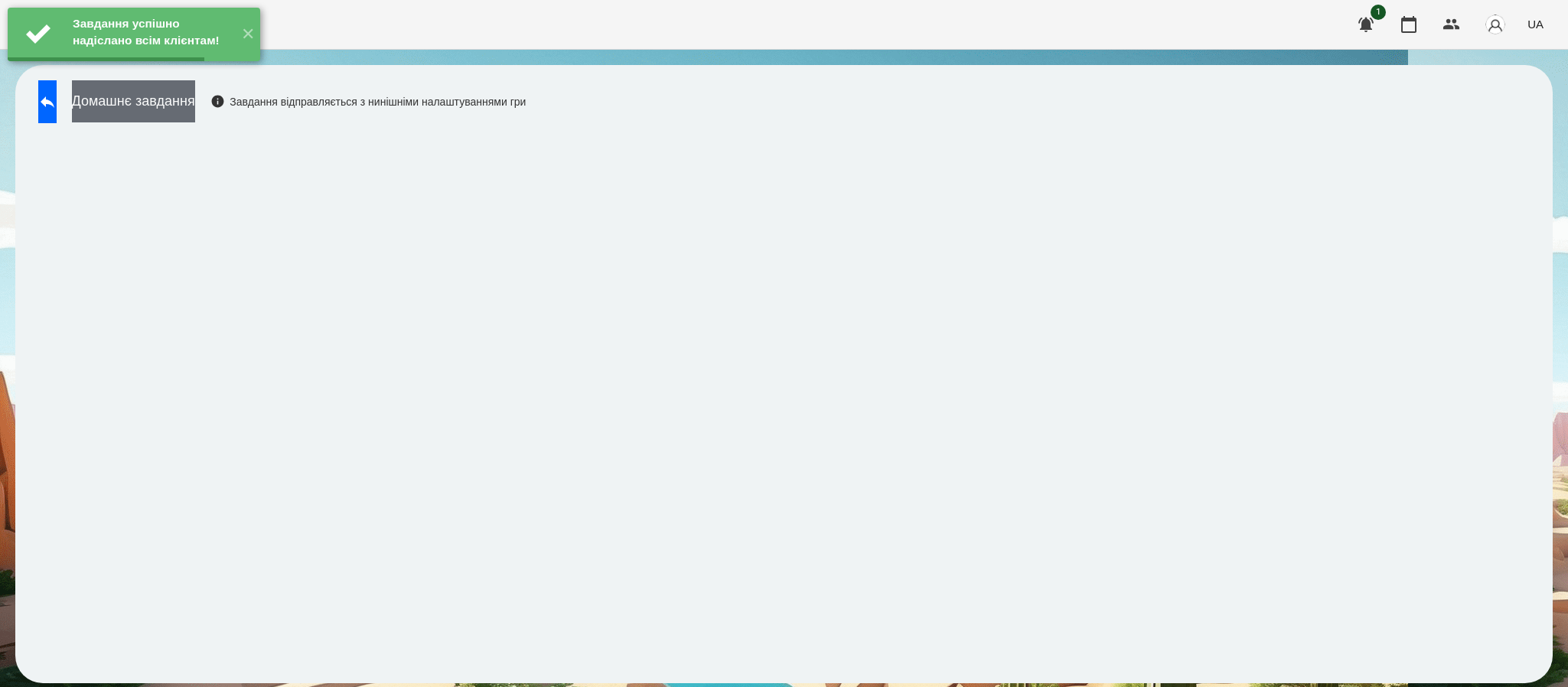
click at [183, 107] on button "Домашнє завдання" at bounding box center [133, 101] width 123 height 42
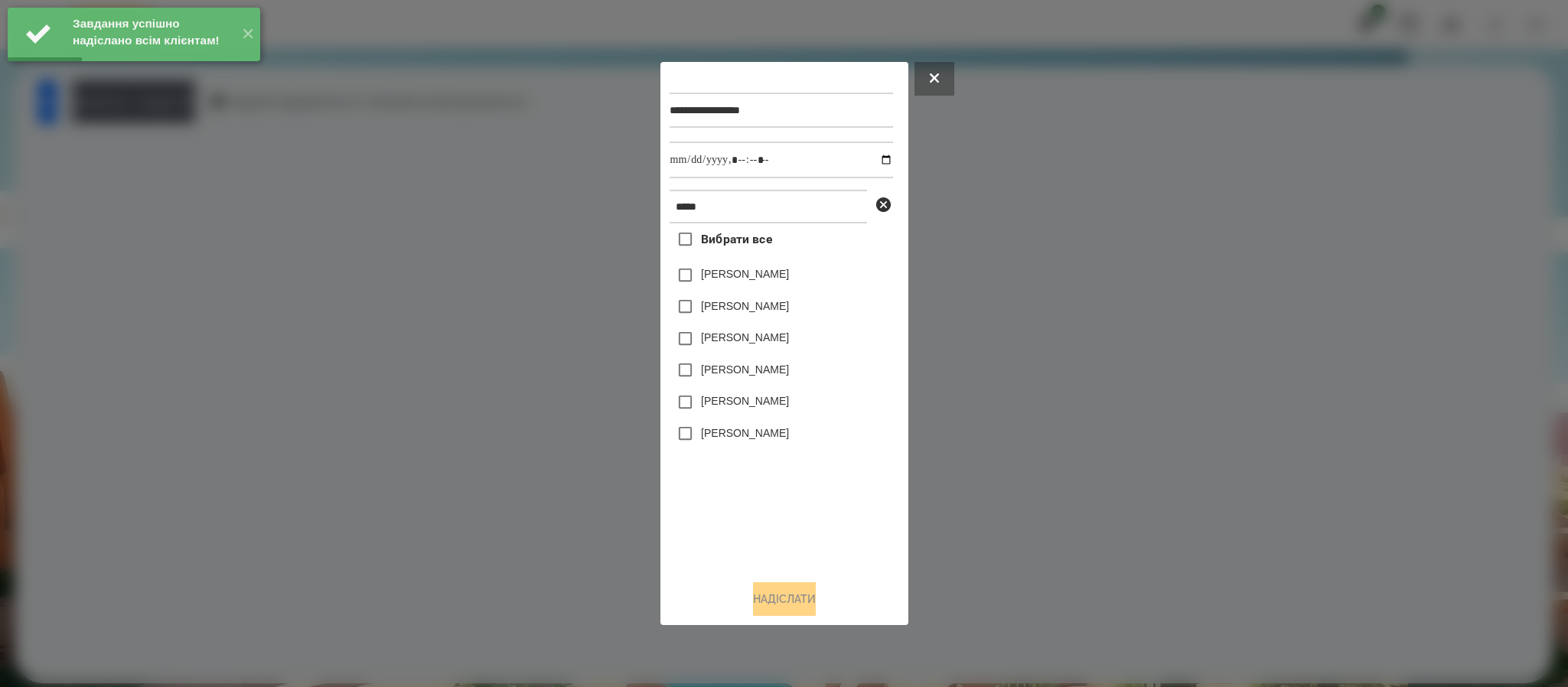
click at [810, 403] on div "Бойко Анджеліна" at bounding box center [781, 402] width 223 height 32
click at [785, 404] on label "Бойко Анджеліна" at bounding box center [745, 401] width 88 height 15
click at [779, 589] on button "Надіслати" at bounding box center [784, 599] width 63 height 33
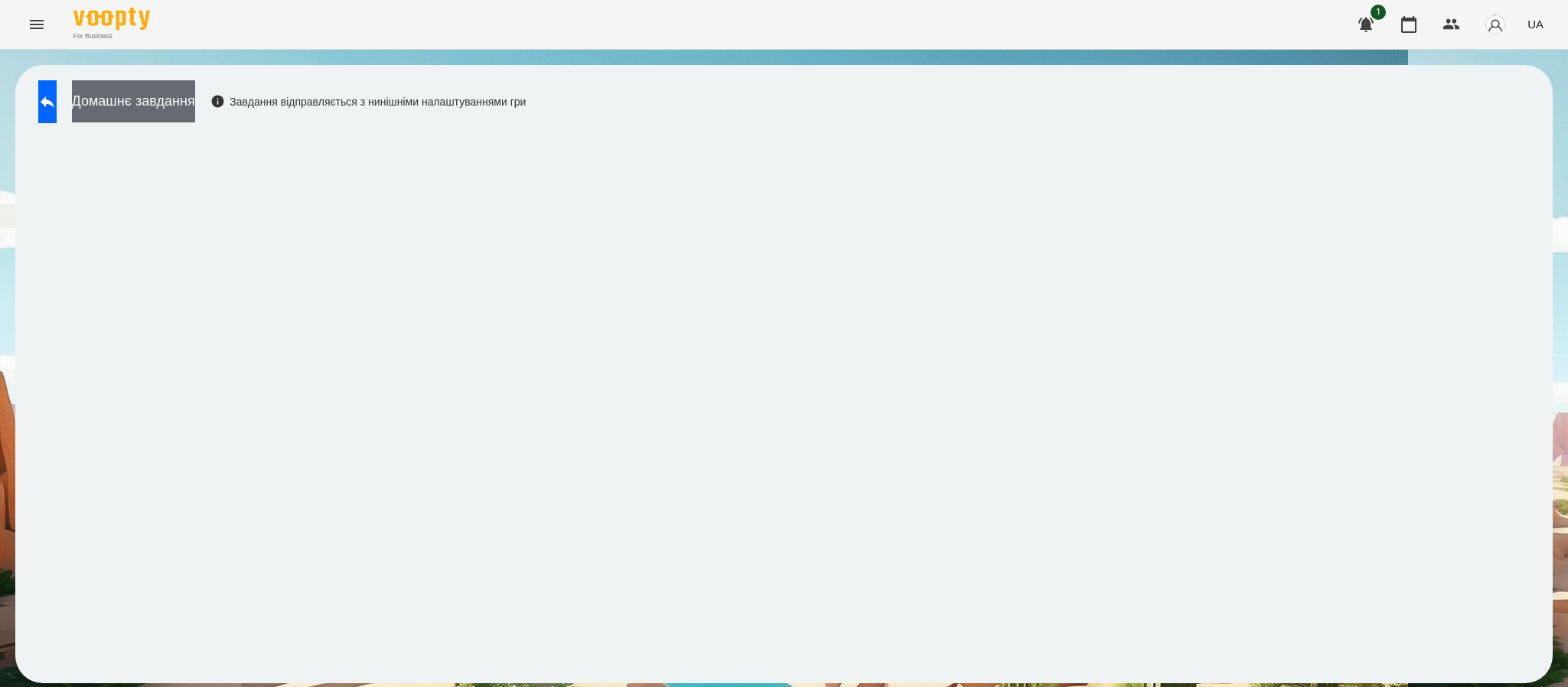
click at [195, 94] on button "Домашнє завдання" at bounding box center [133, 101] width 123 height 42
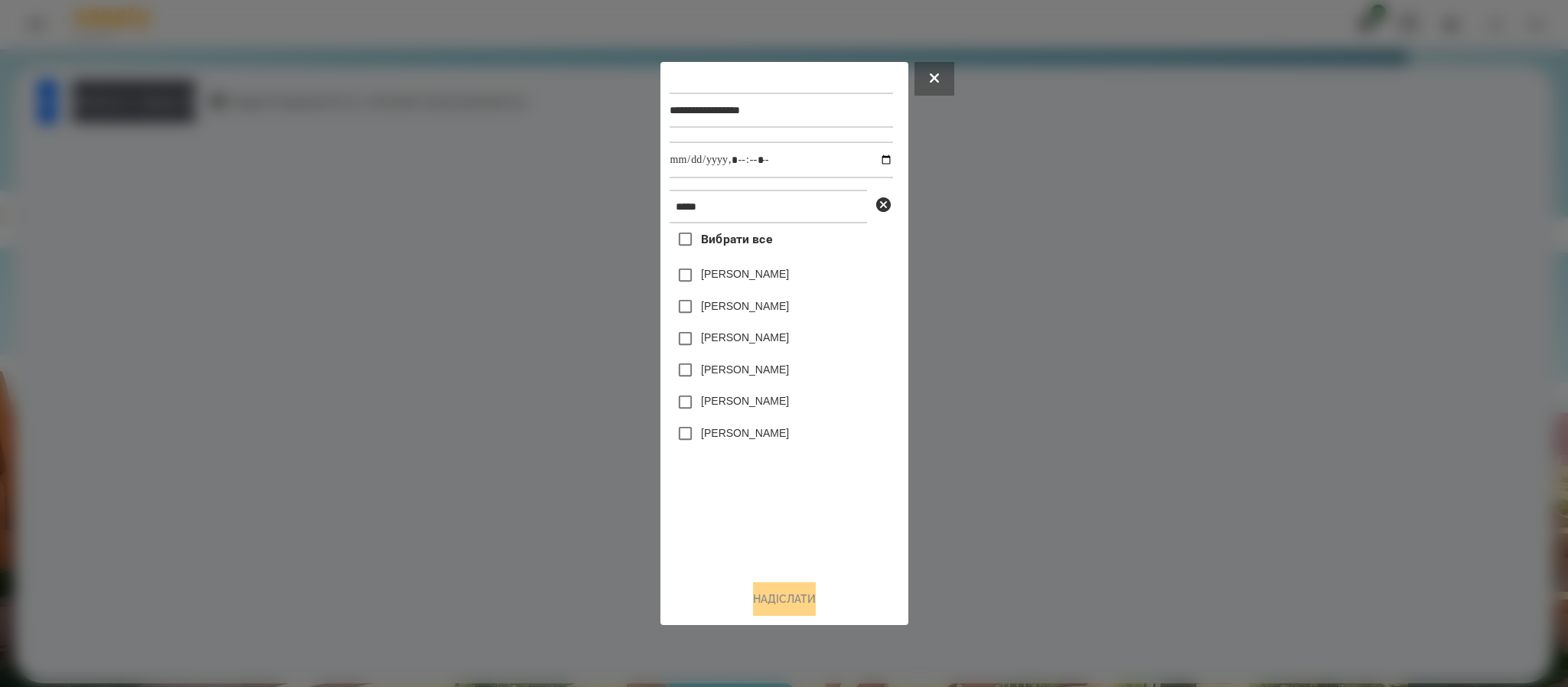
click at [789, 408] on label "Бойко Анджеліна" at bounding box center [745, 401] width 88 height 15
click at [789, 598] on button "Надіслати" at bounding box center [784, 599] width 63 height 33
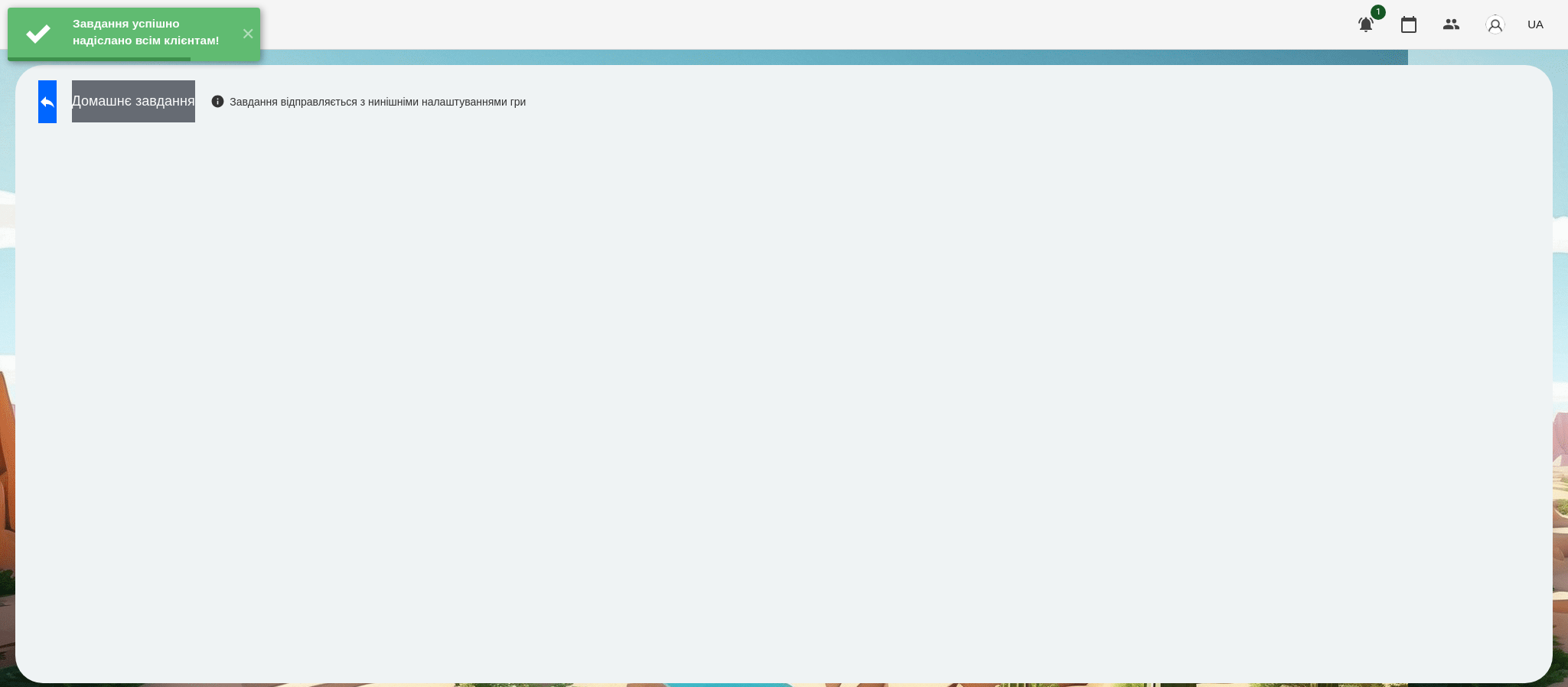
click at [195, 103] on button "Домашнє завдання" at bounding box center [133, 101] width 123 height 42
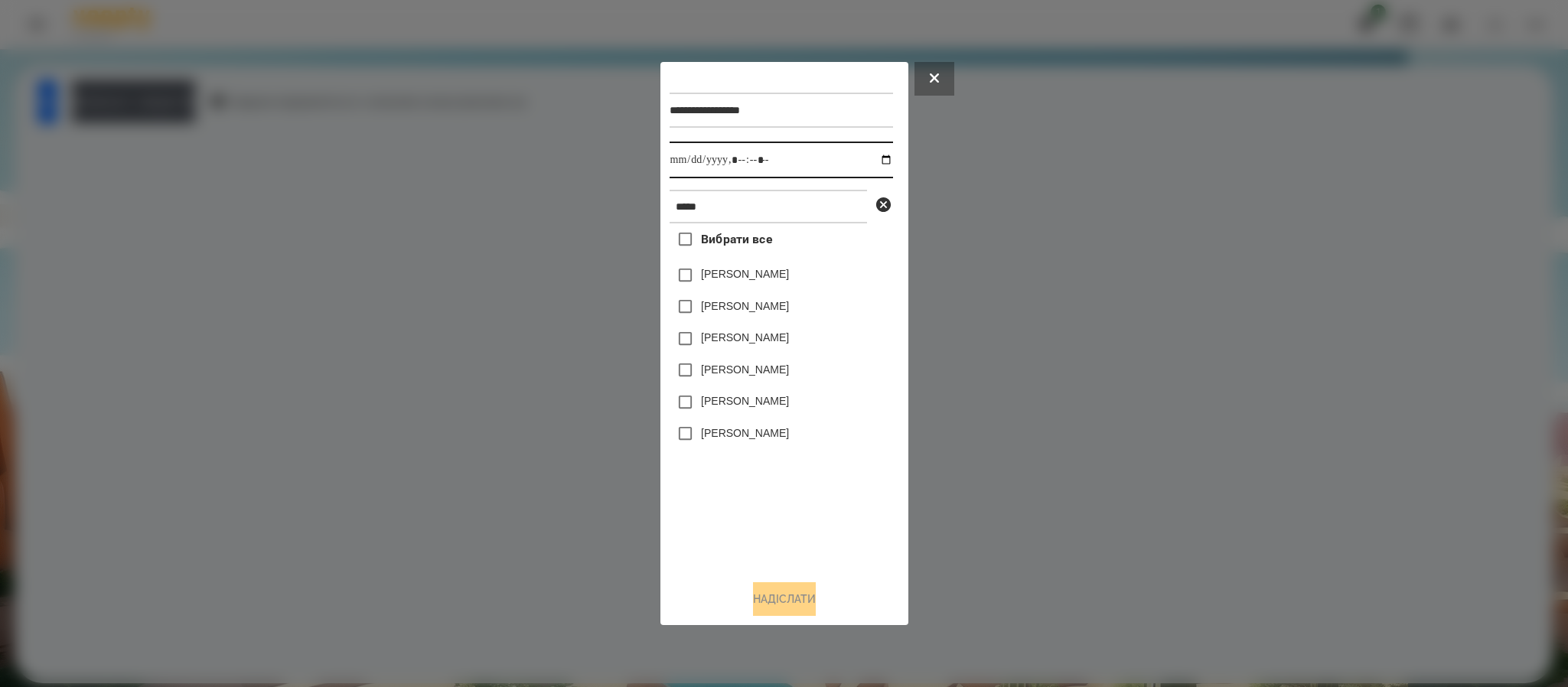
click at [875, 159] on input "datetime-local" at bounding box center [781, 160] width 223 height 37
type input "**********"
click at [780, 408] on label "Бойко Анджеліна" at bounding box center [745, 401] width 88 height 15
click at [792, 604] on button "Надіслати" at bounding box center [784, 599] width 63 height 33
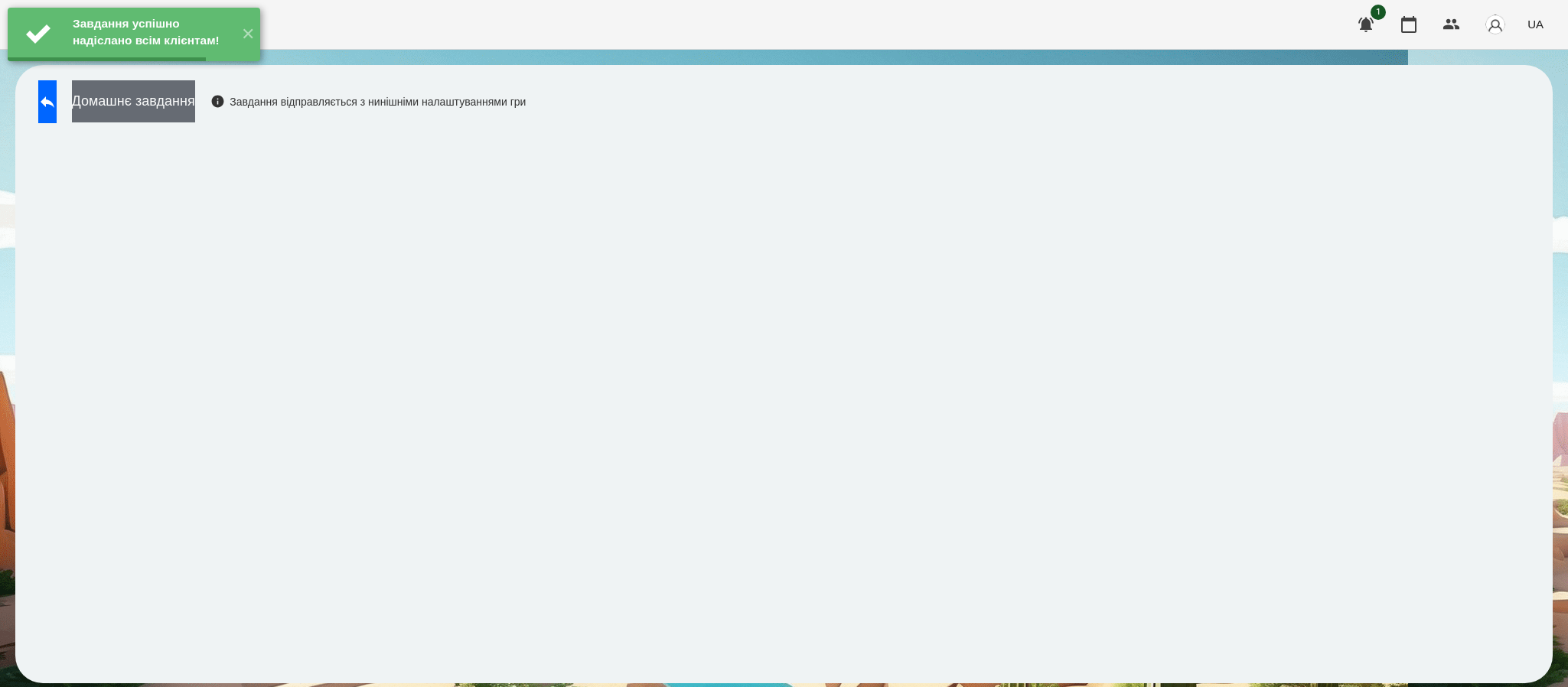
click at [191, 105] on button "Домашнє завдання" at bounding box center [133, 101] width 123 height 42
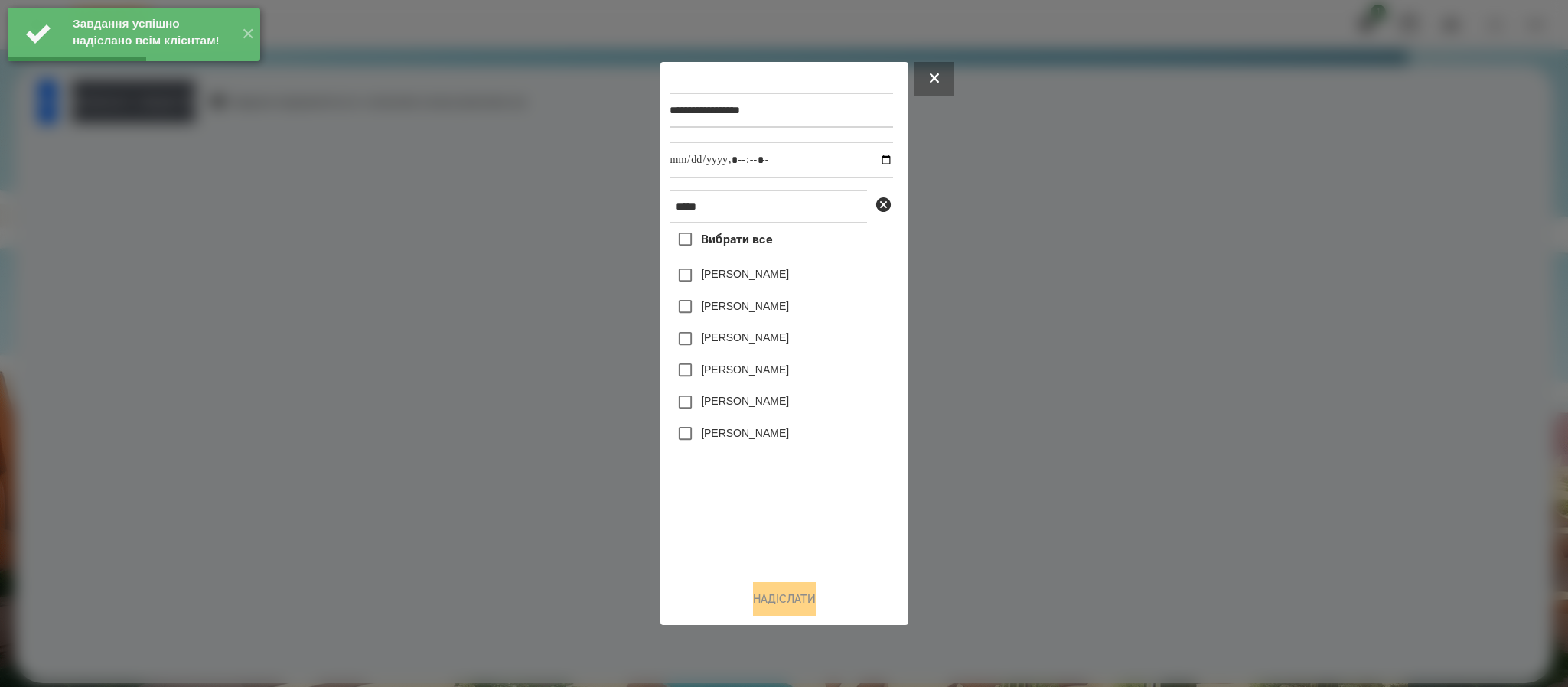
click at [793, 413] on div "Бойко Анджеліна" at bounding box center [781, 402] width 223 height 32
click at [787, 408] on label "Бойко Анджеліна" at bounding box center [745, 401] width 88 height 15
click at [804, 593] on button "Надіслати" at bounding box center [784, 599] width 63 height 33
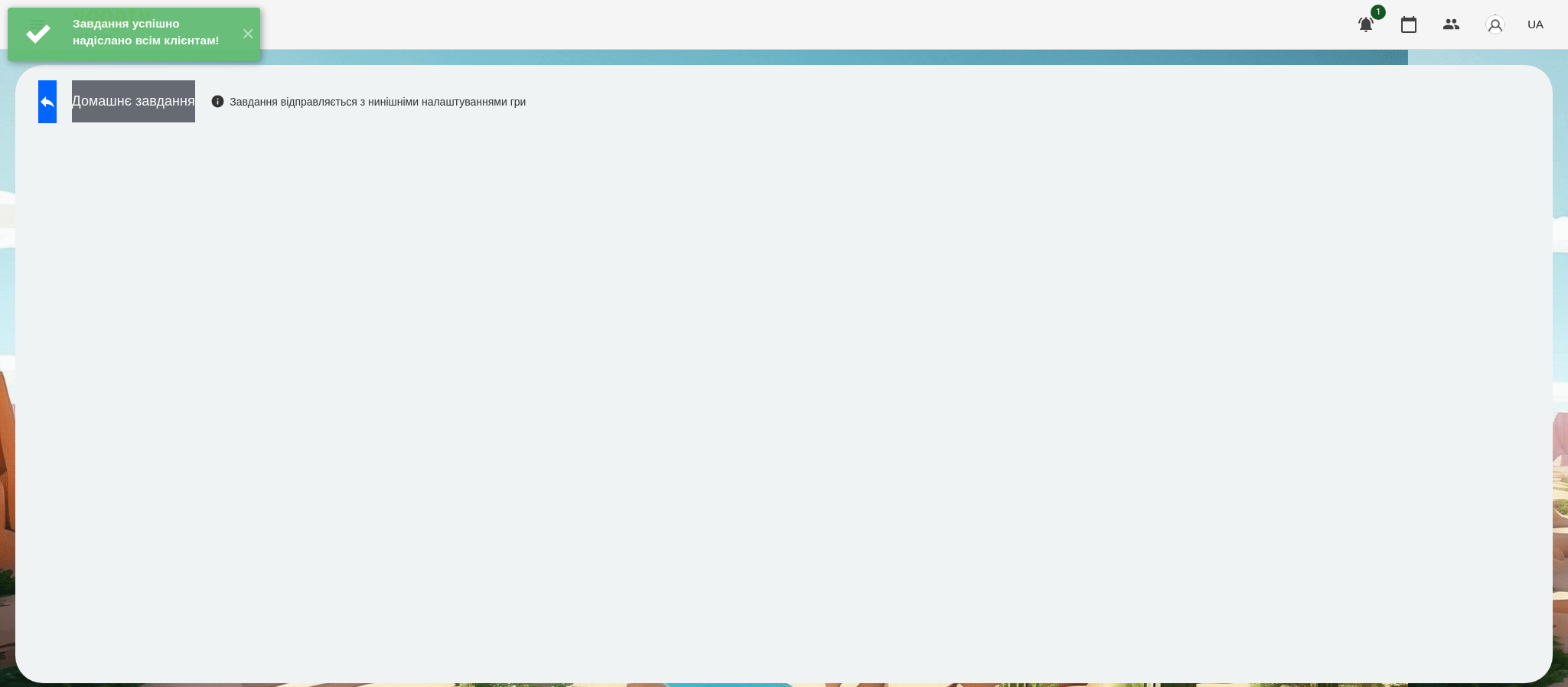
click at [195, 115] on button "Домашнє завдання" at bounding box center [133, 101] width 123 height 42
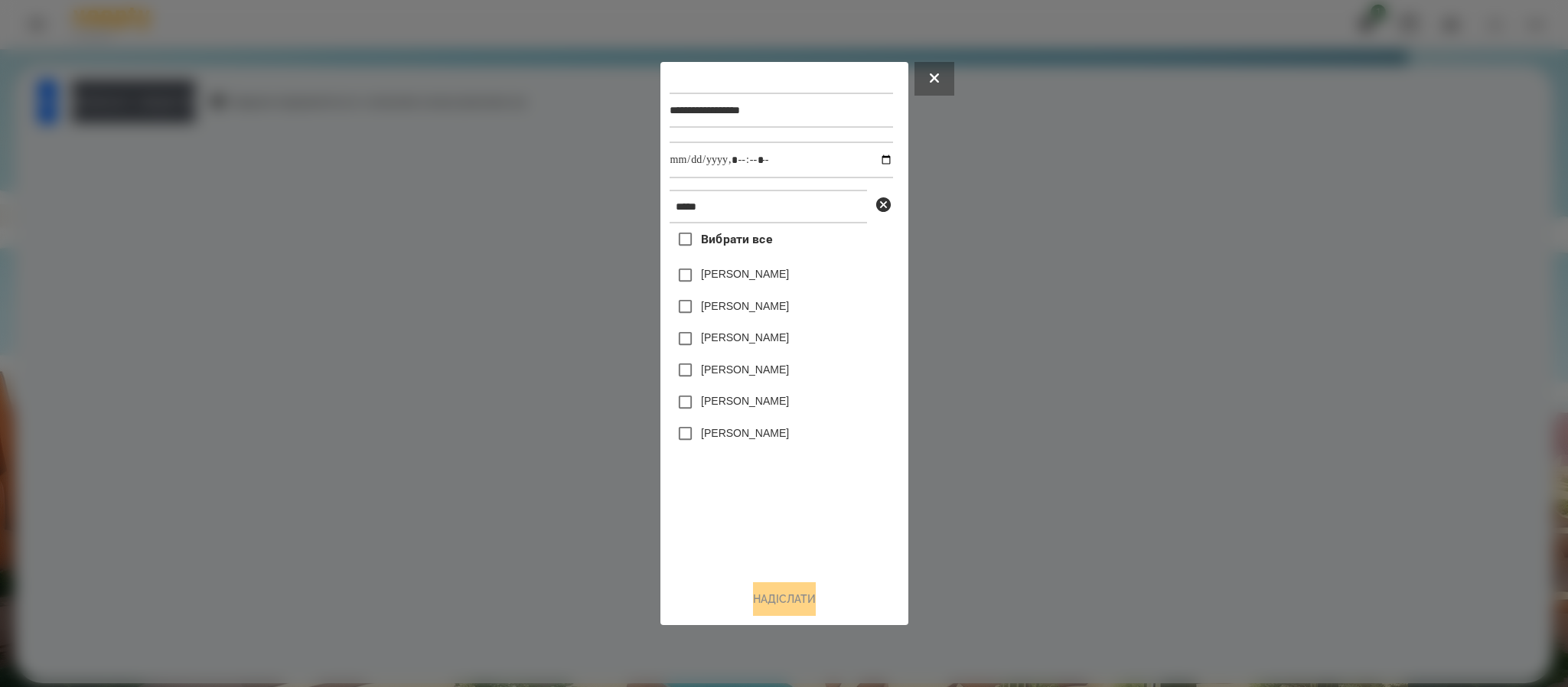
click at [766, 413] on div "Бойко Анджеліна" at bounding box center [781, 402] width 223 height 32
click at [766, 414] on div "Бойко Анджеліна" at bounding box center [781, 402] width 223 height 32
click at [767, 408] on label "Бойко Анджеліна" at bounding box center [745, 401] width 88 height 15
click at [793, 606] on button "Надіслати" at bounding box center [784, 599] width 63 height 33
